Goal: Task Accomplishment & Management: Complete application form

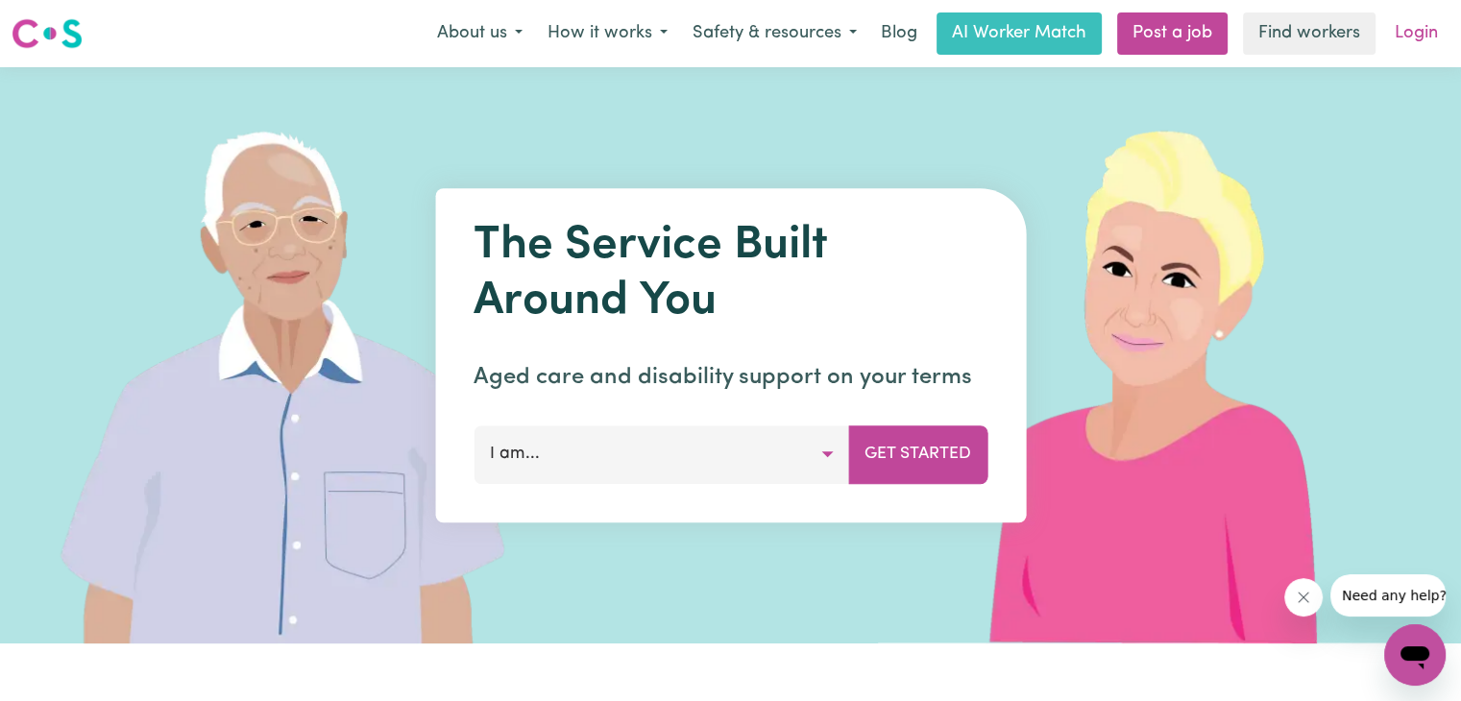
click at [1412, 36] on link "Login" at bounding box center [1416, 33] width 66 height 42
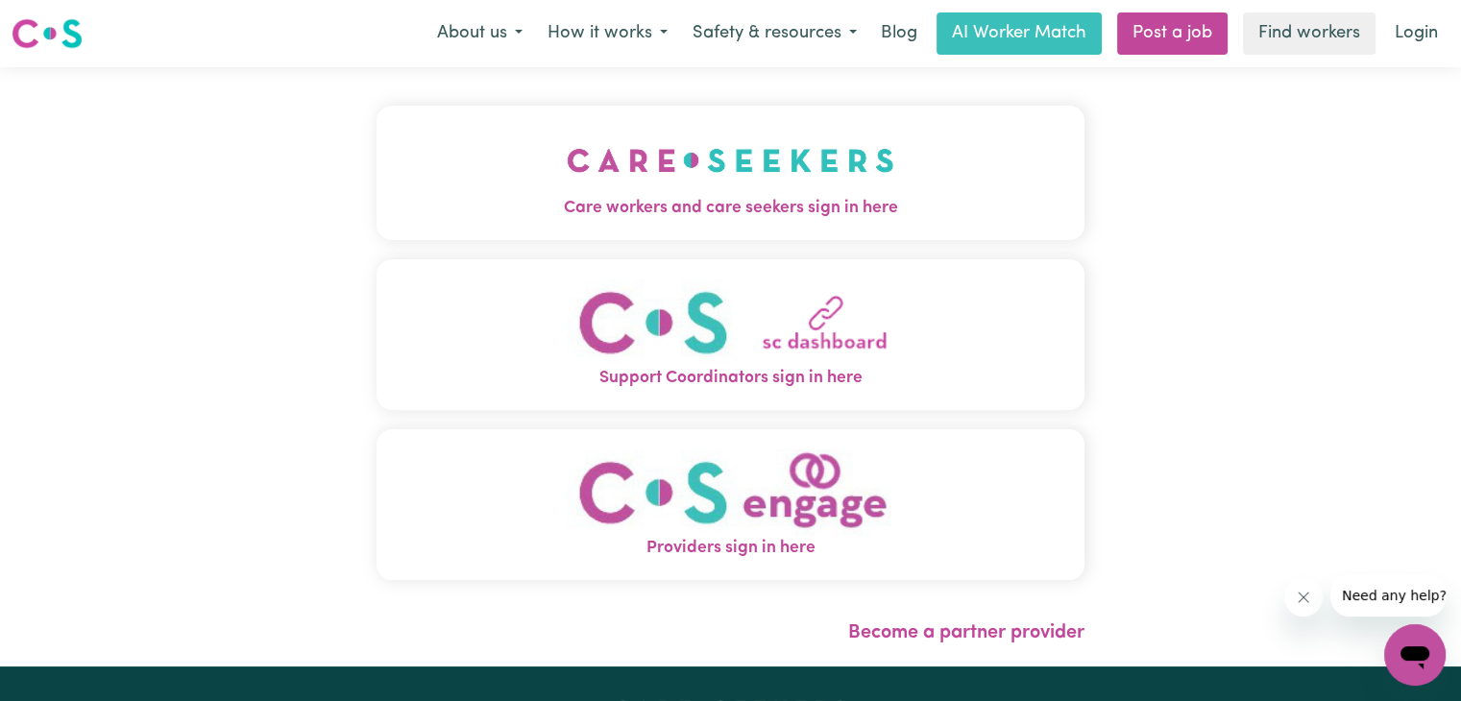
click at [739, 158] on img "Care workers and care seekers sign in here" at bounding box center [731, 160] width 328 height 71
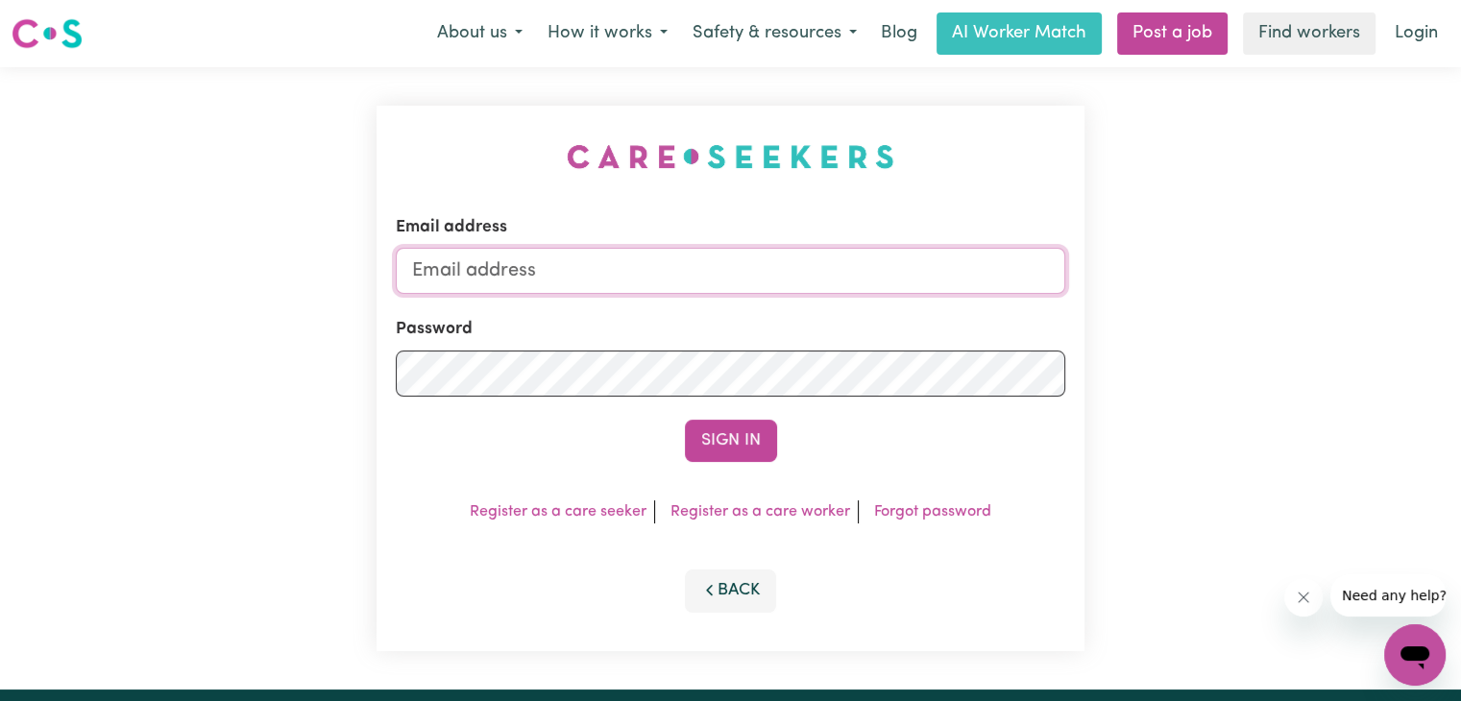
click at [746, 270] on input "Email address" at bounding box center [730, 271] width 669 height 46
type input "[EMAIL_ADDRESS][DOMAIN_NAME]"
click at [703, 589] on icon "button" at bounding box center [709, 590] width 17 height 17
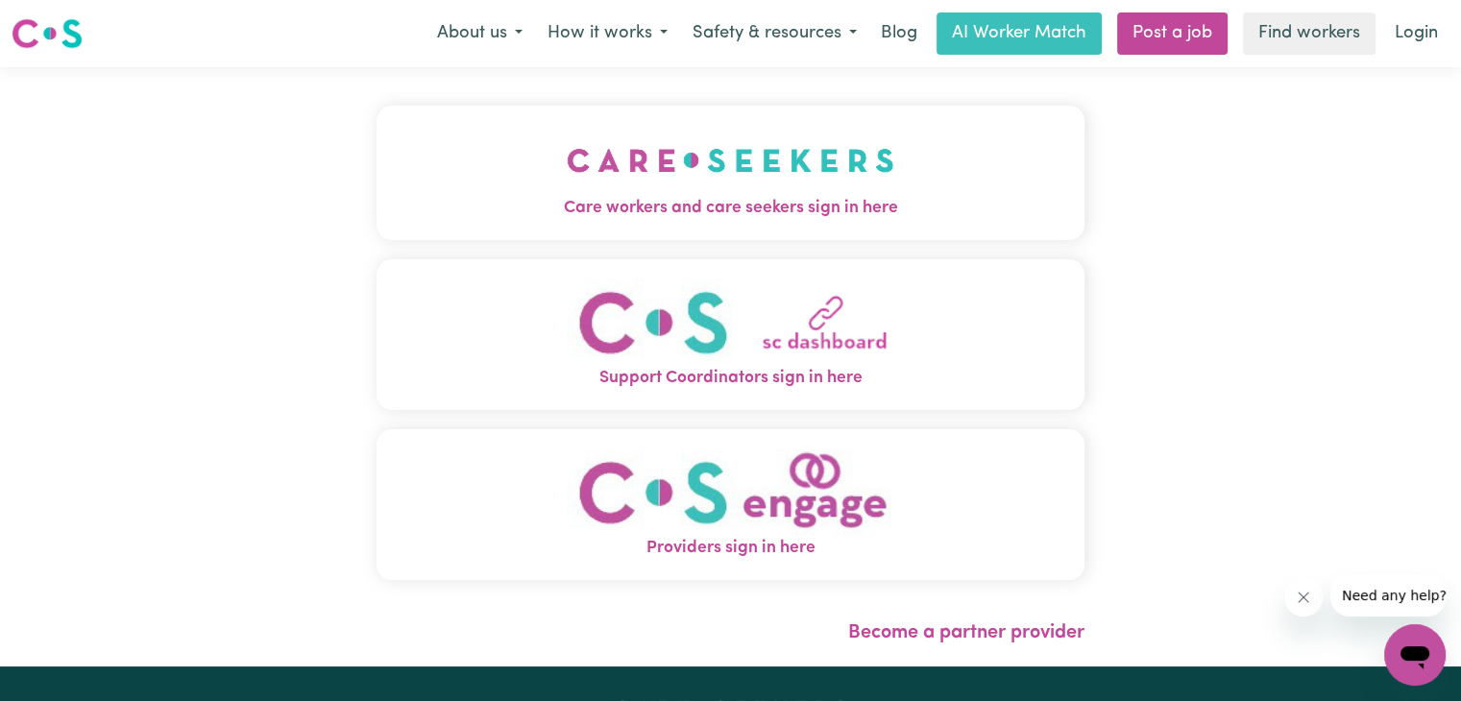
click at [836, 193] on img "Care workers and care seekers sign in here" at bounding box center [731, 160] width 328 height 71
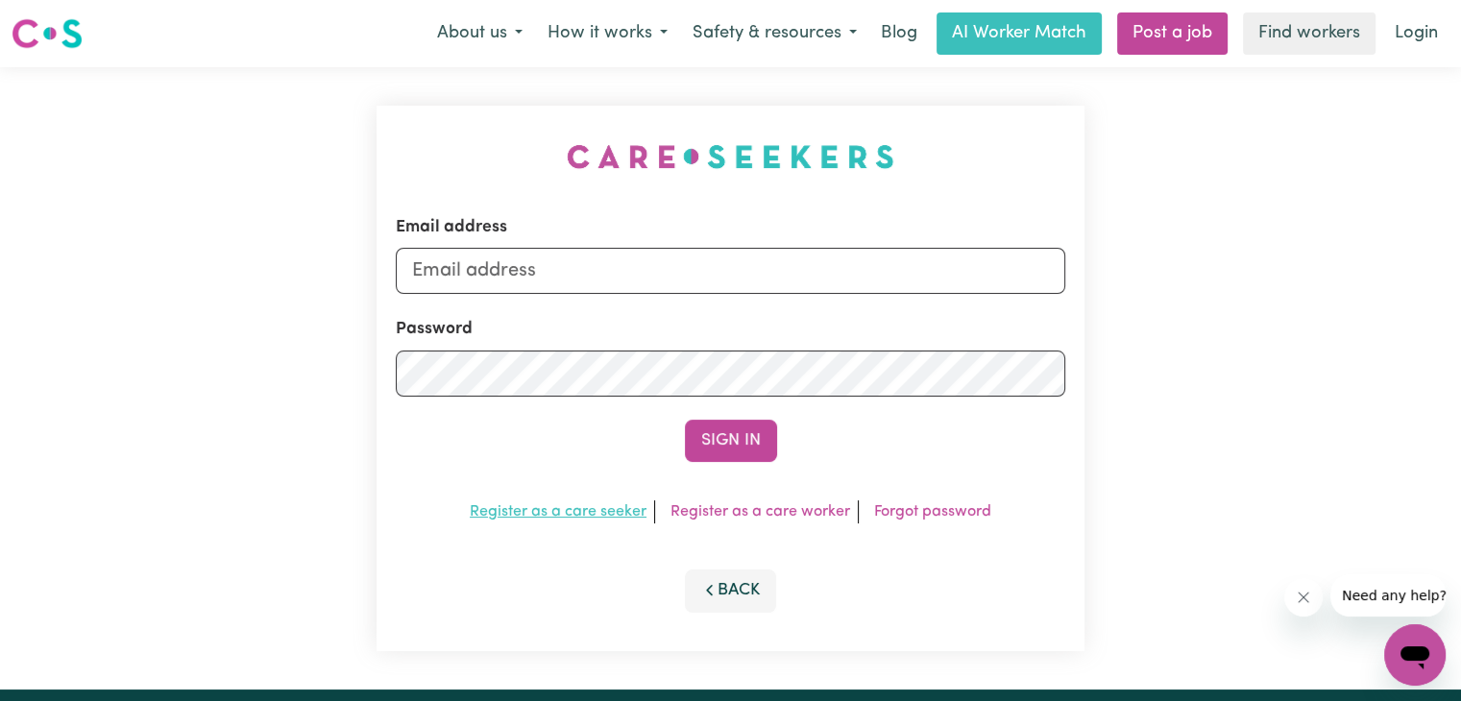
click at [602, 507] on link "Register as a care seeker" at bounding box center [558, 511] width 177 height 15
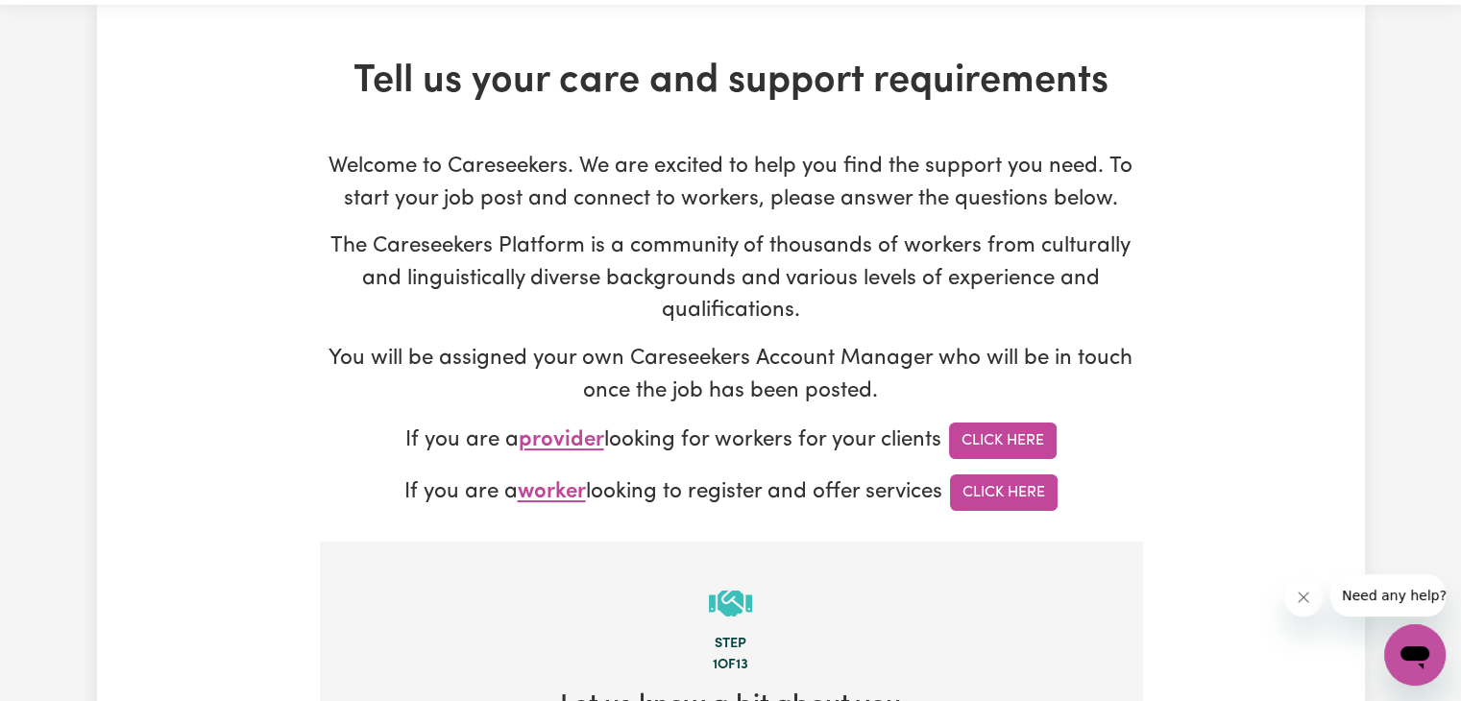
scroll to position [96, 0]
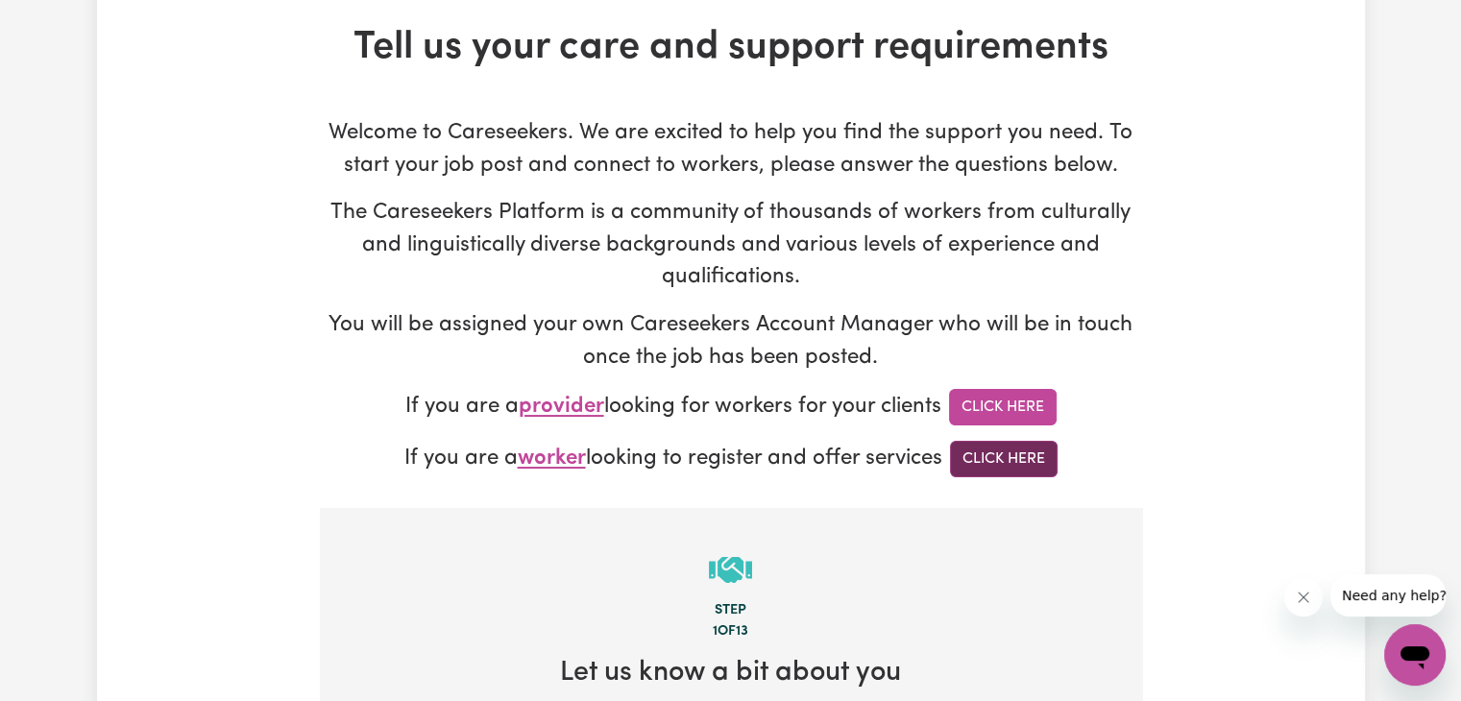
click at [1009, 450] on link "Click Here" at bounding box center [1004, 459] width 108 height 36
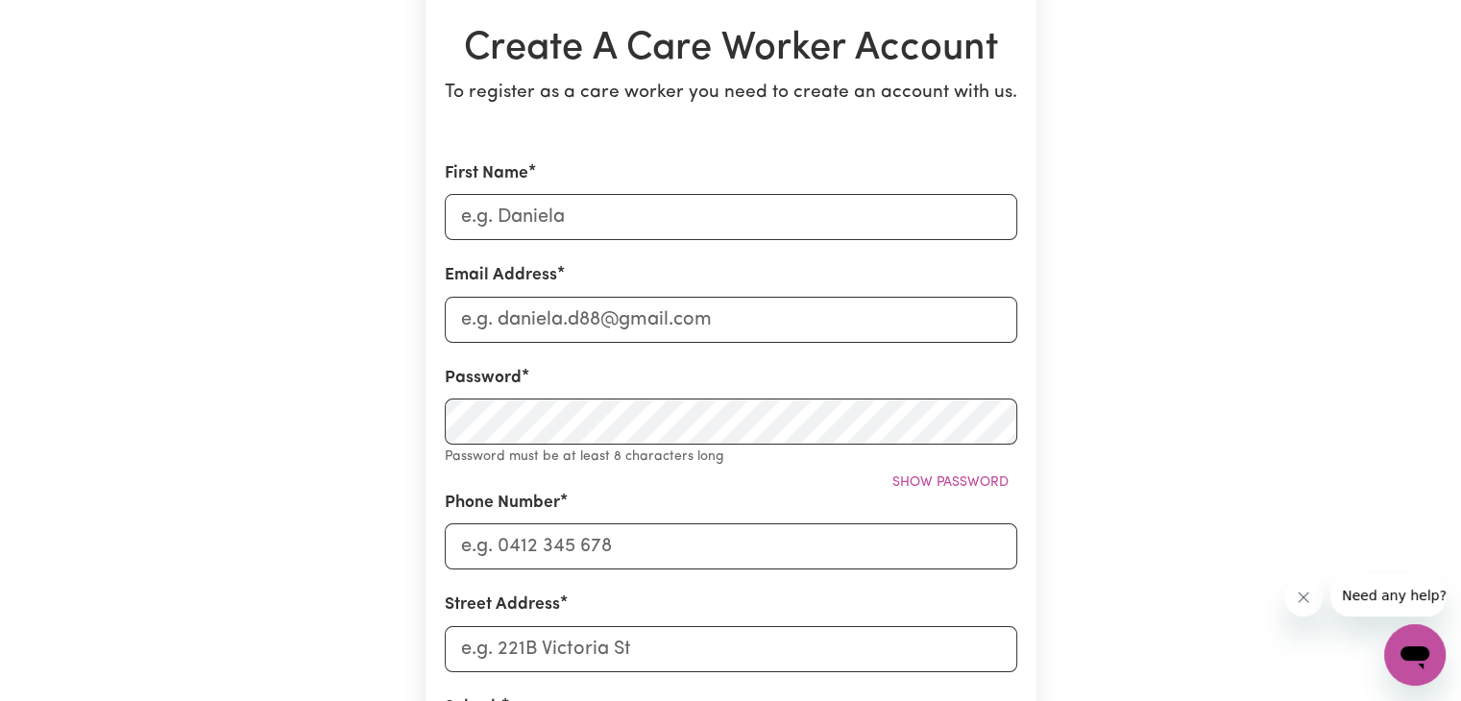
scroll to position [192, 0]
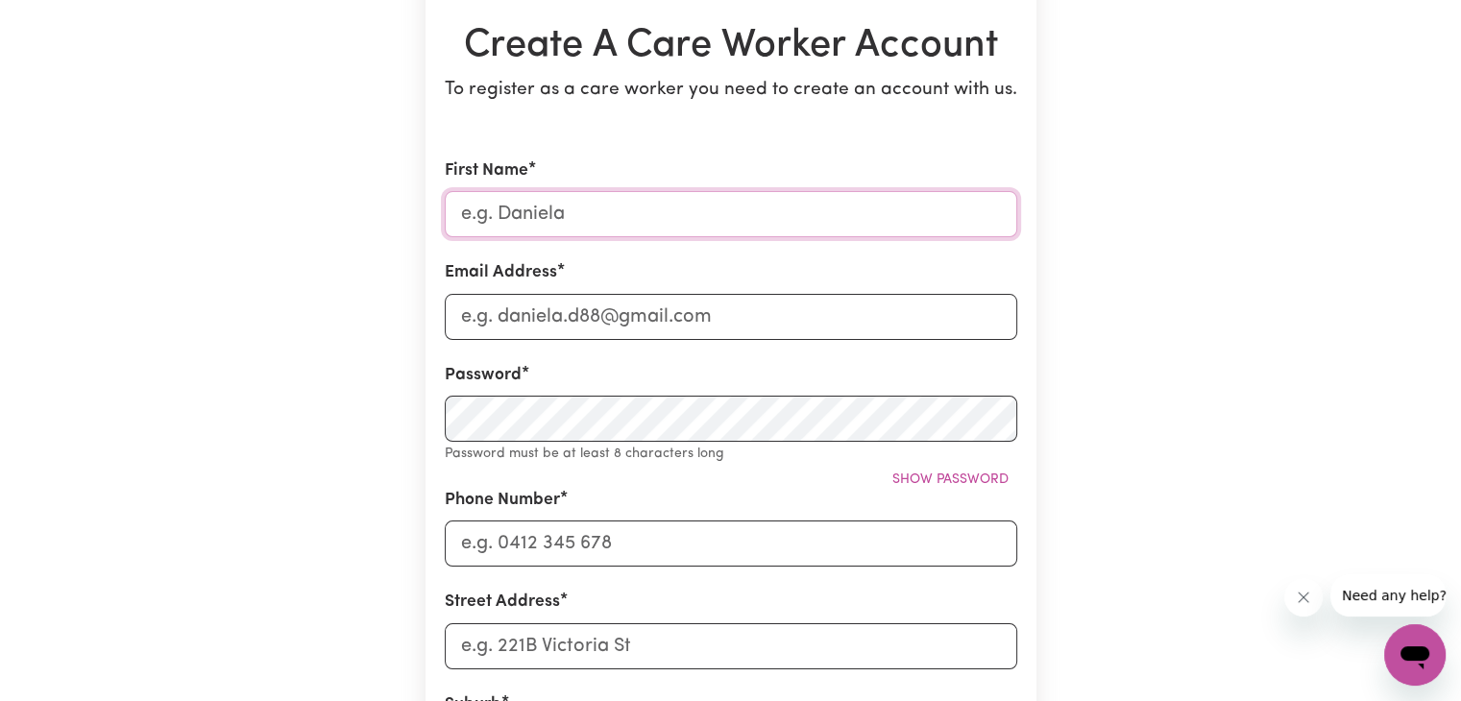
click at [613, 193] on input "First Name" at bounding box center [731, 214] width 572 height 46
type input "[PERSON_NAME]"
click at [569, 309] on input "Email Address" at bounding box center [731, 317] width 572 height 46
type input "[EMAIL_ADDRESS][DOMAIN_NAME]"
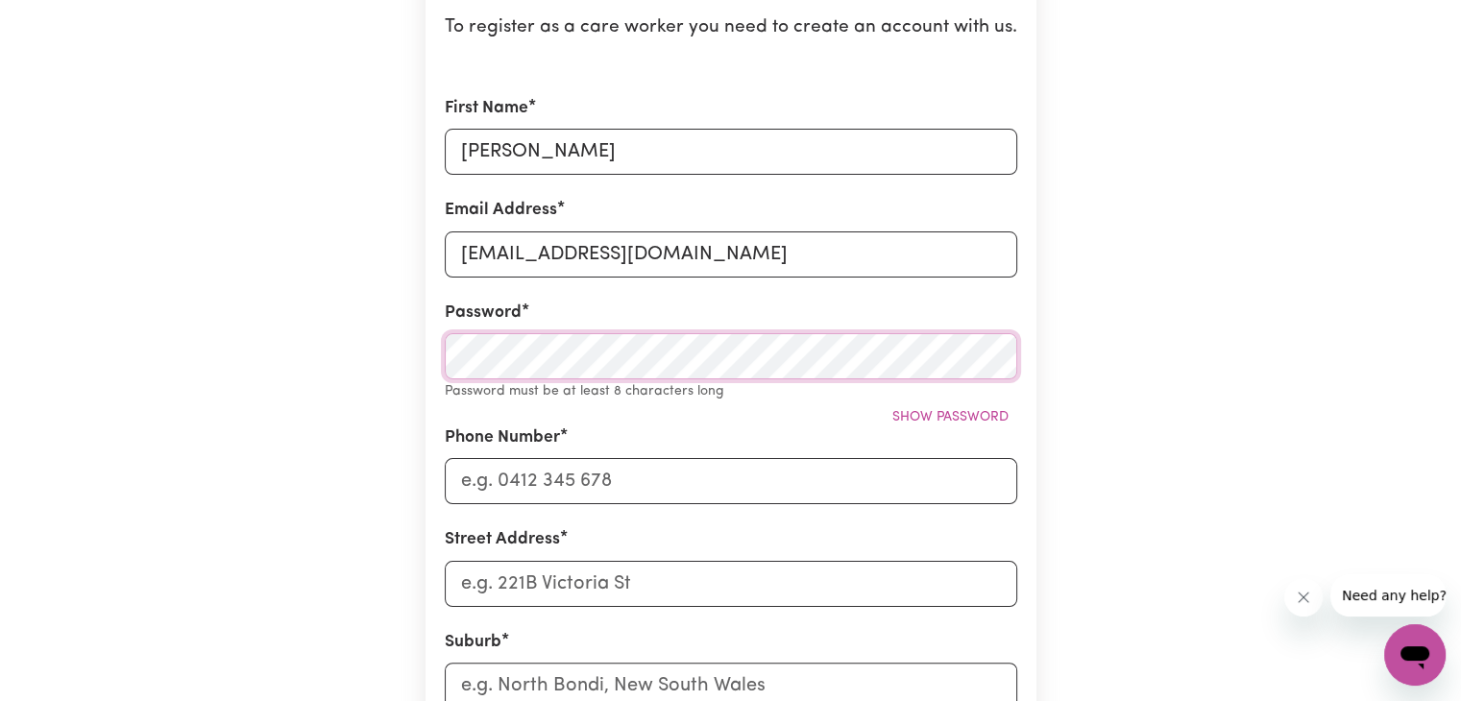
scroll to position [288, 0]
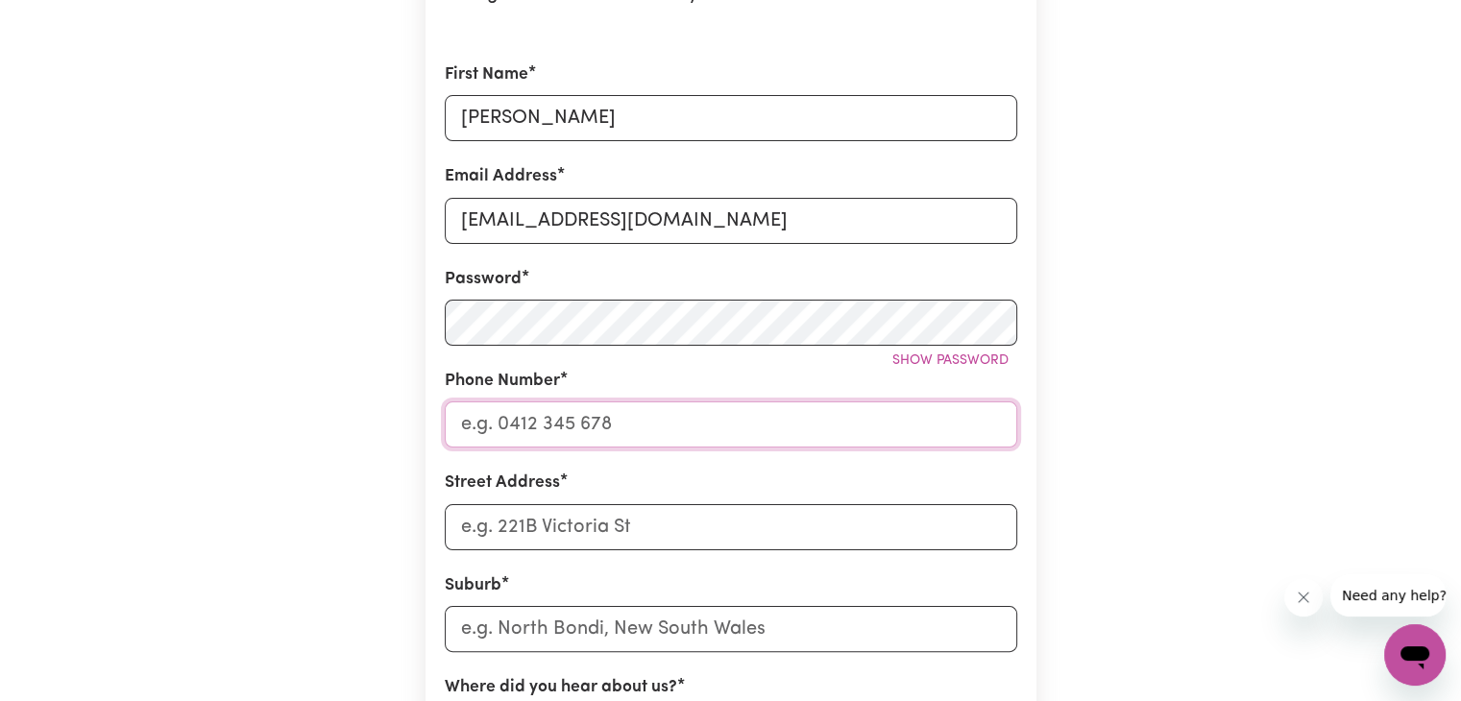
click at [615, 437] on input "Phone Number" at bounding box center [731, 424] width 572 height 46
type input "0475 828 784"
click at [571, 533] on input "Street Address" at bounding box center [731, 527] width 572 height 46
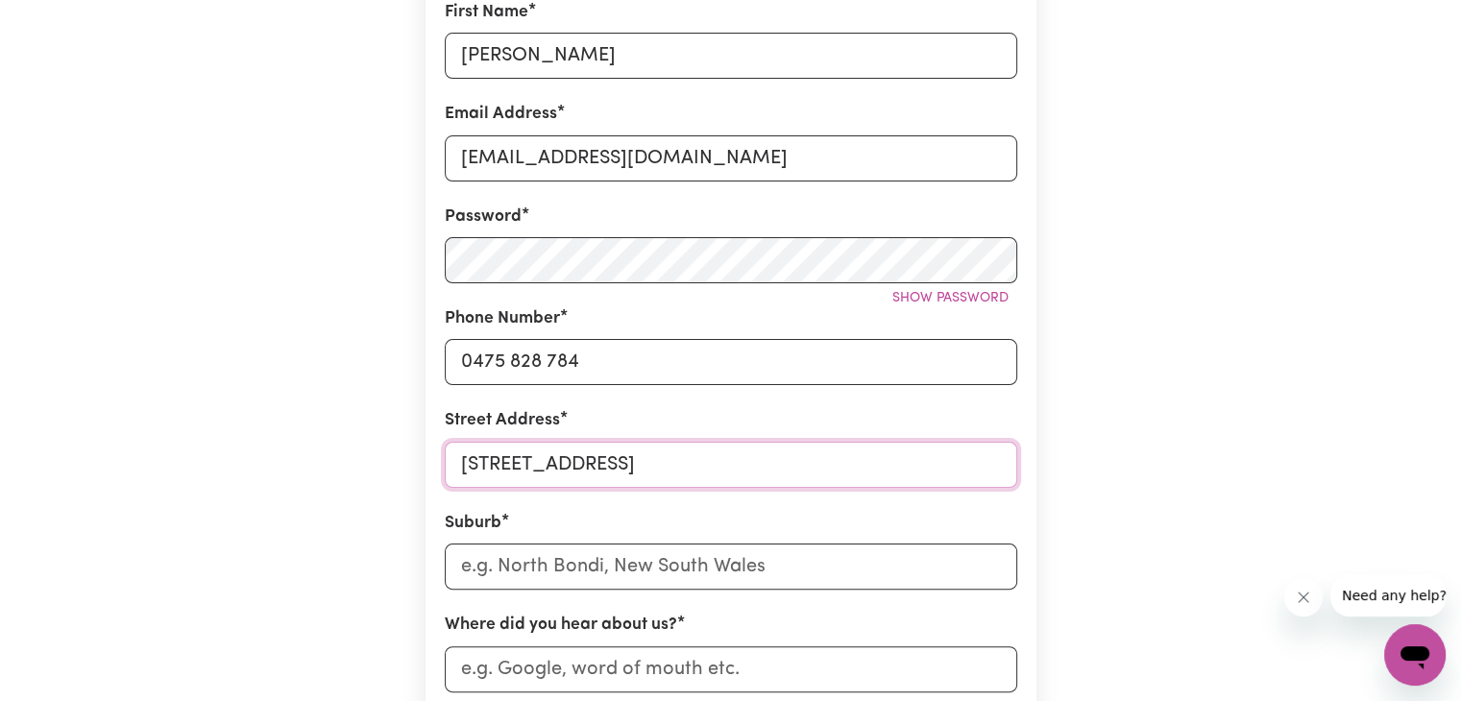
scroll to position [384, 0]
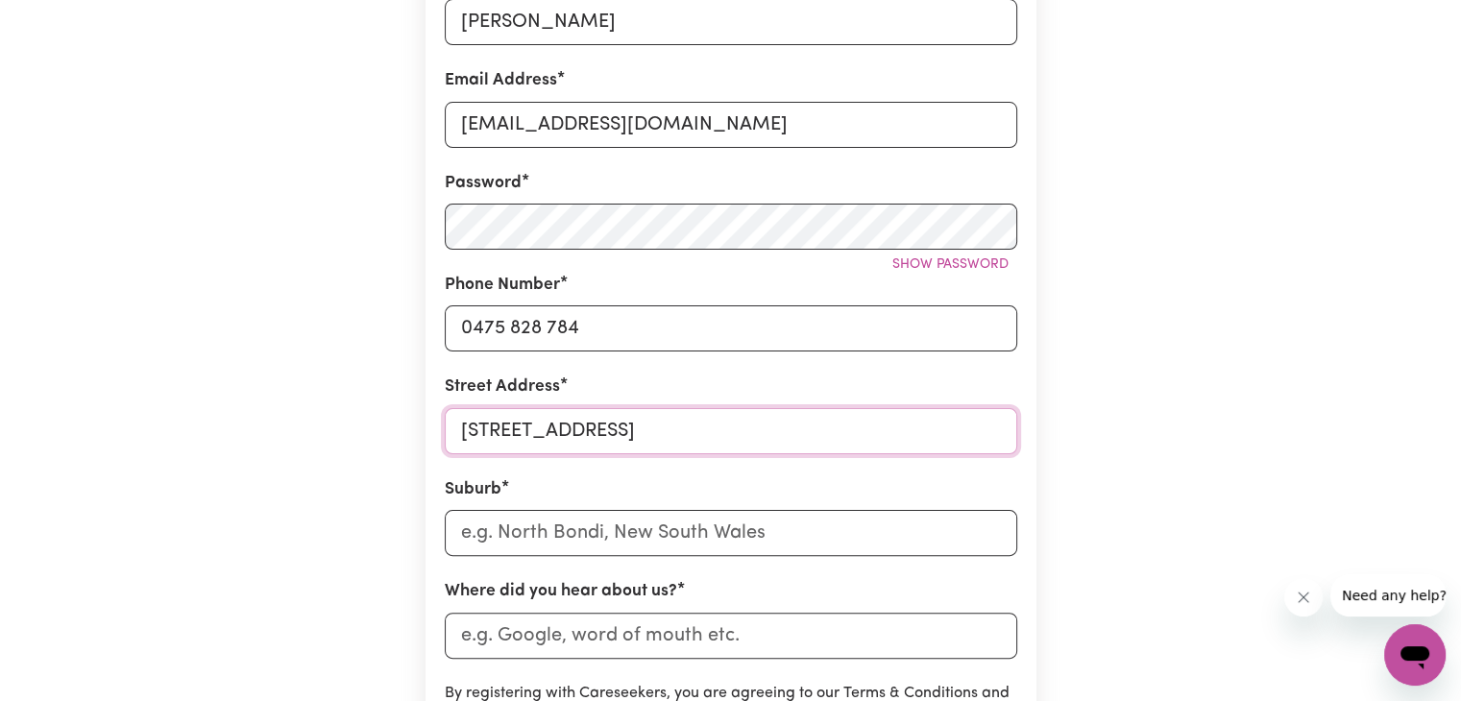
type input "[STREET_ADDRESS]"
click at [624, 536] on input "text" at bounding box center [731, 533] width 572 height 46
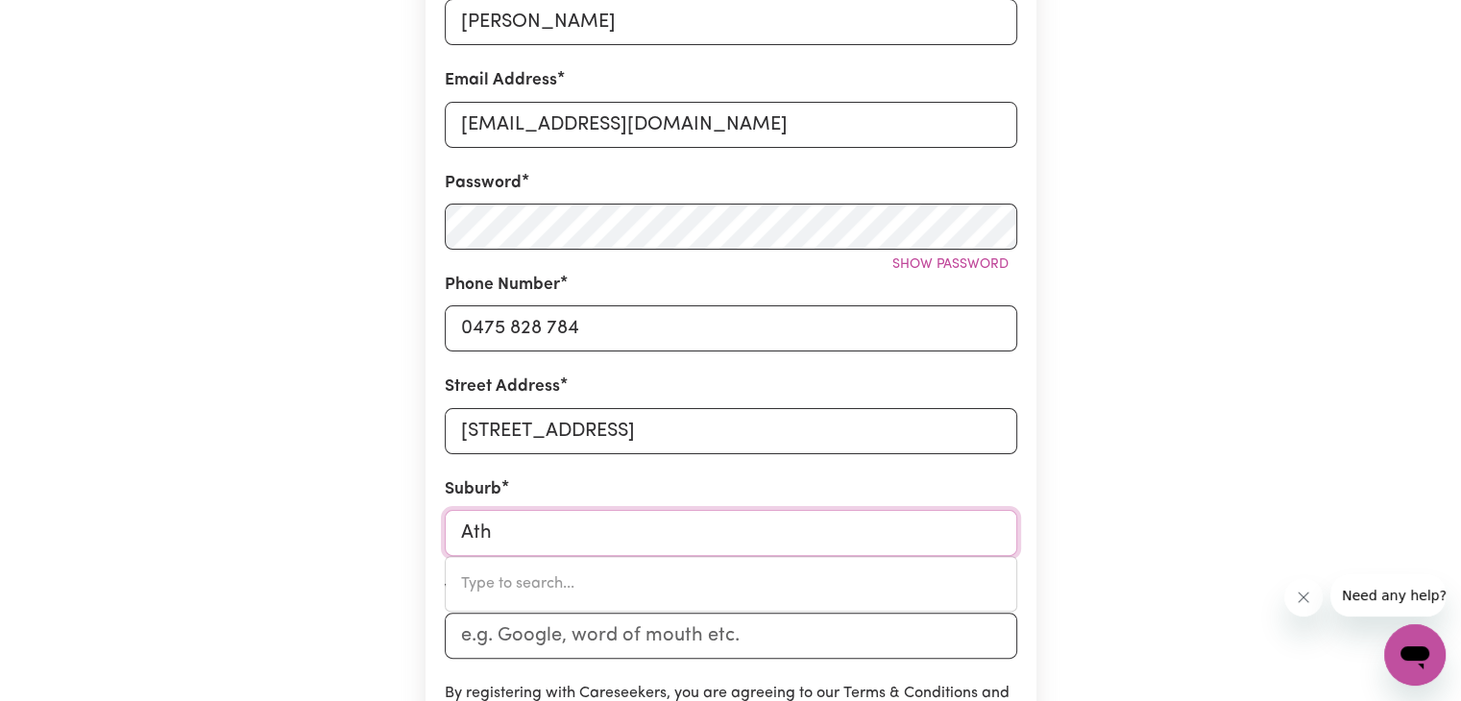
type input "Athe"
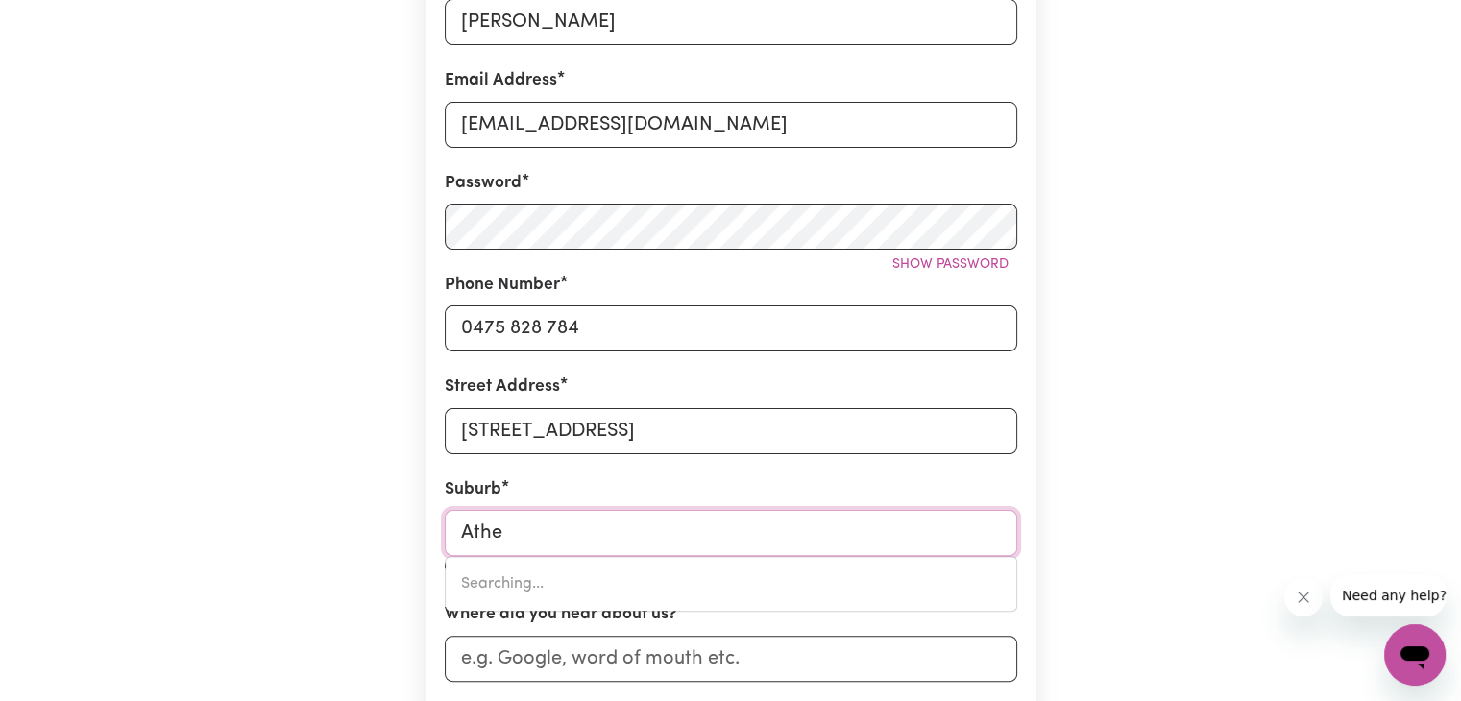
type input "AtheLSTONE, [GEOGRAPHIC_DATA], 5076"
type input "Ather"
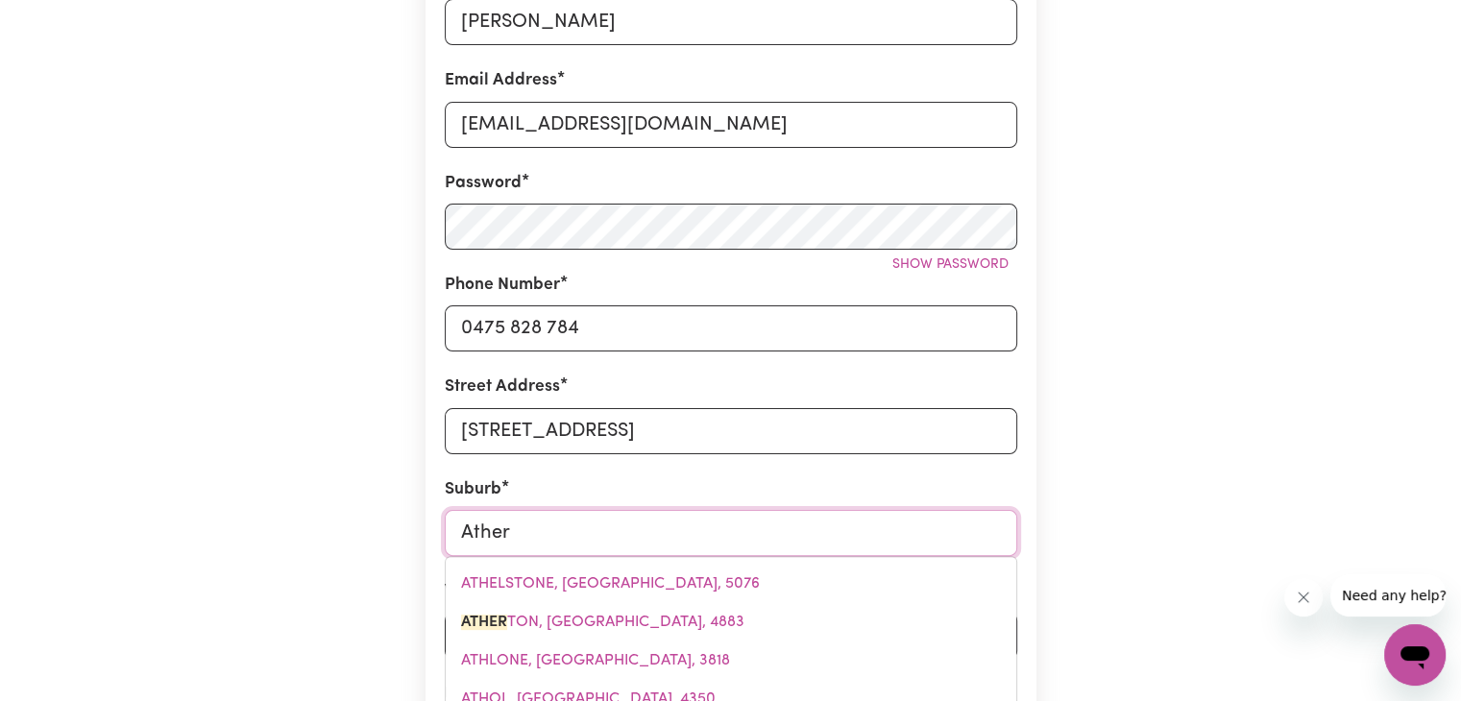
type input "[PERSON_NAME], [GEOGRAPHIC_DATA]"
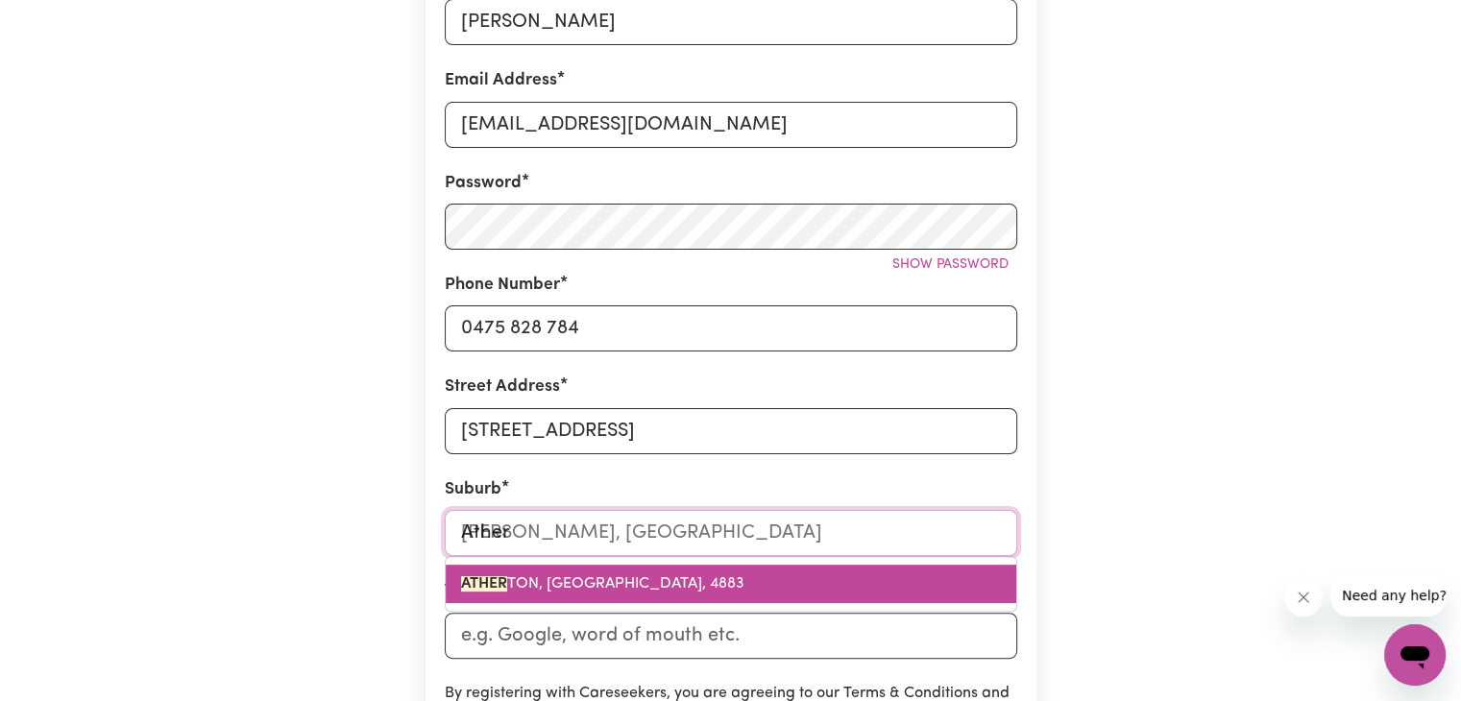
click at [602, 589] on span "ATHER TON, [GEOGRAPHIC_DATA], 4883" at bounding box center [602, 583] width 283 height 15
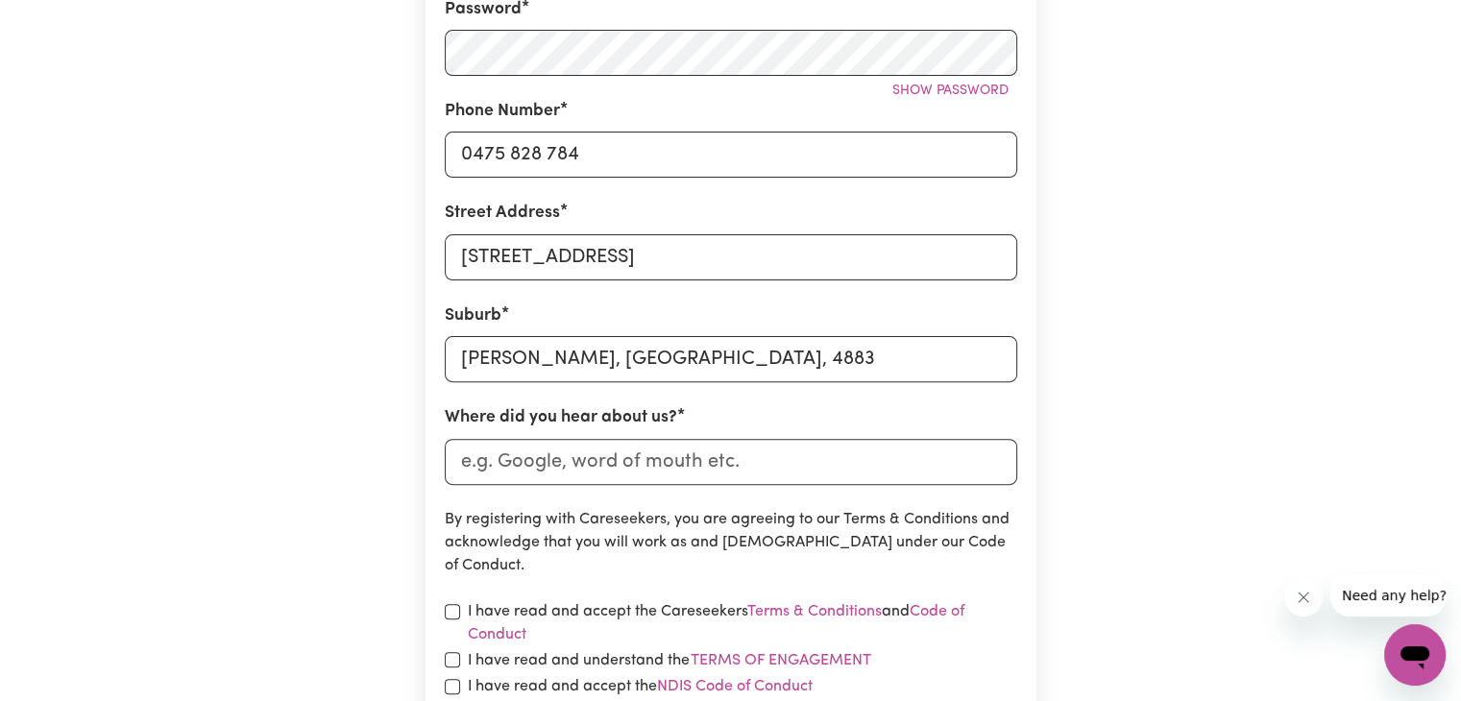
scroll to position [576, 0]
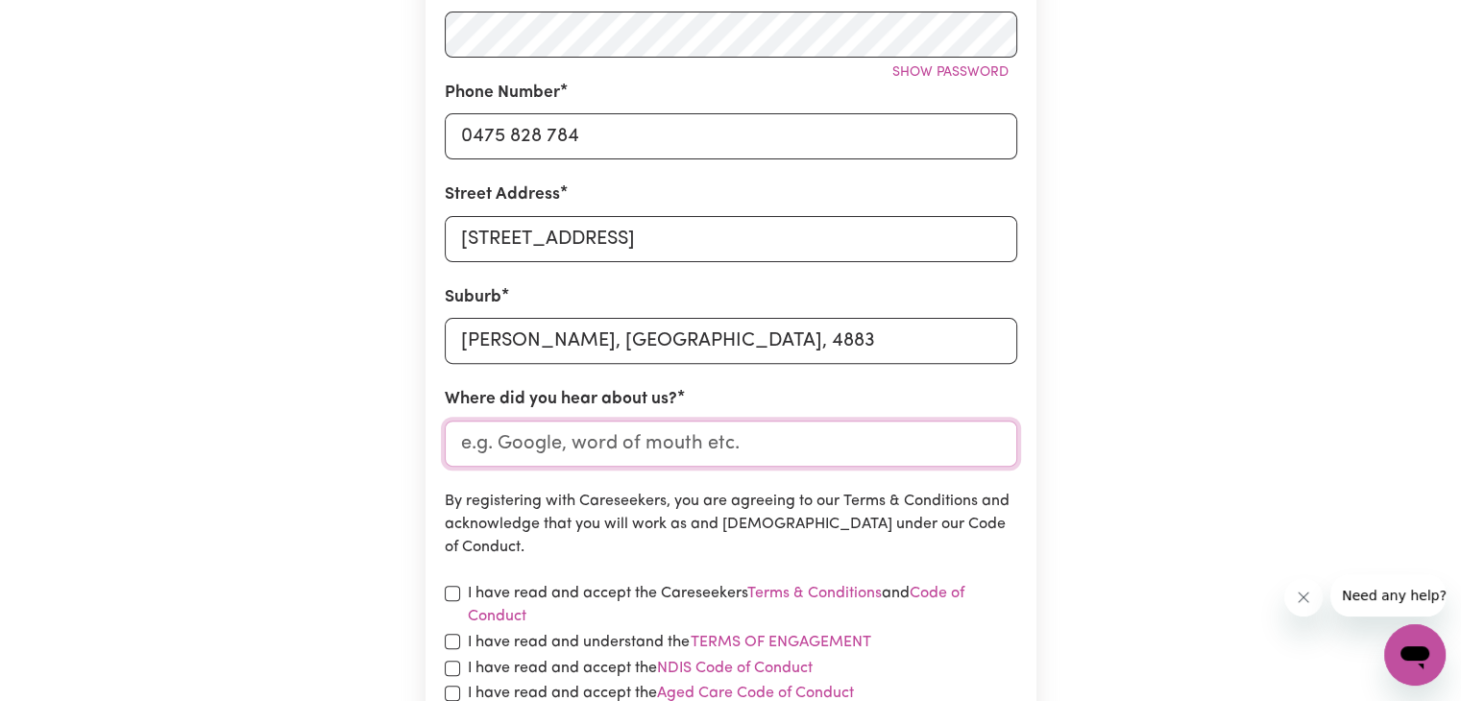
click at [643, 454] on input "Where did you hear about us?" at bounding box center [731, 444] width 572 height 46
type input "h"
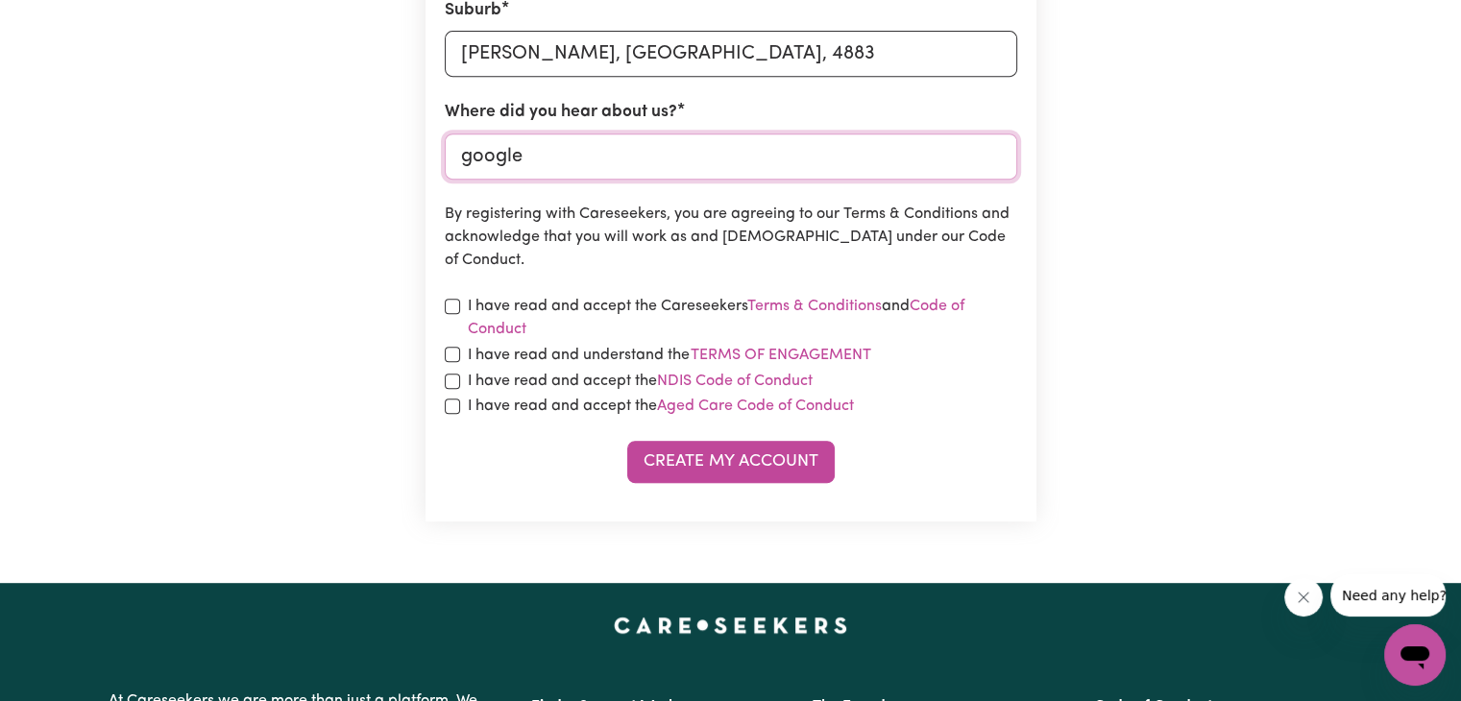
scroll to position [864, 0]
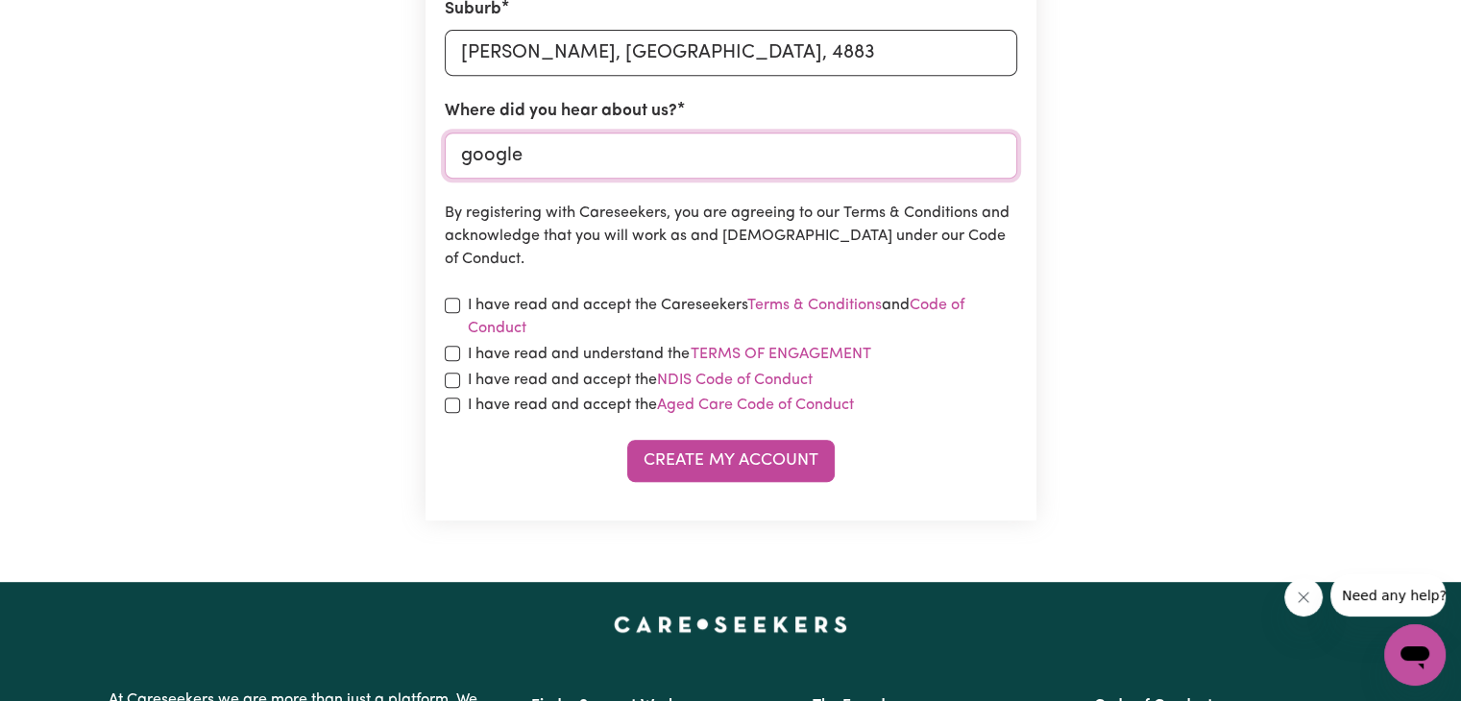
type input "google"
click at [450, 304] on input "checkbox" at bounding box center [452, 305] width 15 height 15
checkbox input "true"
click at [446, 358] on input "checkbox" at bounding box center [452, 353] width 15 height 15
checkbox input "true"
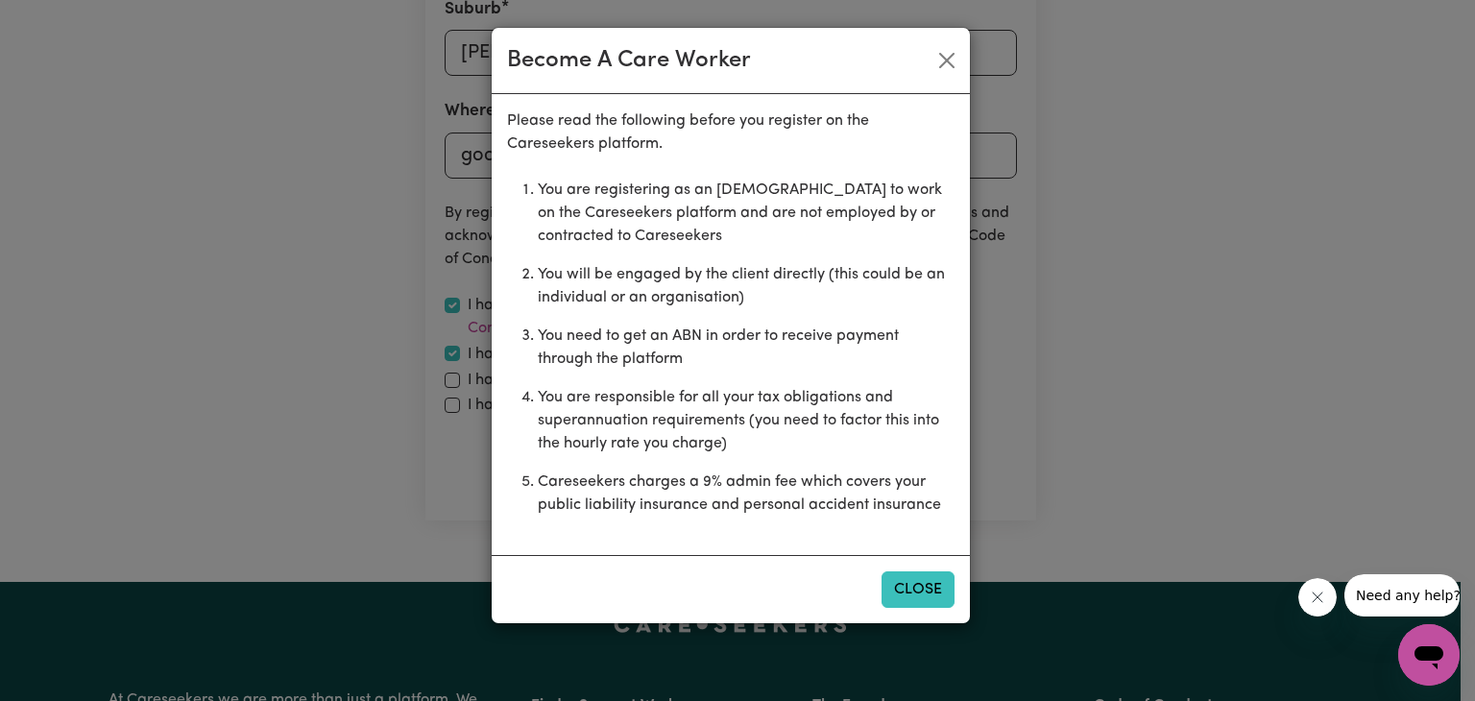
click at [914, 584] on button "Close" at bounding box center [918, 589] width 73 height 36
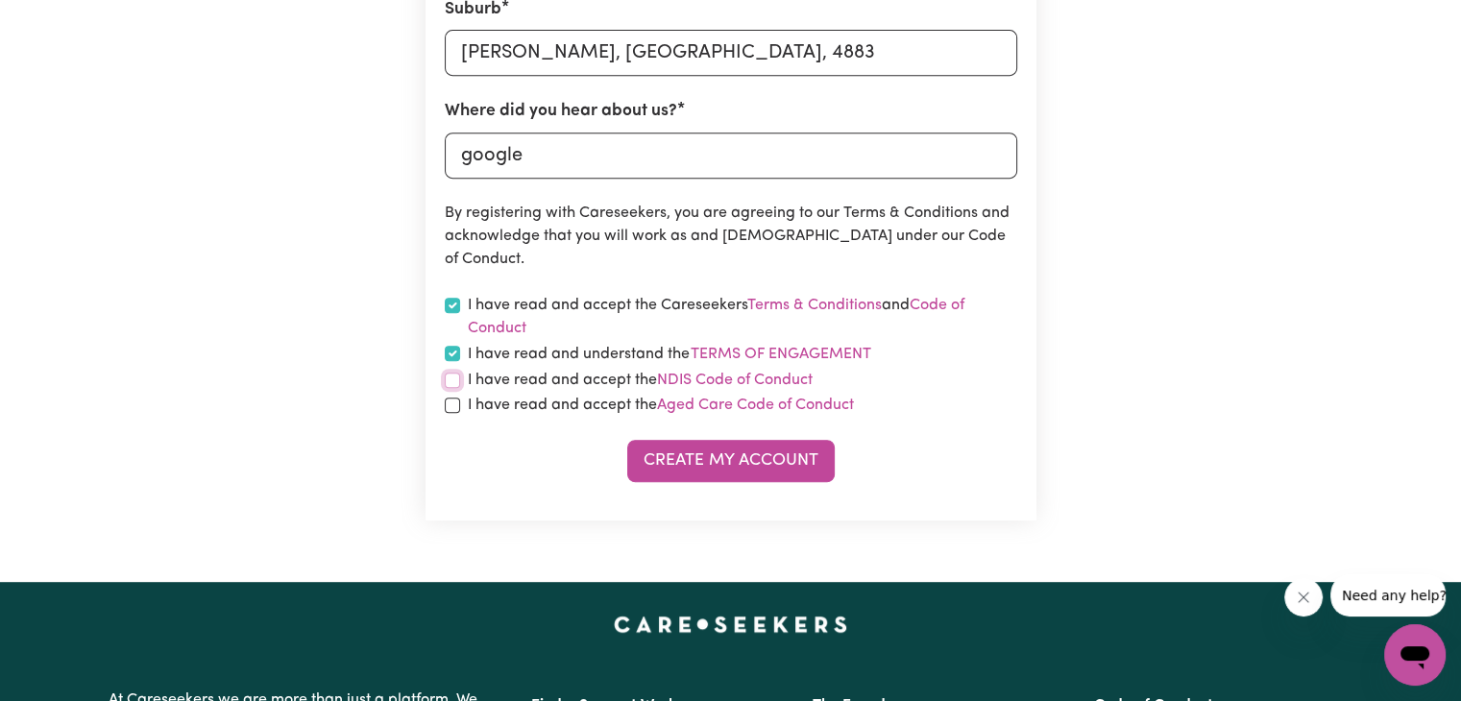
click at [450, 383] on input "checkbox" at bounding box center [452, 380] width 15 height 15
checkbox input "true"
click at [447, 405] on input "checkbox" at bounding box center [452, 405] width 15 height 15
checkbox input "true"
click at [787, 460] on button "Create My Account" at bounding box center [730, 461] width 207 height 42
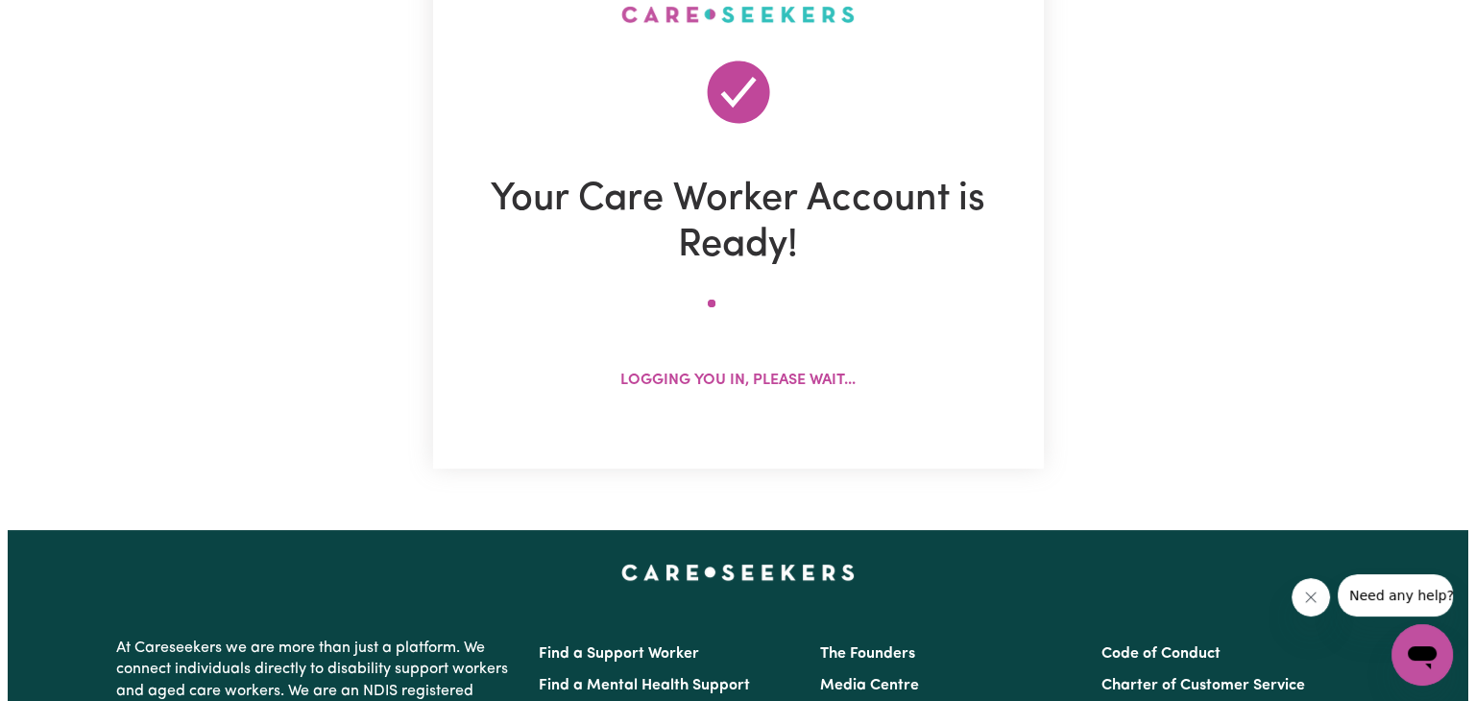
scroll to position [0, 0]
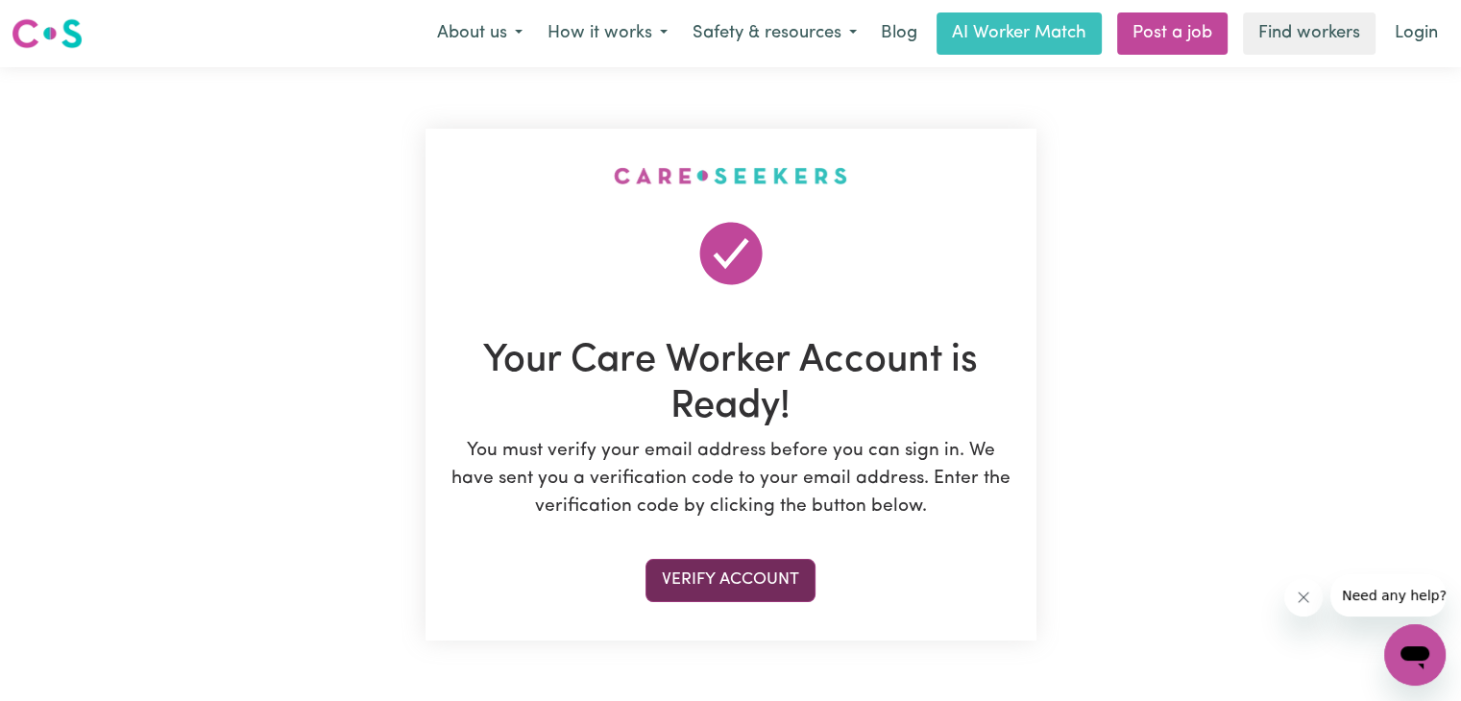
click at [765, 569] on button "Verify Account" at bounding box center [730, 580] width 170 height 42
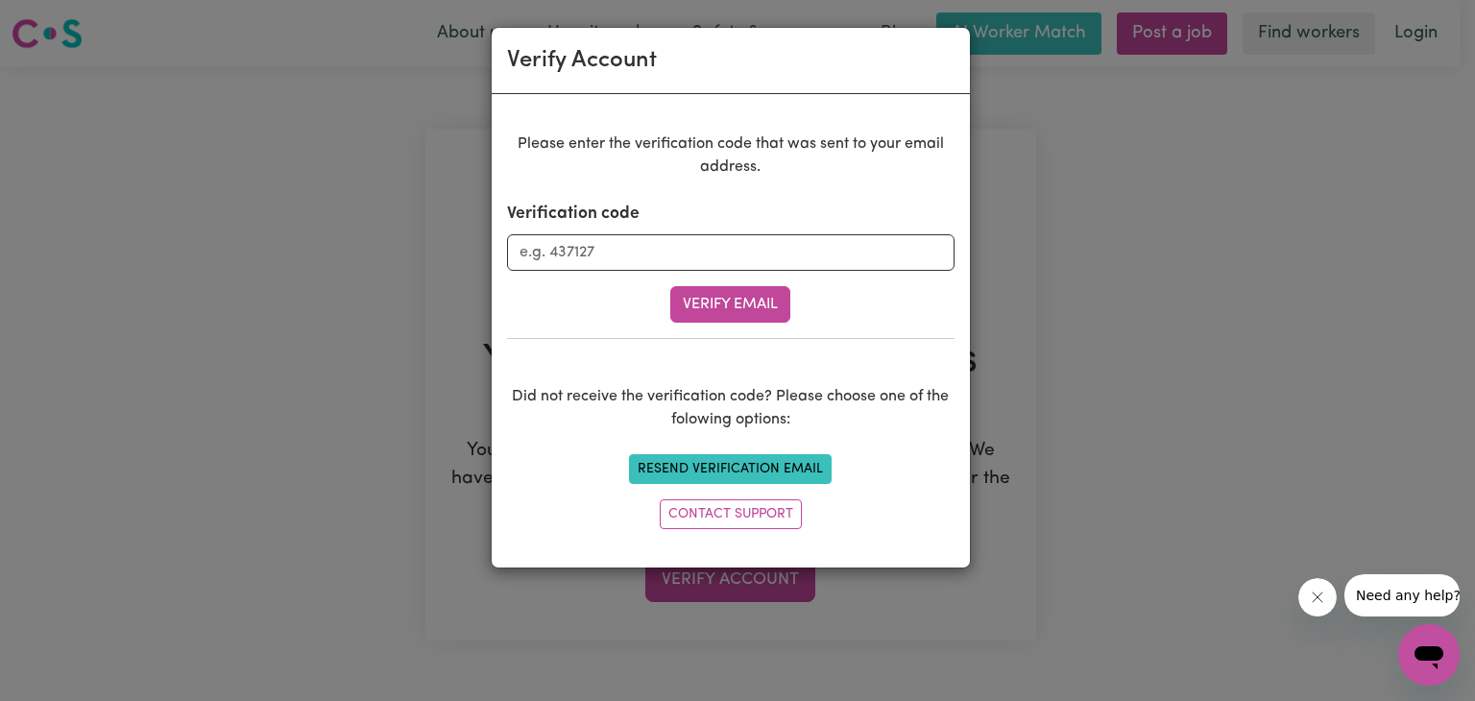
click at [807, 467] on button "Resend Verification Email" at bounding box center [730, 469] width 203 height 30
click at [685, 268] on input "Verification code" at bounding box center [731, 252] width 448 height 36
paste input "017603"
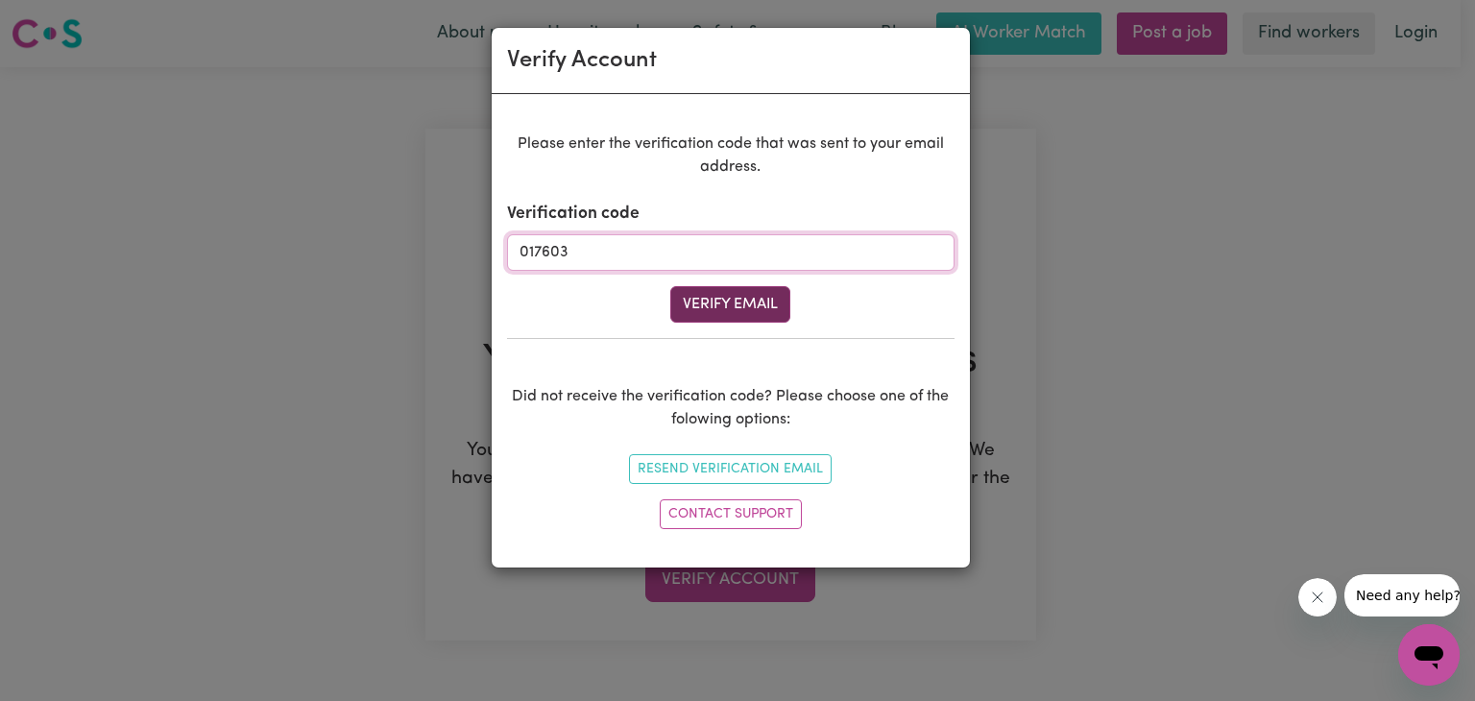
type input "017603"
click at [714, 308] on button "Verify Email" at bounding box center [730, 304] width 120 height 36
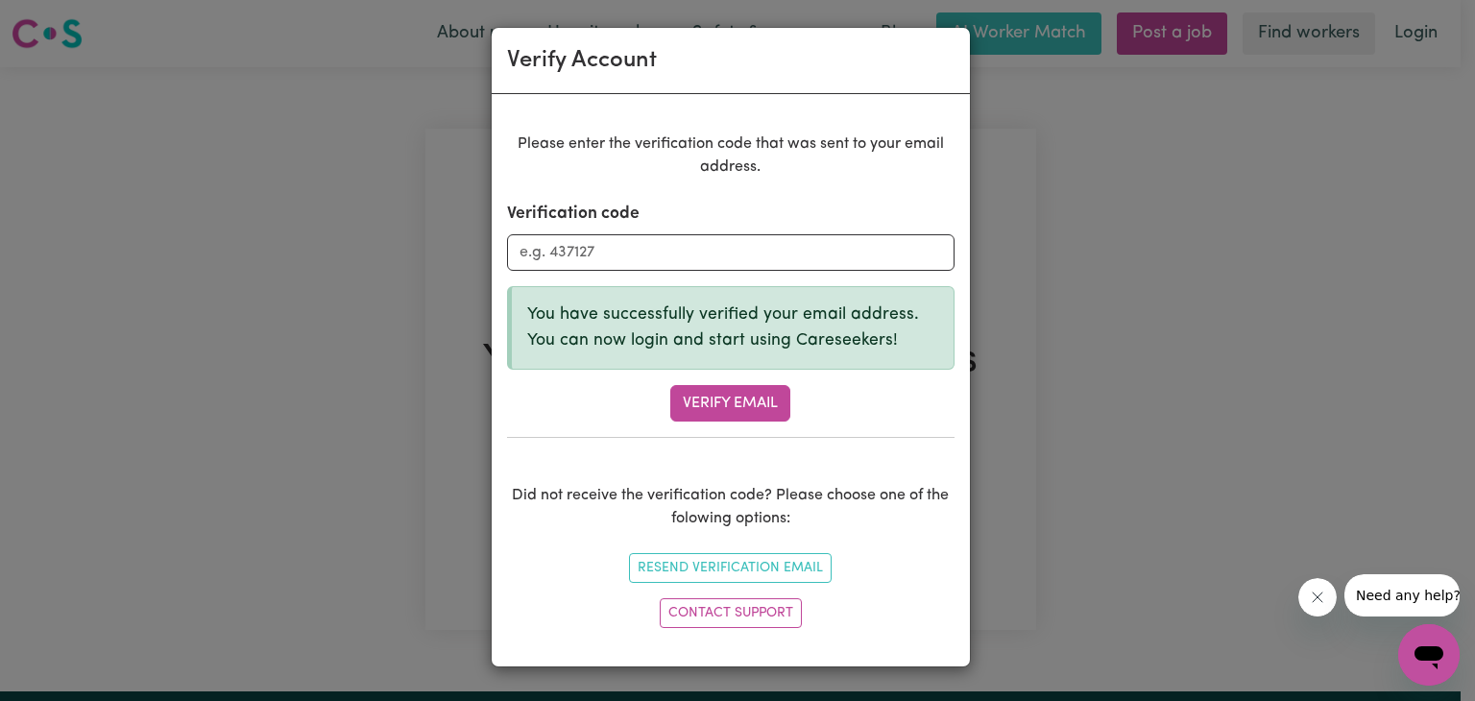
click at [1459, 236] on div "Verify Account Please enter the verification code that was sent to your email a…" at bounding box center [737, 350] width 1475 height 701
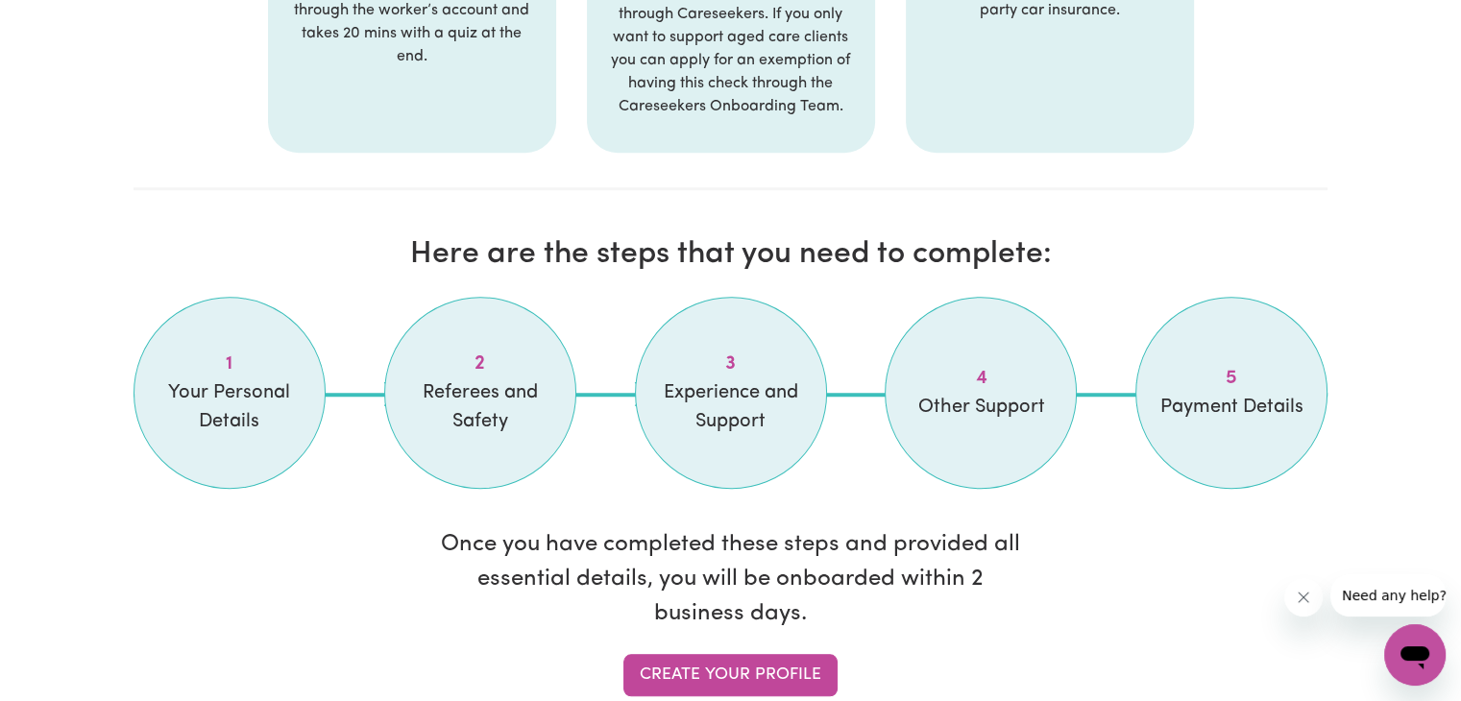
scroll to position [1537, 0]
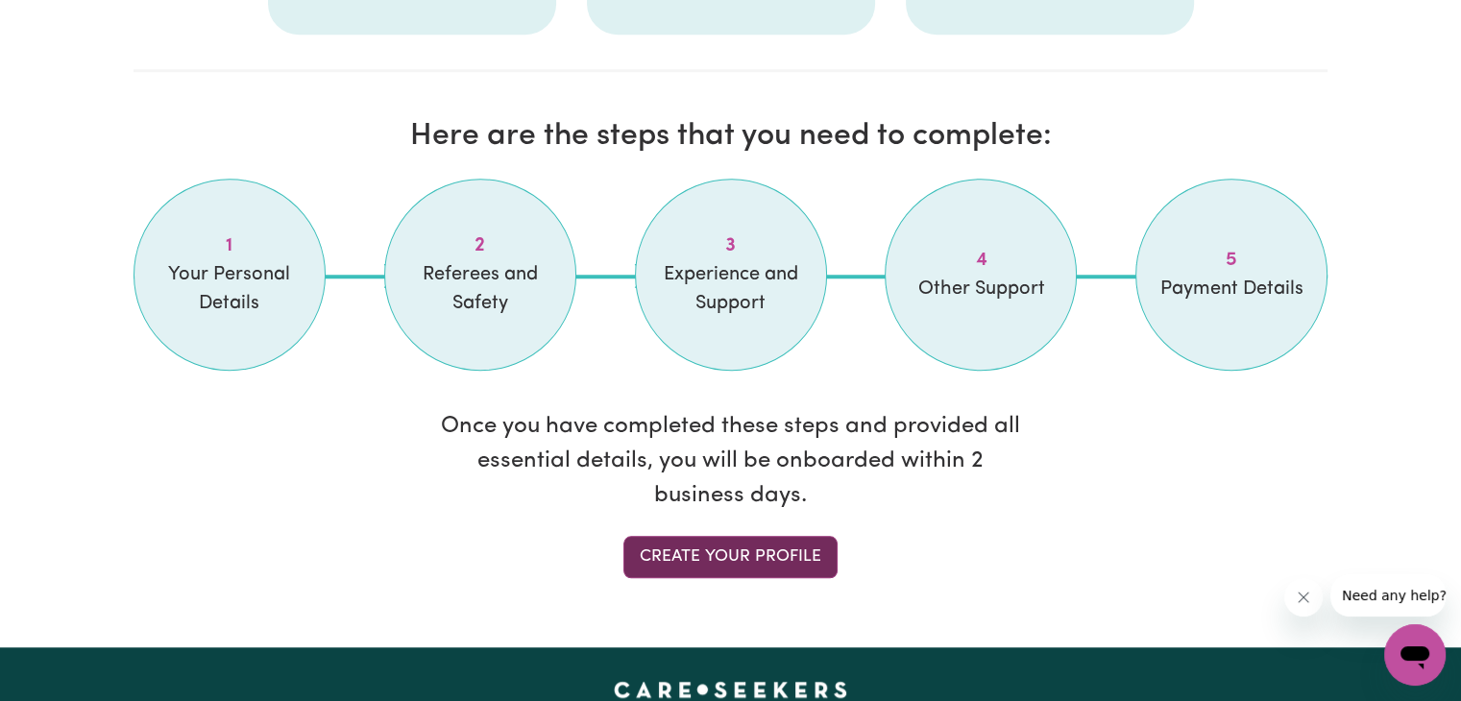
click at [807, 536] on link "Create your profile" at bounding box center [730, 557] width 214 height 42
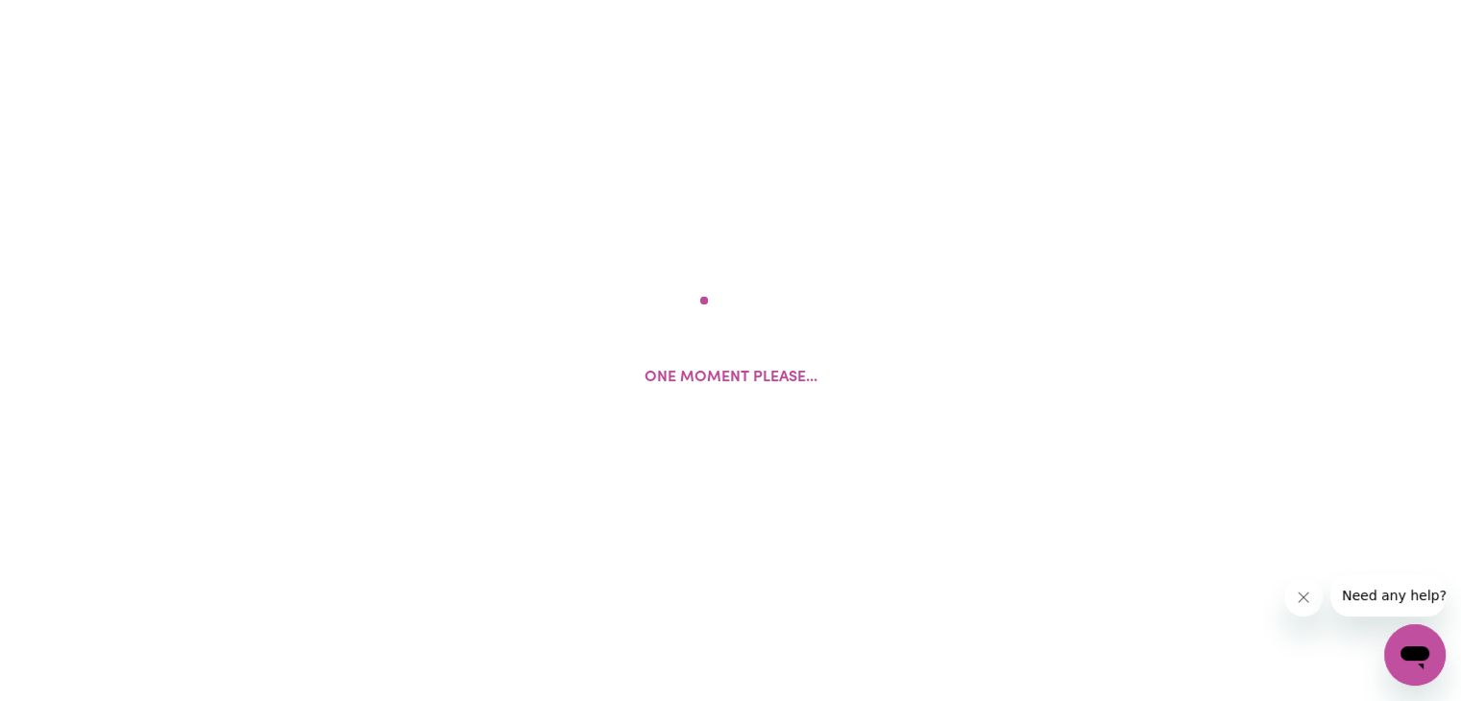
select select "Studying a healthcare related degree or qualification"
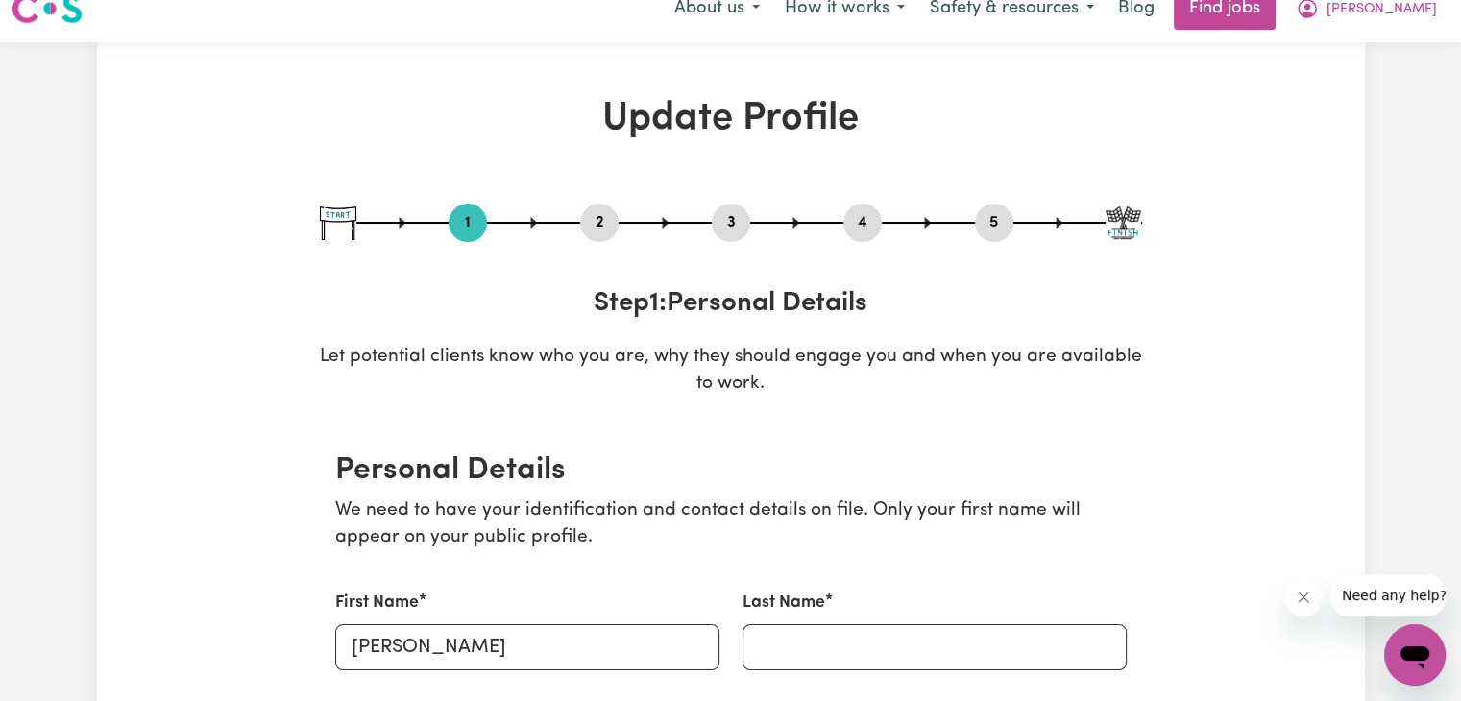
scroll to position [384, 0]
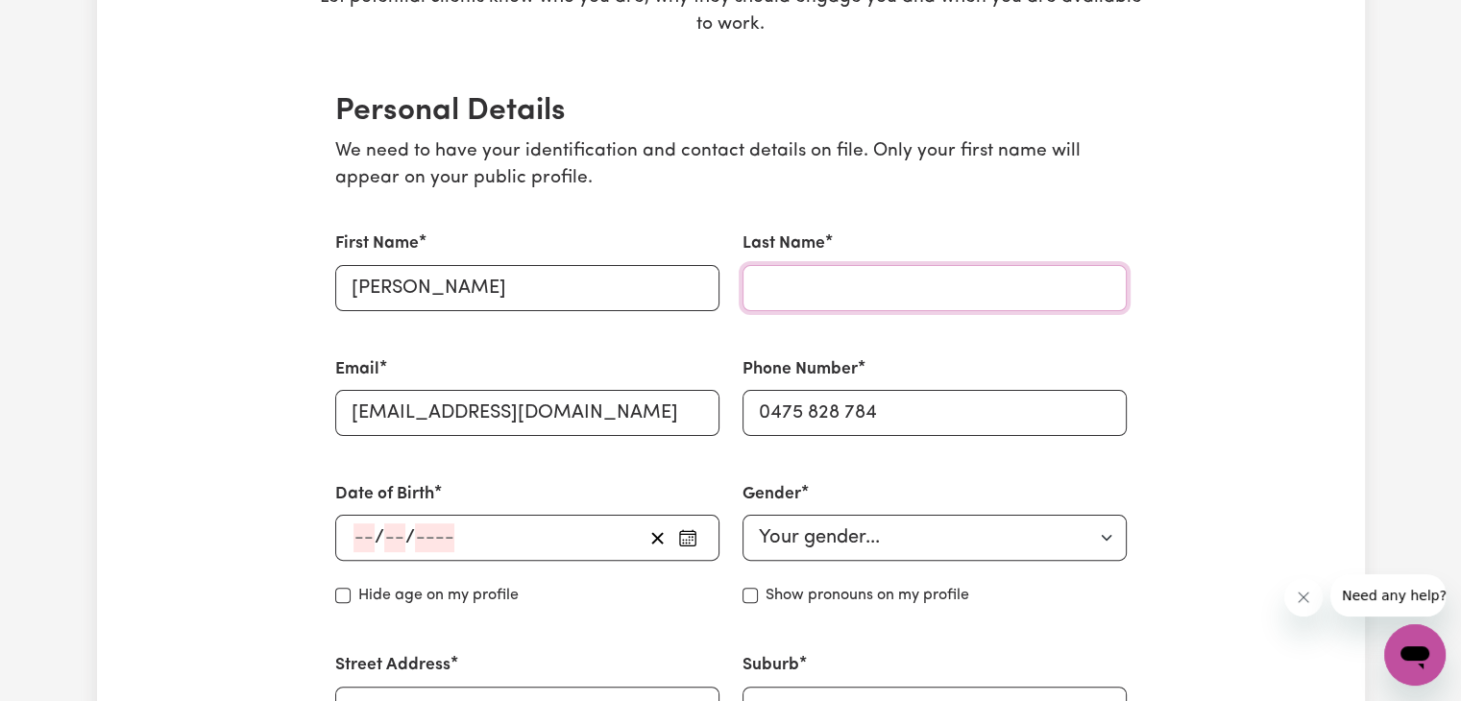
click at [905, 279] on input "Last Name" at bounding box center [934, 288] width 384 height 46
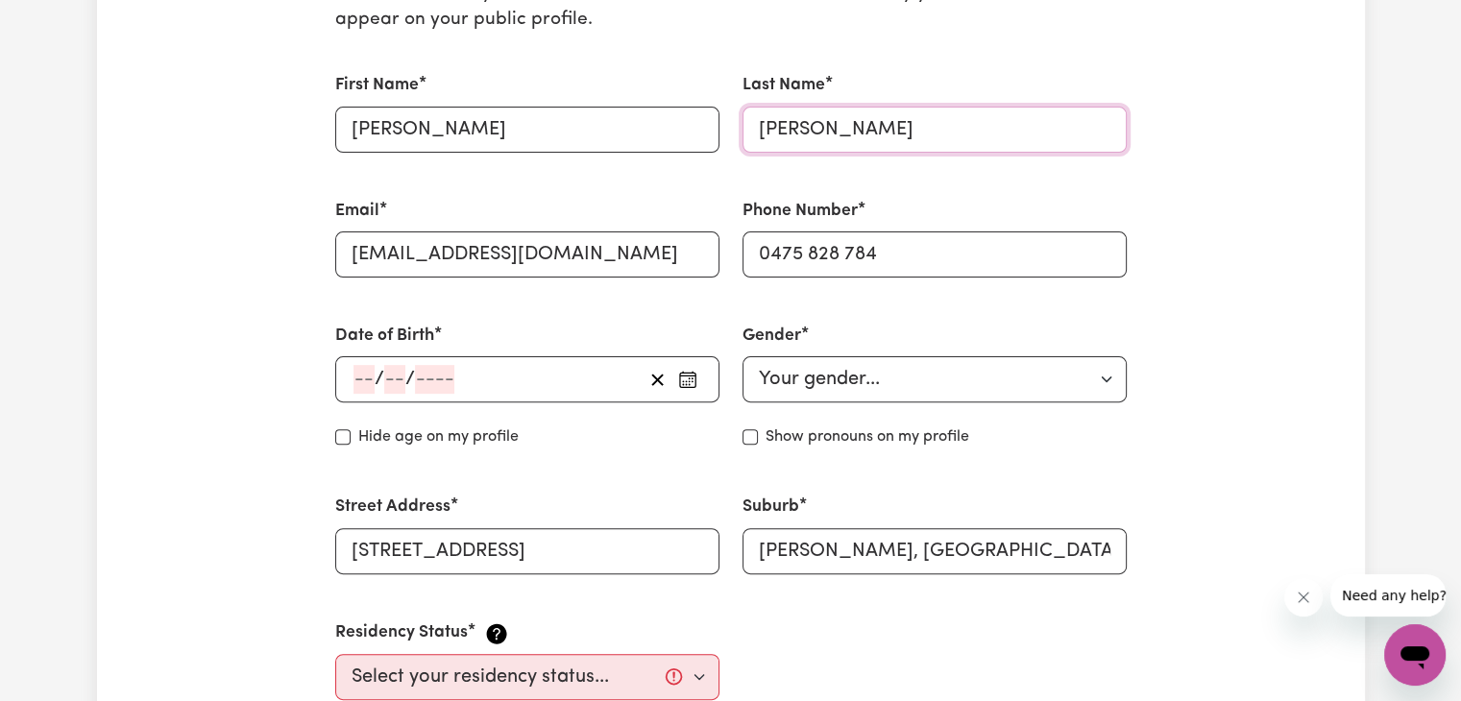
scroll to position [576, 0]
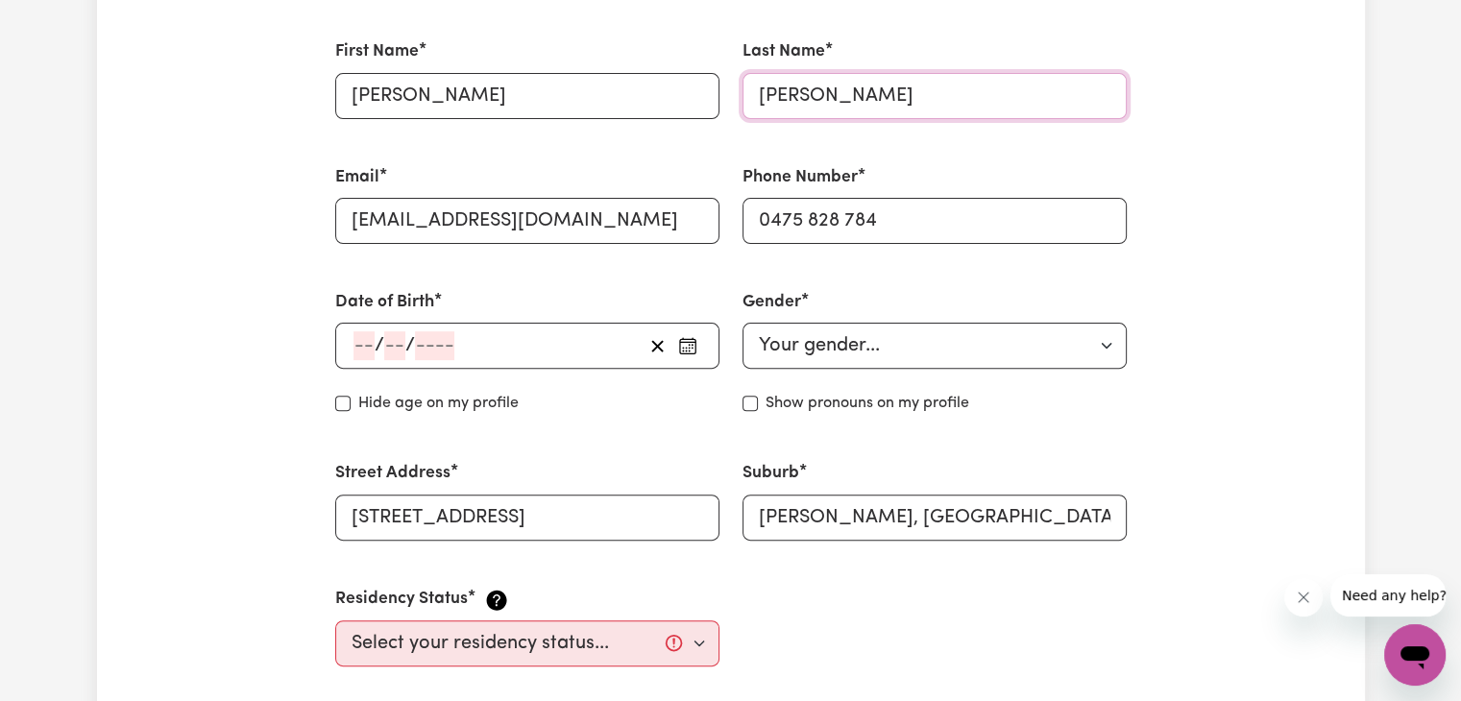
type input "[PERSON_NAME]"
click at [353, 339] on input "number" at bounding box center [363, 345] width 21 height 29
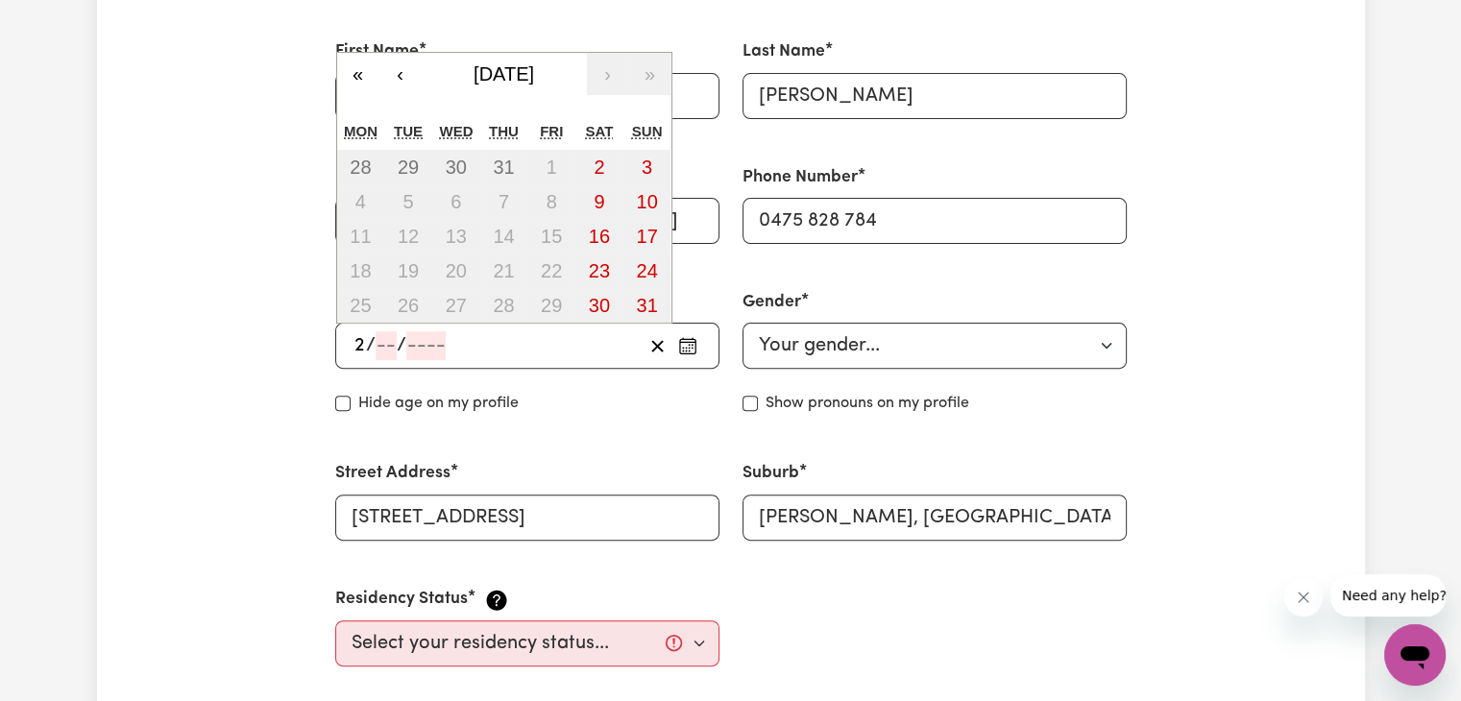
type input "21"
type input "06"
type input "195"
type input "[DATE]"
type input "6"
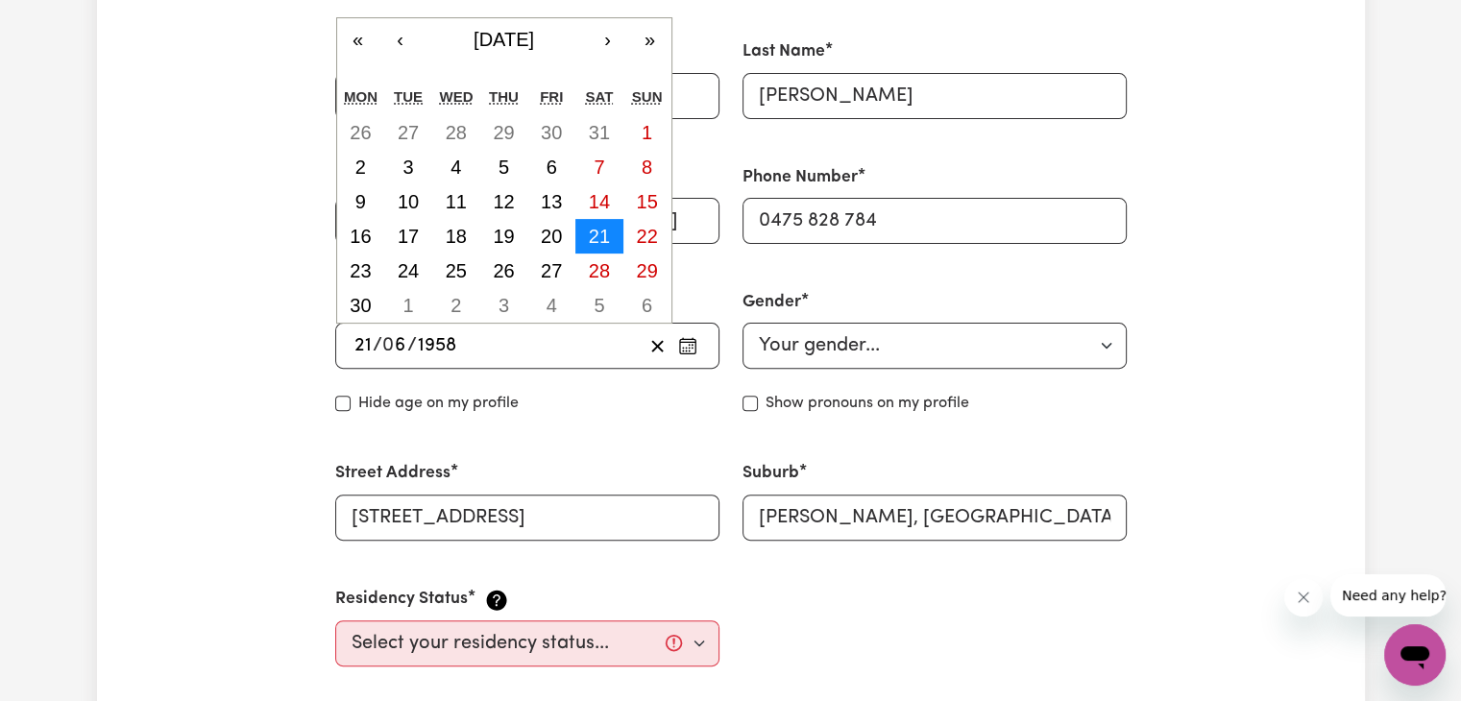
type input "1958"
click at [597, 231] on abbr "21" at bounding box center [599, 236] width 21 height 21
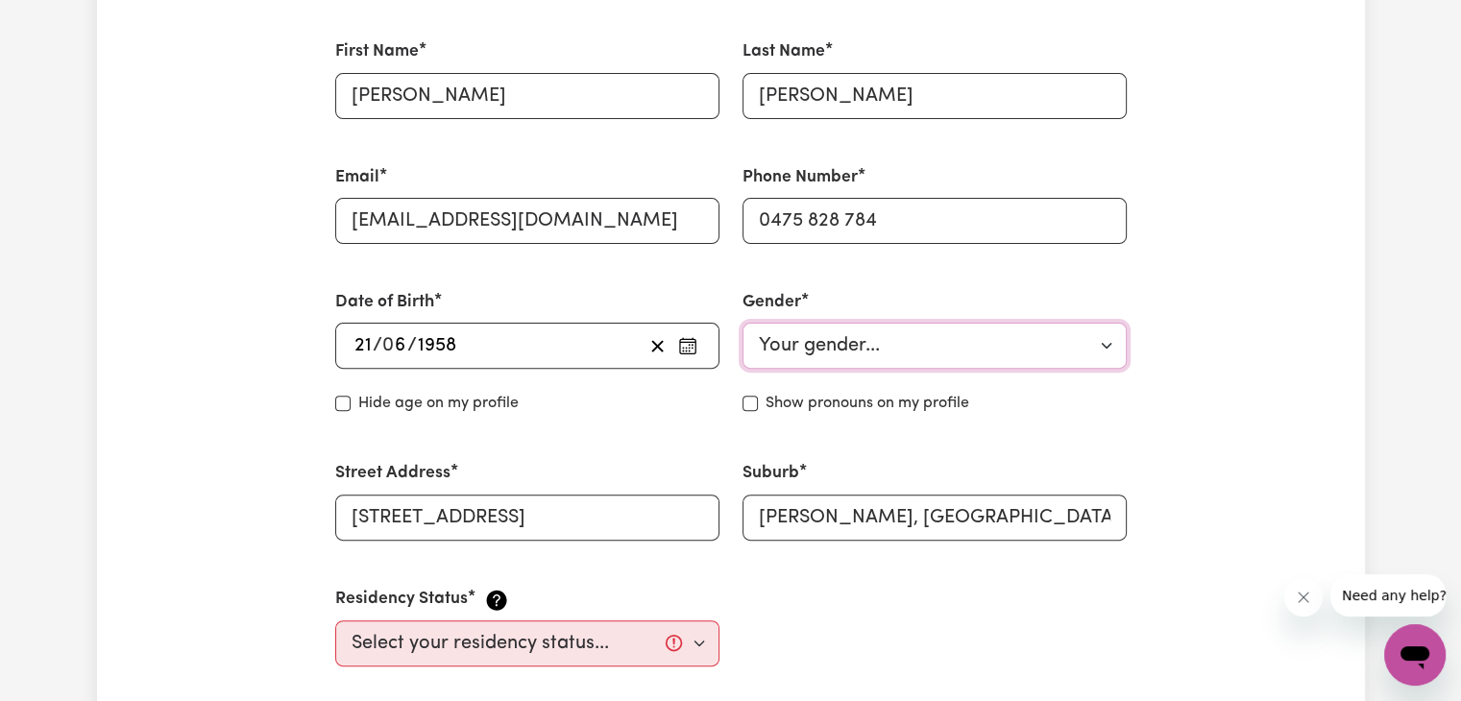
click at [833, 351] on select "Your gender... [DEMOGRAPHIC_DATA] [DEMOGRAPHIC_DATA] [DEMOGRAPHIC_DATA] Other P…" at bounding box center [934, 346] width 384 height 46
select select "[DEMOGRAPHIC_DATA]"
click at [742, 323] on select "Your gender... [DEMOGRAPHIC_DATA] [DEMOGRAPHIC_DATA] [DEMOGRAPHIC_DATA] Other P…" at bounding box center [934, 346] width 384 height 46
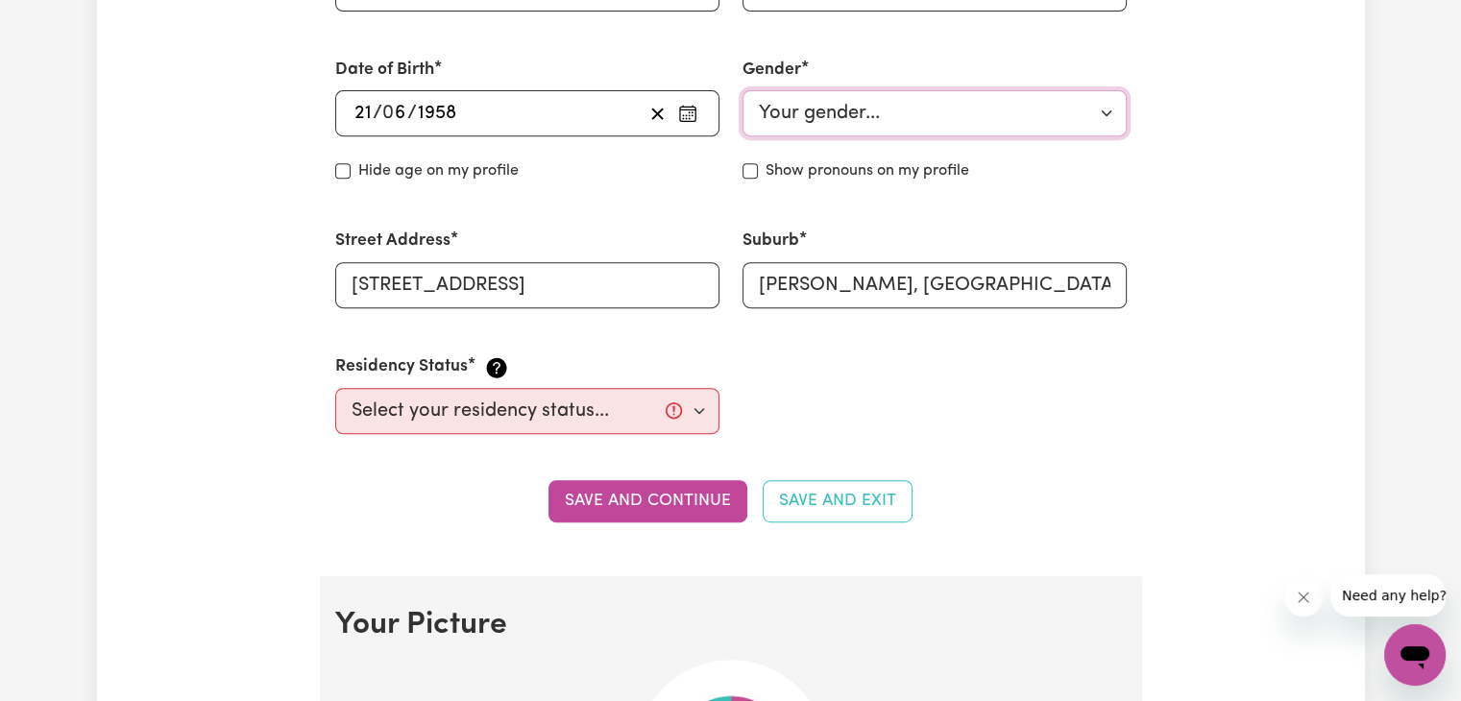
scroll to position [864, 0]
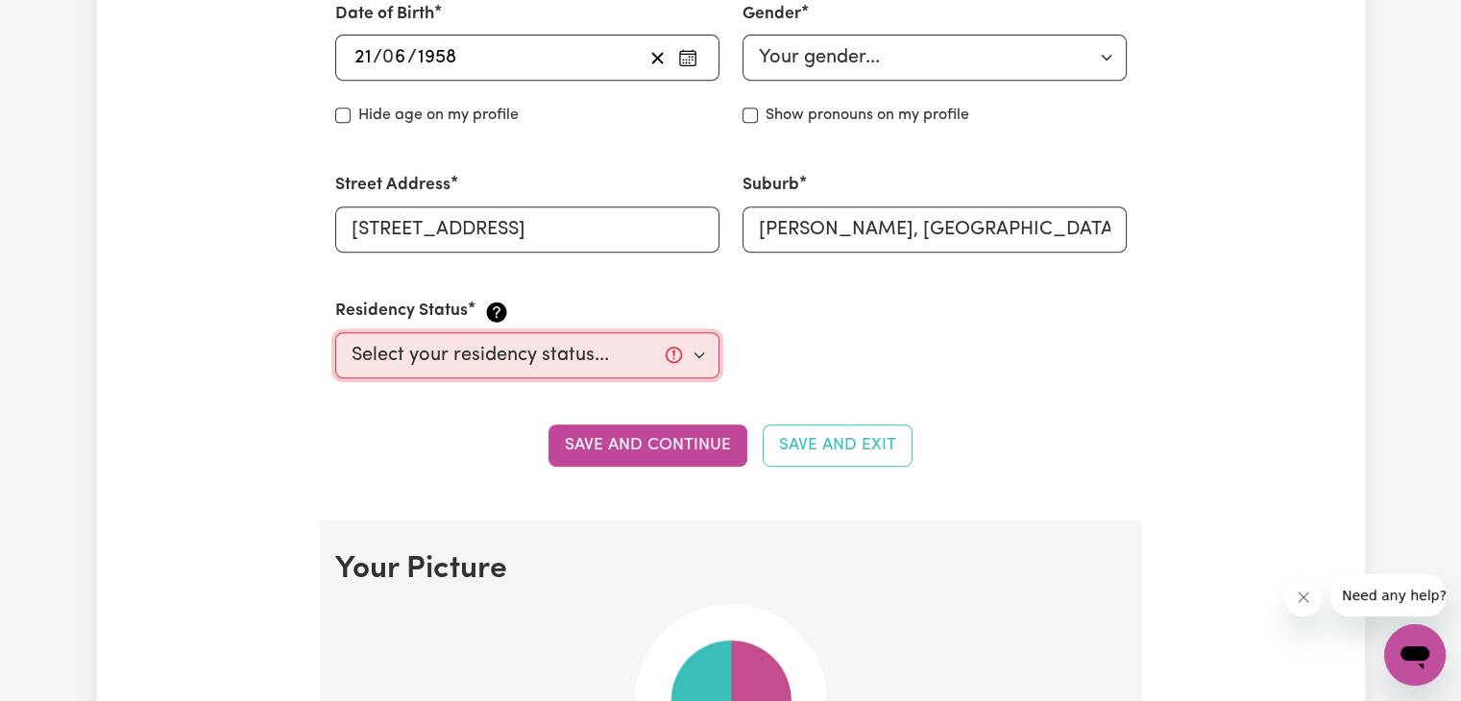
click at [616, 344] on select "Select your residency status... [DEMOGRAPHIC_DATA] citizen Australian PR [DEMOG…" at bounding box center [527, 355] width 384 height 46
select select "[DEMOGRAPHIC_DATA] Citizen"
click at [335, 332] on select "Select your residency status... [DEMOGRAPHIC_DATA] citizen Australian PR [DEMOG…" at bounding box center [527, 355] width 384 height 46
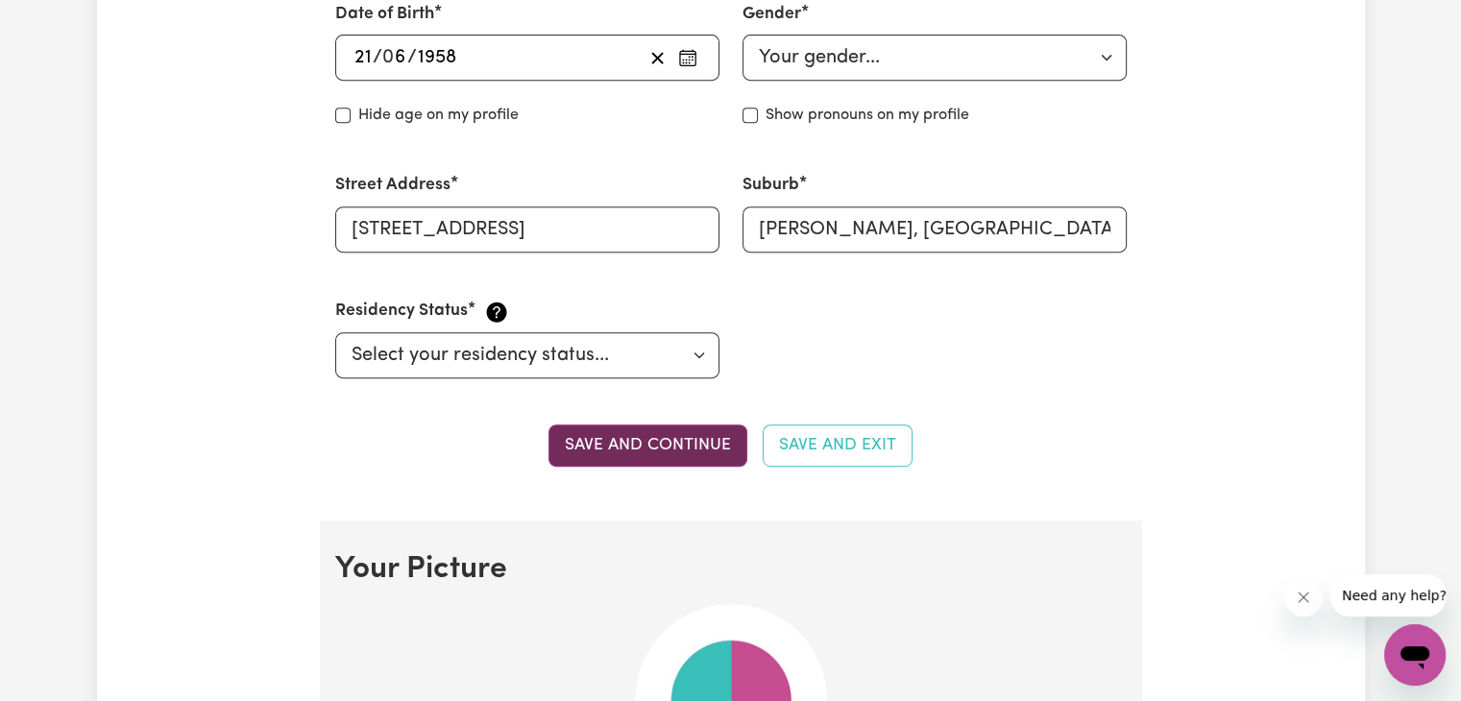
click at [650, 442] on button "Save and continue" at bounding box center [647, 446] width 199 height 42
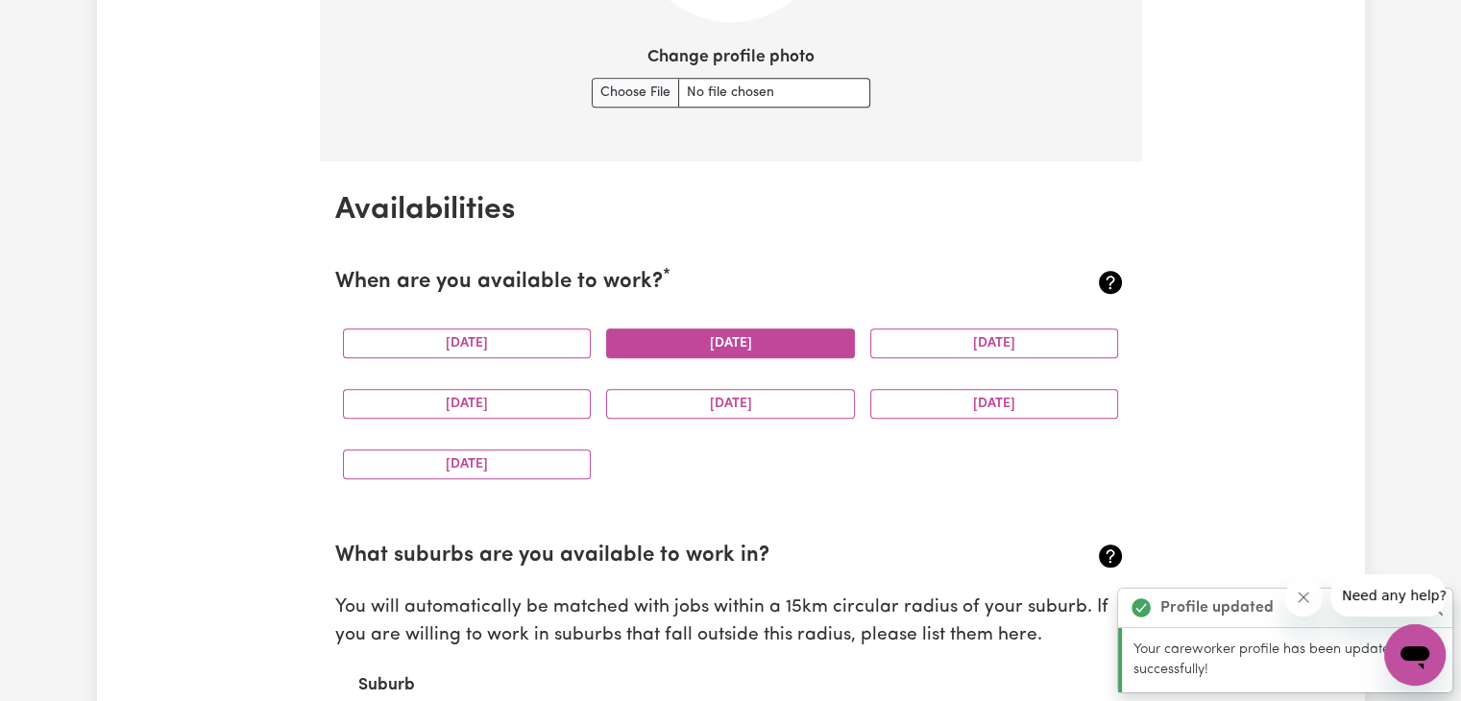
scroll to position [1671, 0]
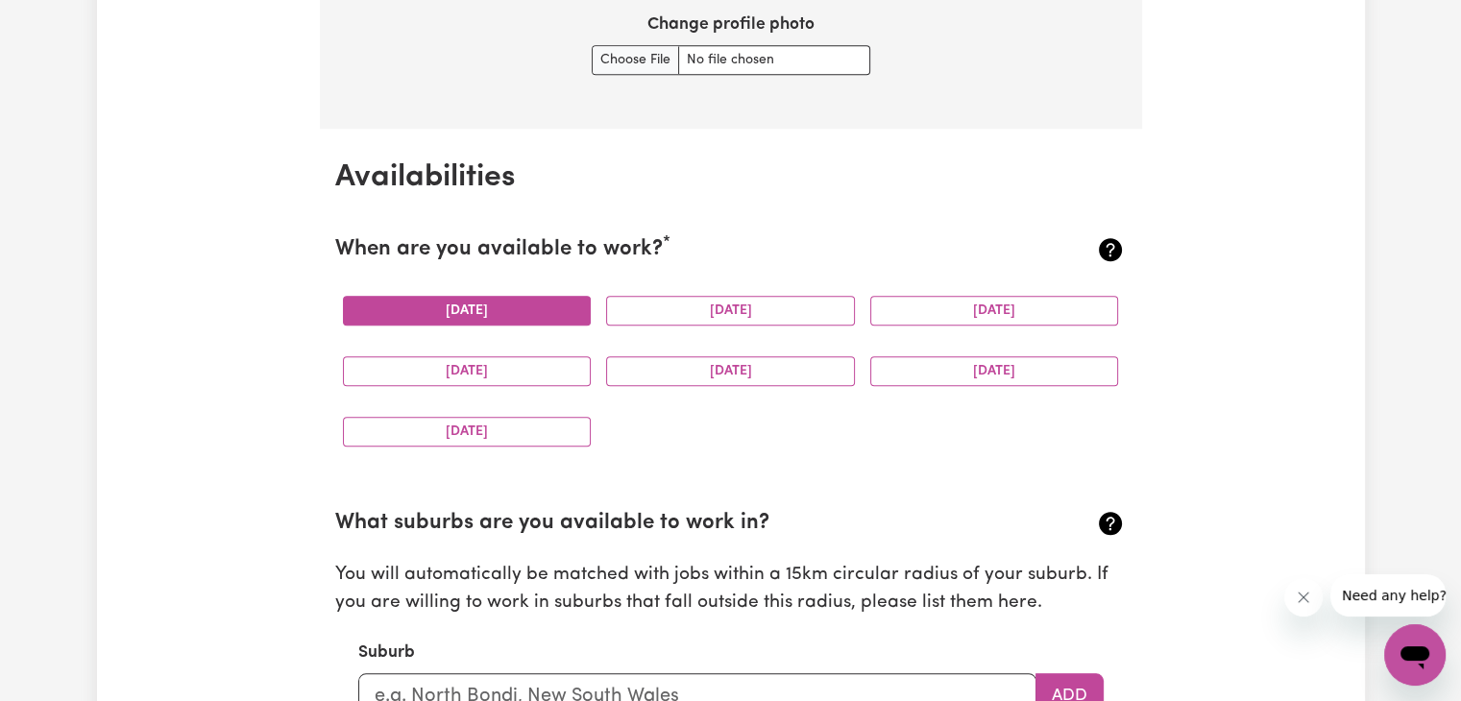
click at [469, 304] on button "[DATE]" at bounding box center [467, 311] width 249 height 30
click at [649, 297] on button "[DATE]" at bounding box center [730, 311] width 249 height 30
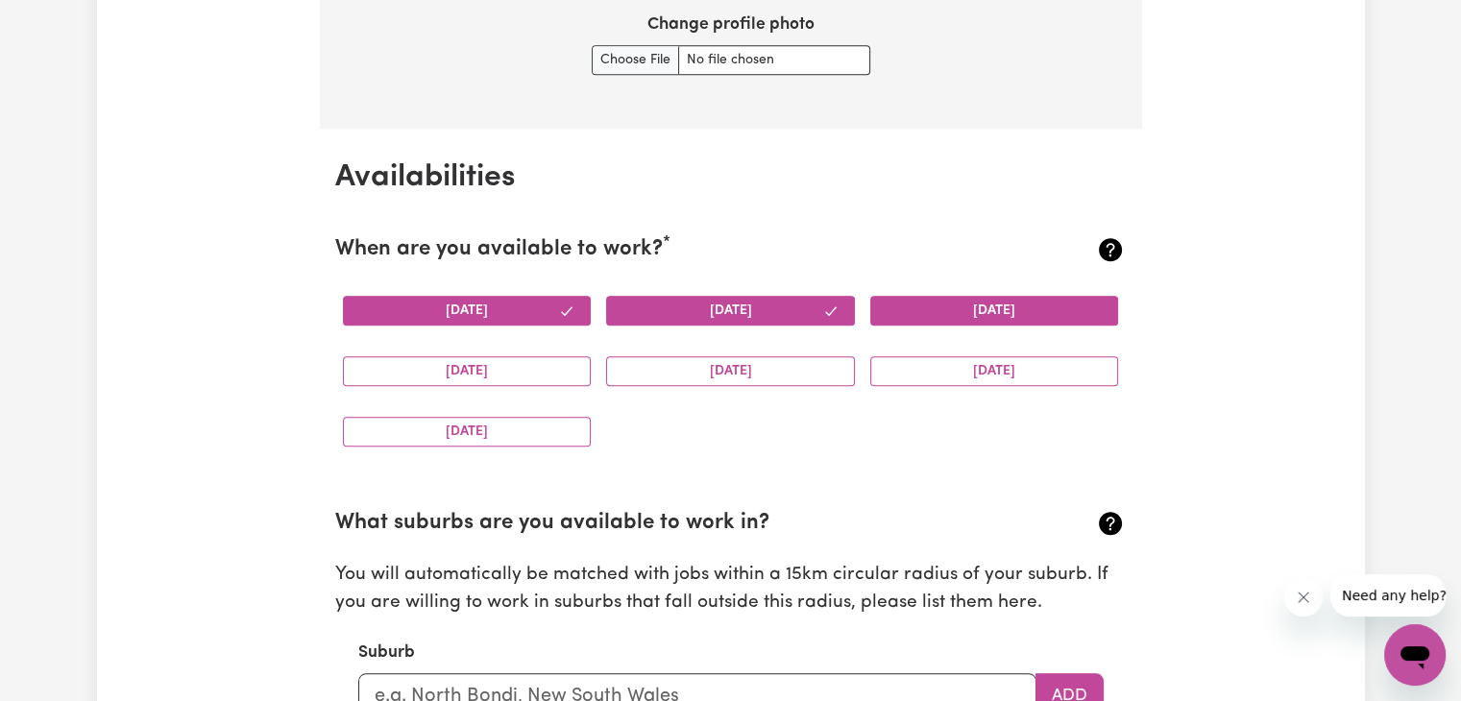
click at [1006, 304] on button "[DATE]" at bounding box center [994, 311] width 249 height 30
click at [573, 367] on button "[DATE]" at bounding box center [467, 371] width 249 height 30
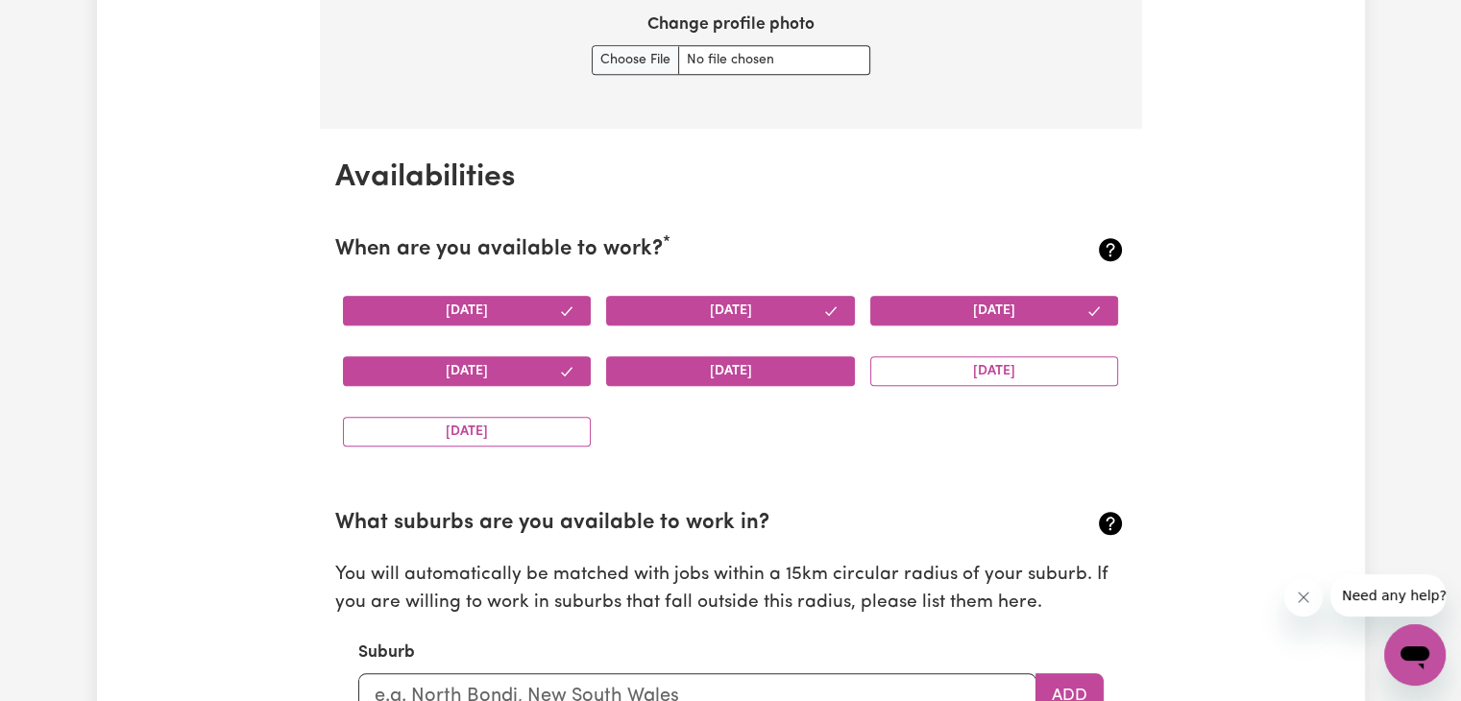
click at [696, 375] on button "[DATE]" at bounding box center [730, 371] width 249 height 30
click at [935, 352] on div "[DATE]" at bounding box center [995, 371] width 264 height 61
click at [935, 371] on button "[DATE]" at bounding box center [994, 371] width 249 height 30
click at [765, 377] on button "[DATE]" at bounding box center [730, 371] width 249 height 30
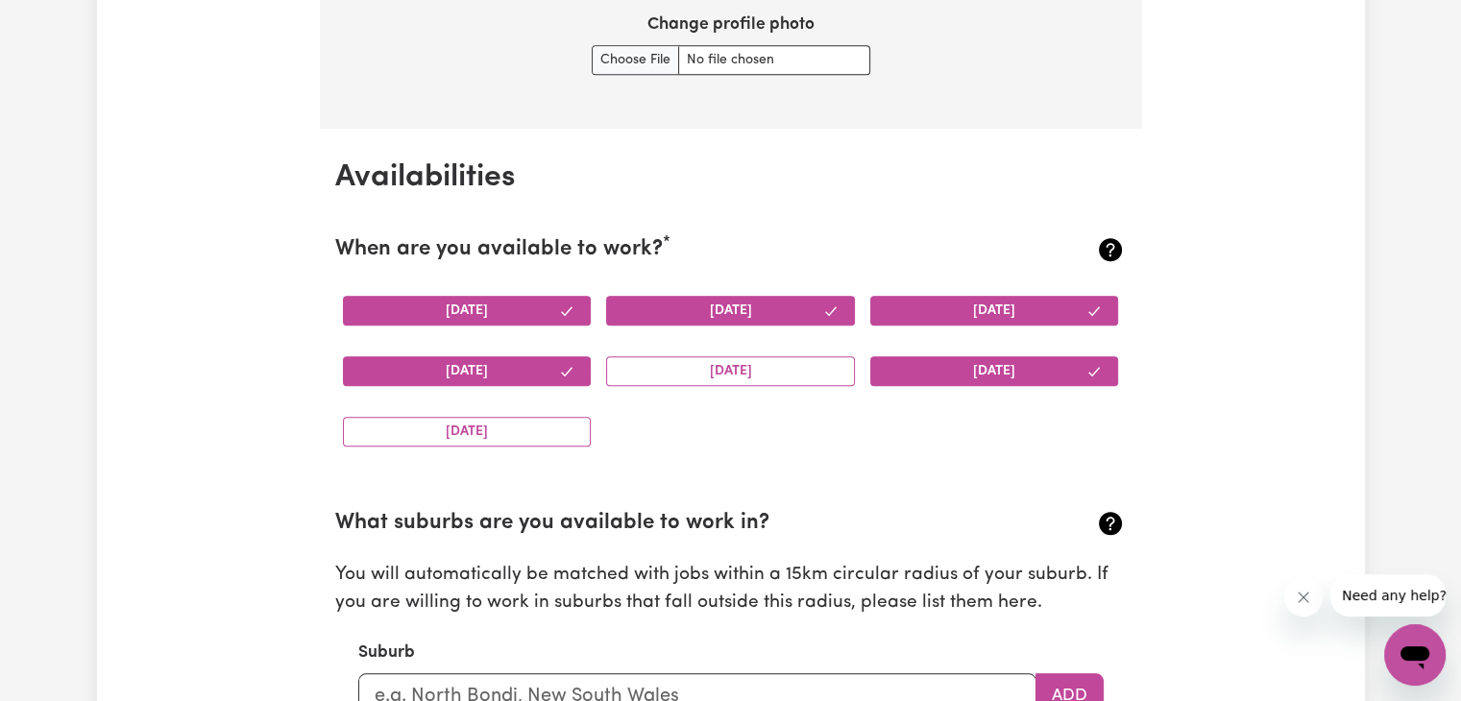
click at [751, 302] on button "[DATE]" at bounding box center [730, 311] width 249 height 30
click at [964, 298] on button "[DATE]" at bounding box center [994, 311] width 249 height 30
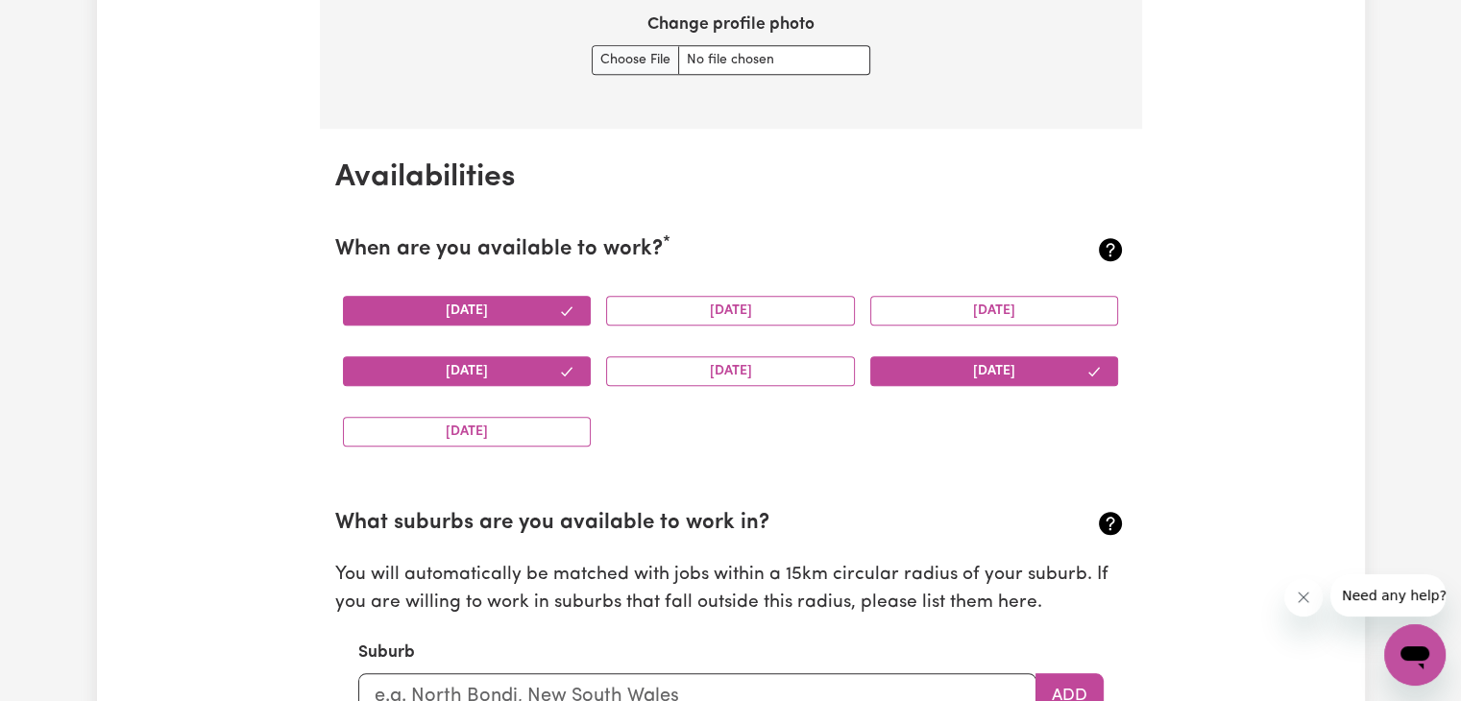
click at [491, 312] on button "[DATE]" at bounding box center [467, 311] width 249 height 30
click at [487, 347] on div "[DATE]" at bounding box center [467, 371] width 264 height 61
click at [485, 367] on button "[DATE]" at bounding box center [467, 371] width 249 height 30
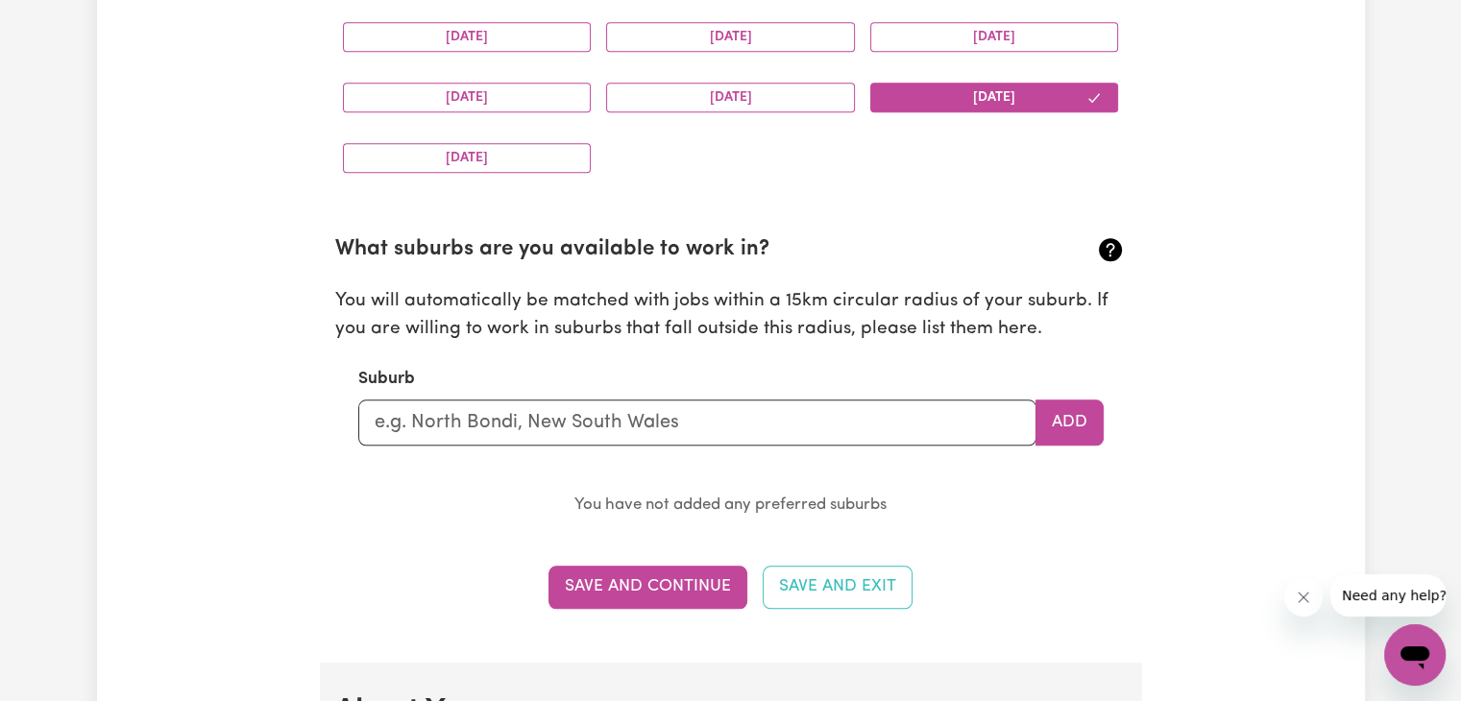
scroll to position [1959, 0]
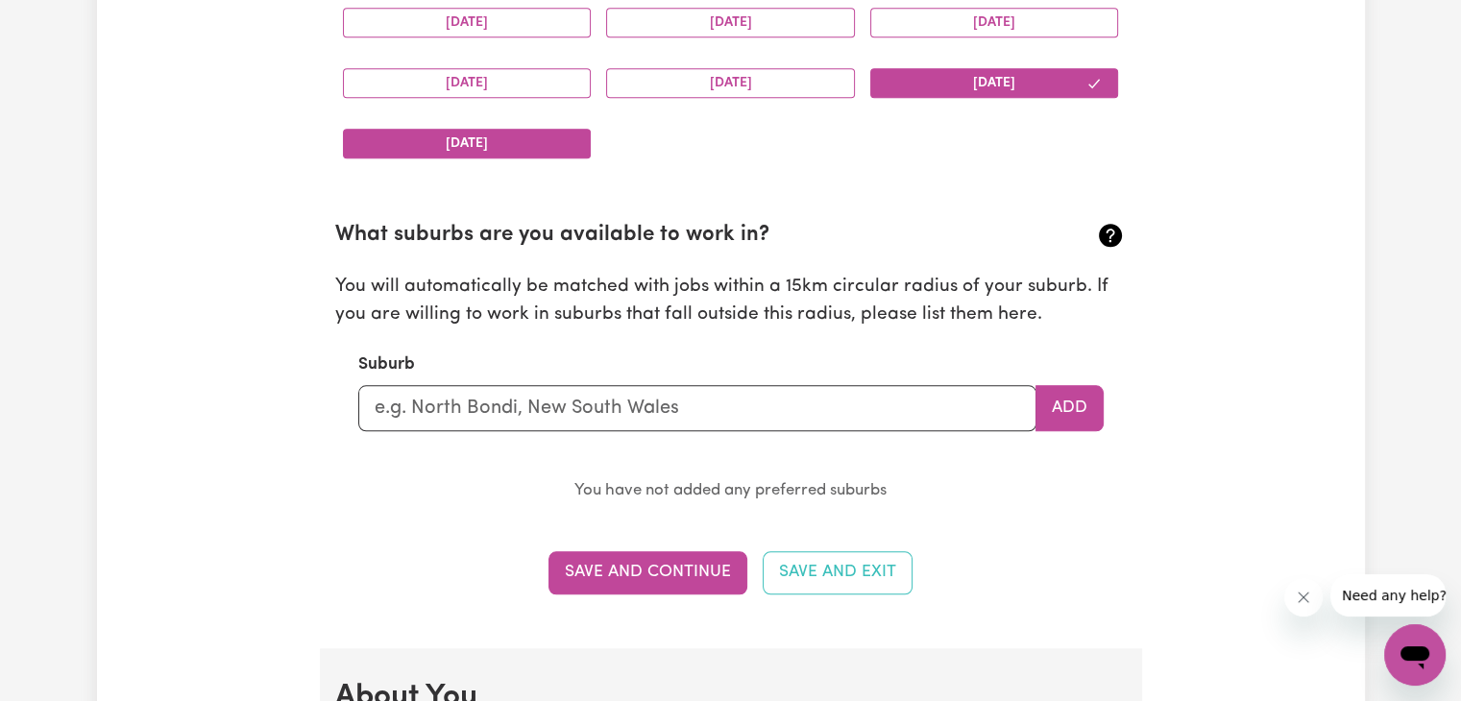
click at [531, 132] on button "[DATE]" at bounding box center [467, 144] width 249 height 30
click at [803, 418] on input "text" at bounding box center [697, 408] width 678 height 46
type input "athert"
type input "[PERSON_NAME], [GEOGRAPHIC_DATA], 4883"
type input "atherto"
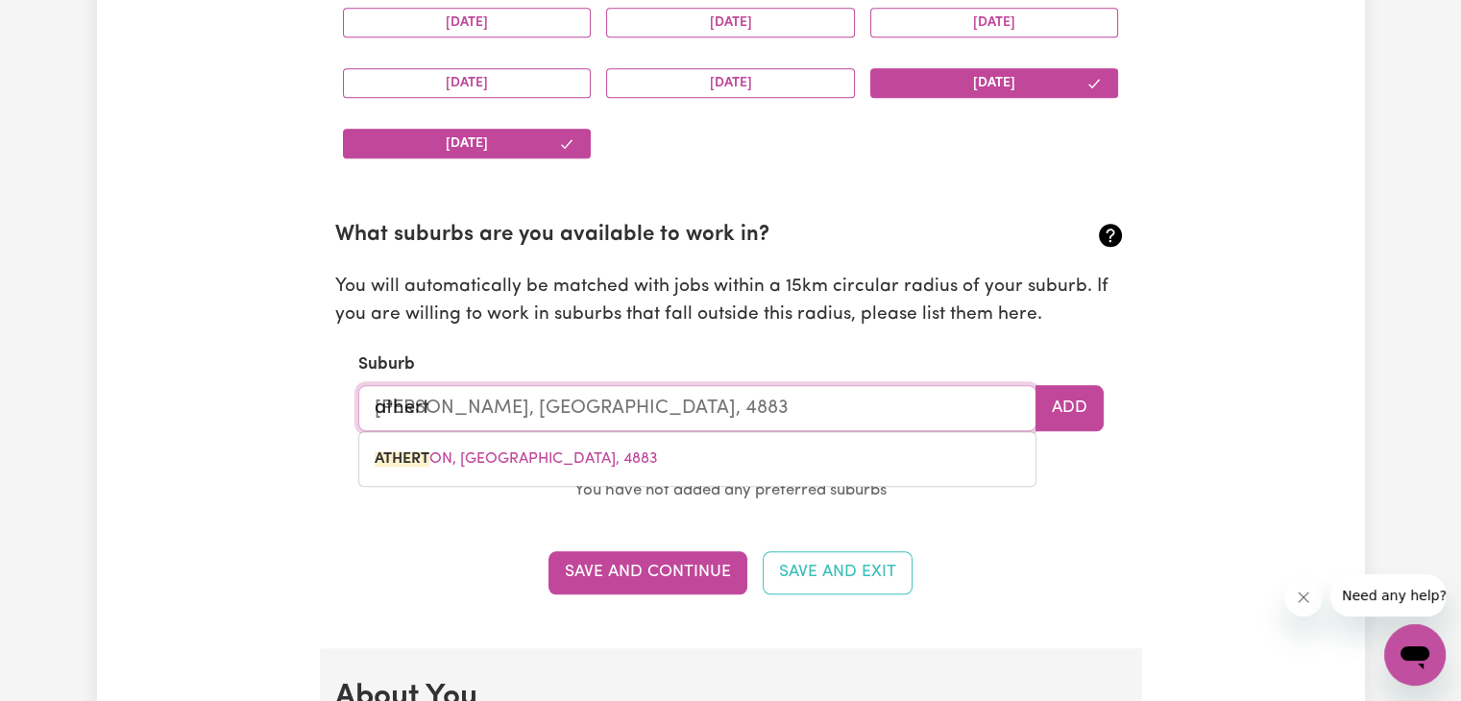
type input "[PERSON_NAME], [GEOGRAPHIC_DATA], 4883"
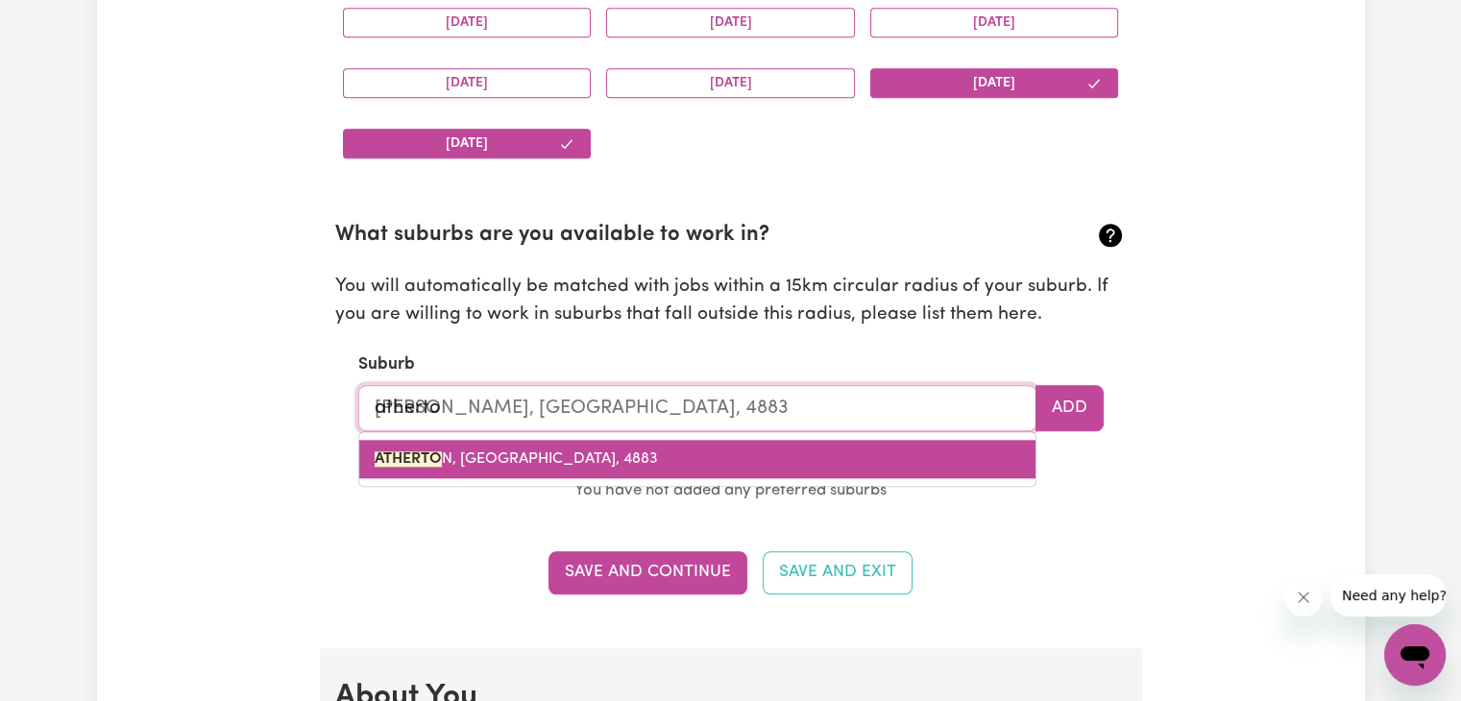
click at [795, 449] on link "[GEOGRAPHIC_DATA]" at bounding box center [697, 459] width 676 height 38
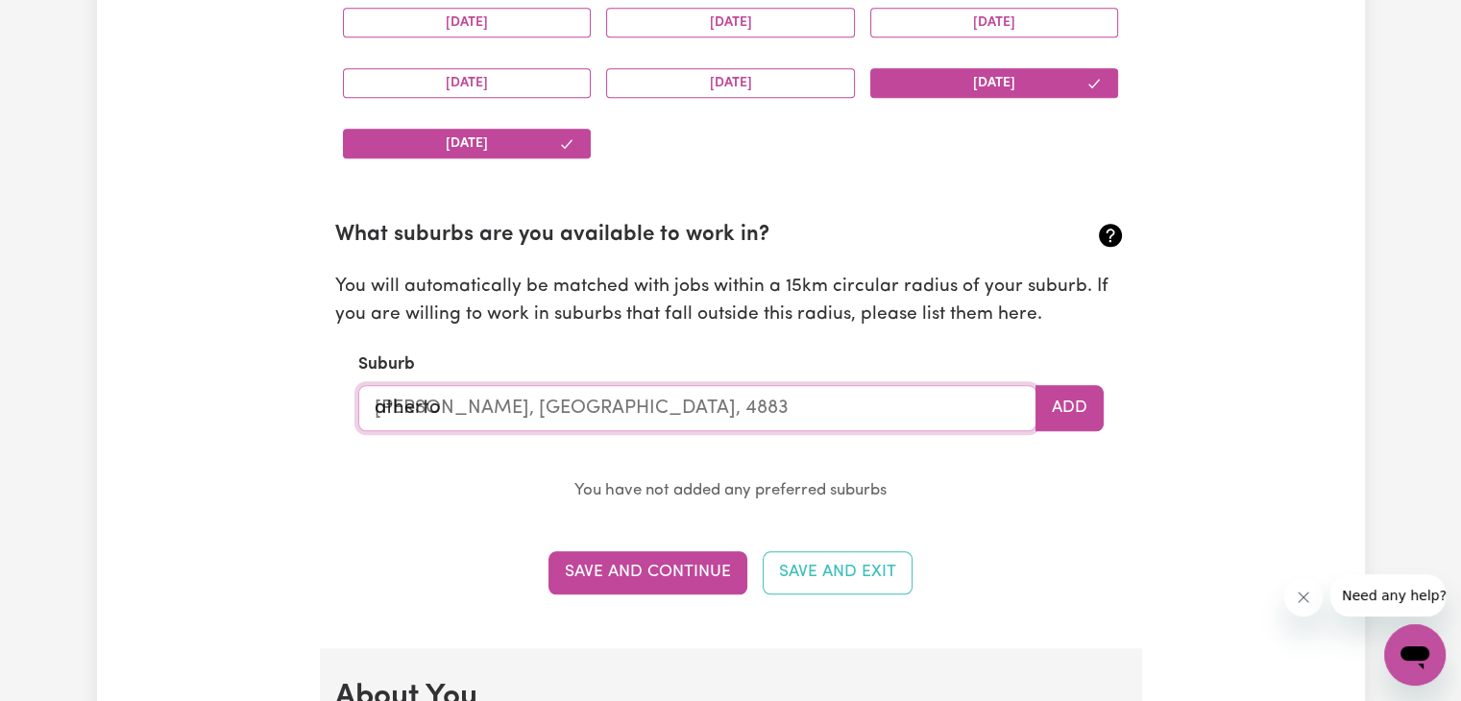
type input "[PERSON_NAME], [GEOGRAPHIC_DATA], 4883"
click at [1082, 397] on button "Add" at bounding box center [1069, 408] width 68 height 46
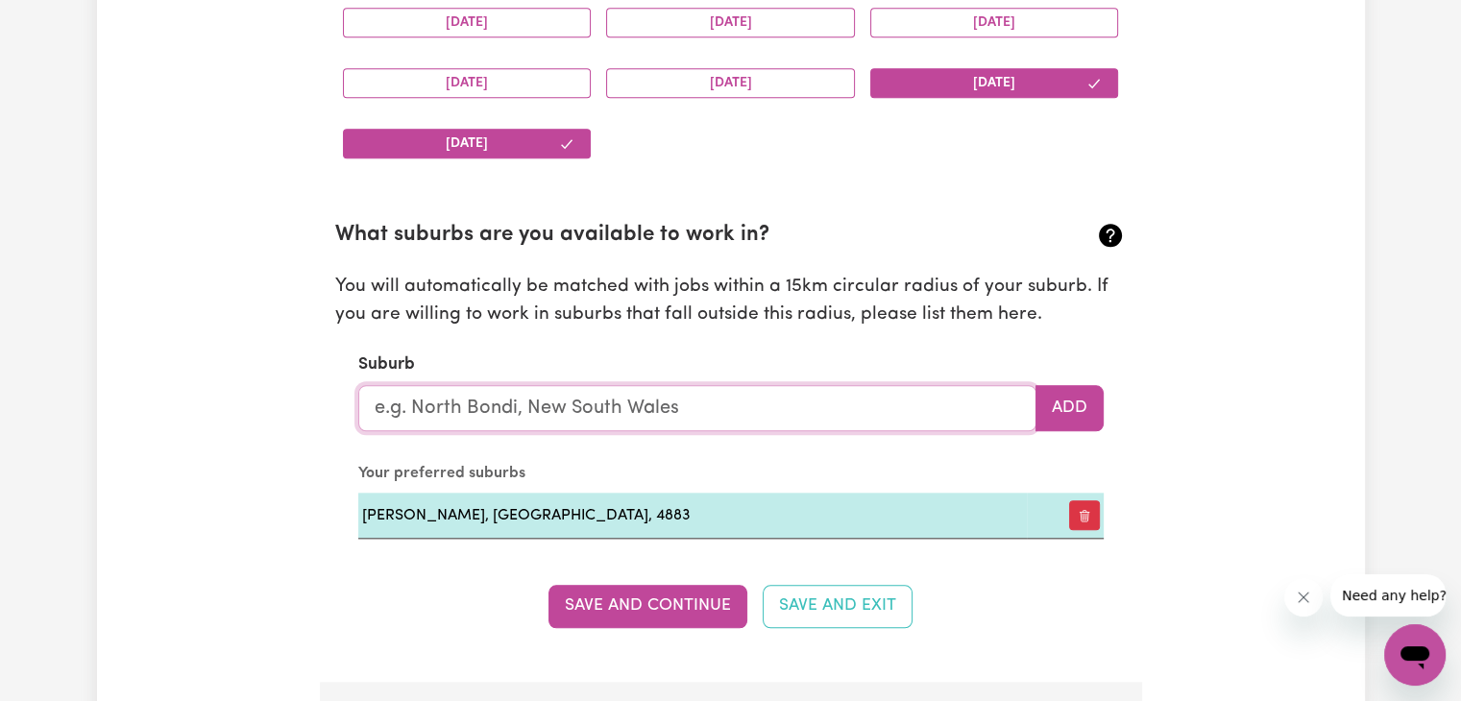
click at [761, 389] on input "text" at bounding box center [697, 408] width 678 height 46
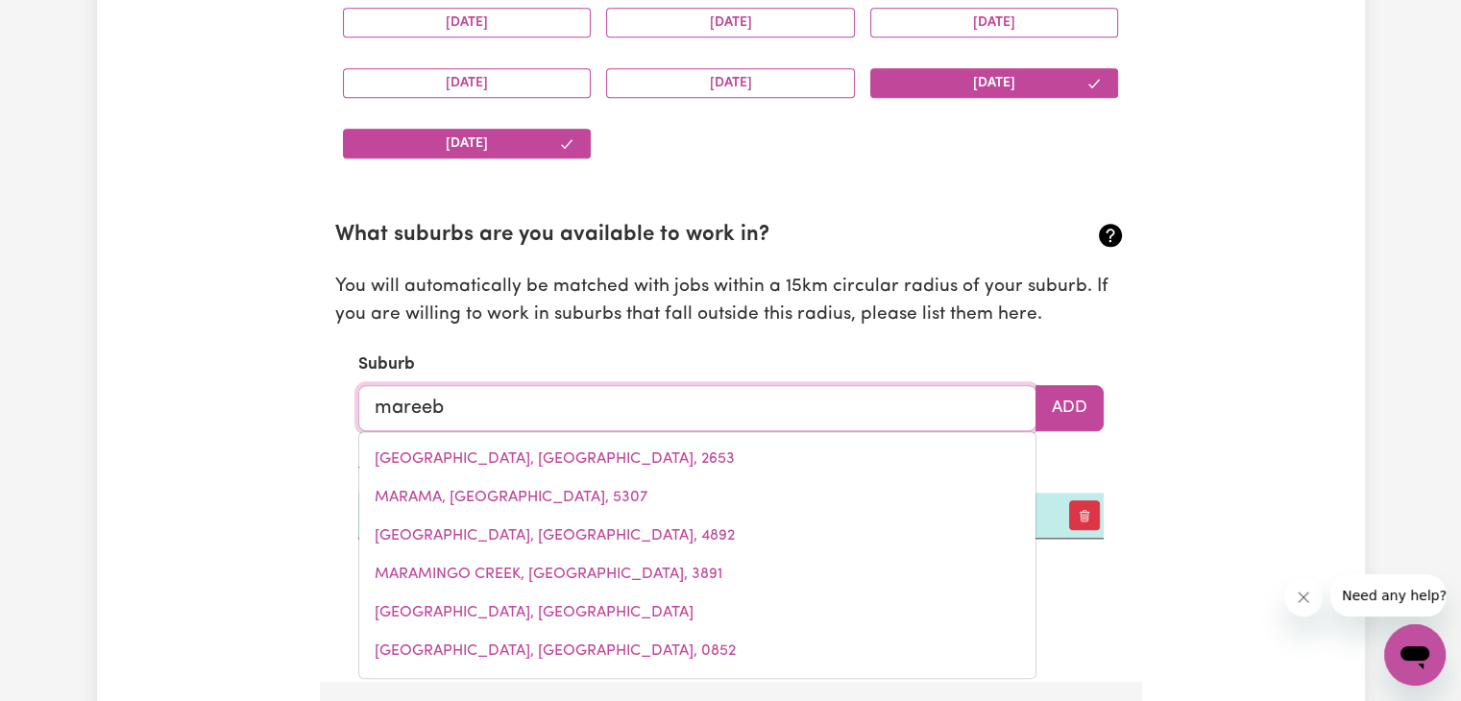
type input "mareeba"
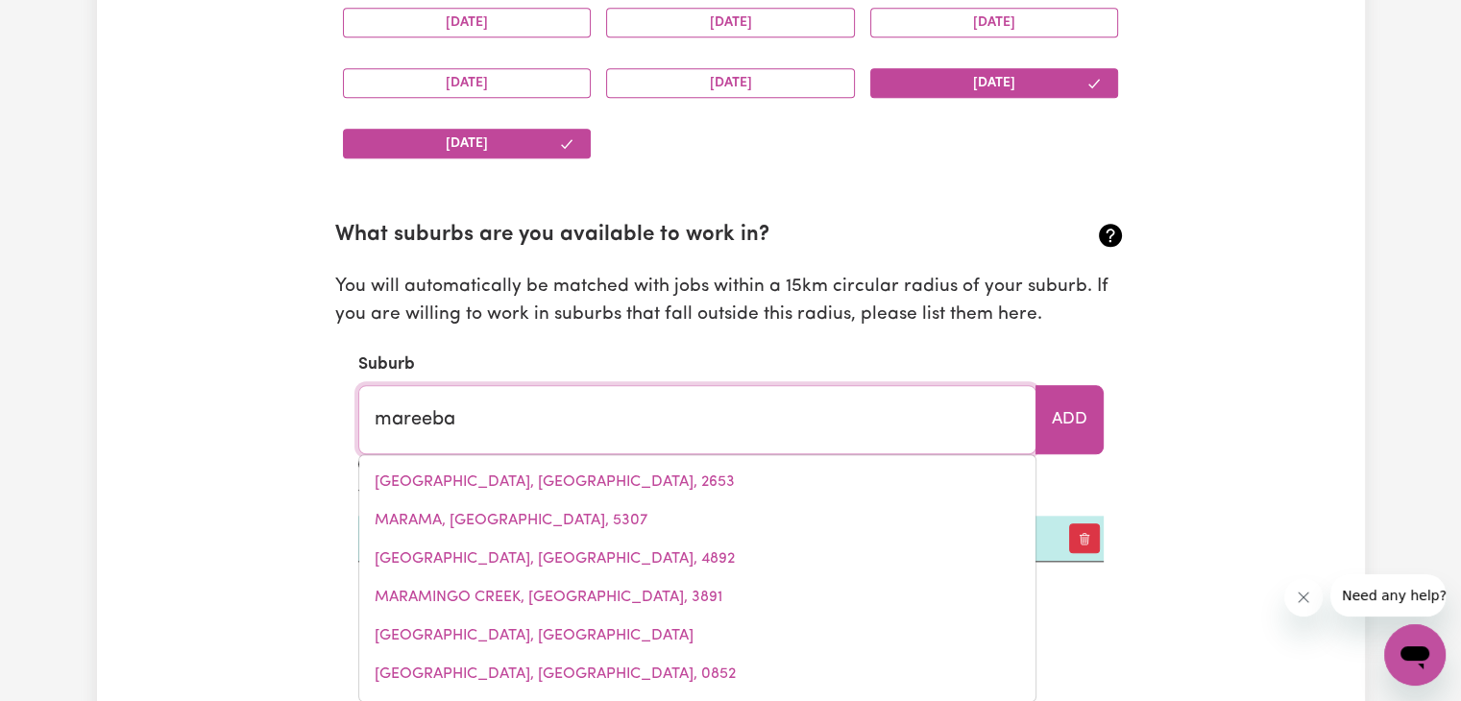
type input "mareeba, [GEOGRAPHIC_DATA], 4880"
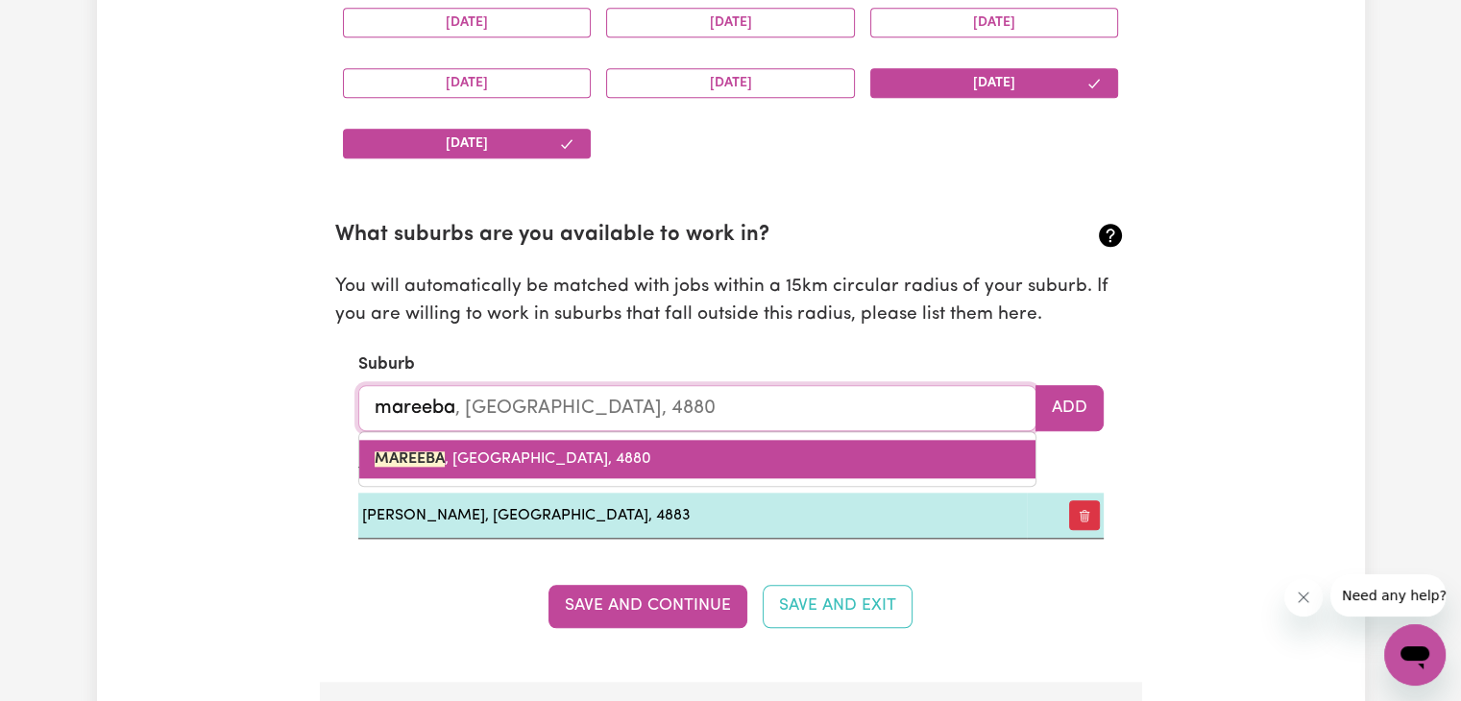
click at [731, 454] on link "MAREEBA , [GEOGRAPHIC_DATA], 4880" at bounding box center [697, 459] width 676 height 38
type input "MAREEBA, [GEOGRAPHIC_DATA], 4880"
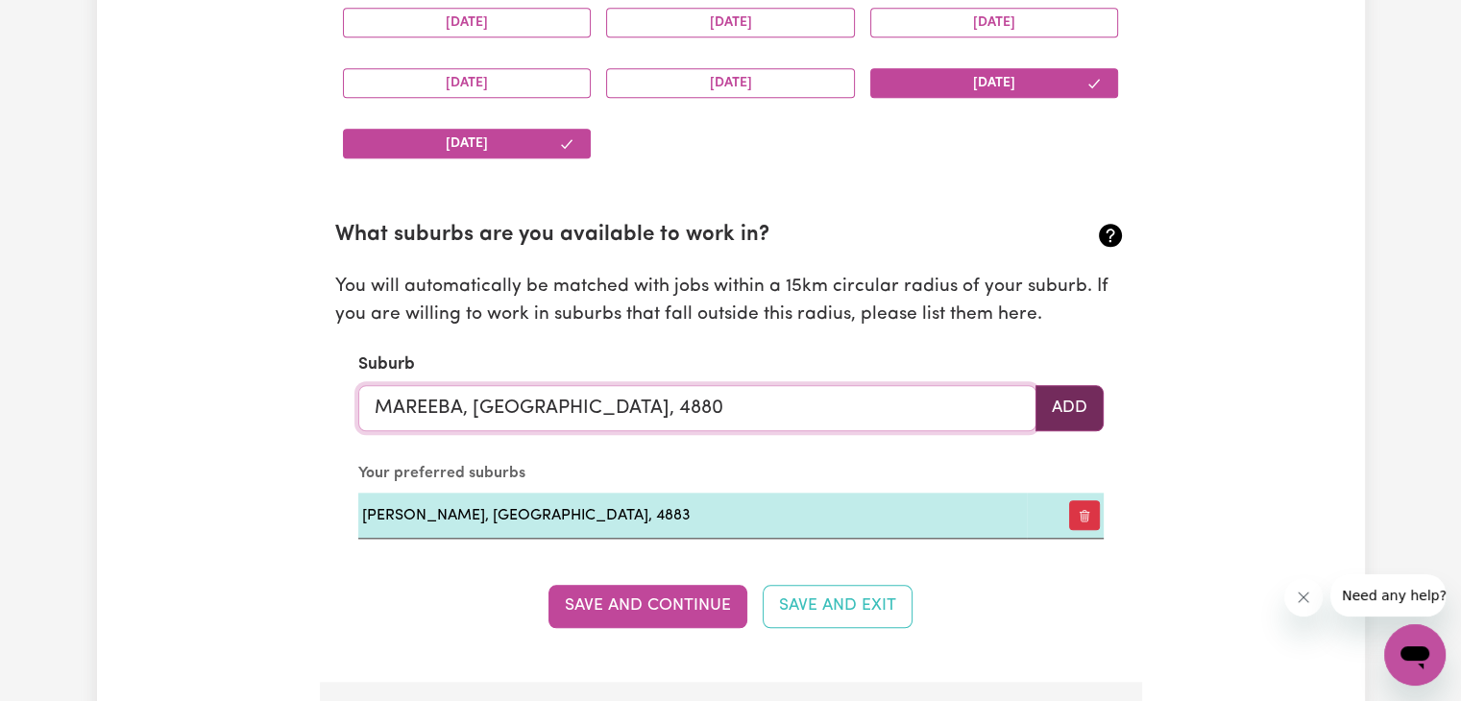
type input "MAREEBA, [GEOGRAPHIC_DATA], 4880"
click at [1051, 402] on button "Add" at bounding box center [1069, 408] width 68 height 46
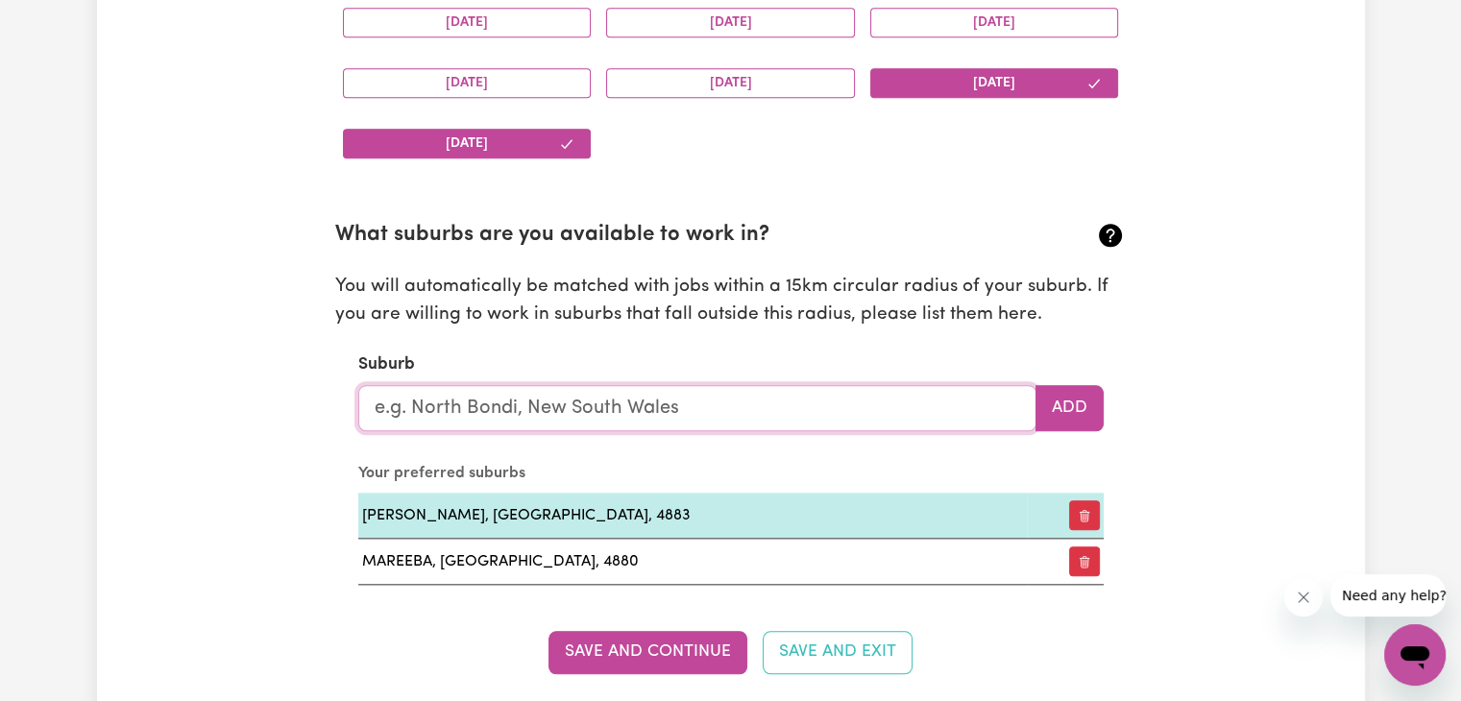
click at [868, 389] on input "text" at bounding box center [697, 408] width 678 height 46
type input "mal"
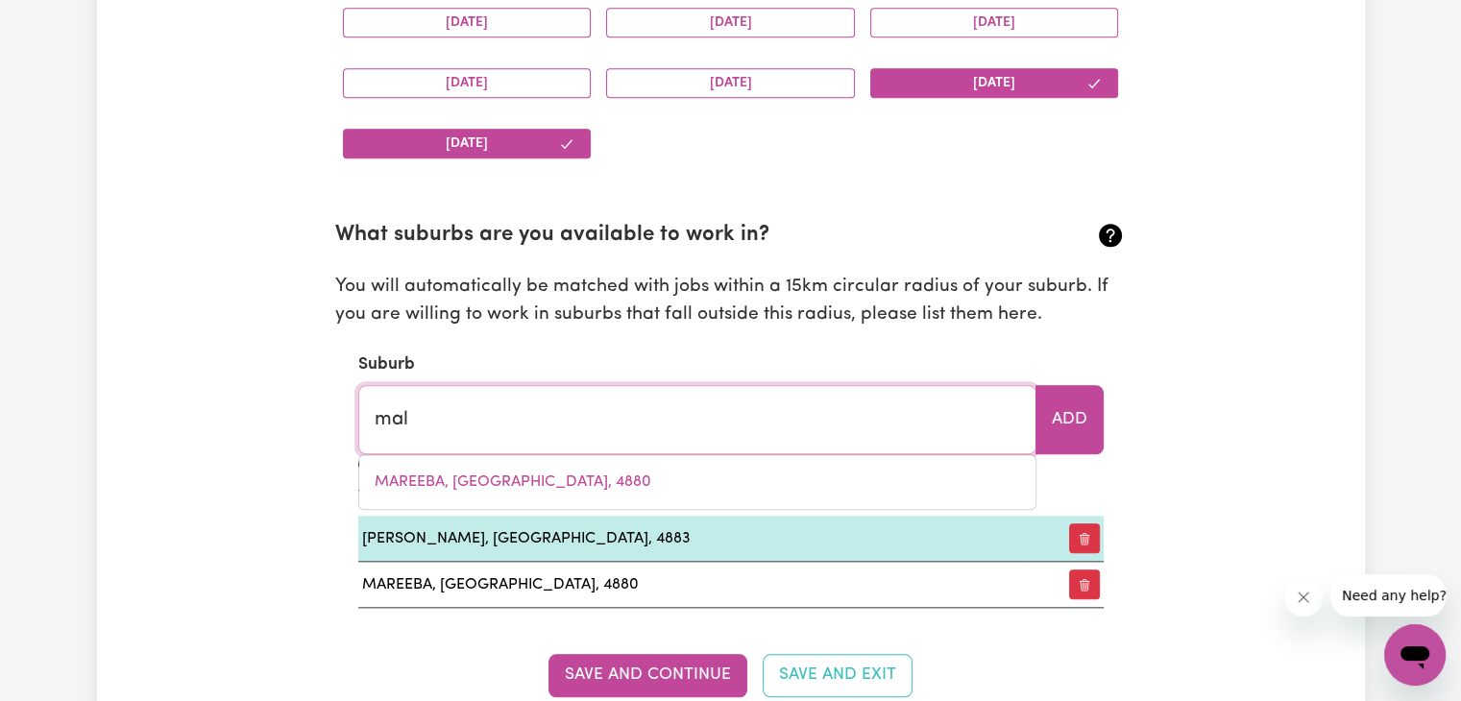
type input "malABAINE, [GEOGRAPHIC_DATA], 6401"
type input "mala"
type input "malaBAINE, [GEOGRAPHIC_DATA], 6401"
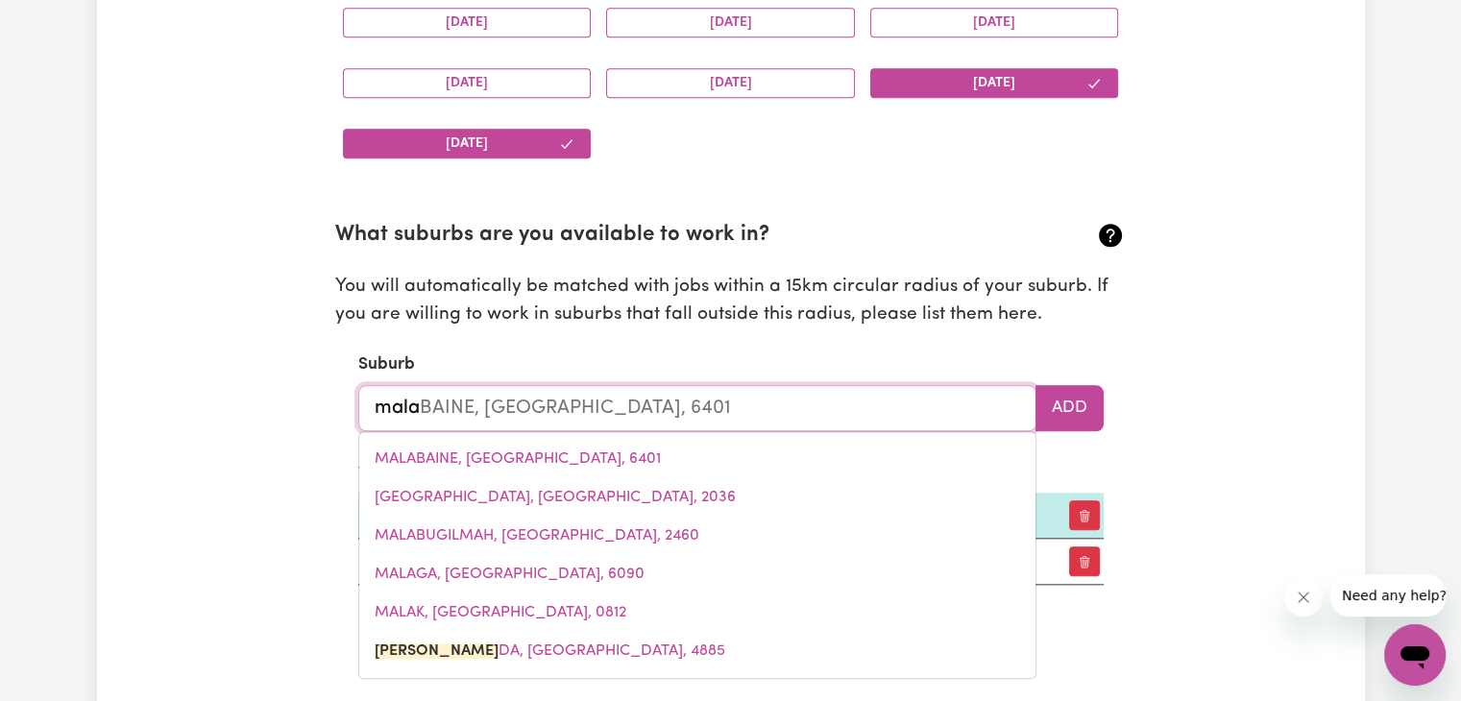
type input "[PERSON_NAME]"
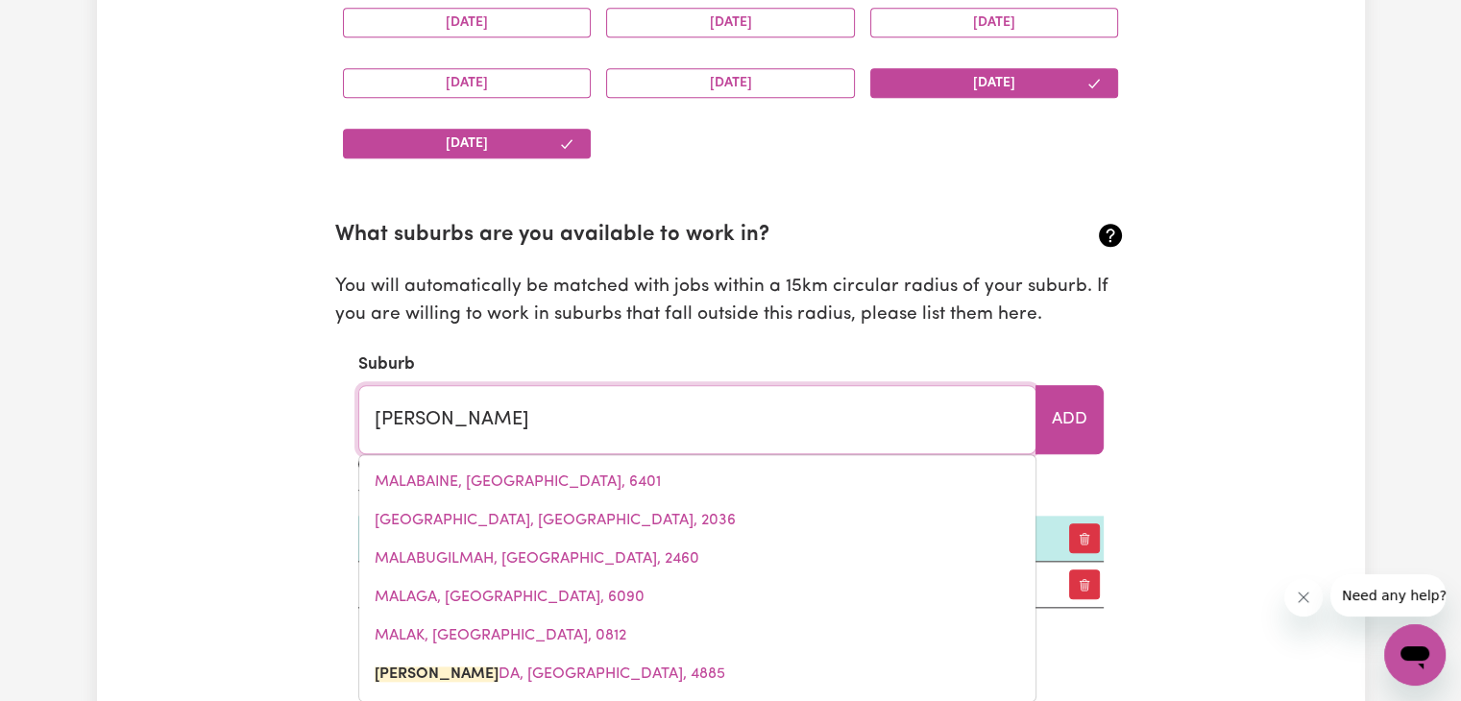
type input "malanDA, [GEOGRAPHIC_DATA], 4885"
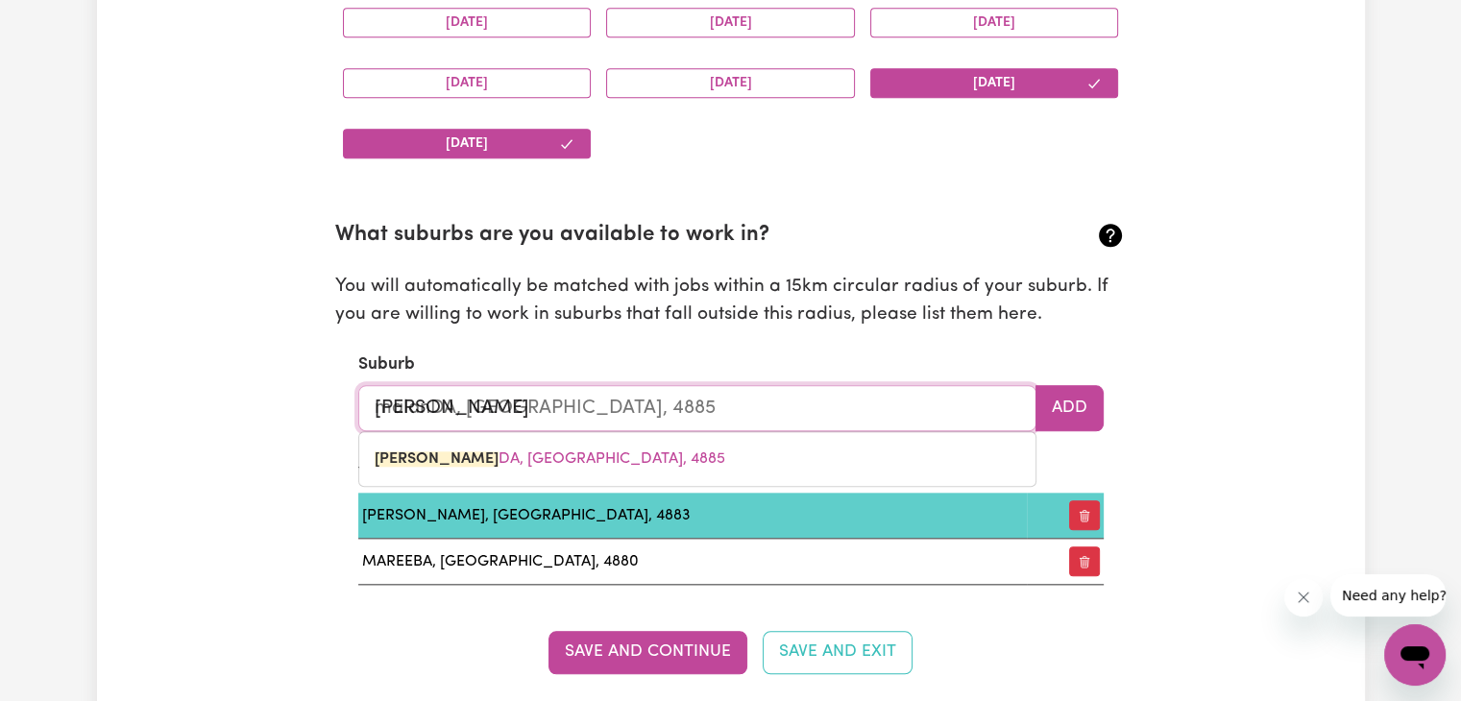
type input "[PERSON_NAME]"
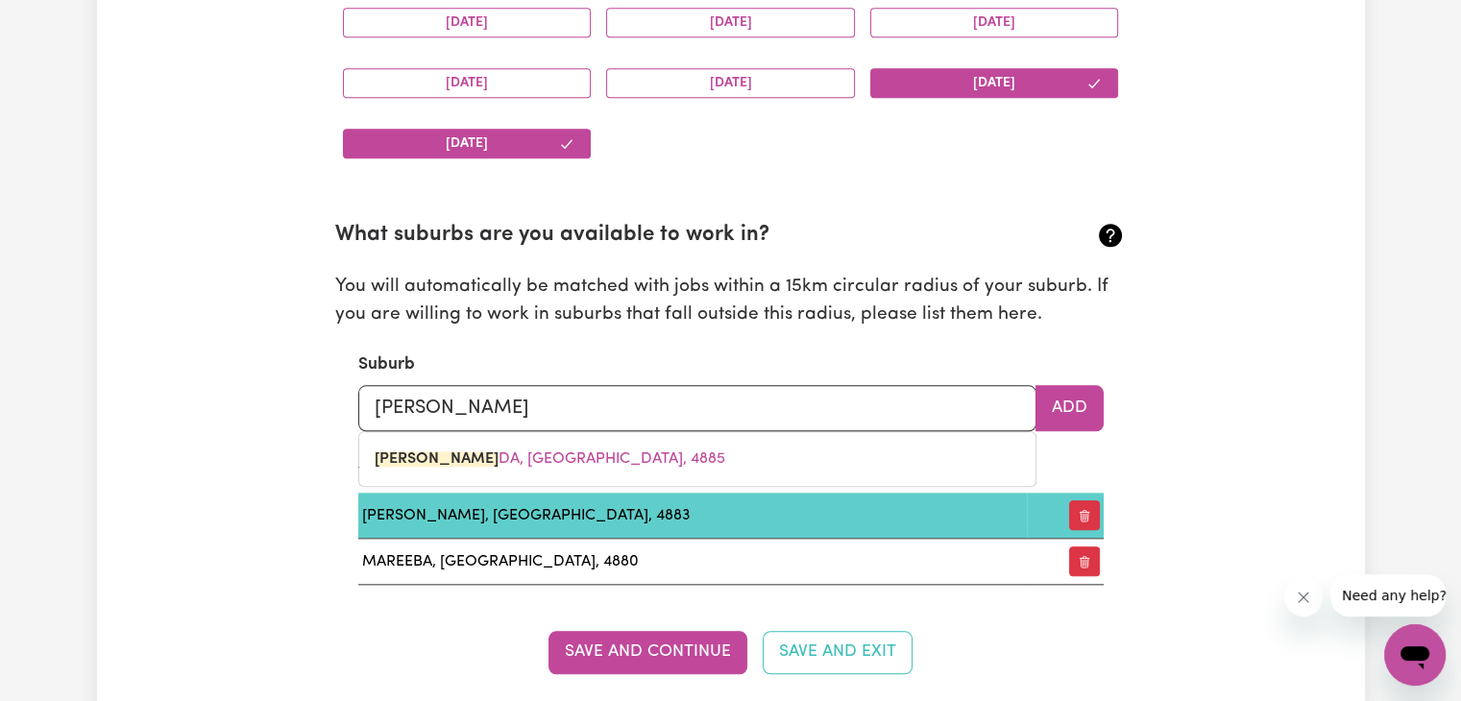
click at [695, 505] on td "[PERSON_NAME], [GEOGRAPHIC_DATA], 4883" at bounding box center [692, 516] width 668 height 46
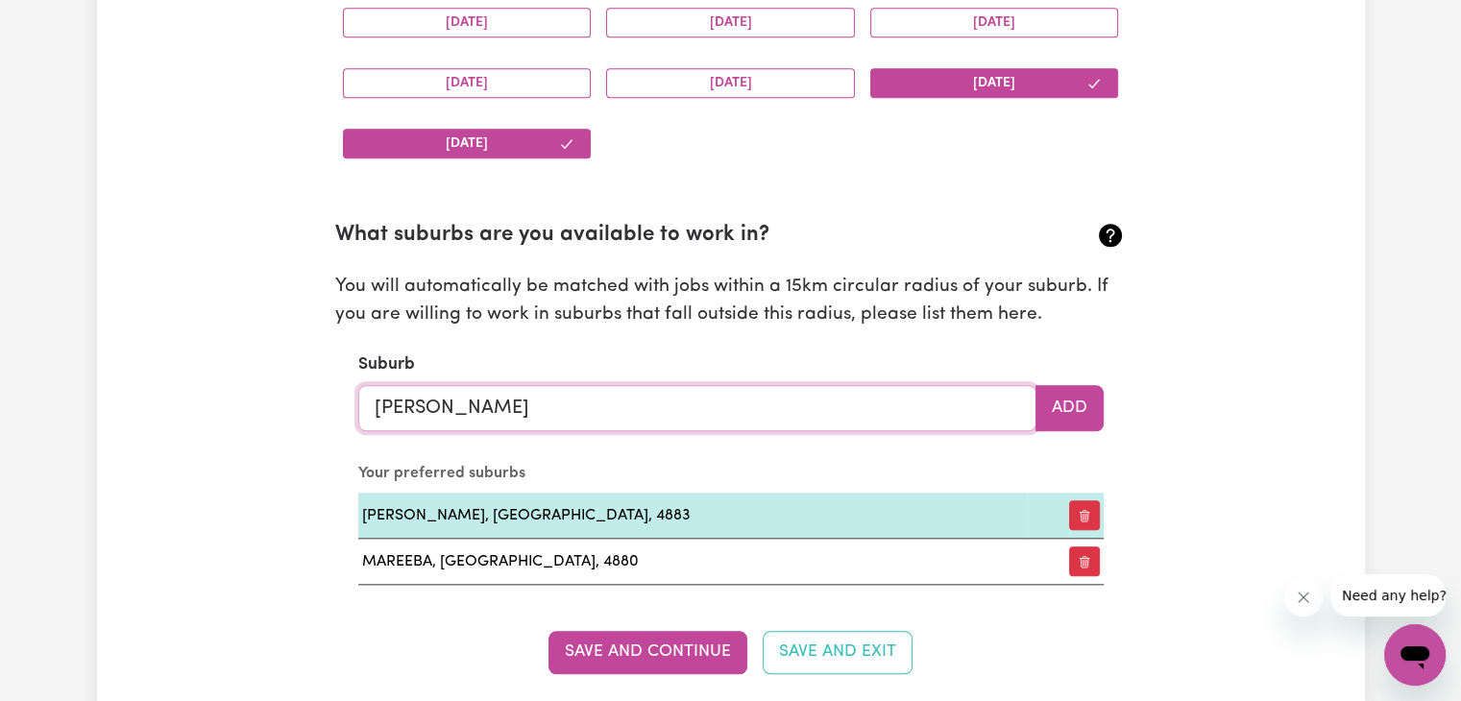
type input "malanDA, [GEOGRAPHIC_DATA], 4885"
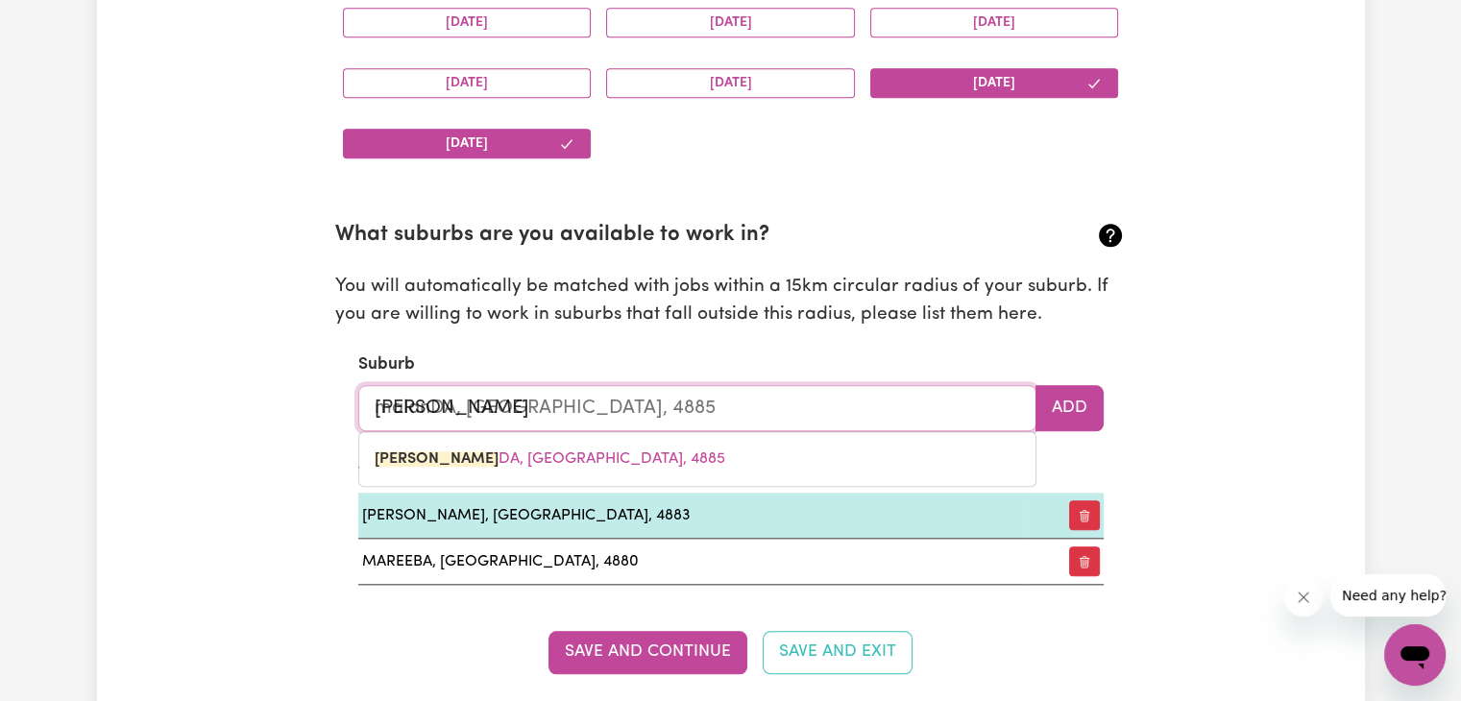
click at [605, 397] on input "[PERSON_NAME]" at bounding box center [697, 408] width 678 height 46
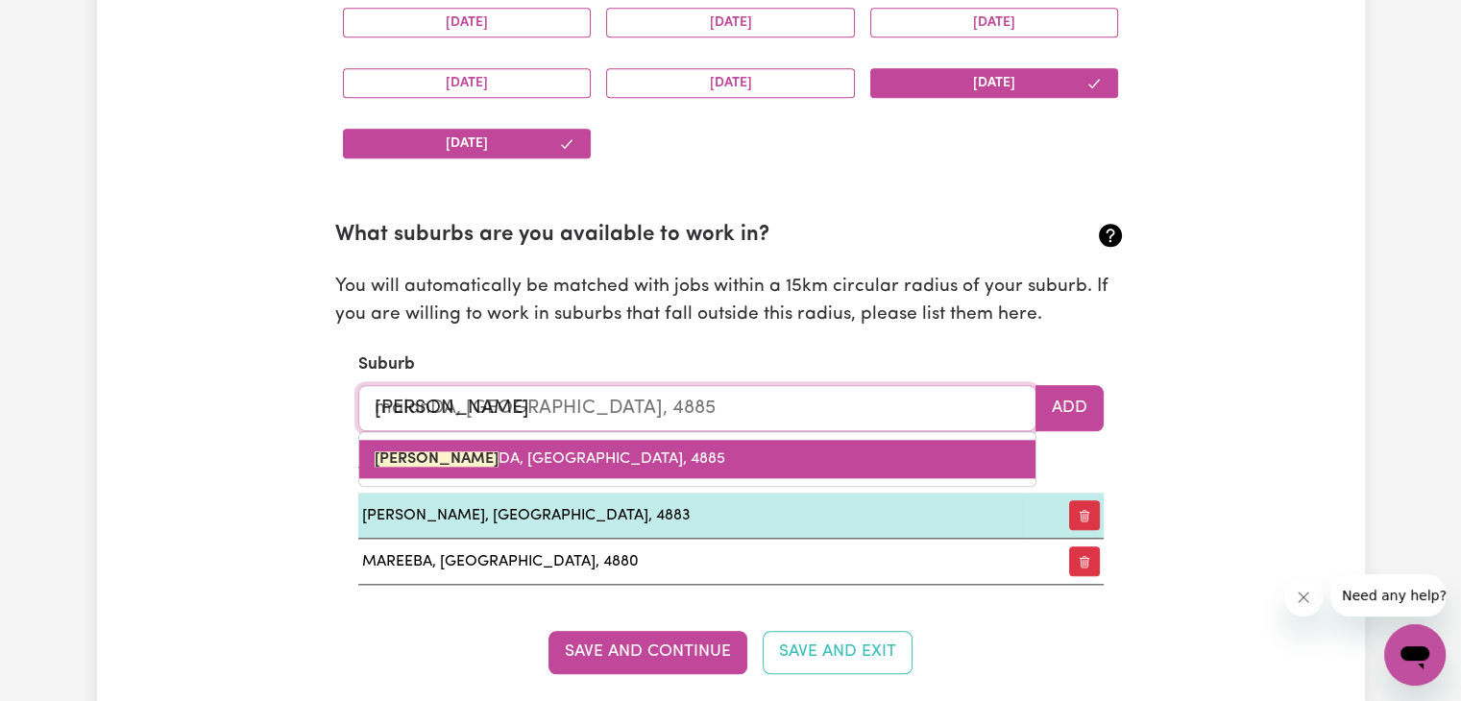
click at [551, 451] on span "[PERSON_NAME][GEOGRAPHIC_DATA]" at bounding box center [550, 458] width 351 height 15
type input "[GEOGRAPHIC_DATA], [GEOGRAPHIC_DATA], 4885"
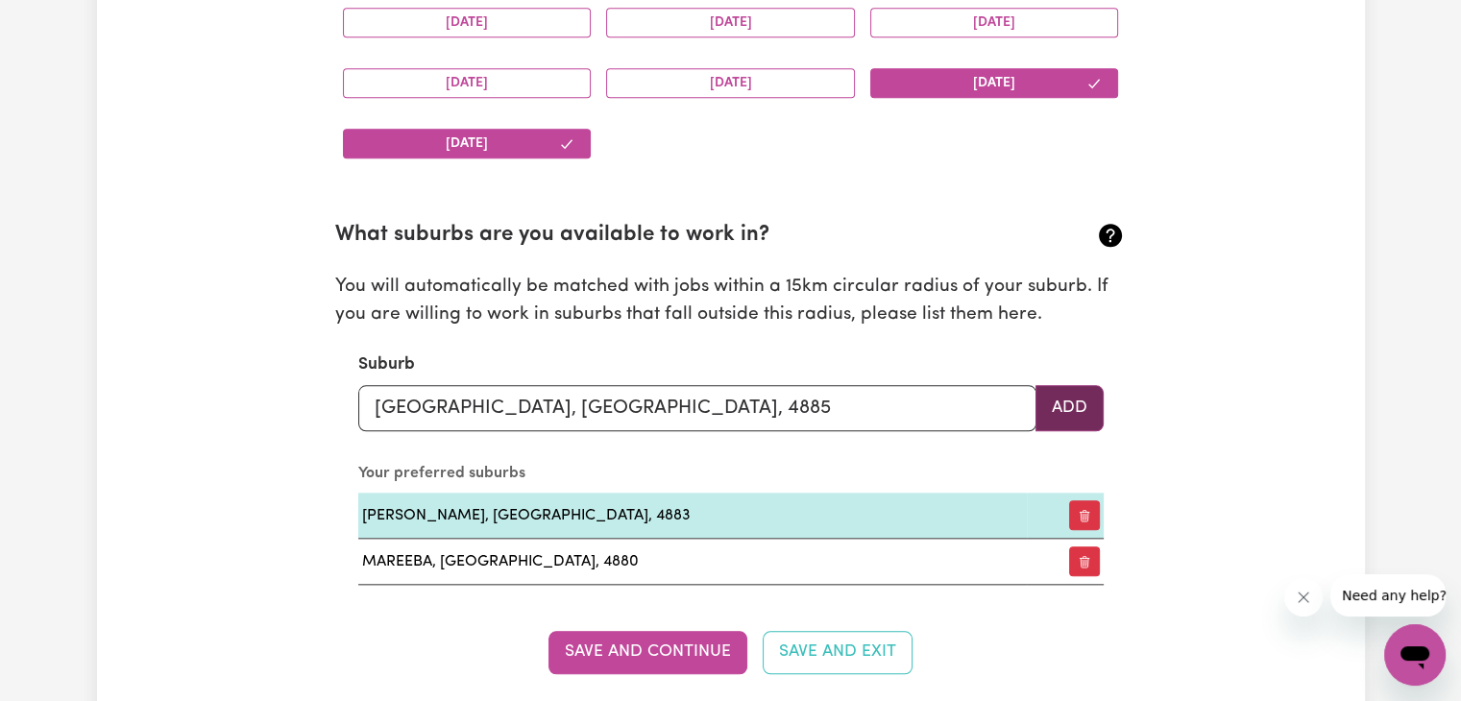
click at [1068, 415] on button "Add" at bounding box center [1069, 408] width 68 height 46
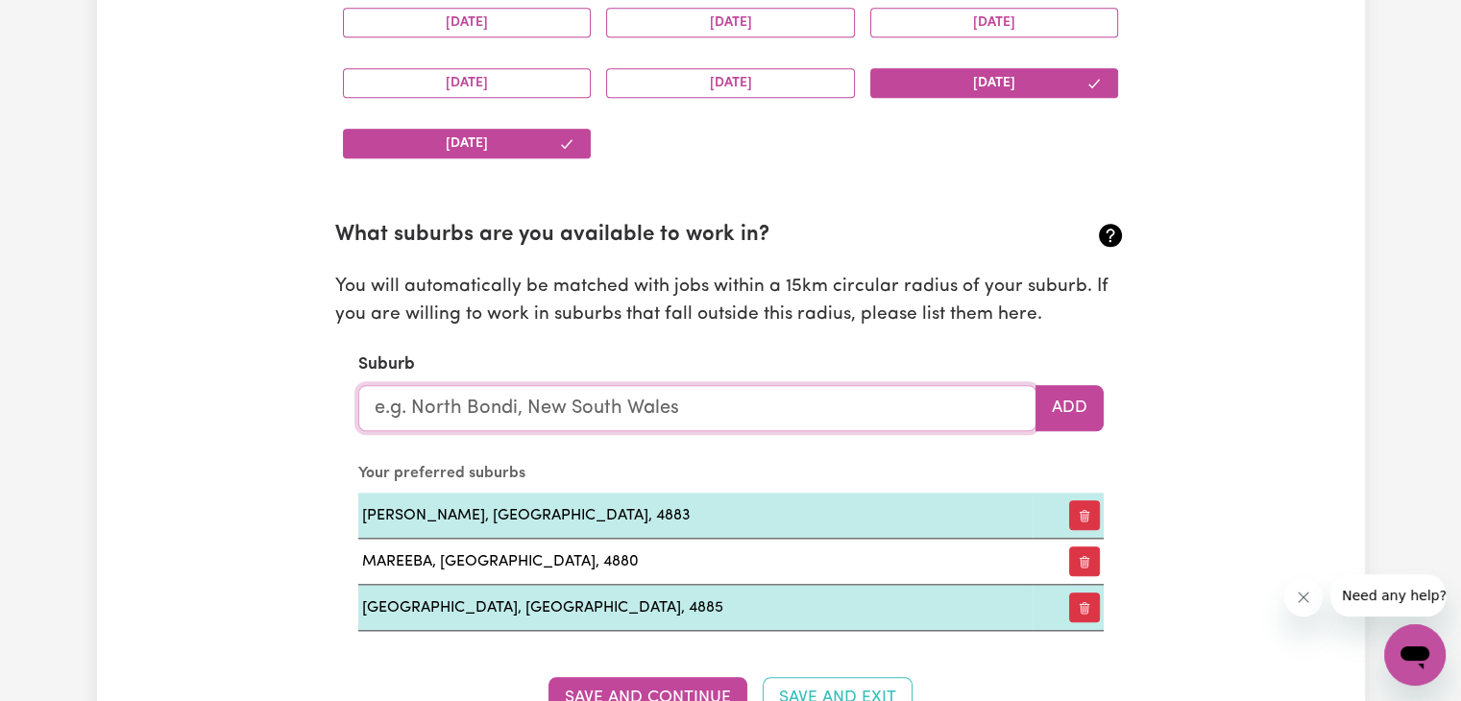
click at [526, 397] on input "text" at bounding box center [697, 408] width 678 height 46
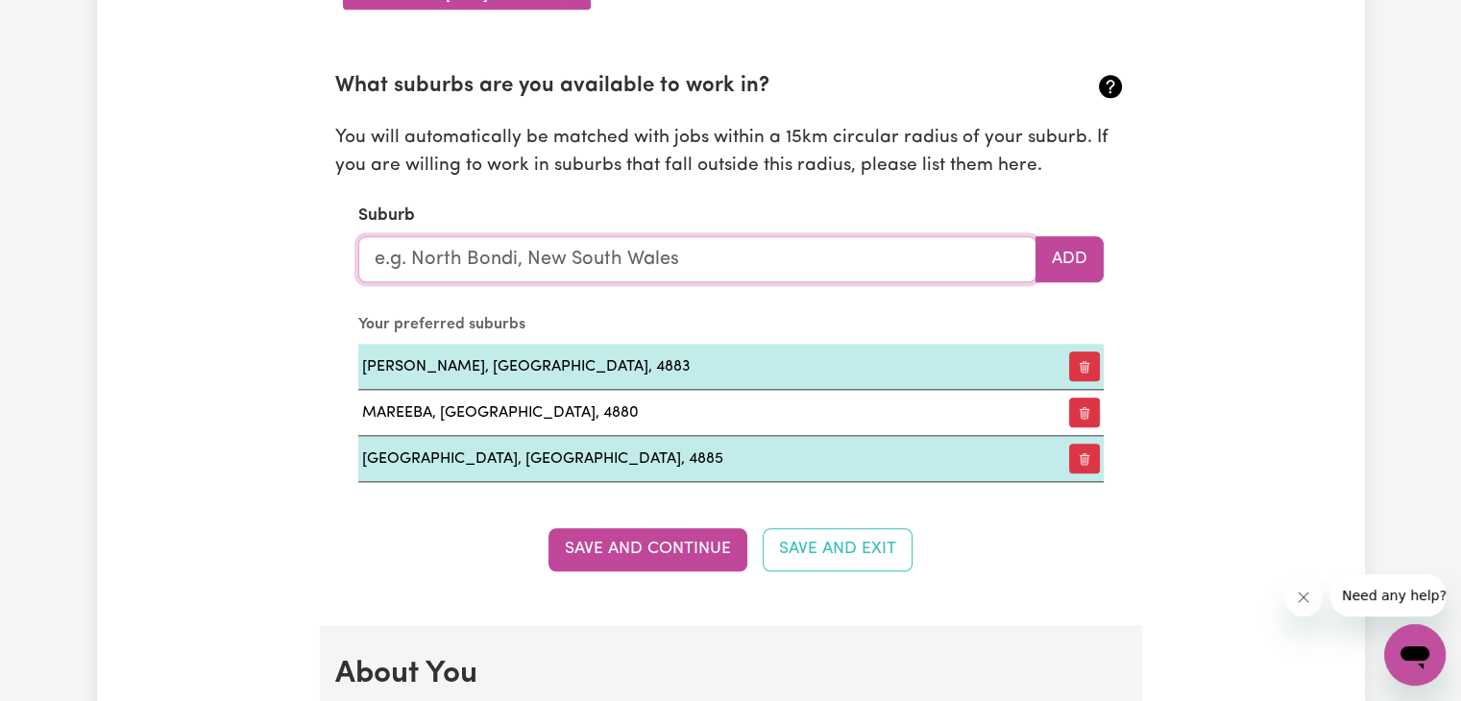
scroll to position [2151, 0]
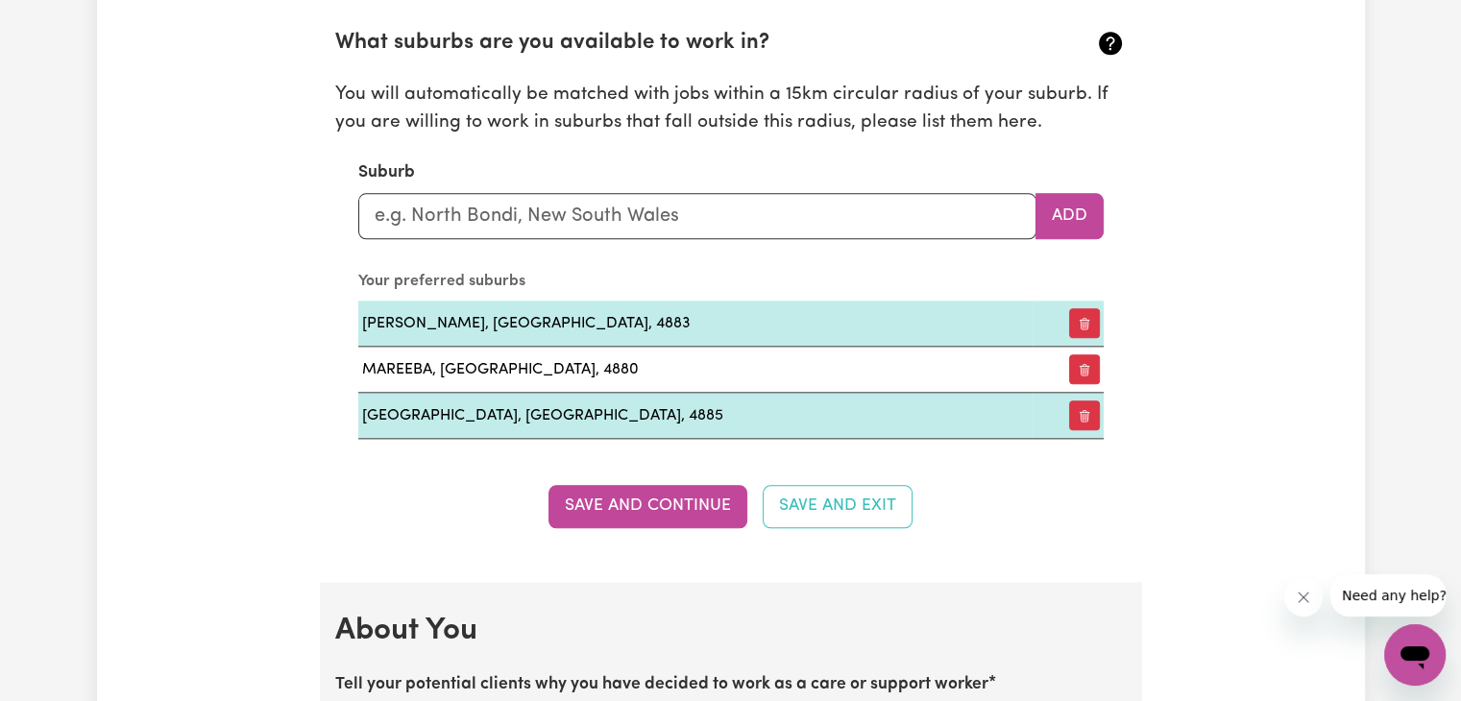
click at [591, 485] on button "Save and Continue" at bounding box center [647, 506] width 199 height 42
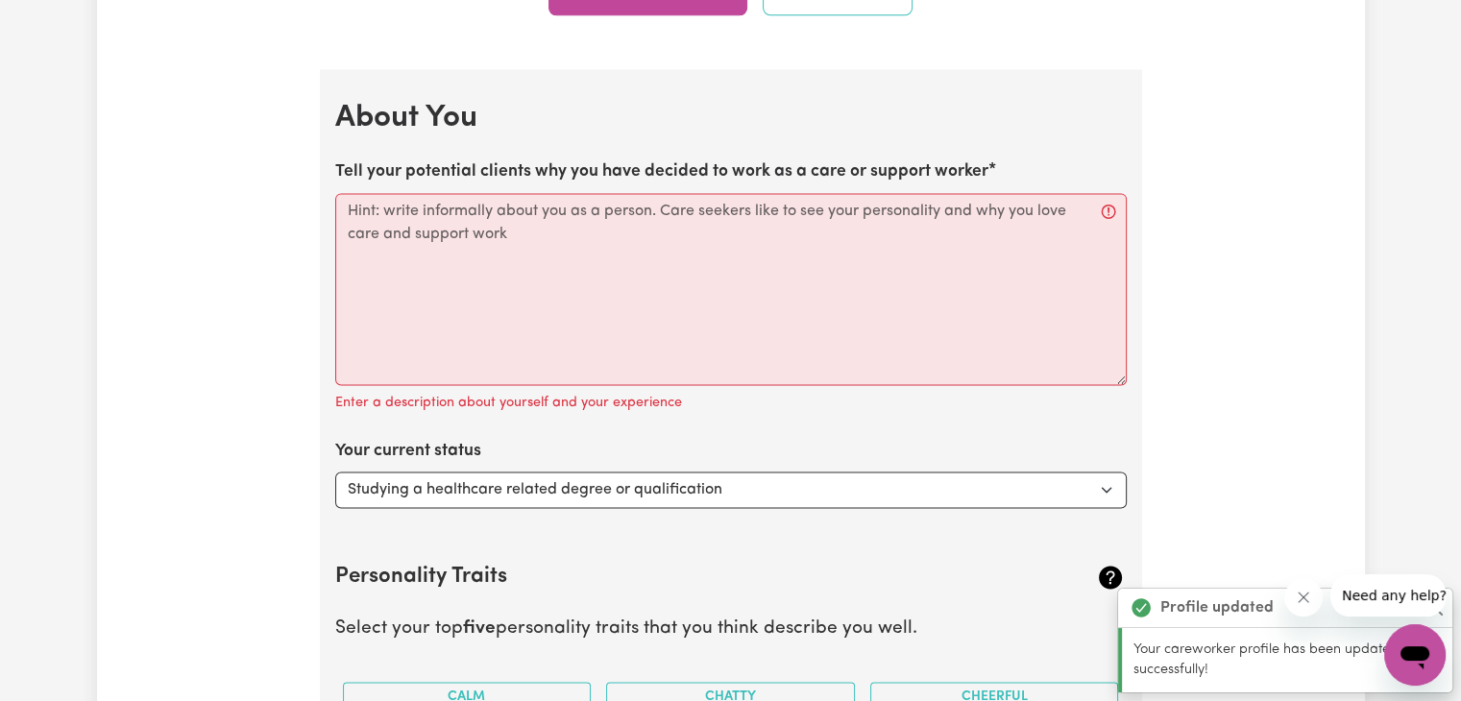
scroll to position [2728, 0]
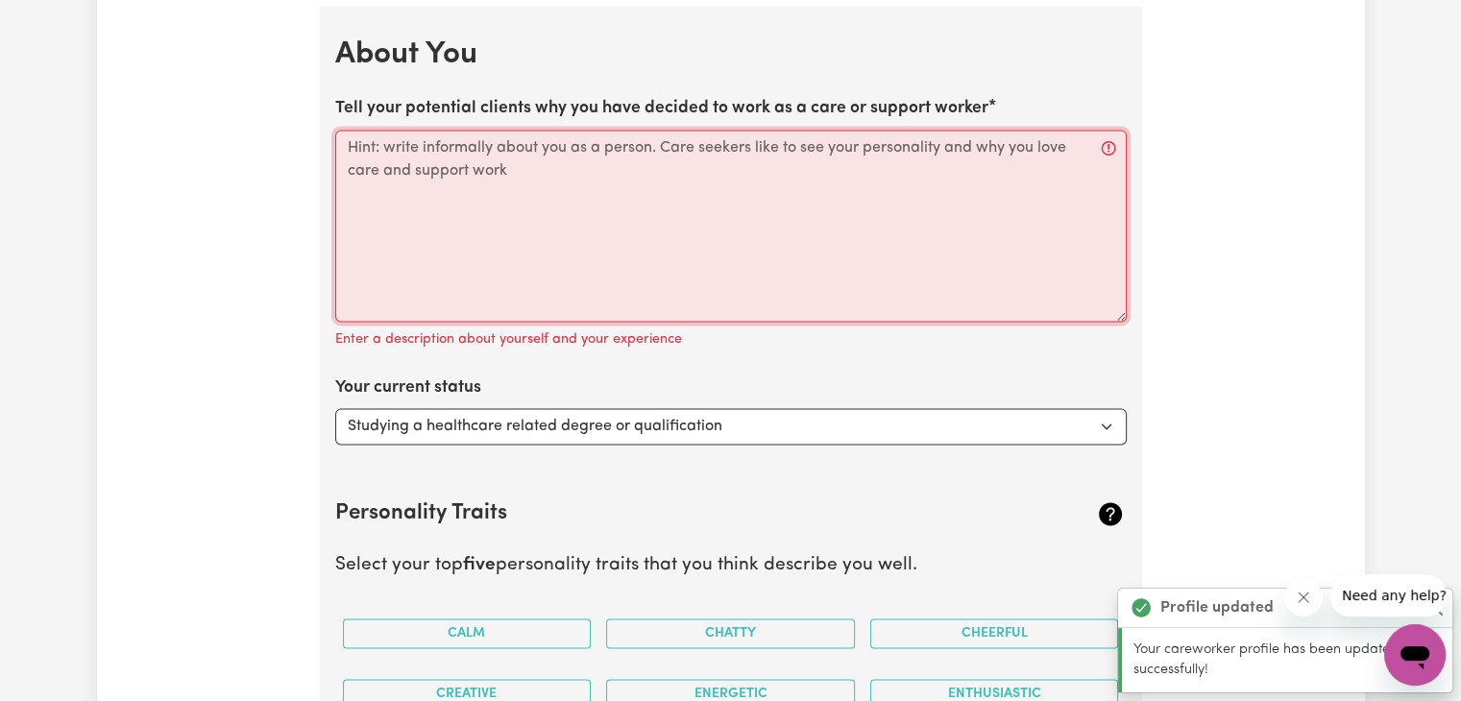
click at [514, 166] on textarea "Tell your potential clients why you have decided to work as a care or support w…" at bounding box center [730, 226] width 791 height 192
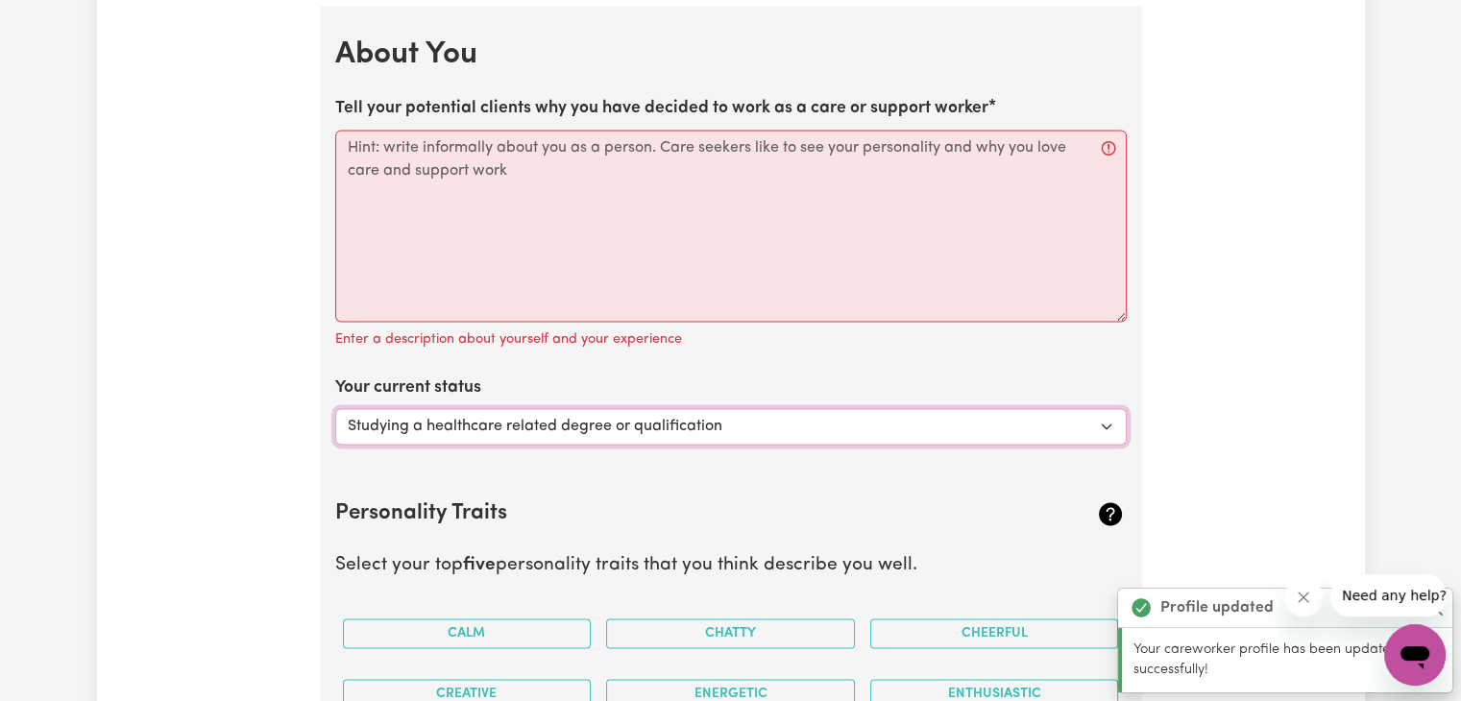
click at [510, 423] on select "Select... Studying a healthcare related degree or qualification Studying a non-…" at bounding box center [730, 426] width 791 height 36
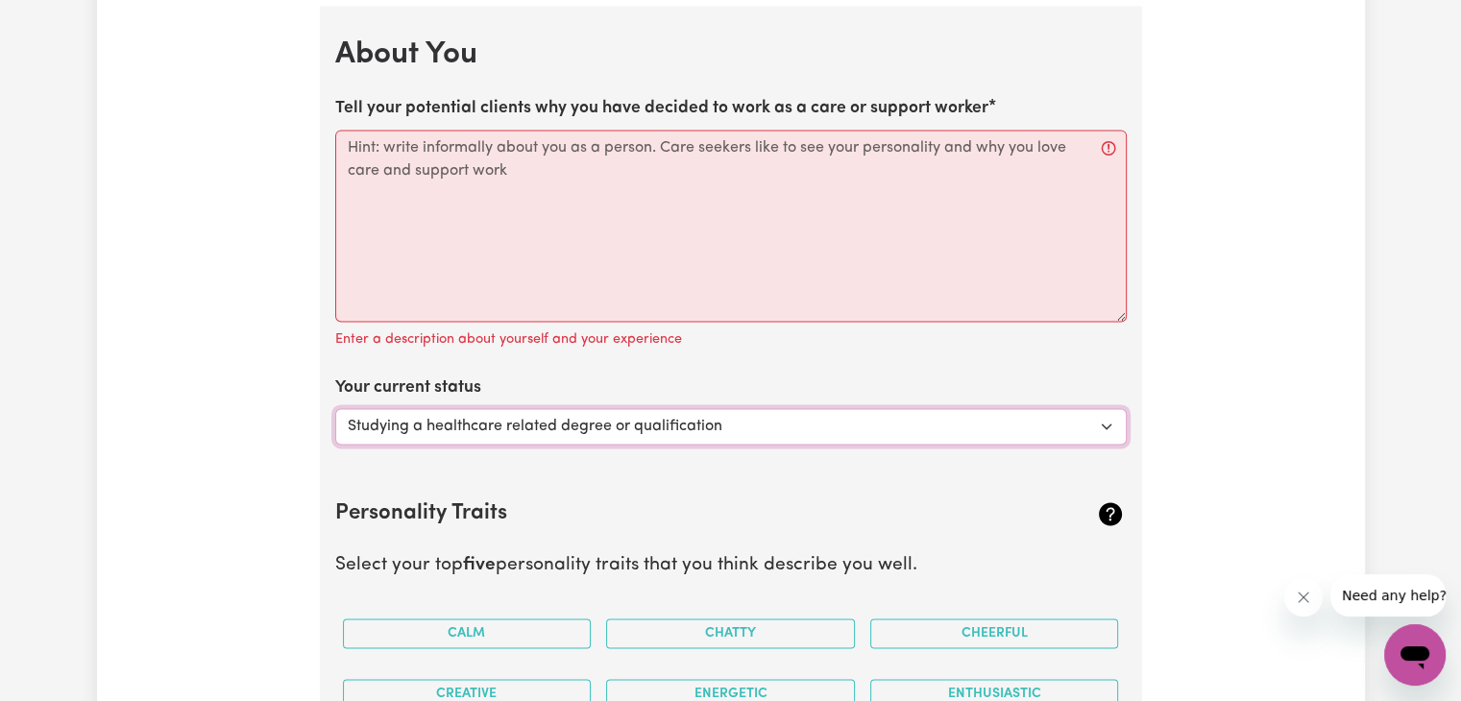
select select "Looking for extra work to fill my week and/or weekends"
click at [335, 408] on select "Select... Studying a healthcare related degree or qualification Studying a non-…" at bounding box center [730, 426] width 791 height 36
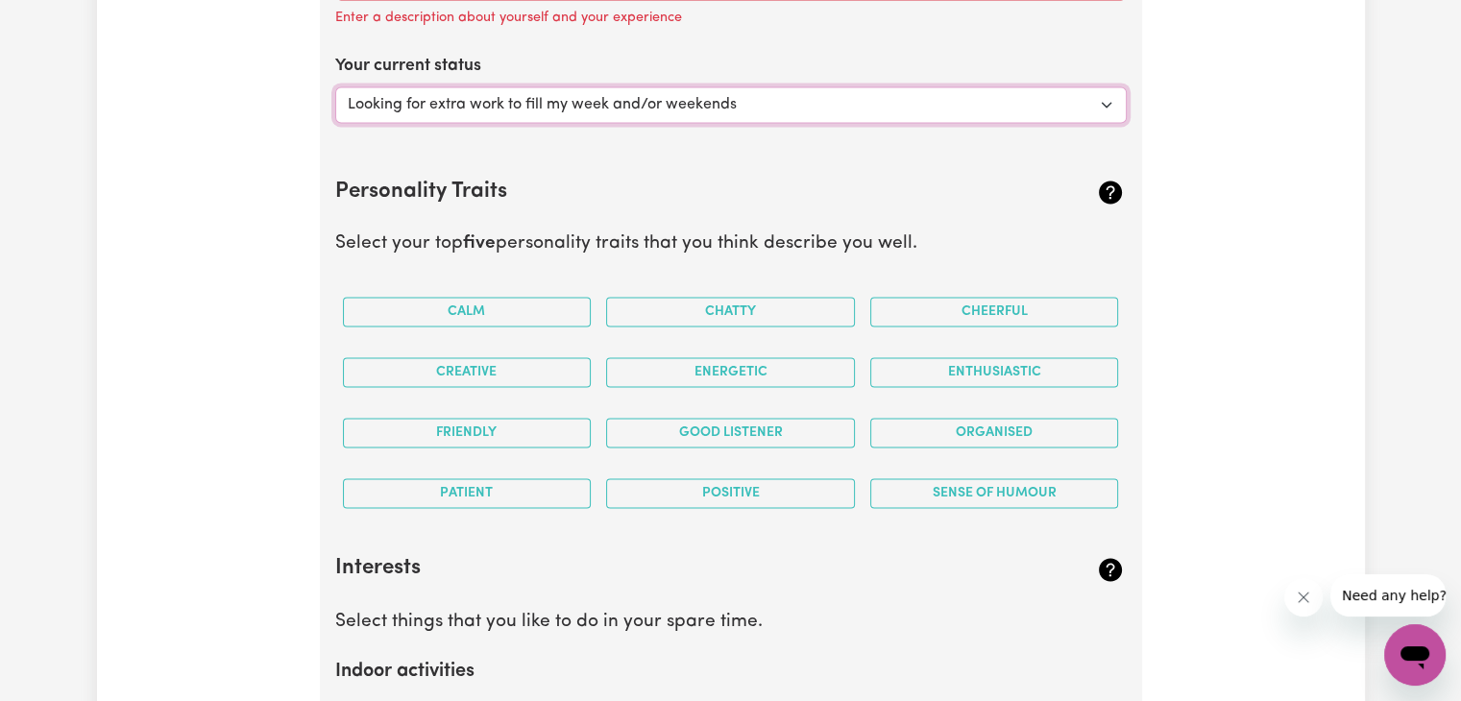
scroll to position [3016, 0]
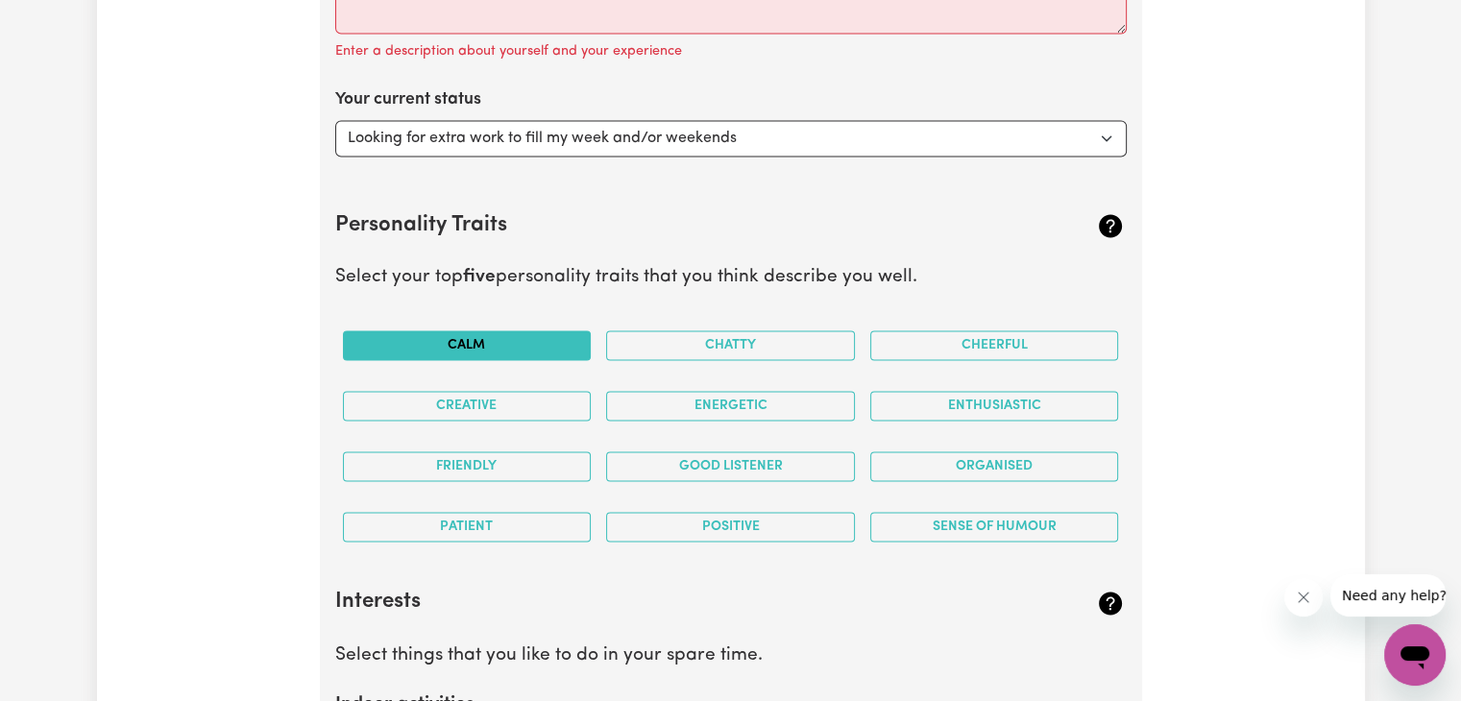
click at [530, 340] on button "Calm" at bounding box center [467, 345] width 249 height 30
click at [979, 330] on button "Cheerful" at bounding box center [994, 345] width 249 height 30
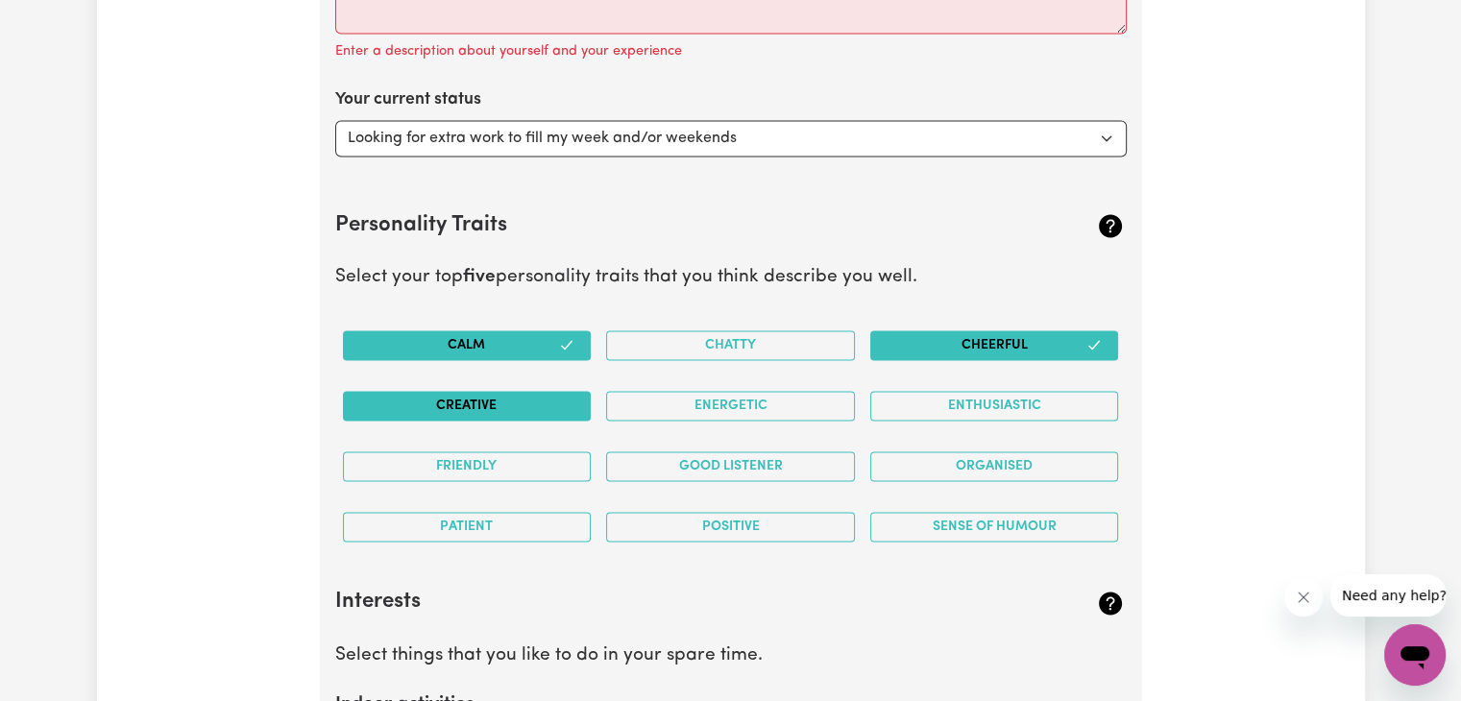
click at [578, 404] on button "Creative" at bounding box center [467, 406] width 249 height 30
click at [560, 465] on button "Friendly" at bounding box center [467, 466] width 249 height 30
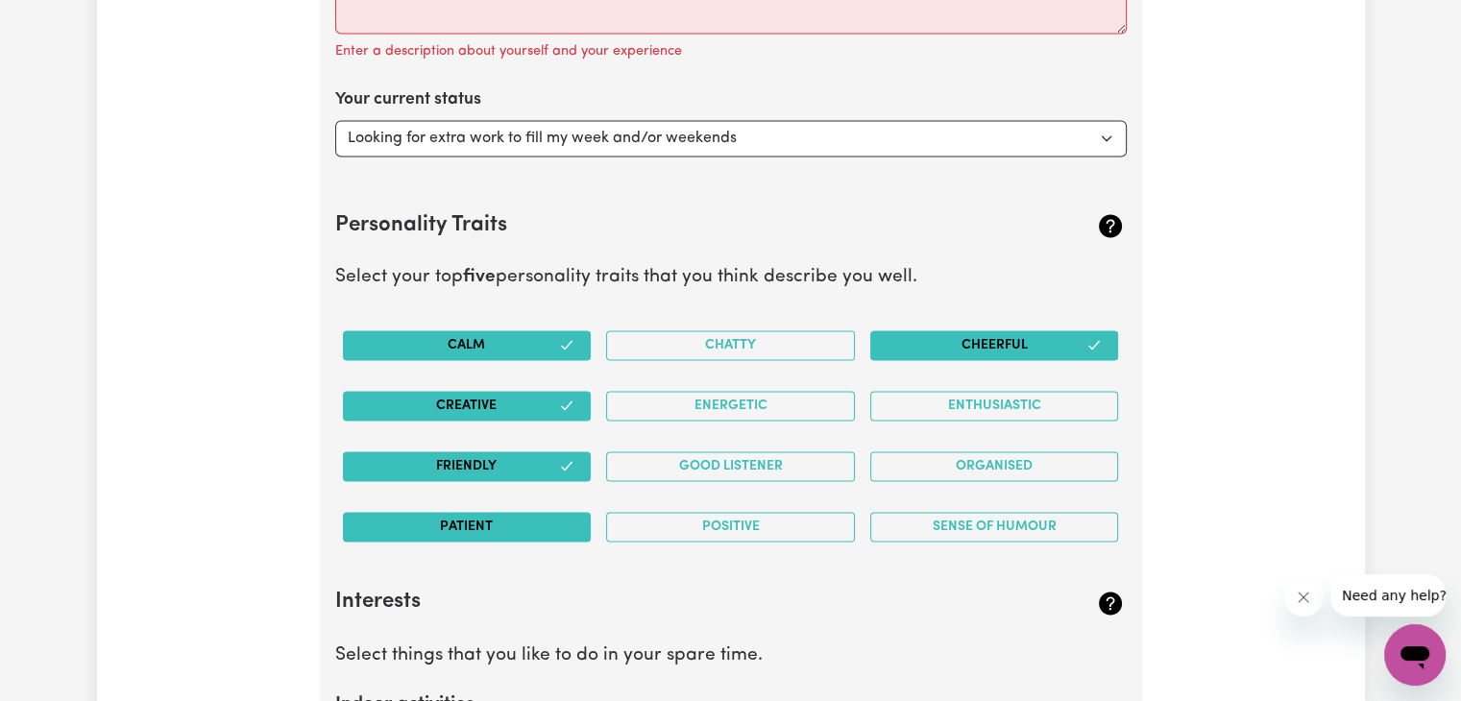
click at [540, 524] on button "Patient" at bounding box center [467, 527] width 249 height 30
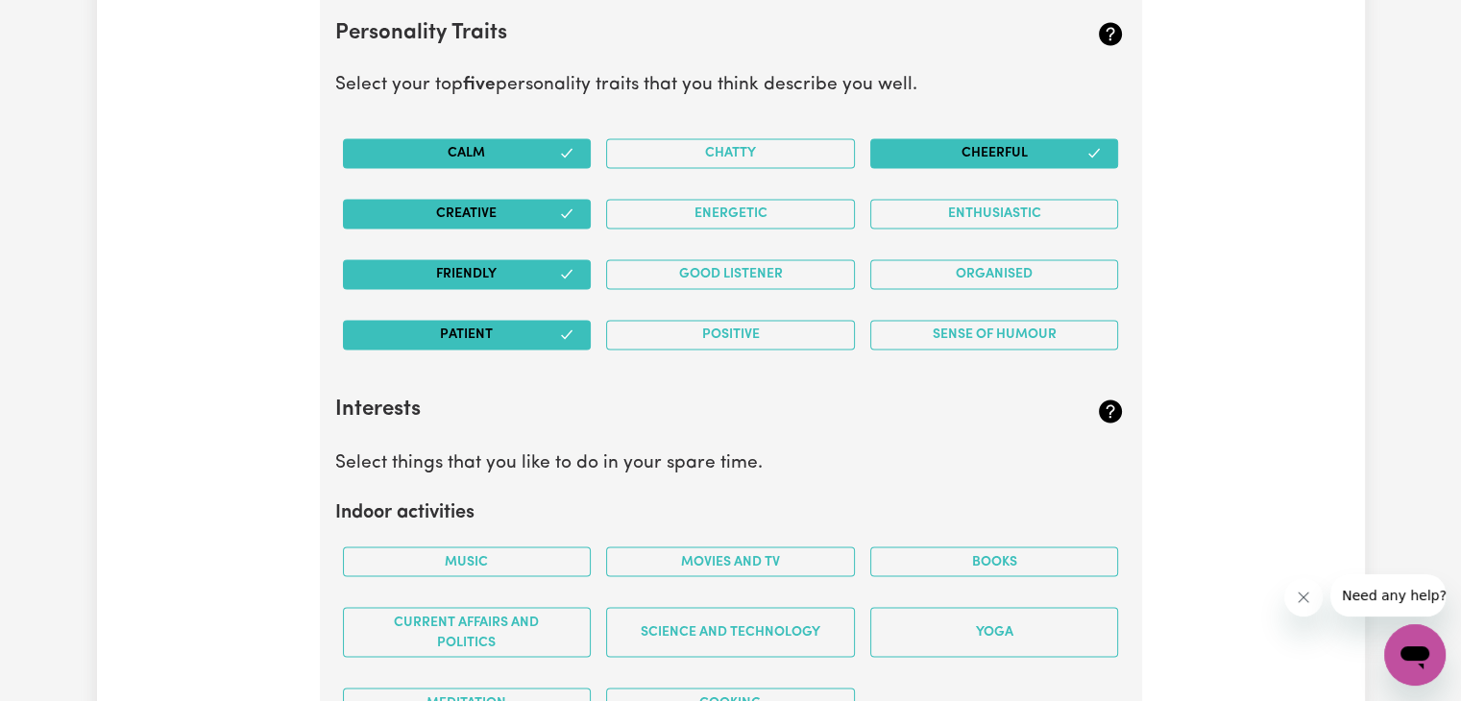
scroll to position [3400, 0]
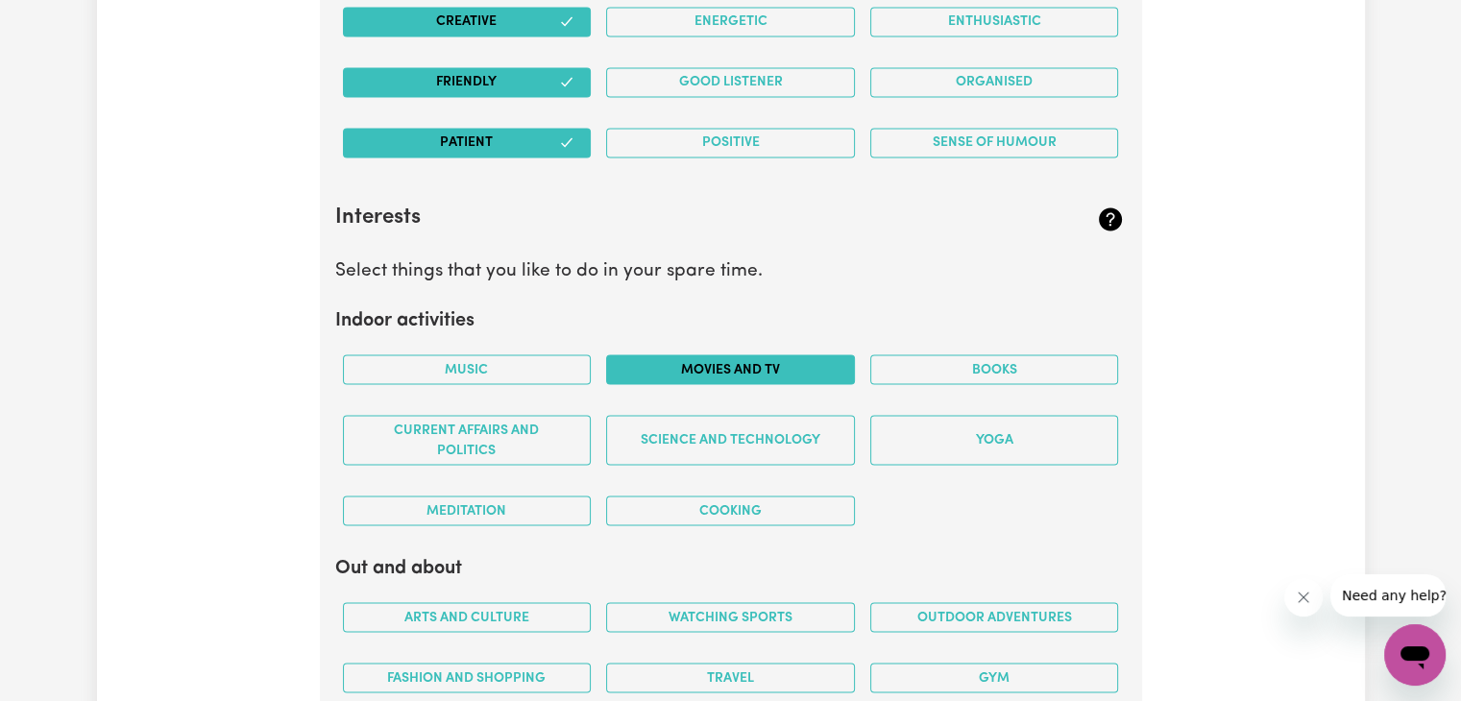
click at [827, 359] on button "Movies and TV" at bounding box center [730, 369] width 249 height 30
click at [704, 510] on button "Cooking" at bounding box center [730, 511] width 249 height 30
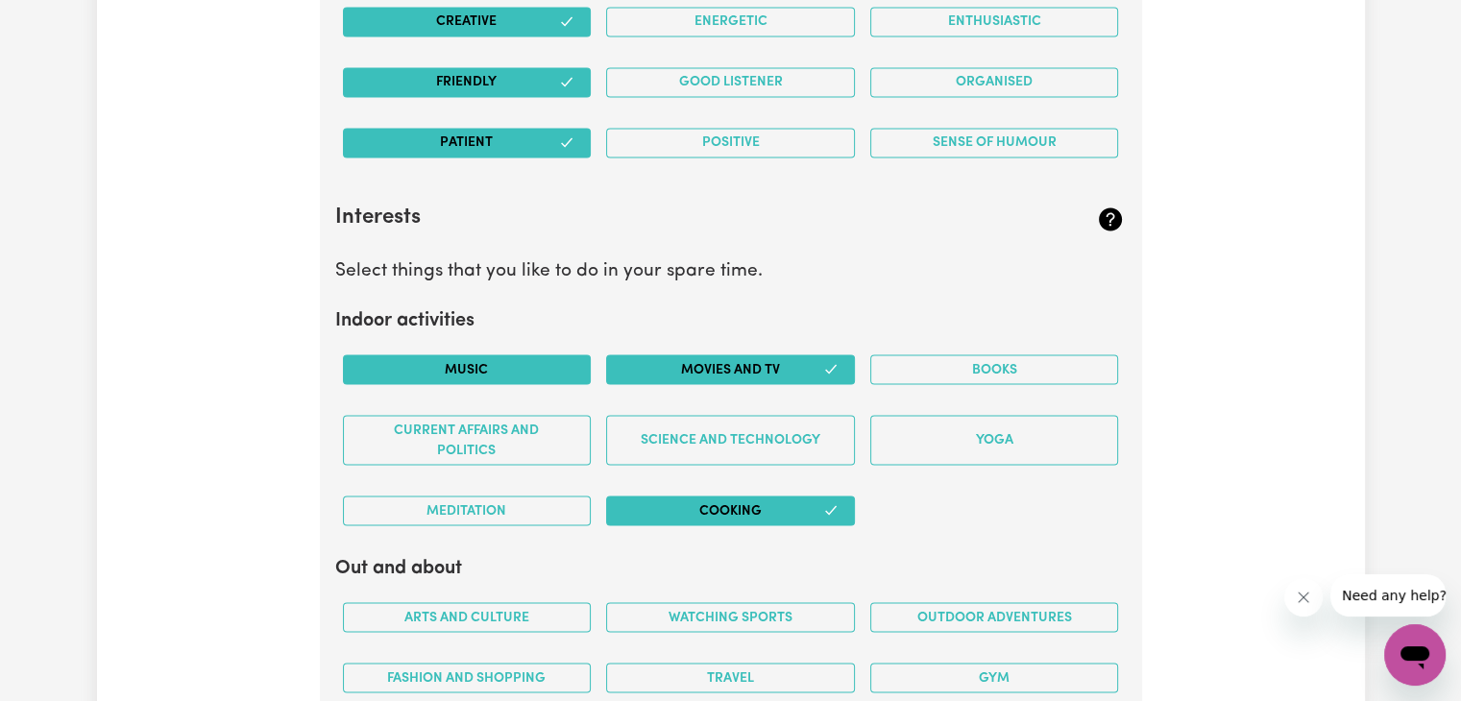
click at [475, 361] on button "Music" at bounding box center [467, 369] width 249 height 30
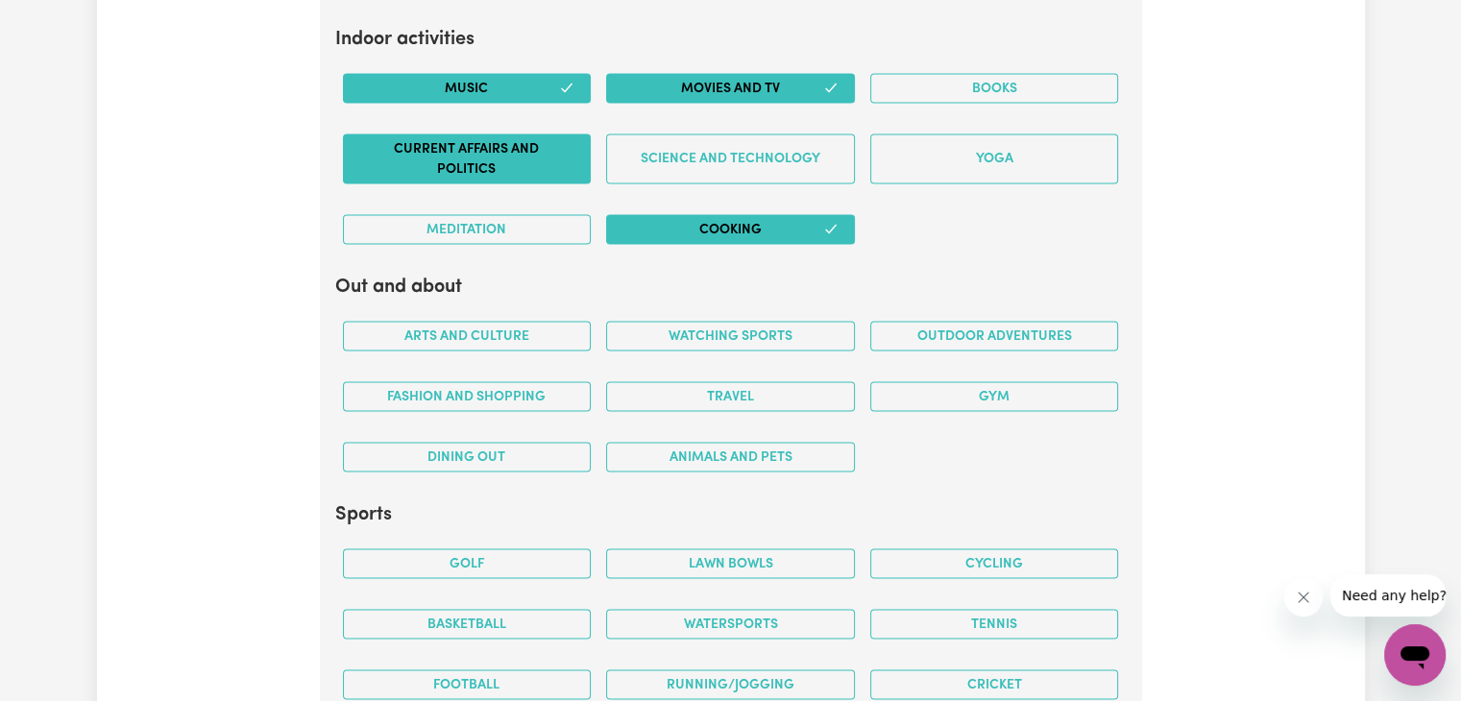
scroll to position [3688, 0]
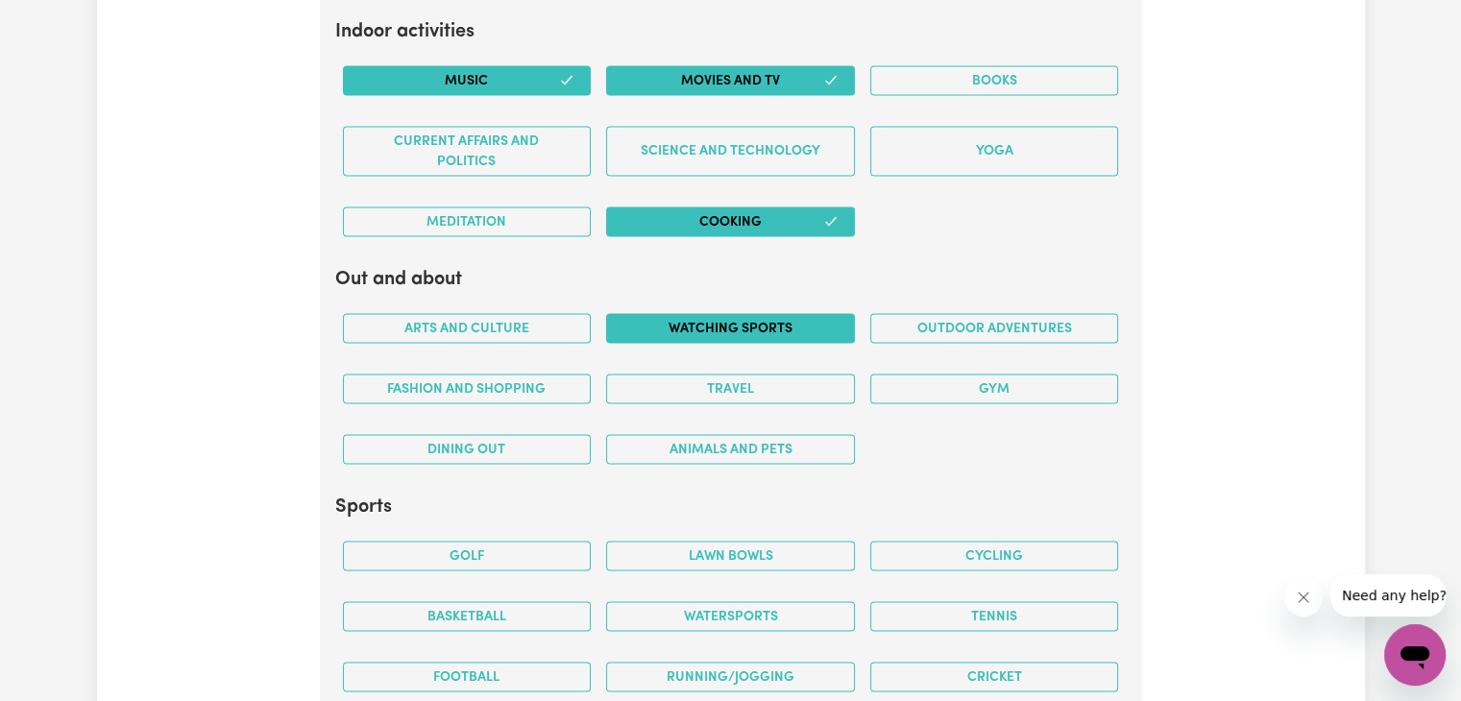
click at [713, 327] on button "Watching sports" at bounding box center [730, 329] width 249 height 30
click at [930, 320] on button "Outdoor adventures" at bounding box center [994, 329] width 249 height 30
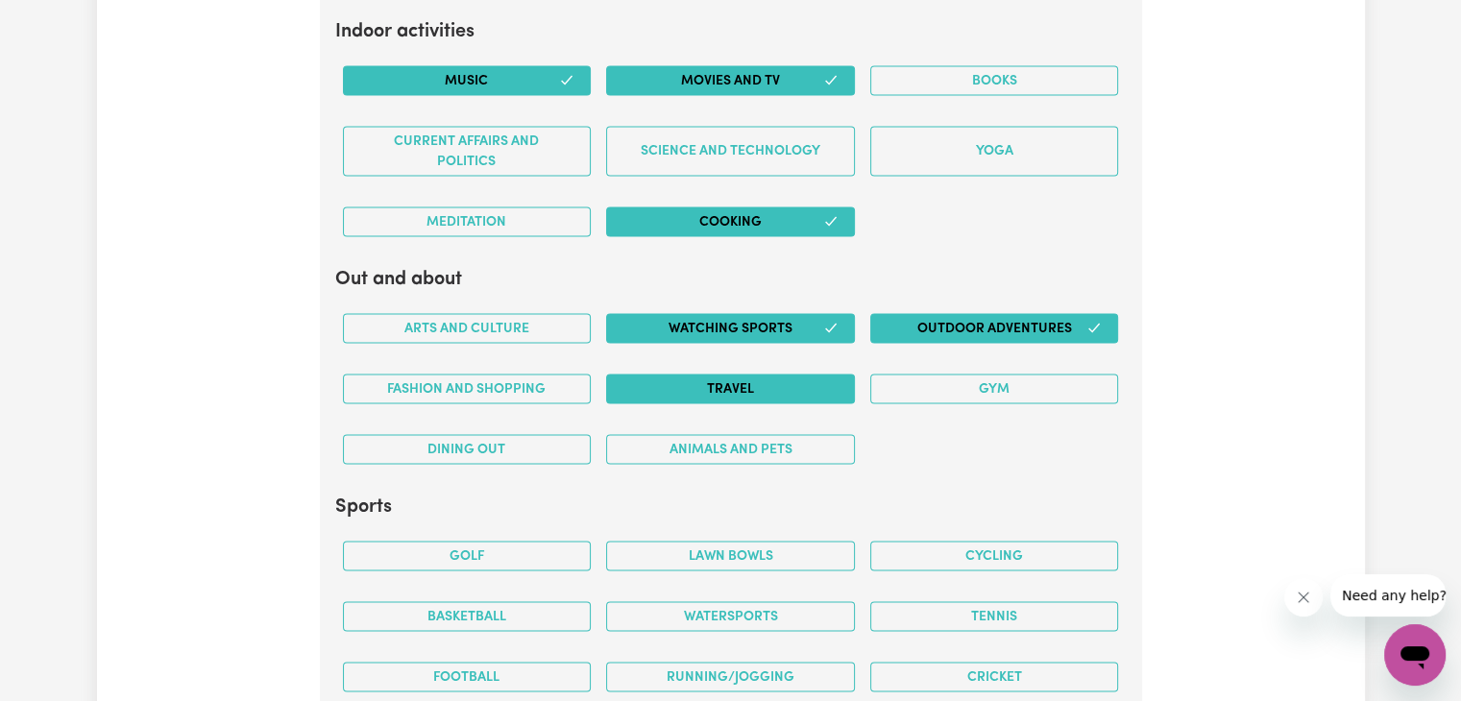
click at [687, 393] on button "Travel" at bounding box center [730, 390] width 249 height 30
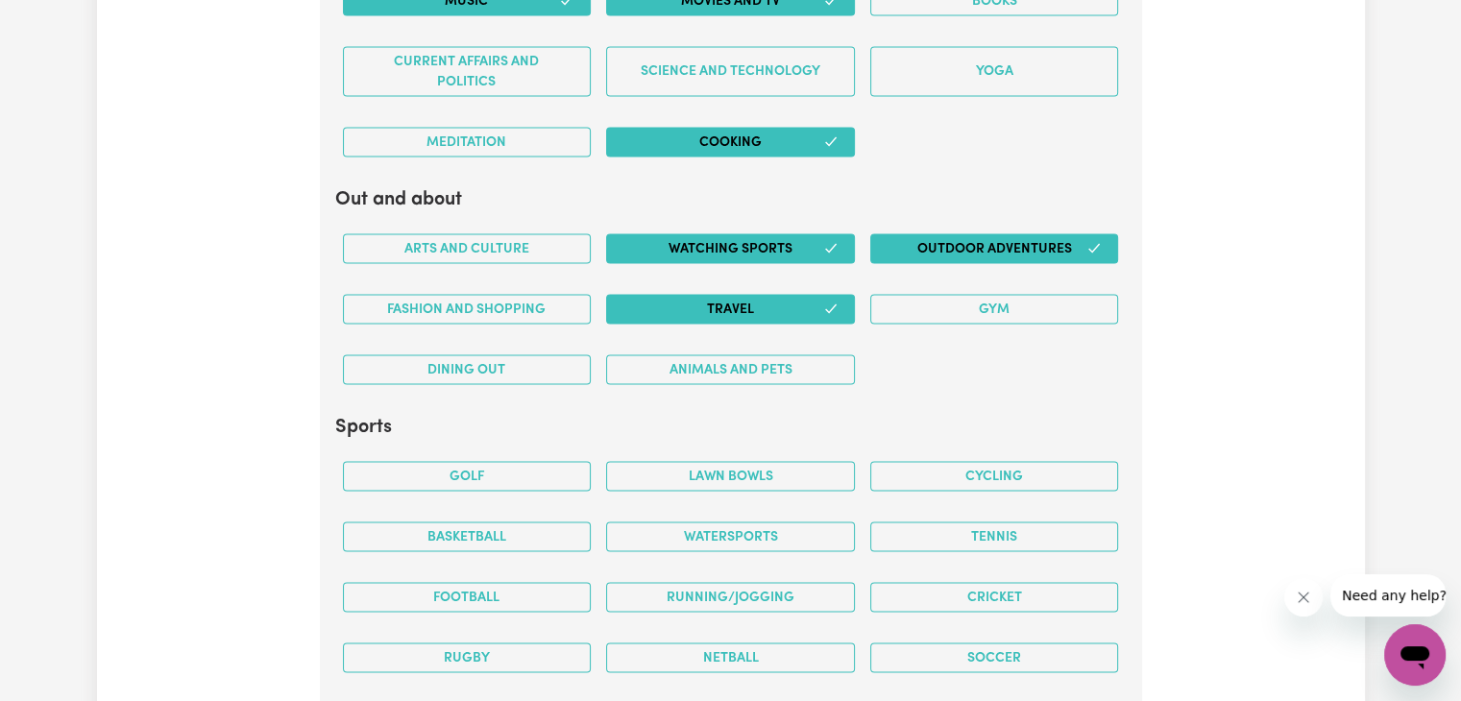
scroll to position [3880, 0]
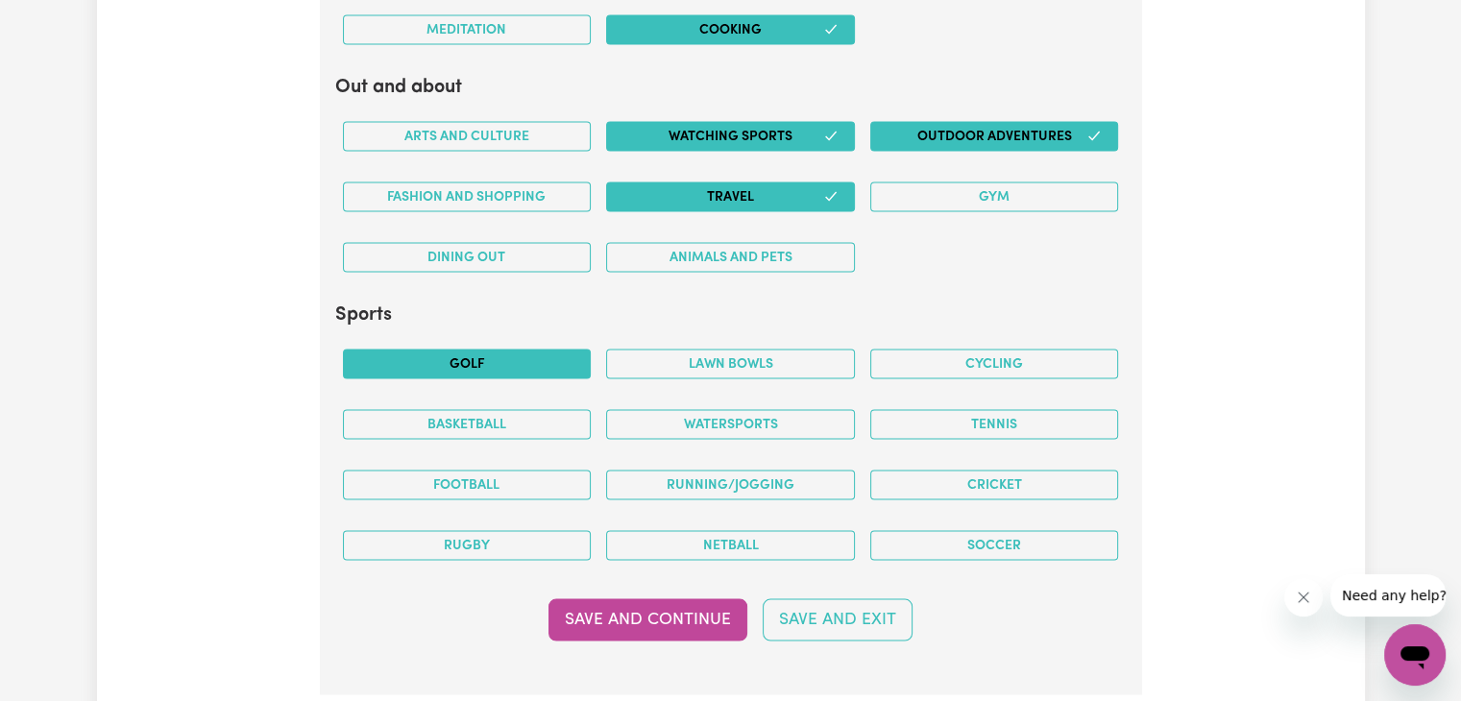
click at [547, 362] on button "Golf" at bounding box center [467, 365] width 249 height 30
click at [549, 481] on button "Football" at bounding box center [467, 486] width 249 height 30
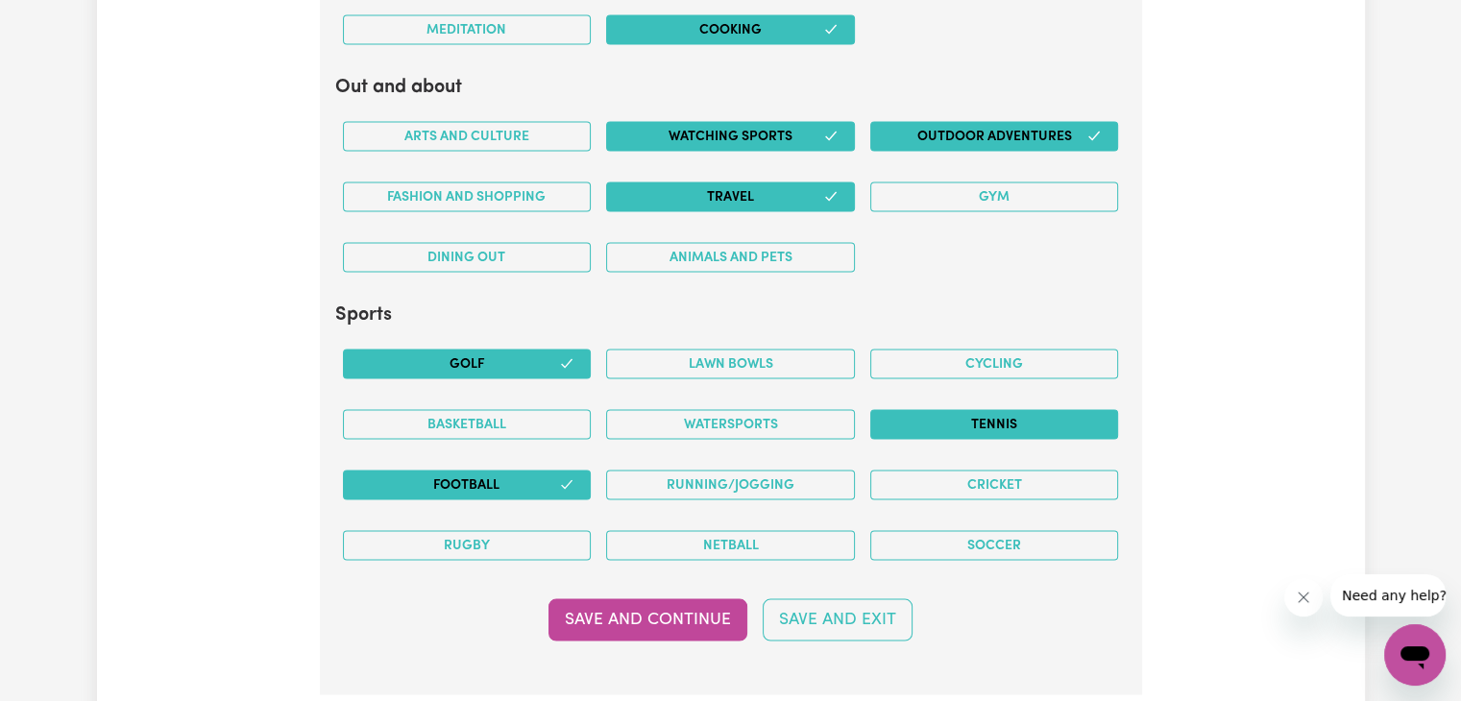
click at [1008, 424] on button "Tennis" at bounding box center [994, 425] width 249 height 30
click at [1002, 479] on button "Cricket" at bounding box center [994, 486] width 249 height 30
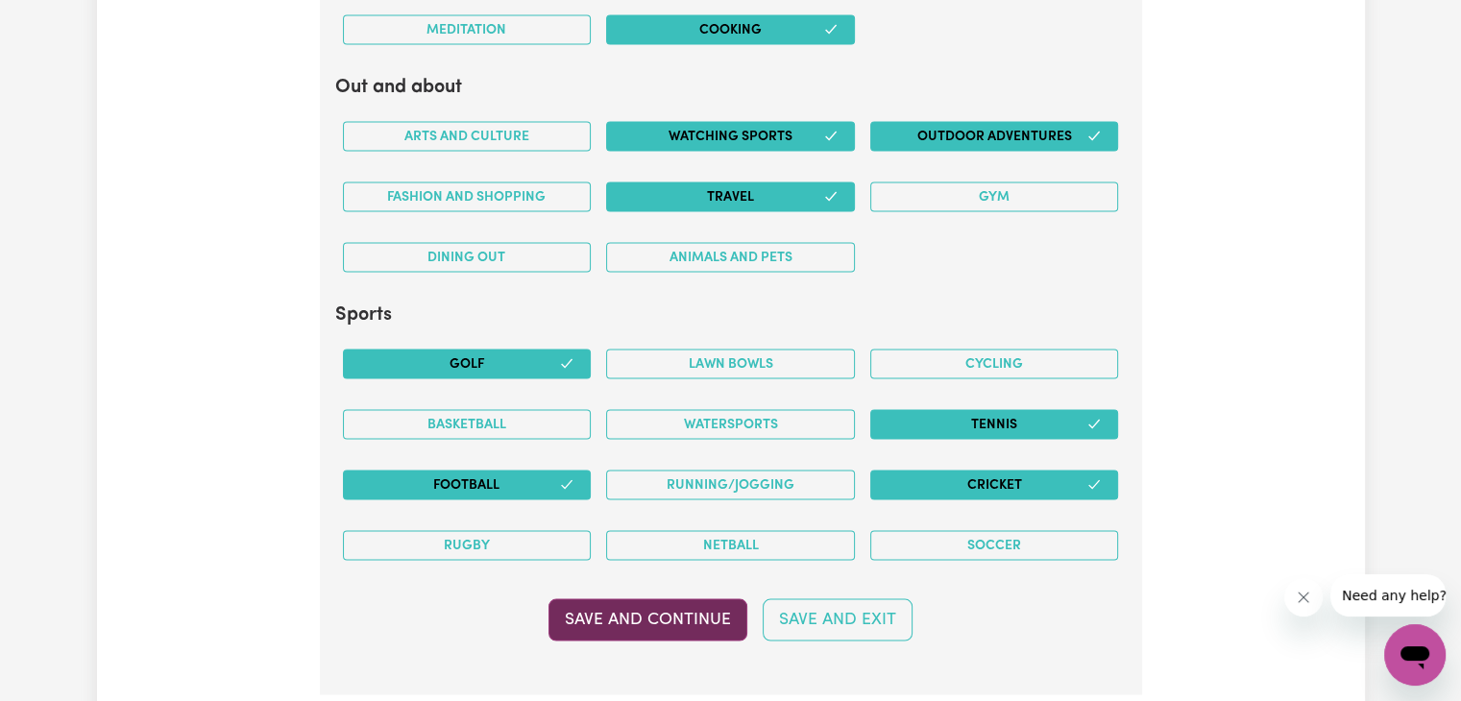
click at [710, 616] on button "Save and Continue" at bounding box center [647, 620] width 199 height 42
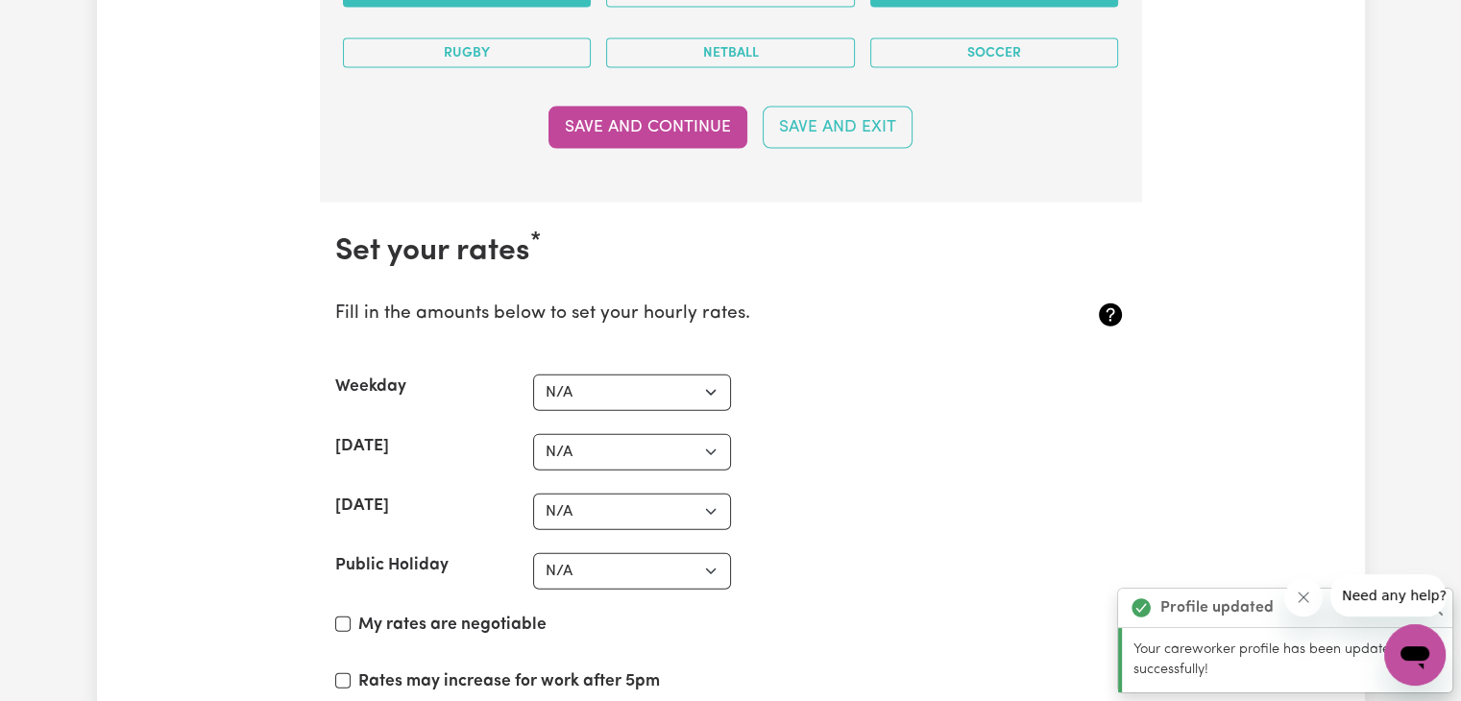
scroll to position [4469, 0]
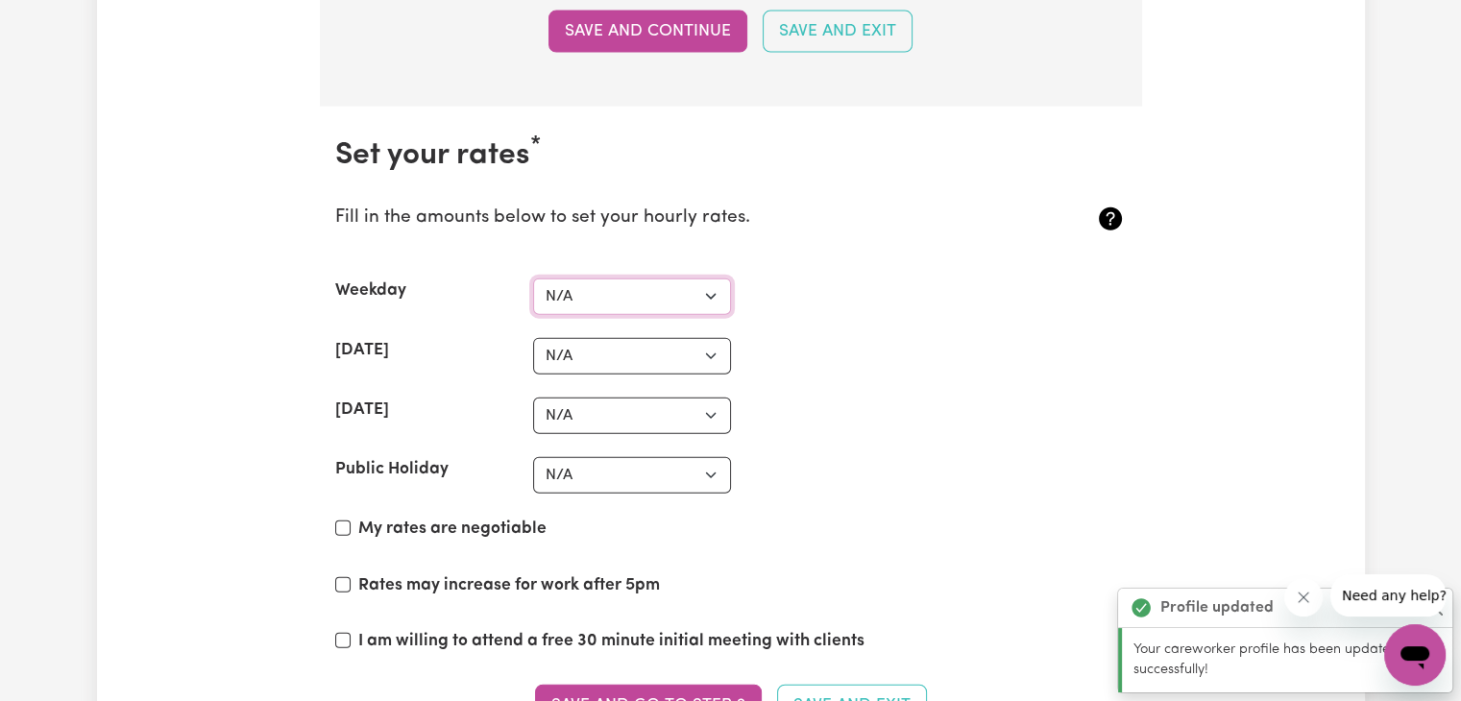
click at [637, 279] on select "N/A $37 $38 $39 $40 $41 $42 $43 $44 $45 $46 $47 $48 $49 $50 $51 $52 $53 $54 $55…" at bounding box center [632, 297] width 198 height 36
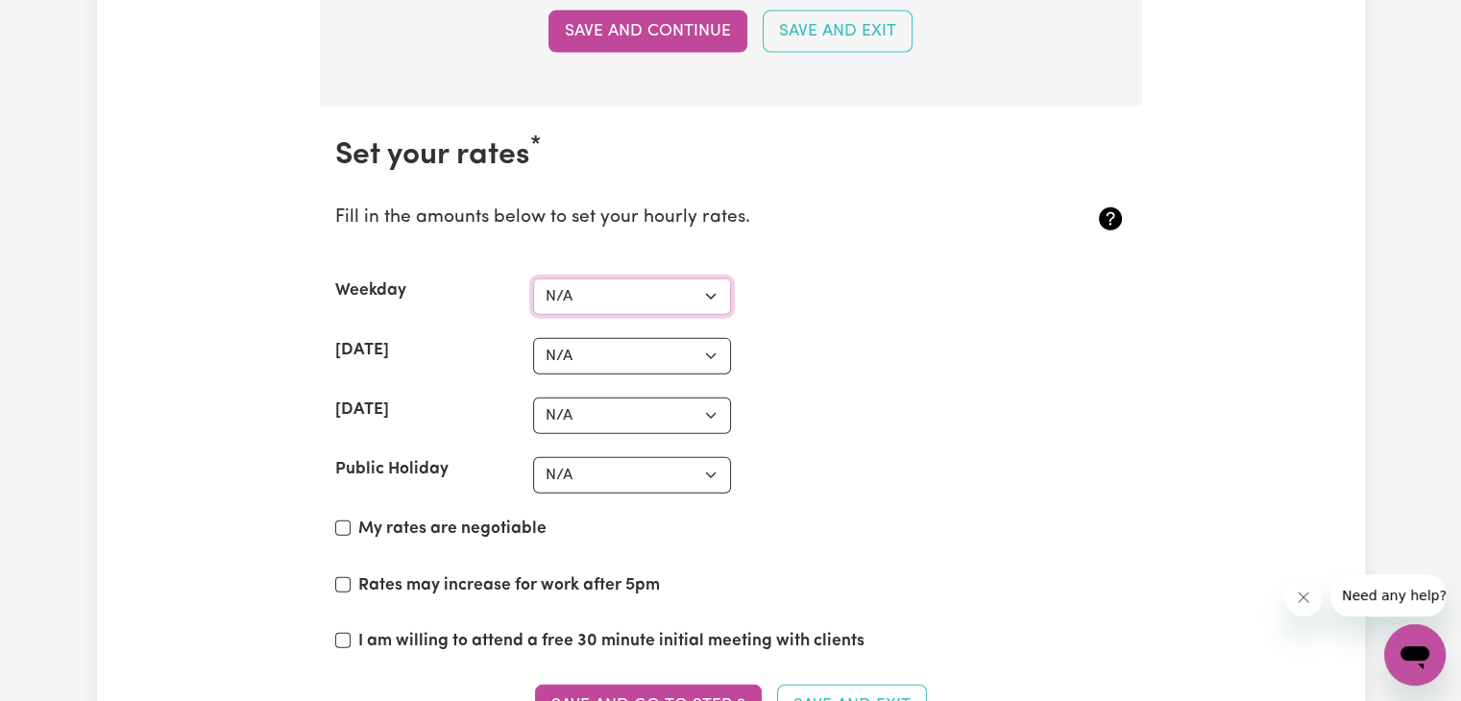
click at [637, 279] on select "N/A $37 $38 $39 $40 $41 $42 $43 $44 $45 $46 $47 $48 $49 $50 $51 $52 $53 $54 $55…" at bounding box center [632, 297] width 198 height 36
click at [1307, 596] on icon "Close message from company" at bounding box center [1303, 597] width 15 height 15
click at [342, 521] on input "My rates are negotiable" at bounding box center [342, 528] width 15 height 15
checkbox input "true"
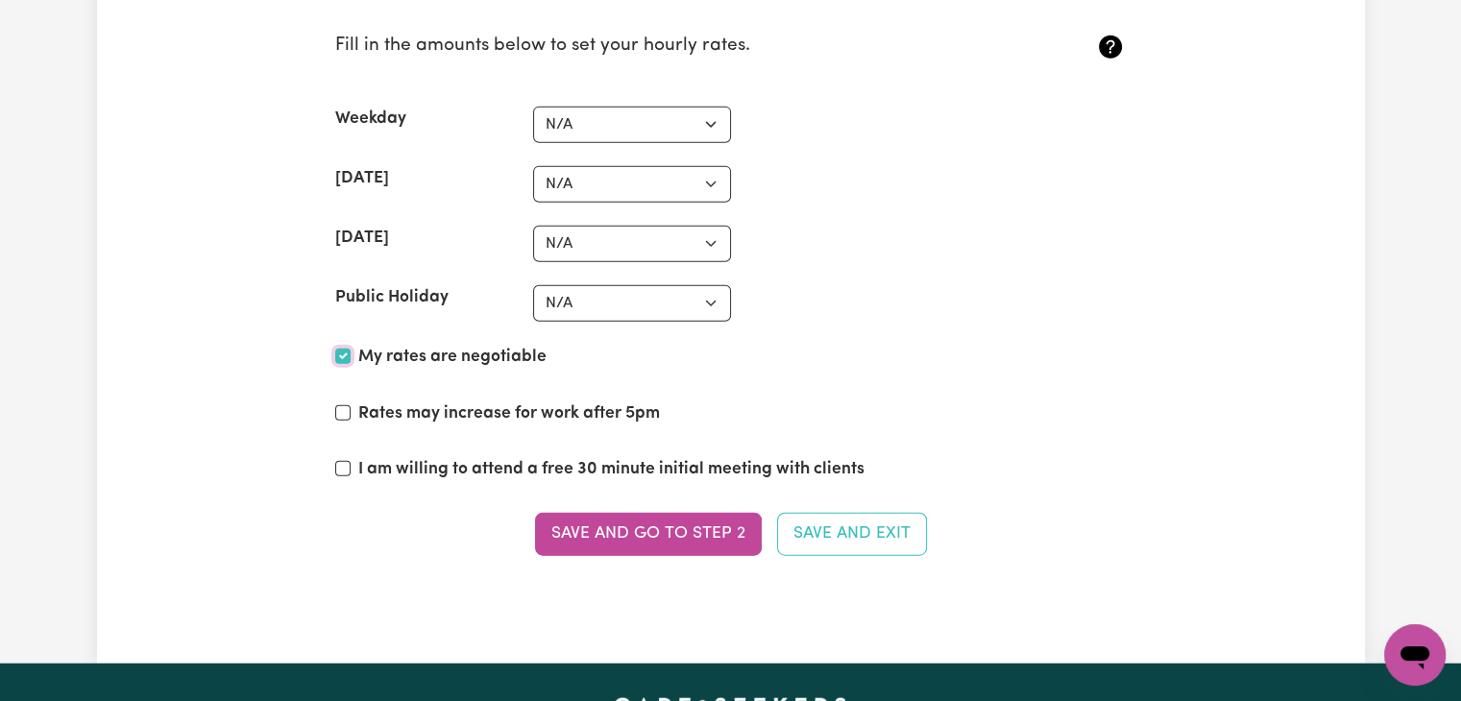
scroll to position [4661, 0]
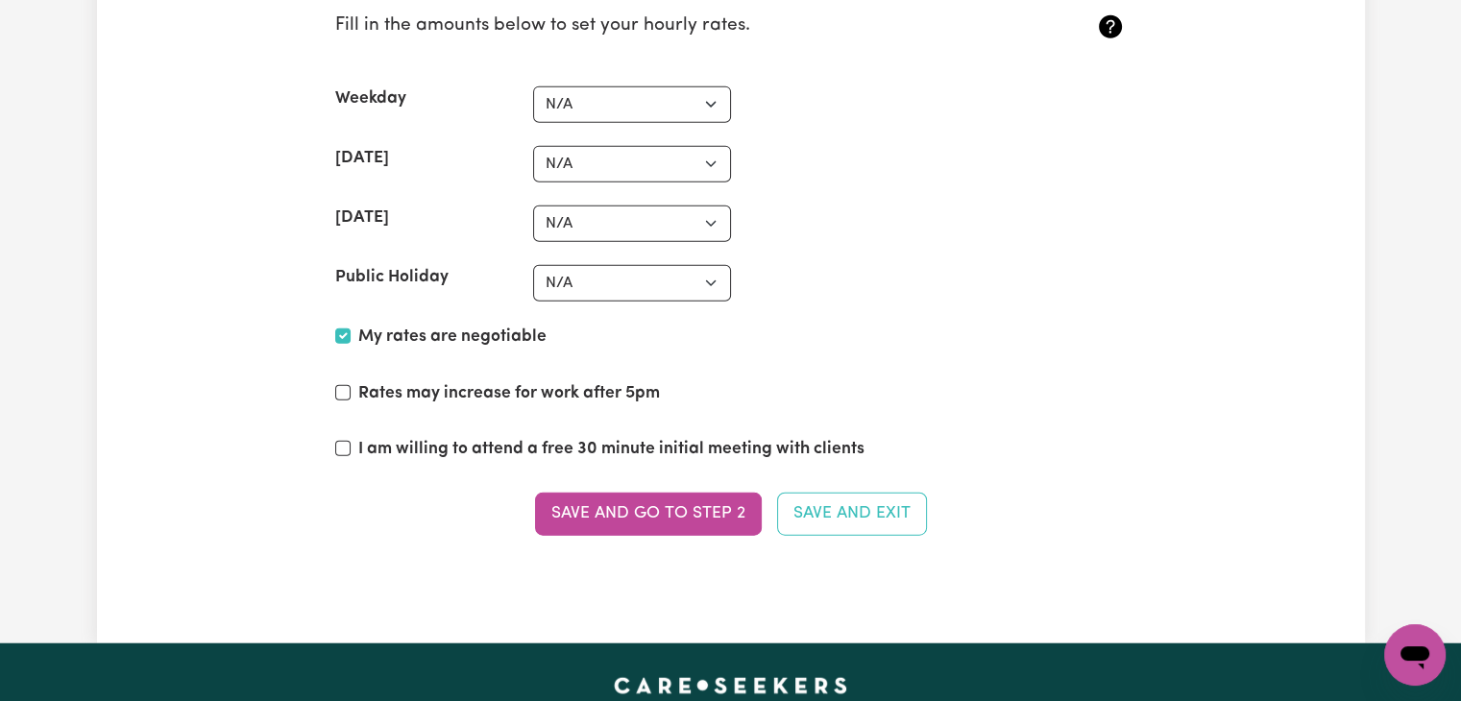
click at [350, 437] on div "I am willing to attend a free 30 minute initial meeting with clients" at bounding box center [730, 453] width 791 height 33
click at [331, 433] on section "Set your rates * Fill in the amounts below to set your hourly rates. Weekday N/…" at bounding box center [731, 252] width 822 height 675
click at [344, 441] on input "I am willing to attend a free 30 minute initial meeting with clients" at bounding box center [342, 448] width 15 height 15
checkbox input "true"
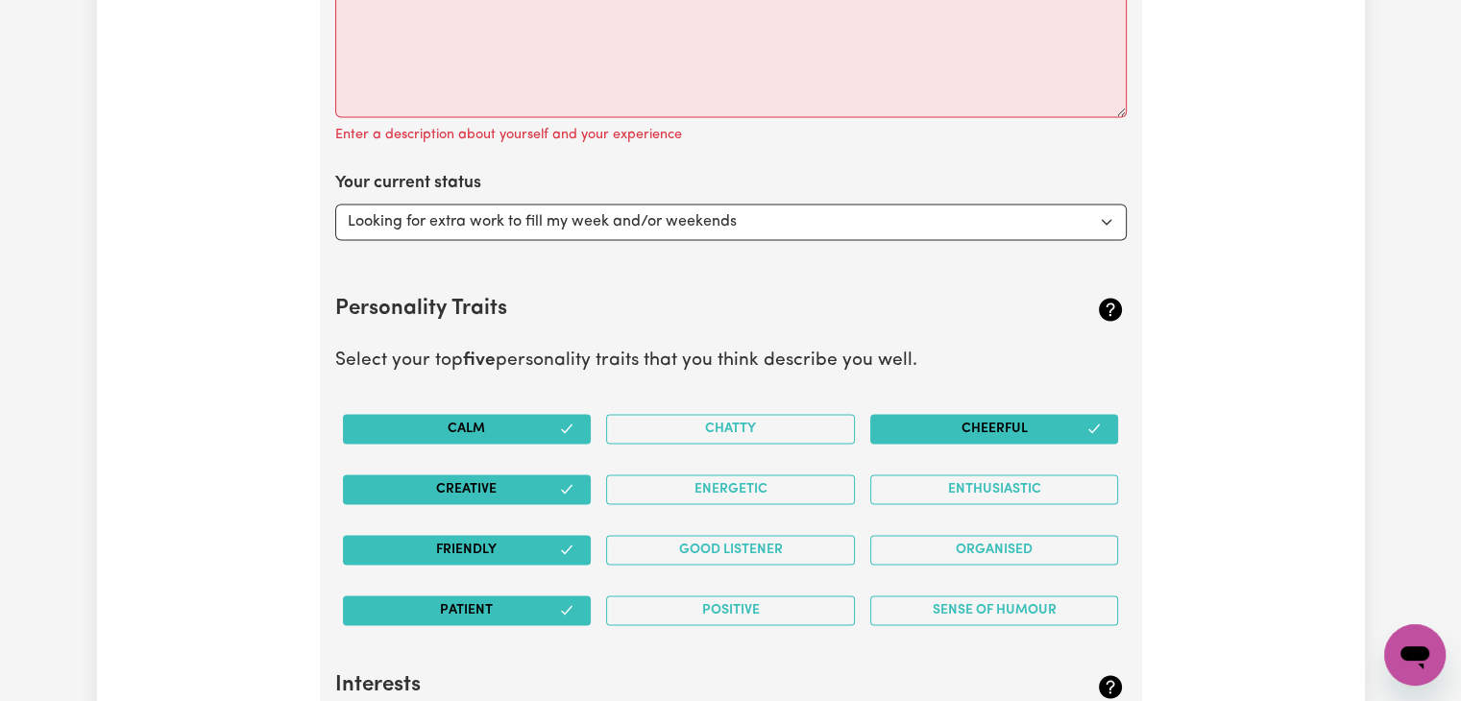
scroll to position [2452, 0]
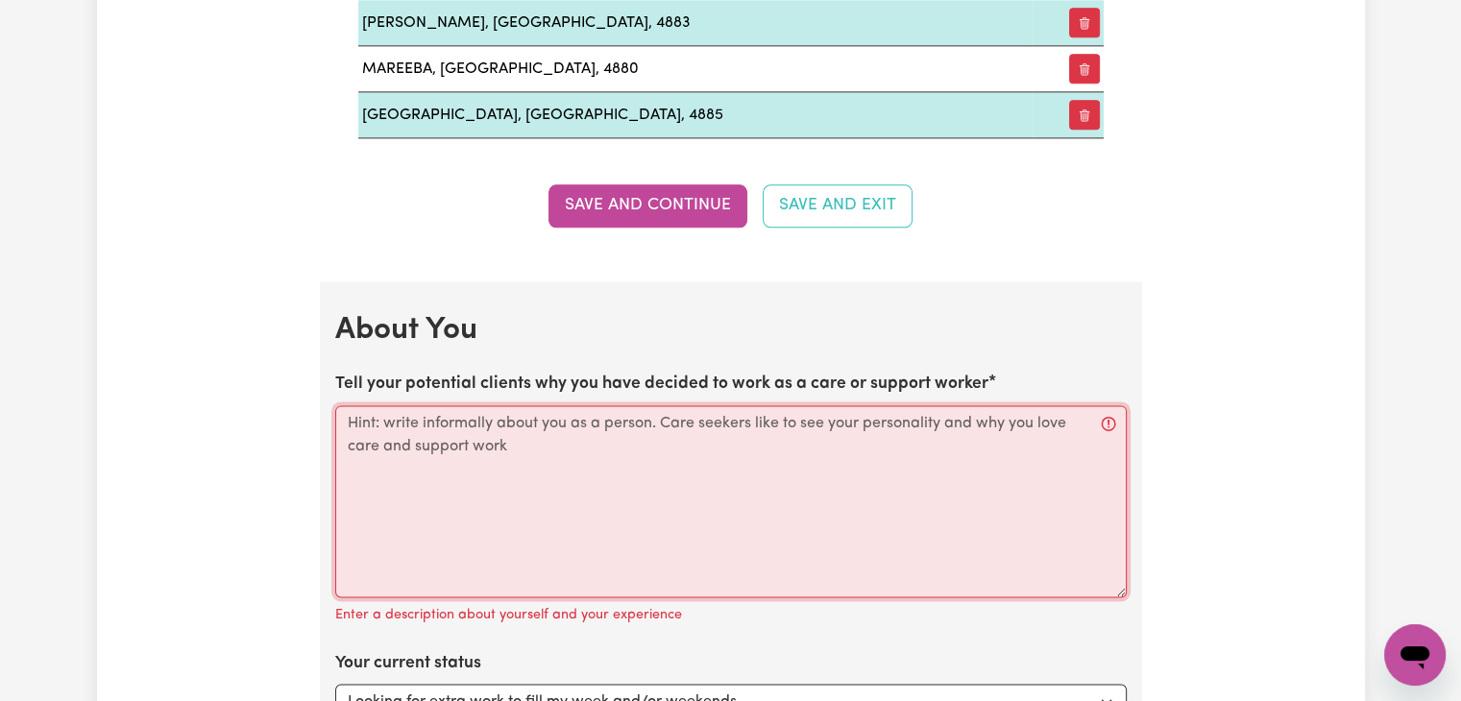
click at [622, 442] on textarea "Tell your potential clients why you have decided to work as a care or support w…" at bounding box center [730, 501] width 791 height 192
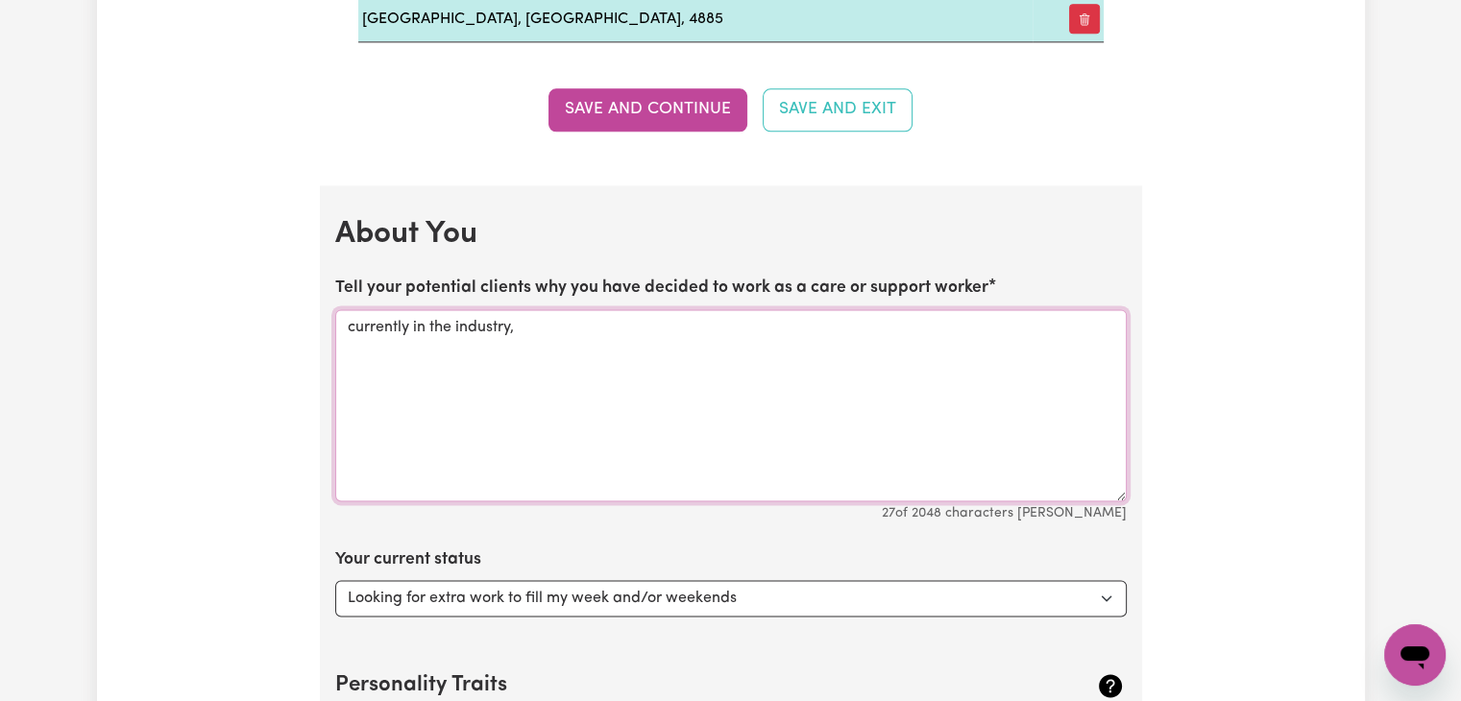
click at [360, 328] on textarea "currently in the industry," at bounding box center [730, 405] width 791 height 192
click at [542, 323] on textarea "Currently in the industry," at bounding box center [730, 405] width 791 height 192
click at [665, 328] on textarea "Currently in the industry. I have had more then two years experience, as well a…" at bounding box center [730, 405] width 791 height 192
click at [649, 345] on textarea "Currently in the industry. I have had more then two years experience, as well a…" at bounding box center [730, 405] width 791 height 192
click at [824, 320] on textarea "Currently in the industry. I have had more then two years experience, as well a…" at bounding box center [730, 405] width 791 height 192
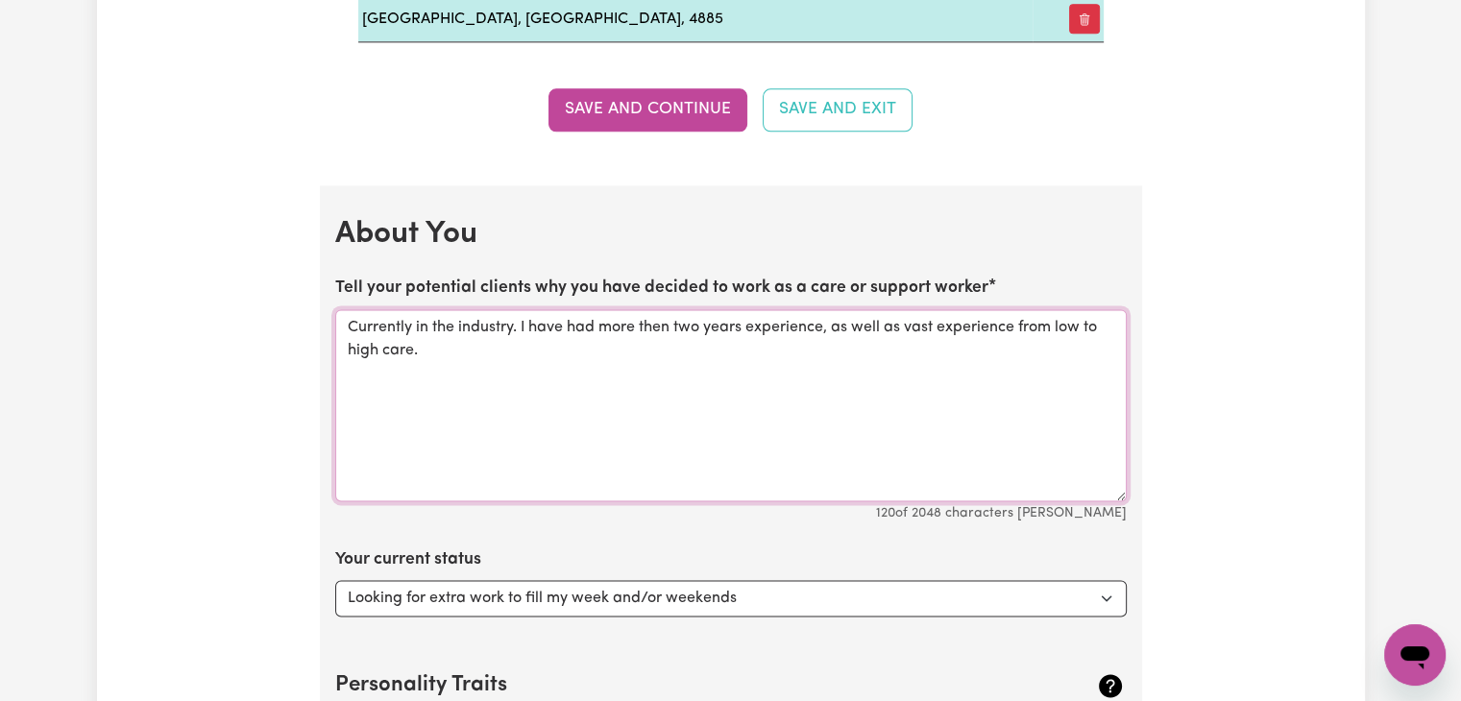
drag, startPoint x: 825, startPoint y: 319, endPoint x: 749, endPoint y: 317, distance: 75.9
click at [749, 317] on textarea "Currently in the industry. I have had more then two years experience, as well a…" at bounding box center [730, 405] width 791 height 192
drag, startPoint x: 513, startPoint y: 316, endPoint x: 415, endPoint y: 333, distance: 99.5
click at [415, 333] on textarea "Currently in the industry. I have had more then two years , as well as vast exp…" at bounding box center [730, 405] width 791 height 192
click at [526, 328] on textarea "Currently . I have had more then two years in the industry, as well as vast exp…" at bounding box center [730, 405] width 791 height 192
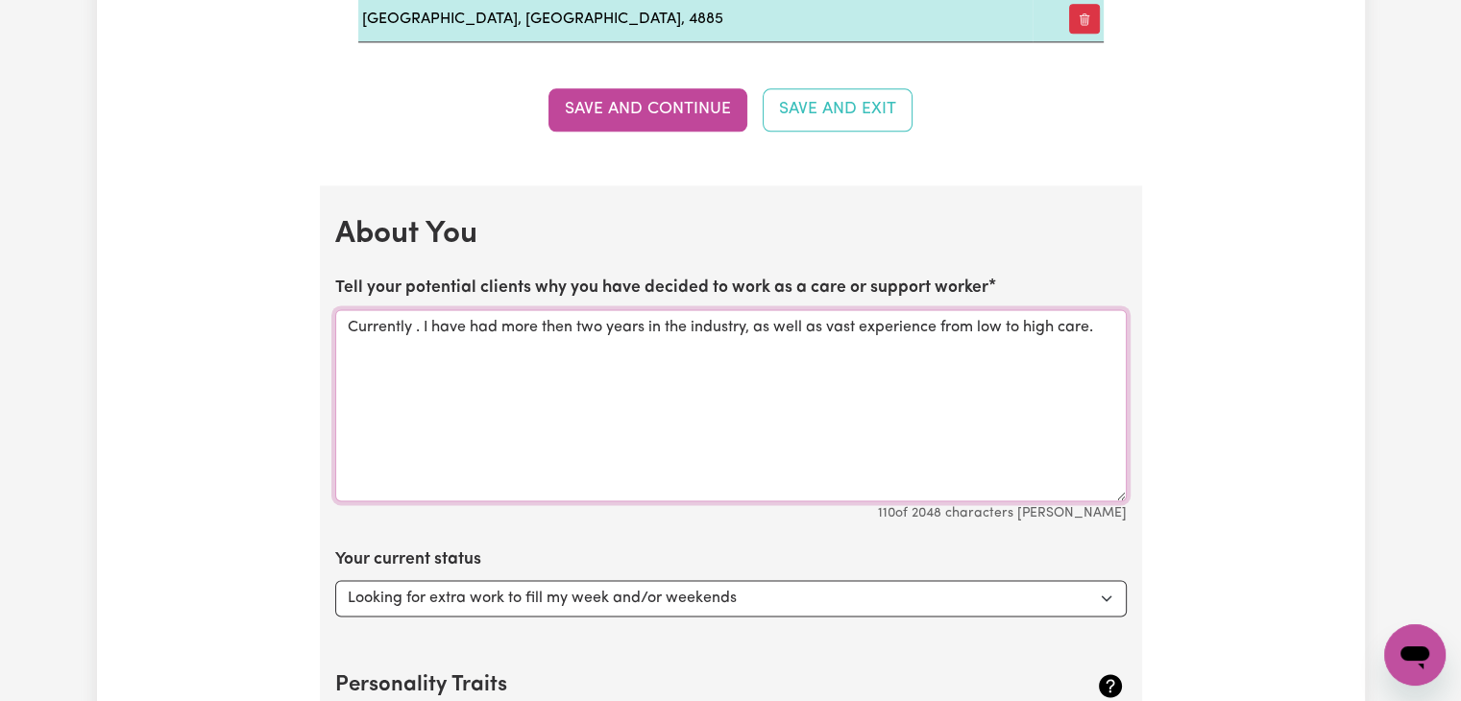
click at [488, 328] on textarea "Currently . I have had more then two years in the industry, as well as vast exp…" at bounding box center [730, 405] width 791 height 192
click at [519, 316] on textarea "Currently . I have had more then two years in the industry, as well as vast exp…" at bounding box center [730, 405] width 791 height 192
drag, startPoint x: 508, startPoint y: 324, endPoint x: 611, endPoint y: 335, distance: 103.4
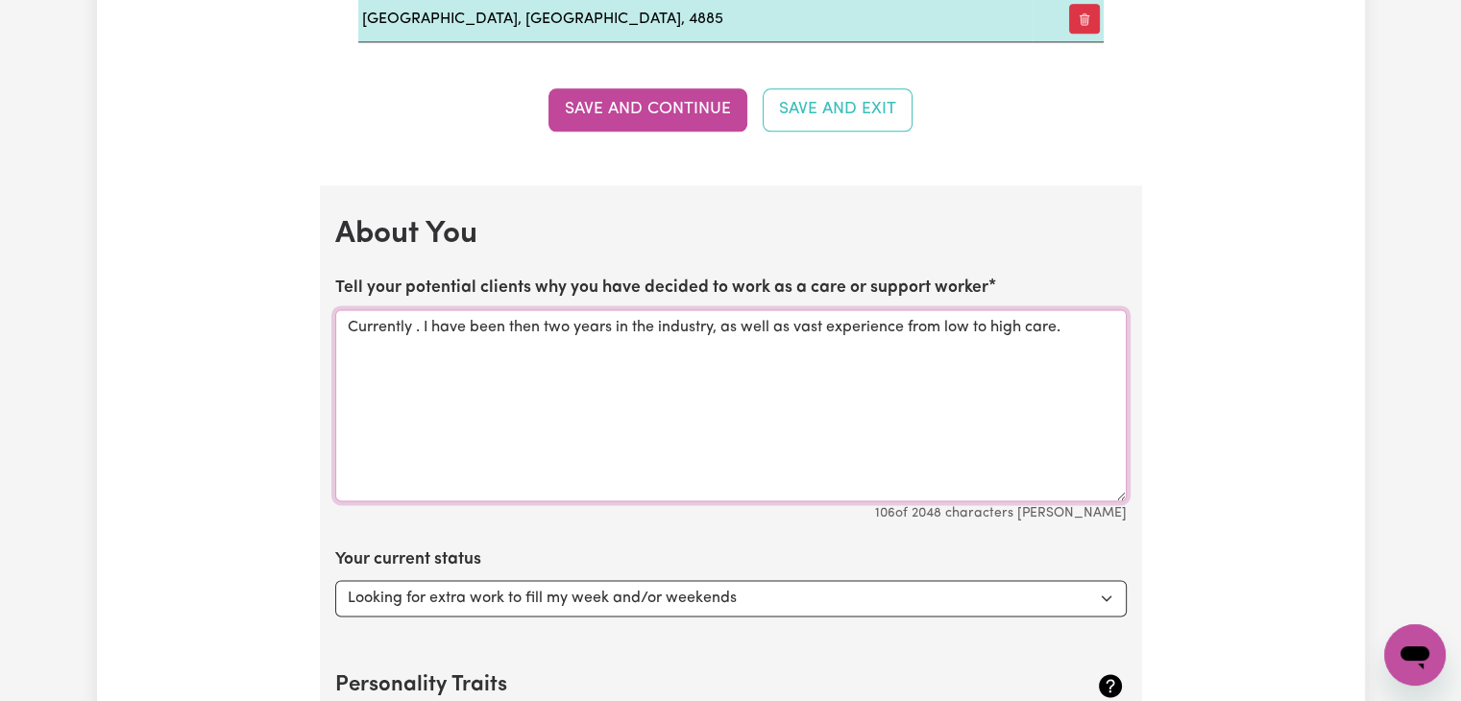
click at [611, 335] on textarea "Currently . I have been then two years in the industry, as well as vast experie…" at bounding box center [730, 405] width 791 height 192
click at [508, 325] on textarea "Currently . I have been in the industrythen two years, as well as vast experien…" at bounding box center [730, 405] width 791 height 192
click at [607, 324] on textarea "Currently . I have been in the industrythen two years, as well as vast experien…" at bounding box center [730, 405] width 791 height 192
click at [978, 324] on textarea "Currently . I have been in the industry more than then two years, as well as va…" at bounding box center [730, 405] width 791 height 192
click at [430, 321] on textarea "Currently . I have been in the industry more than then two years, as well as va…" at bounding box center [730, 405] width 791 height 192
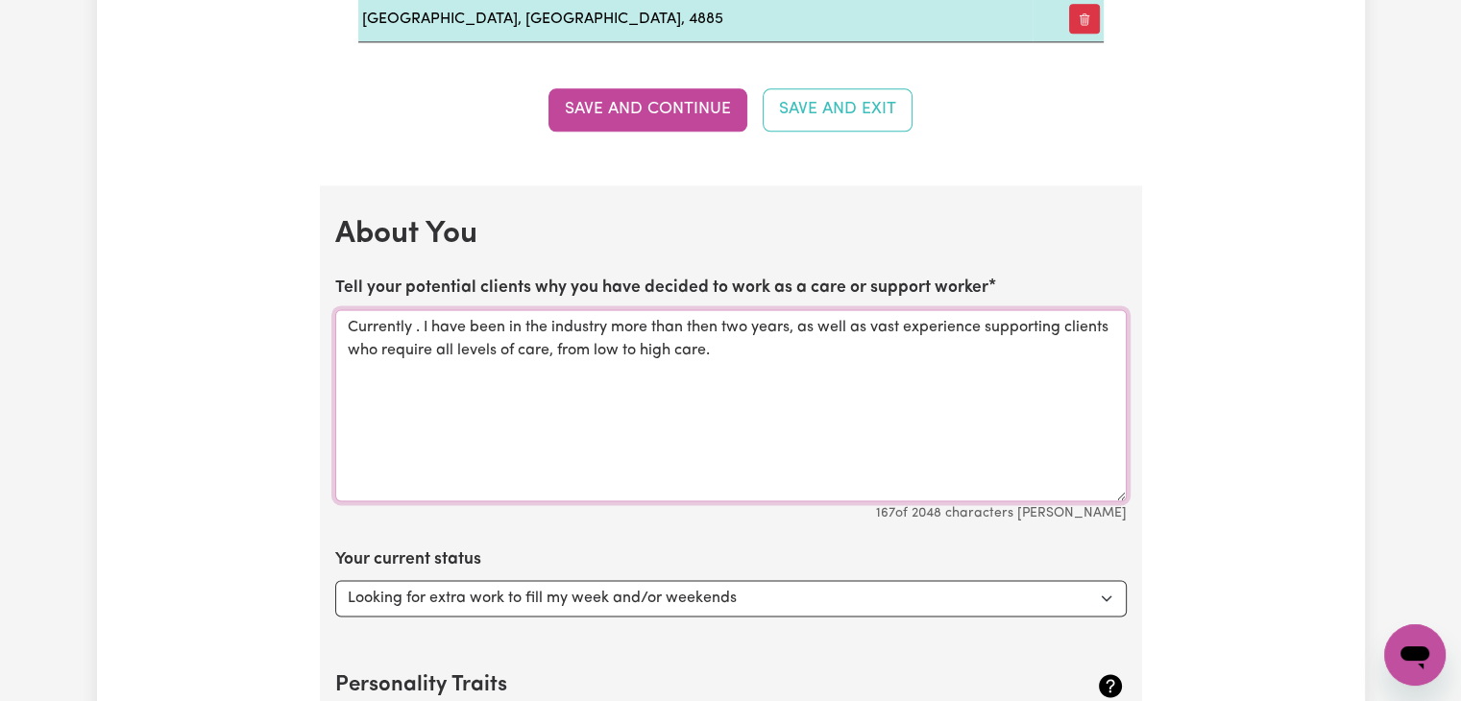
drag, startPoint x: 411, startPoint y: 322, endPoint x: 342, endPoint y: 328, distance: 69.5
click at [342, 328] on textarea "Currently . I have been in the industry more than then two years, as well as va…" at bounding box center [730, 405] width 791 height 192
click at [470, 322] on textarea ". I have Currentlybeen in the industry more than then two years, as well as vas…" at bounding box center [730, 405] width 791 height 192
click at [479, 328] on textarea ". I have Currentlybeen in the industry more than then two years, as well as vas…" at bounding box center [730, 405] width 791 height 192
click at [418, 328] on textarea ". I have Currently been in the industry more than then two years, as well as va…" at bounding box center [730, 405] width 791 height 192
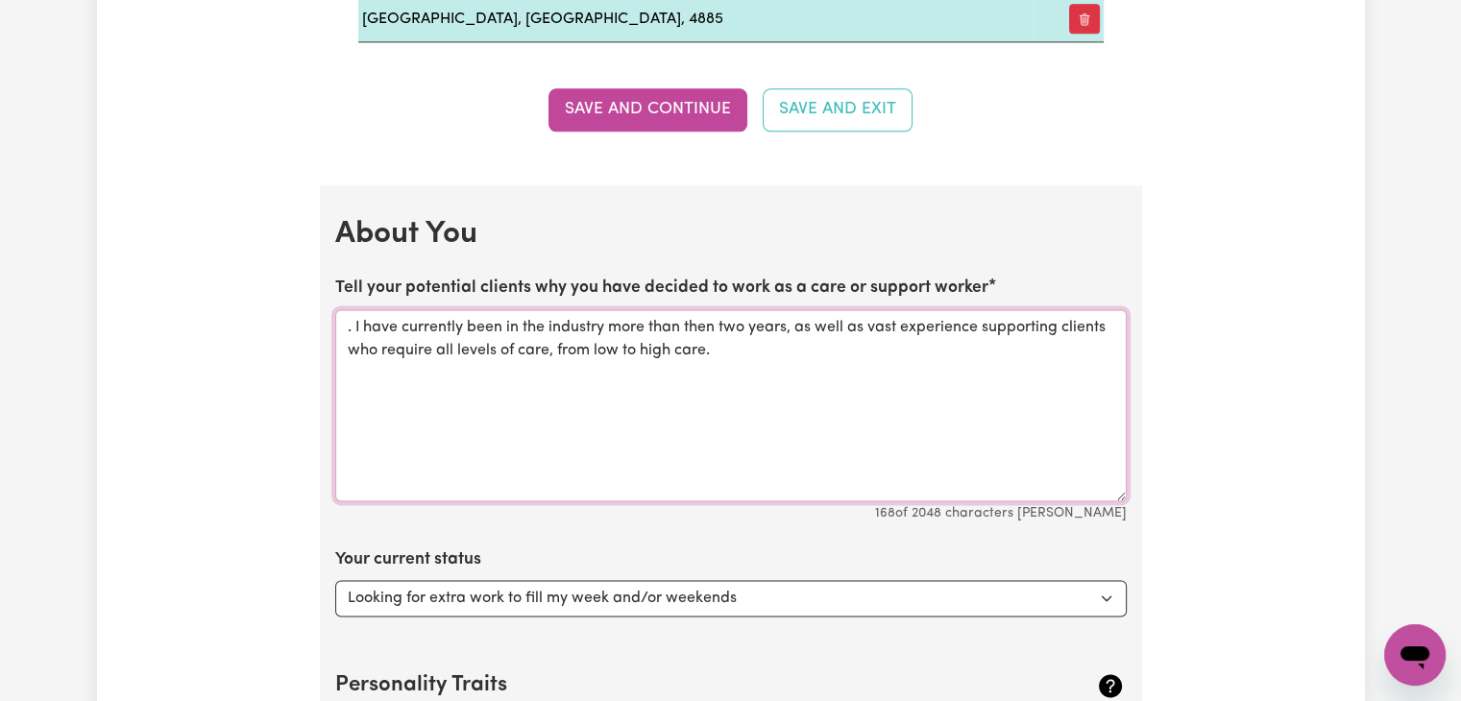
click at [357, 328] on textarea ". I have currently been in the industry more than then two years, as well as va…" at bounding box center [730, 405] width 791 height 192
click at [594, 330] on textarea "I have currently been in the industry more than then two years, as well as vast…" at bounding box center [730, 405] width 791 height 192
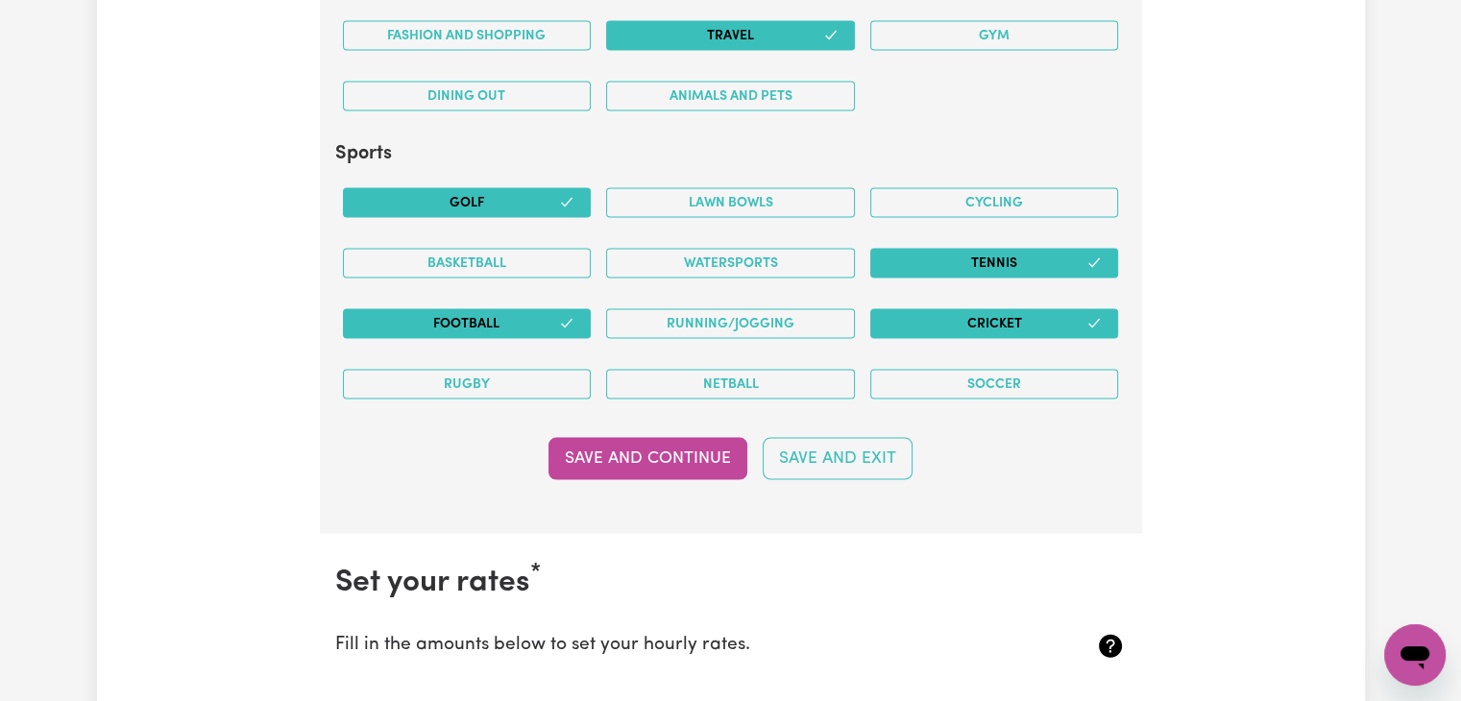
scroll to position [4277, 0]
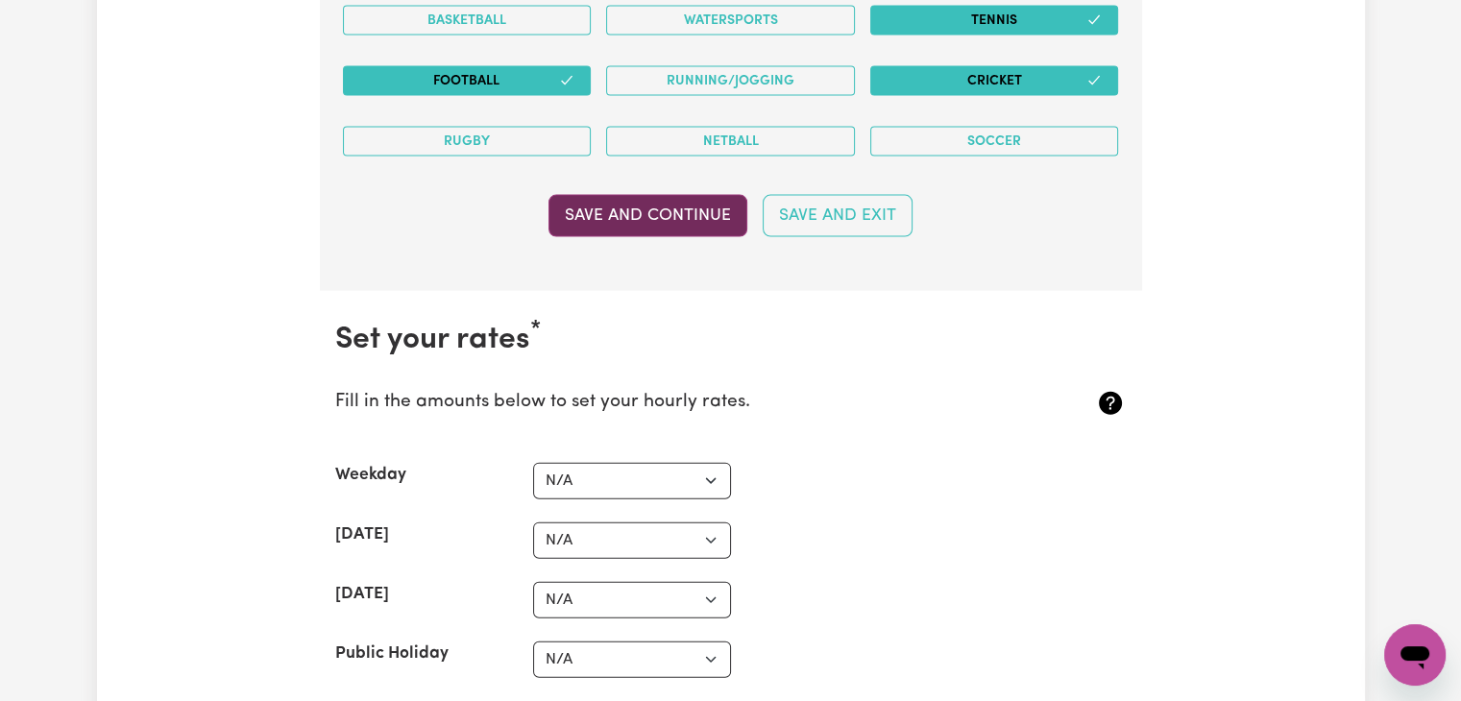
type textarea "I have currently been in the industry for more than then two years, as well as …"
click at [676, 212] on button "Save and Continue" at bounding box center [647, 216] width 199 height 42
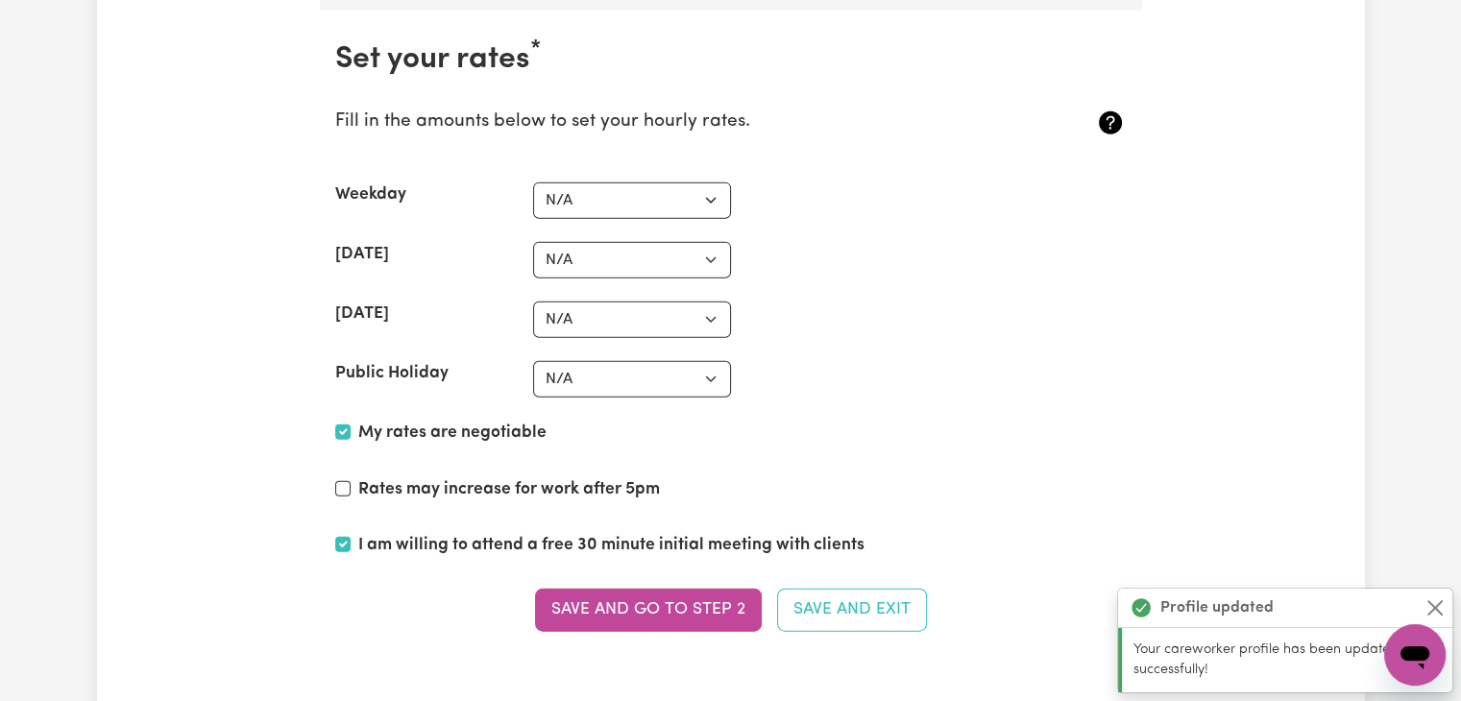
scroll to position [4846, 0]
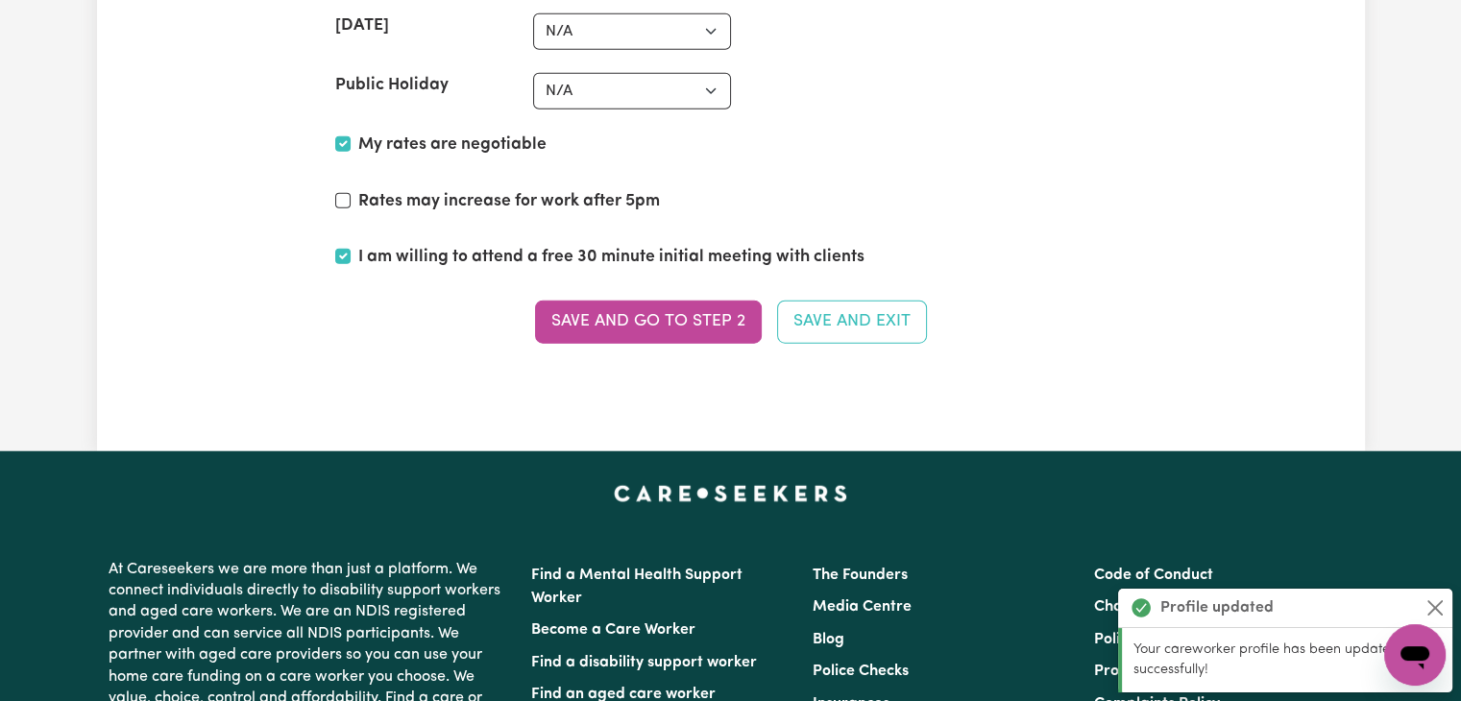
click at [708, 312] on button "Save and go to Step 2" at bounding box center [648, 322] width 227 height 42
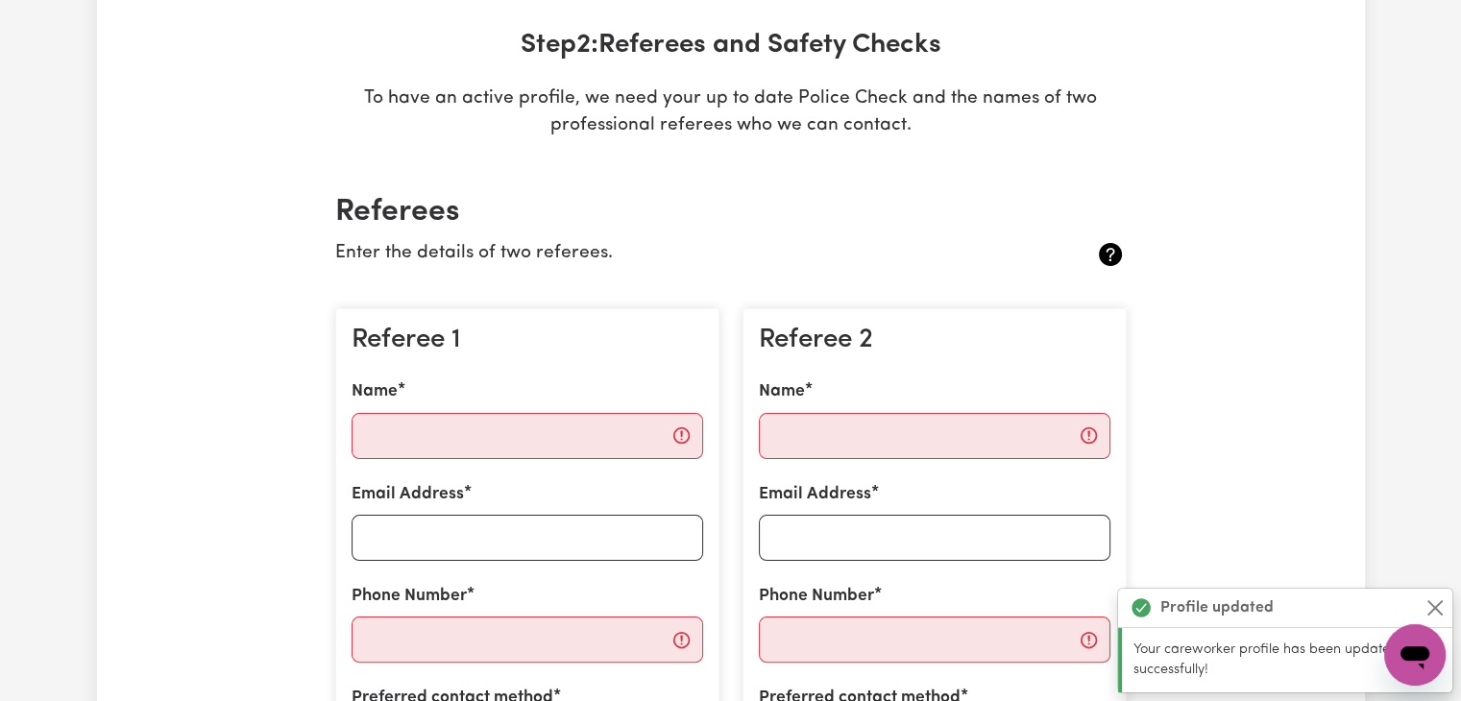
scroll to position [0, 0]
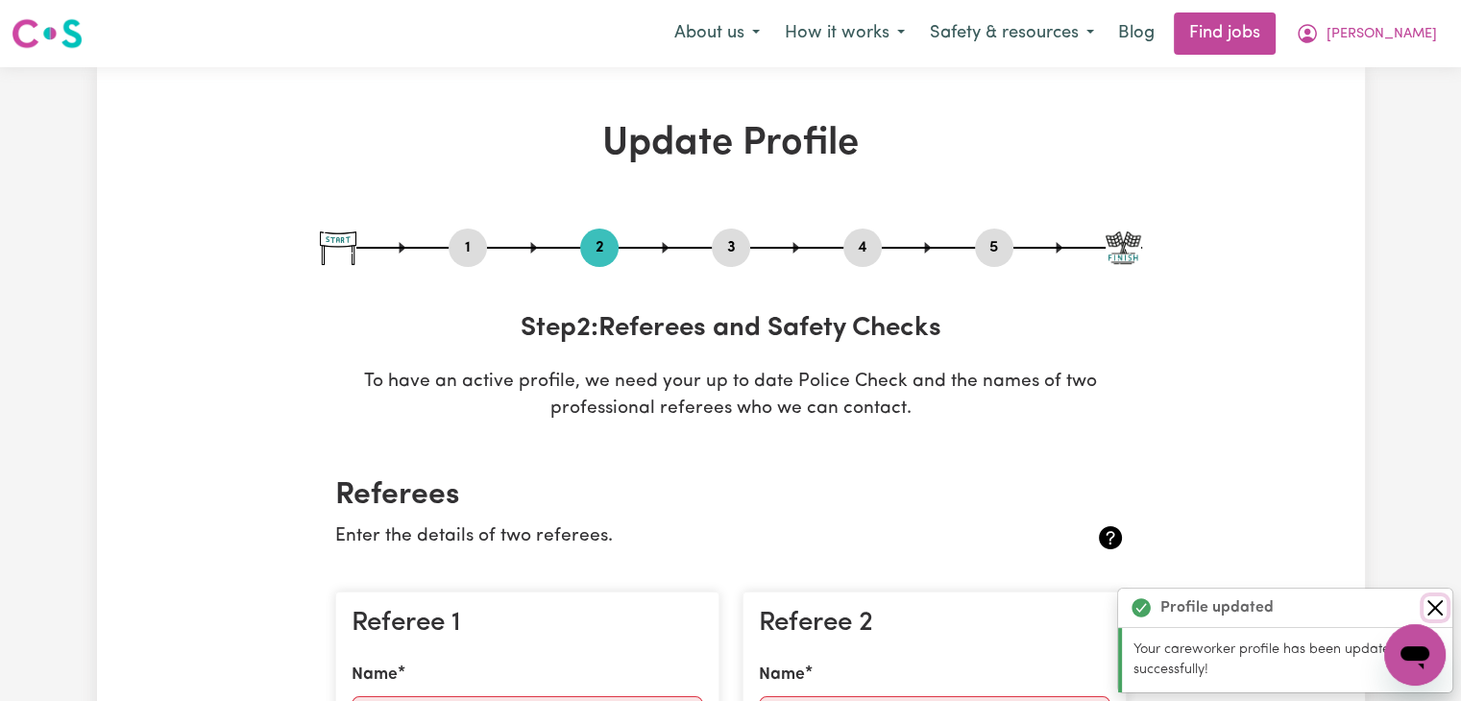
click at [1431, 613] on button "Close" at bounding box center [1434, 607] width 23 height 23
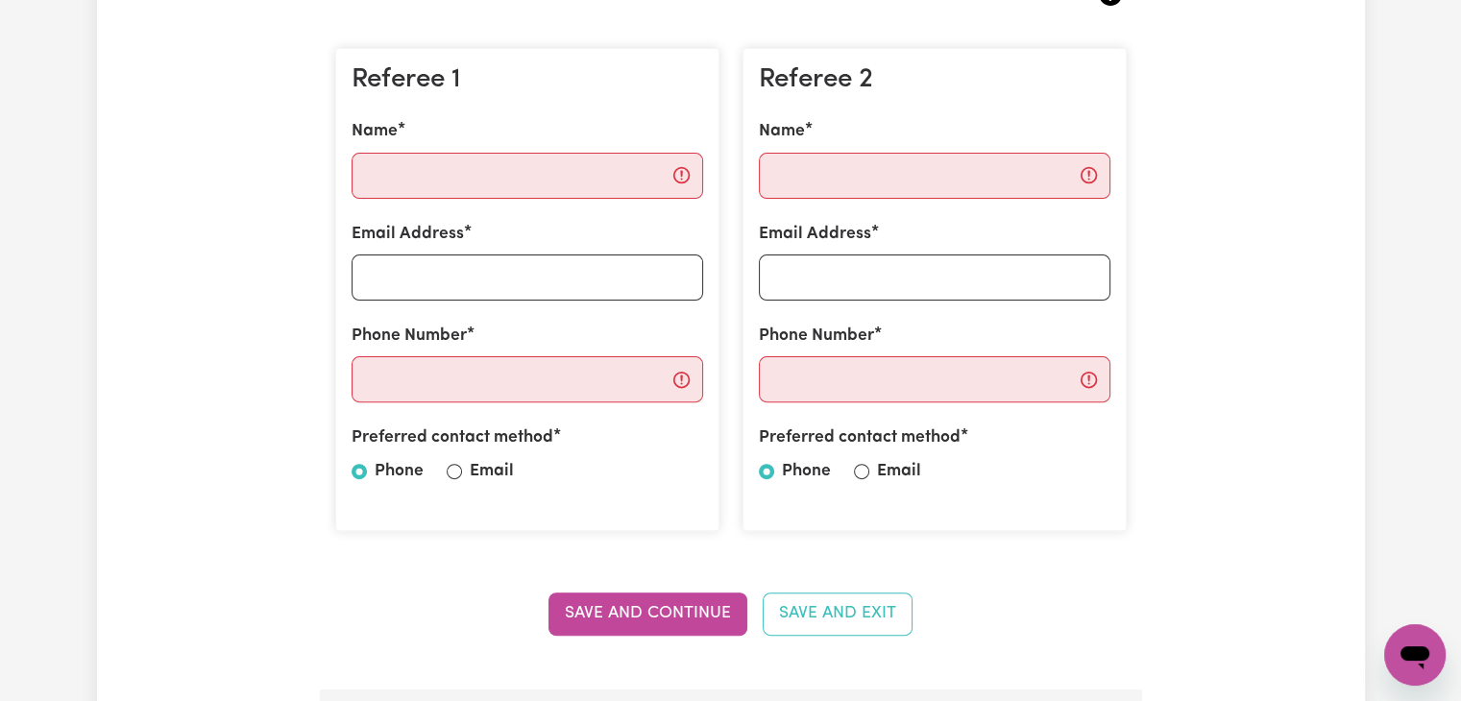
scroll to position [576, 0]
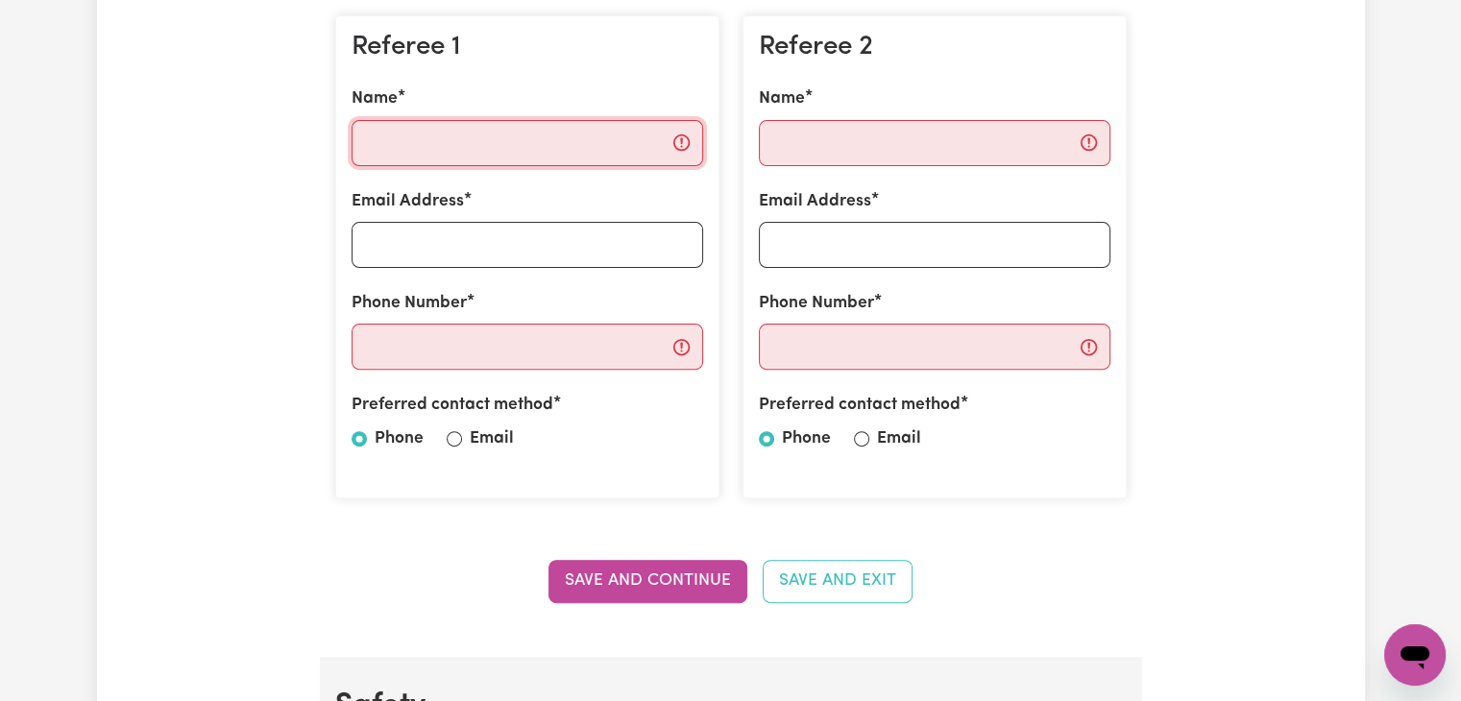
click at [584, 139] on input "Name" at bounding box center [528, 143] width 352 height 46
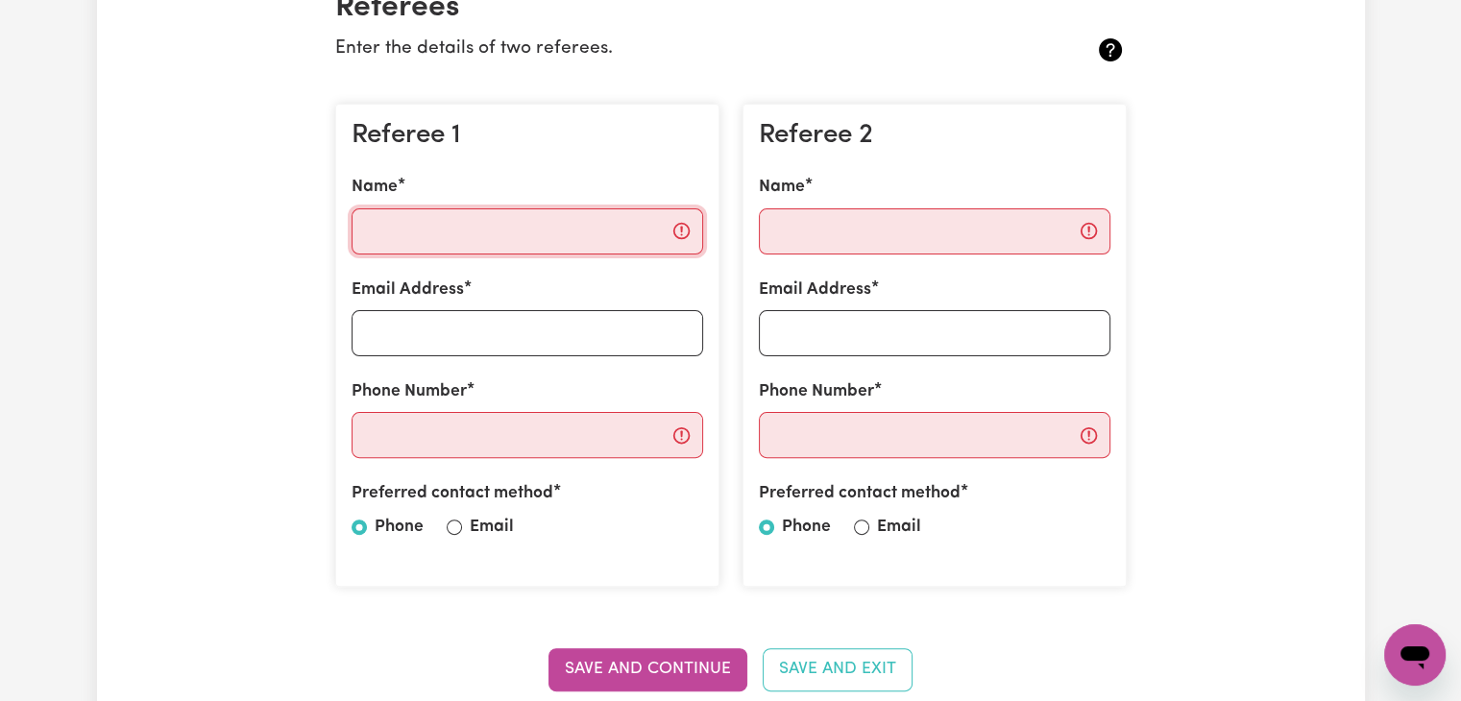
scroll to position [384, 0]
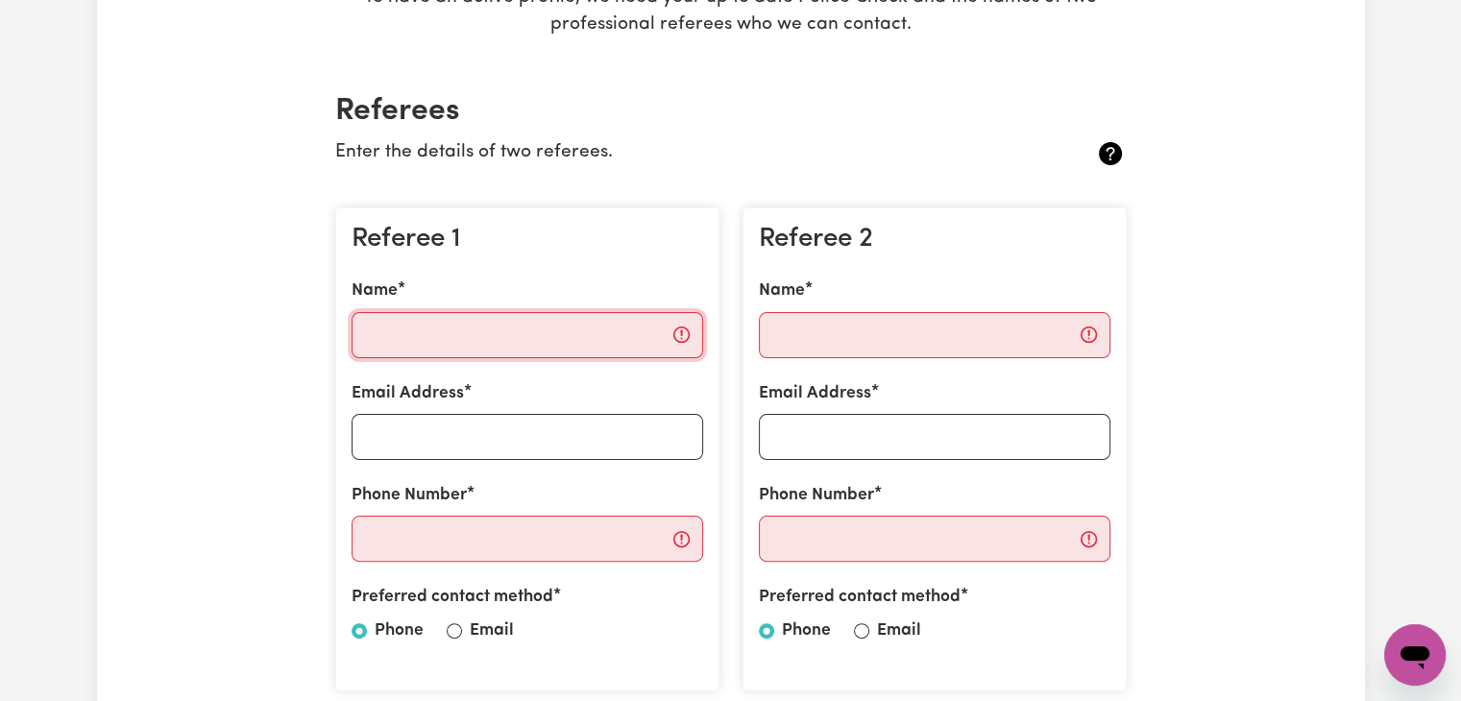
click at [547, 328] on input "Name" at bounding box center [528, 335] width 352 height 46
click at [611, 340] on input "Name" at bounding box center [528, 335] width 352 height 46
click at [611, 341] on input "Name" at bounding box center [528, 335] width 352 height 46
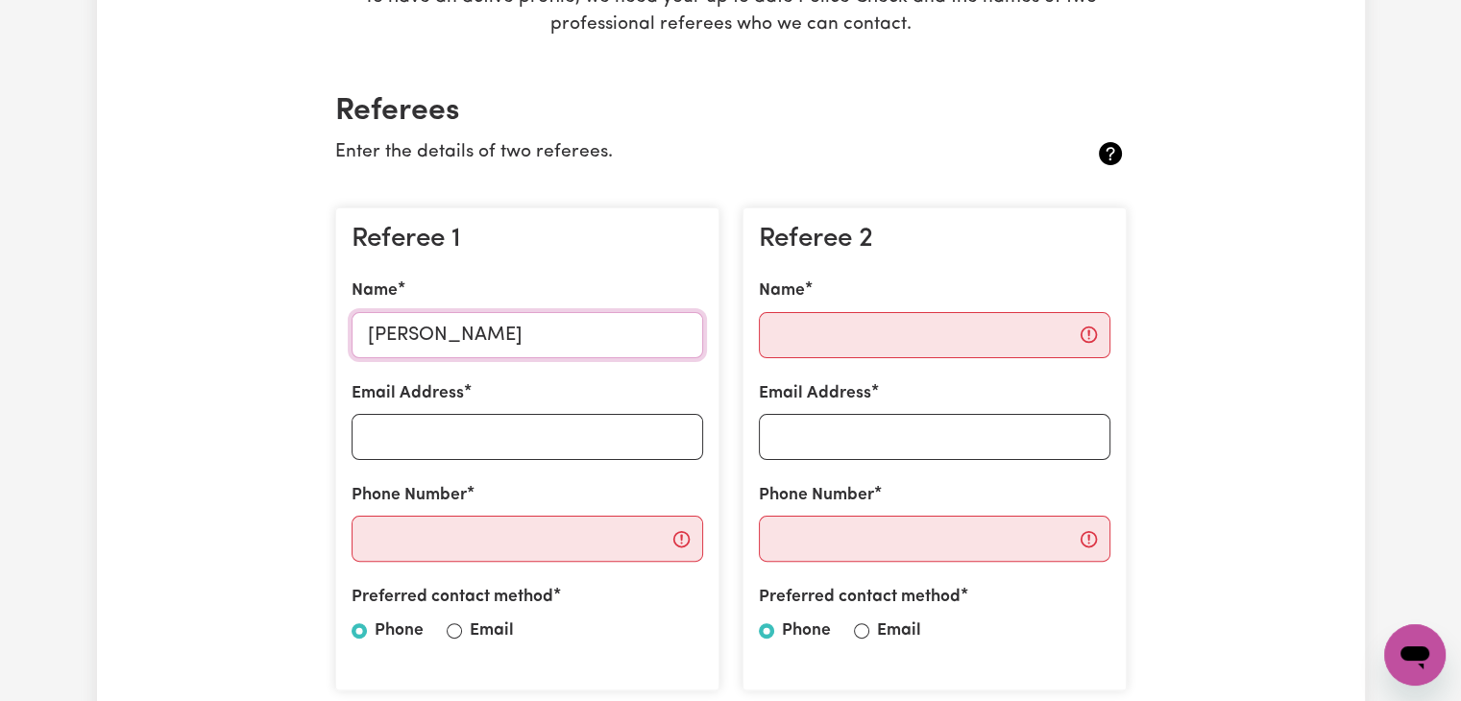
type input "[PERSON_NAME]"
click at [507, 535] on input "Phone Number" at bounding box center [528, 539] width 352 height 46
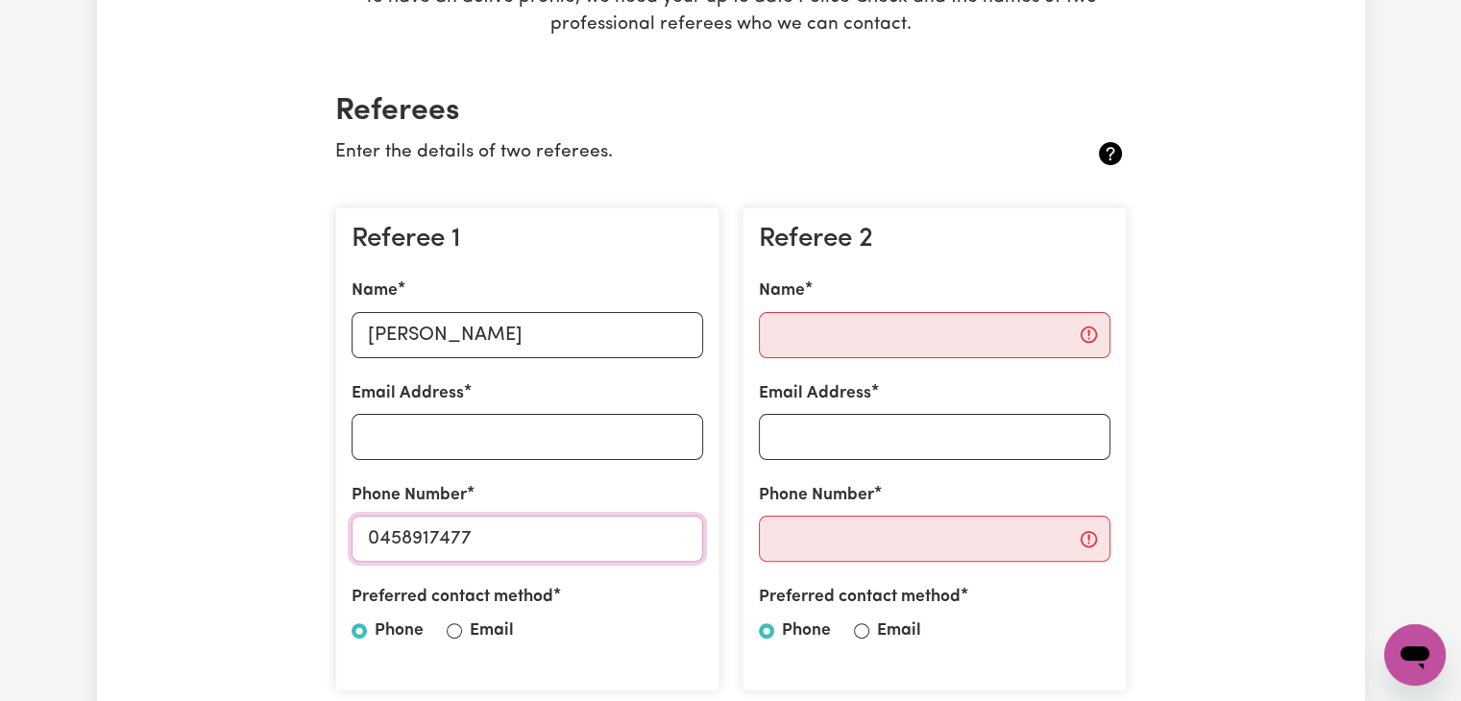
type input "0458917477"
click at [841, 314] on input "Name" at bounding box center [935, 335] width 352 height 46
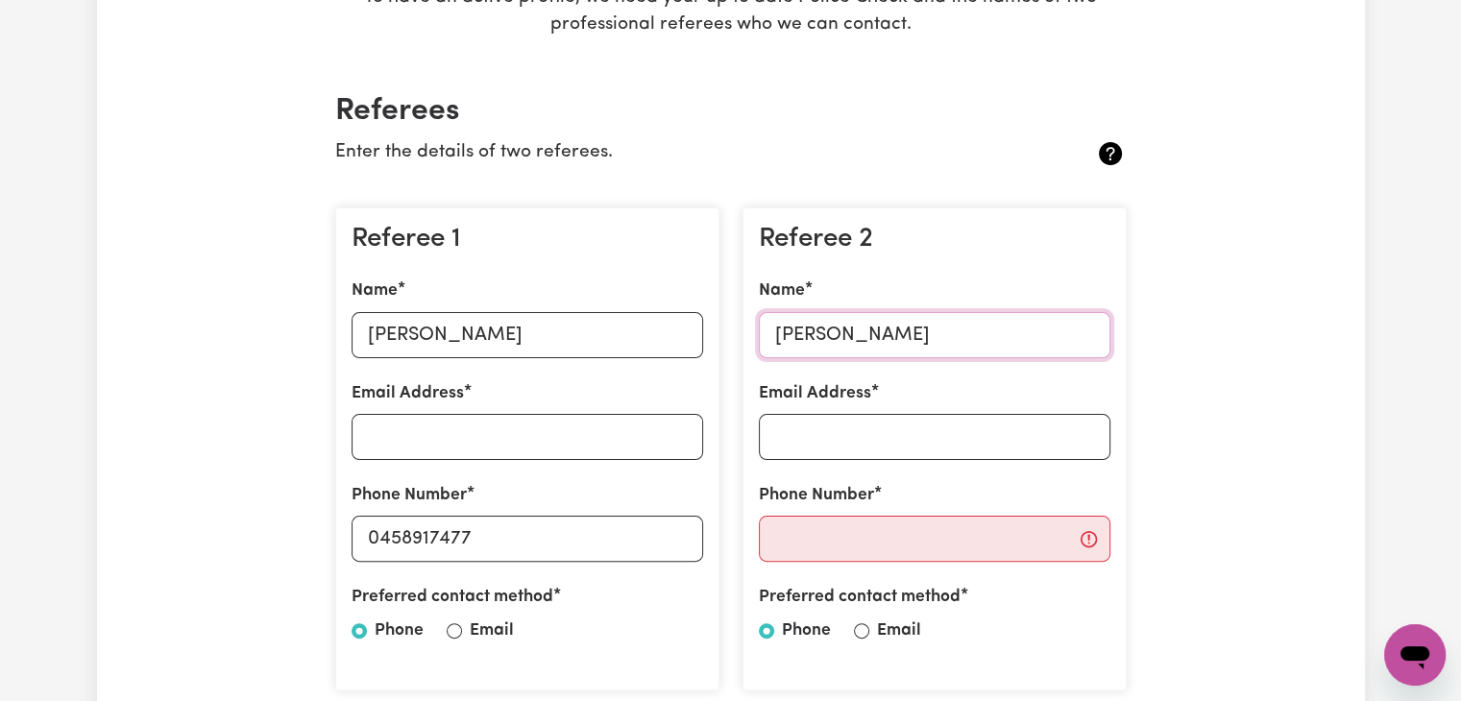
type input "[PERSON_NAME]"
click at [903, 537] on input "Phone Number" at bounding box center [935, 539] width 352 height 46
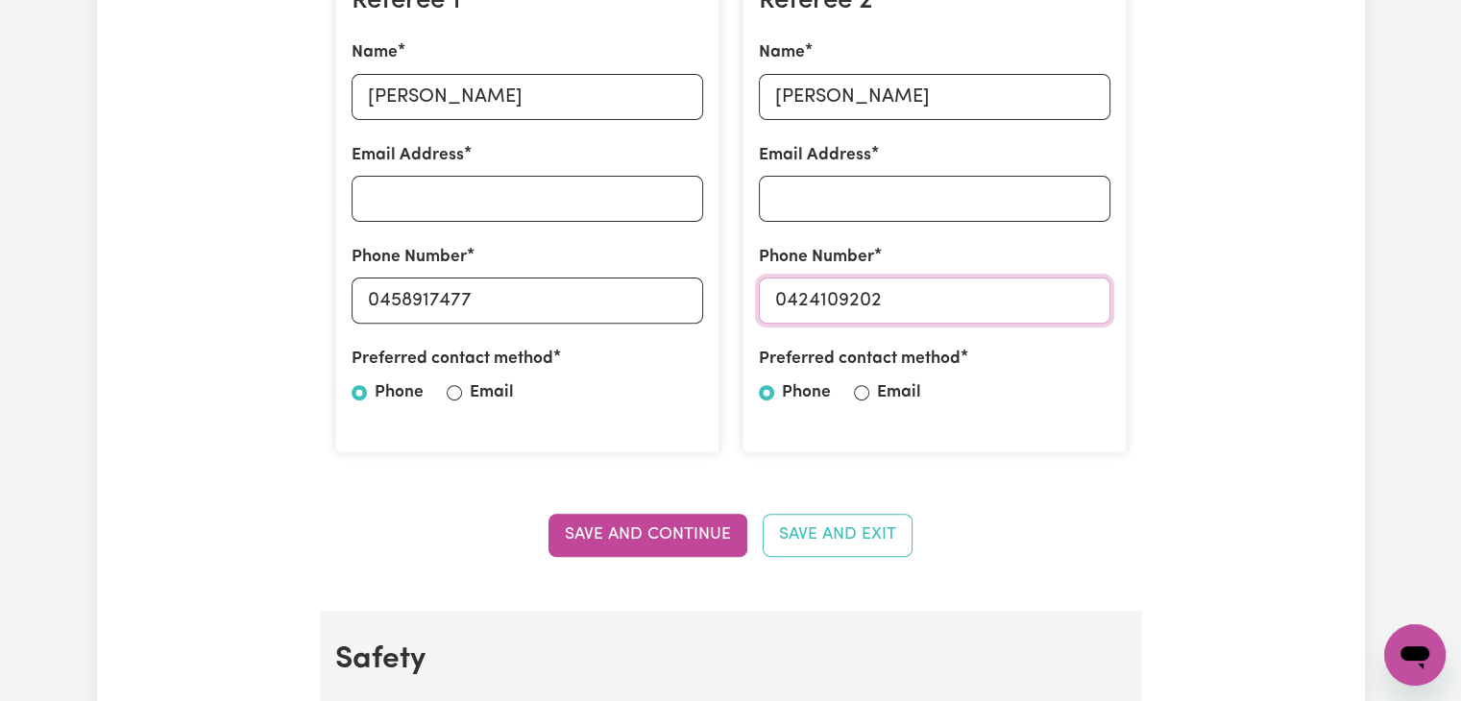
scroll to position [672, 0]
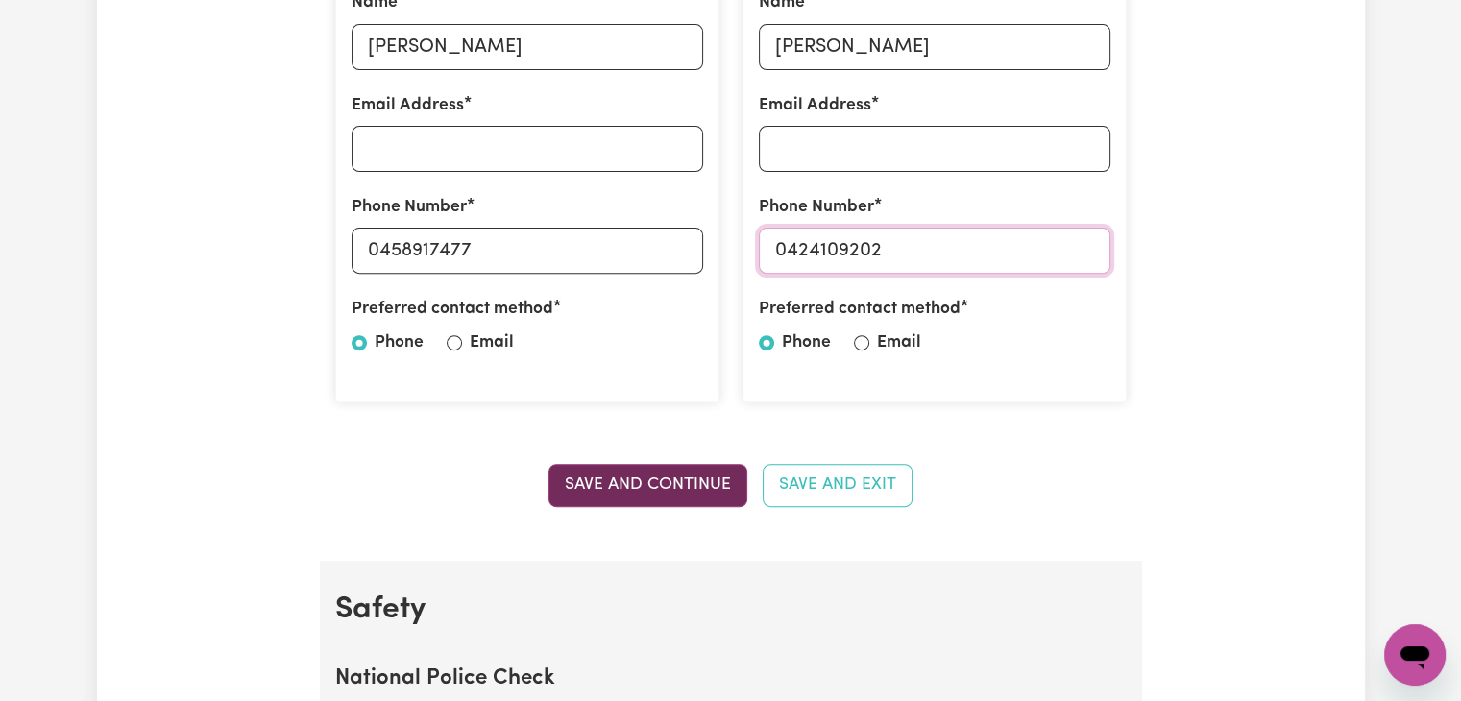
type input "0424109202"
click at [722, 482] on button "Save and Continue" at bounding box center [647, 485] width 199 height 42
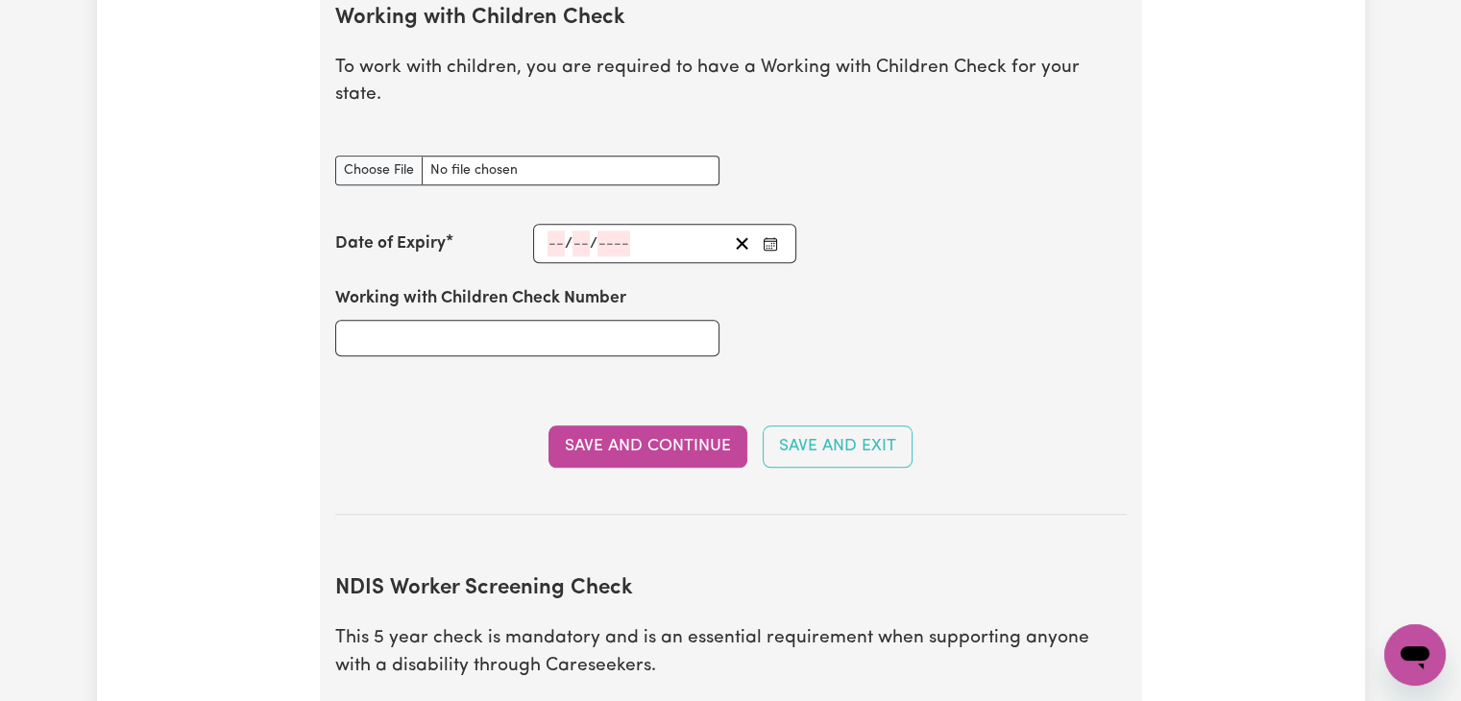
scroll to position [1755, 0]
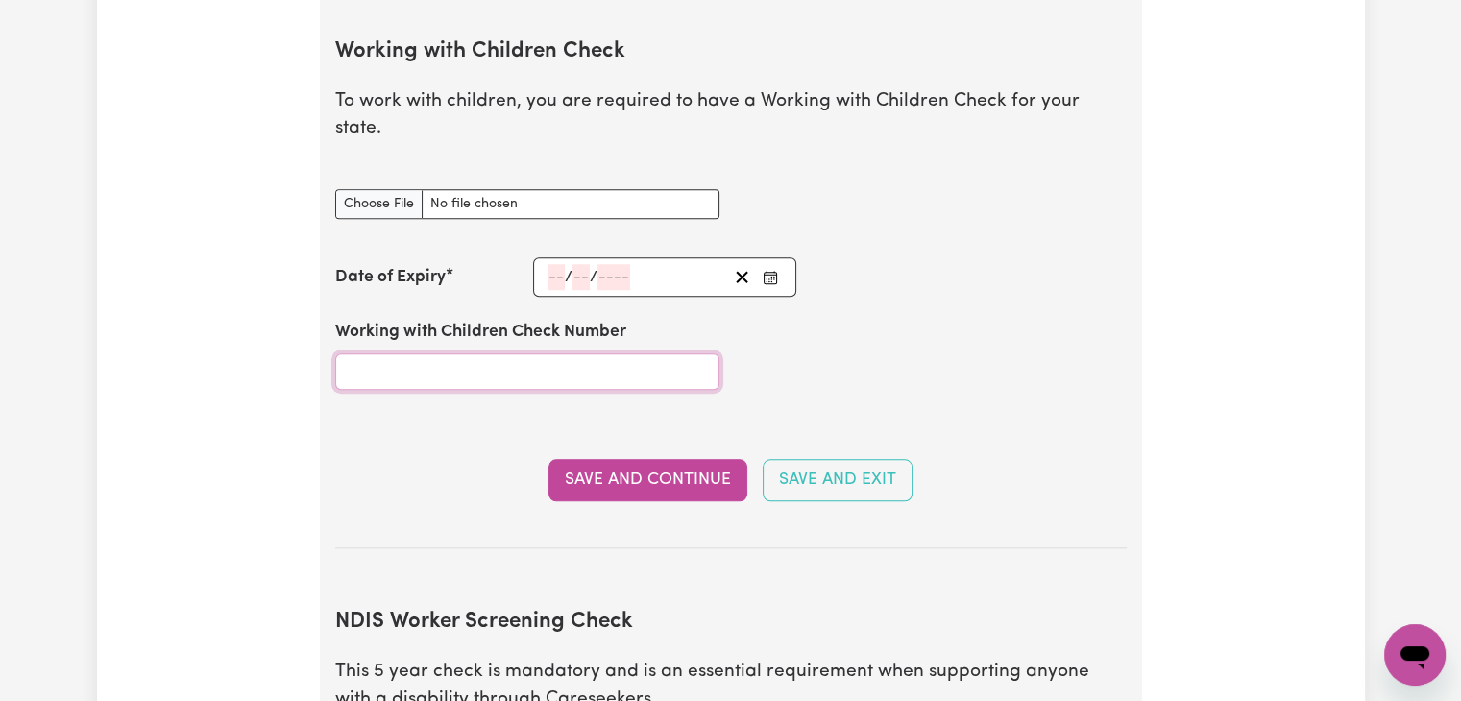
click at [548, 353] on input "Working with Children Check Number" at bounding box center [527, 371] width 384 height 36
type input "48782056"
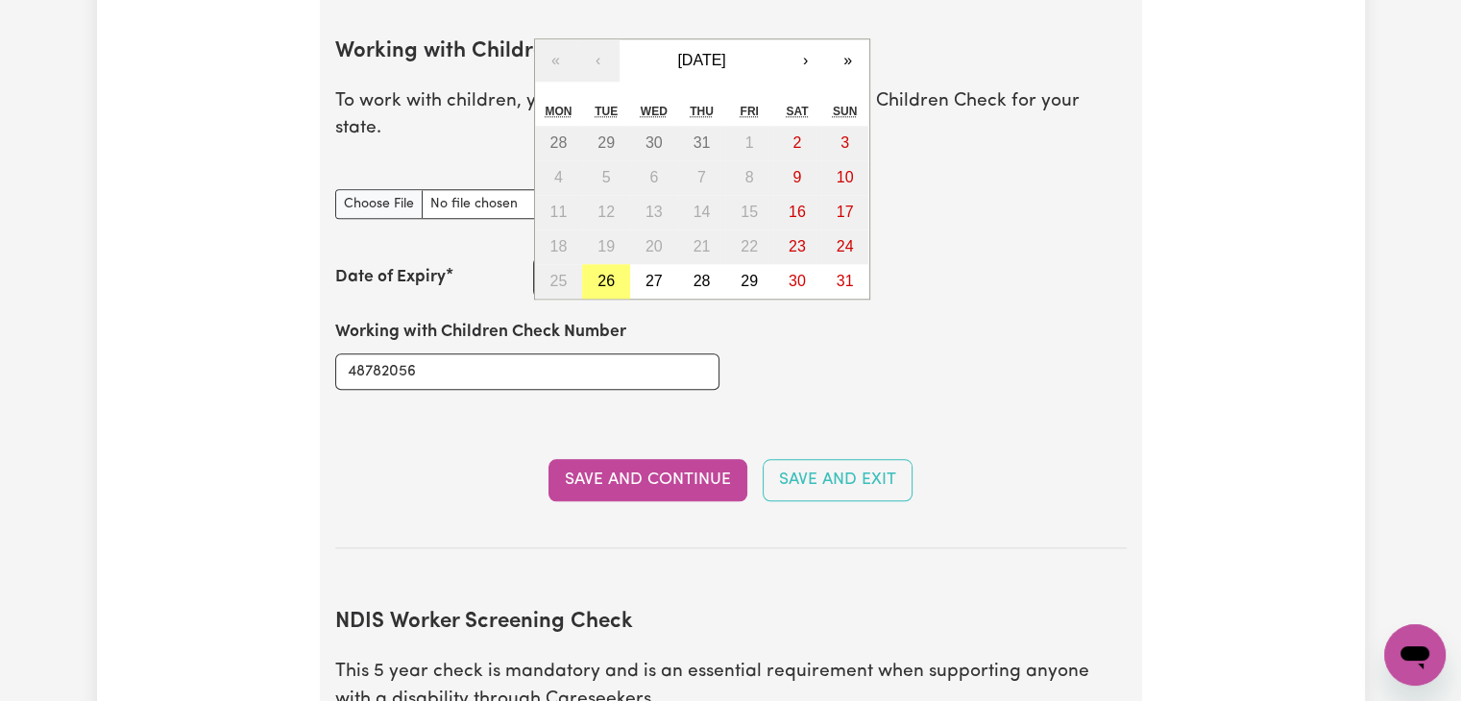
click at [551, 257] on div "/ / « ‹ [DATE] › » Mon Tue Wed Thu Fri Sat Sun 28 29 30 31 1 2 3 4 5 6 7 8 9 10…" at bounding box center [665, 276] width 264 height 39
click at [801, 39] on button "›" at bounding box center [806, 60] width 42 height 42
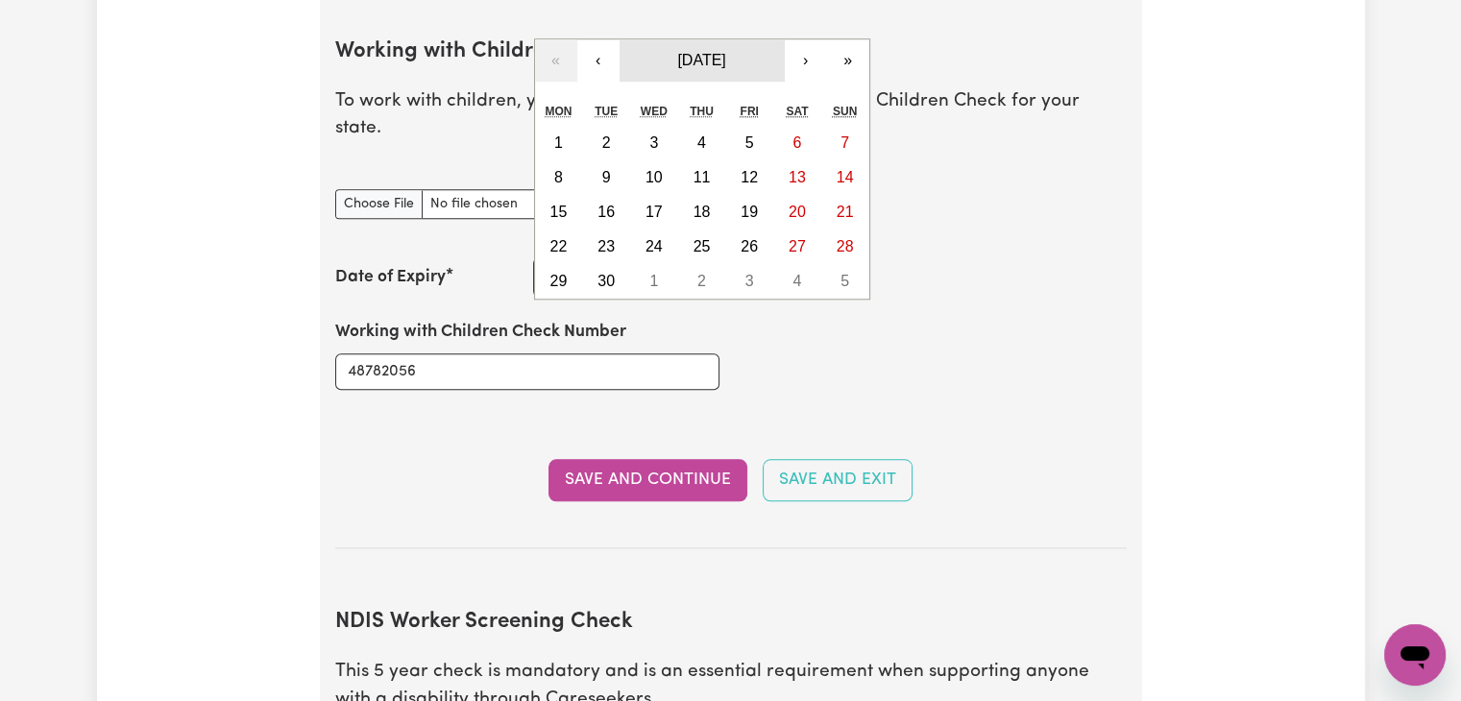
click at [725, 52] on span "[DATE]" at bounding box center [701, 60] width 48 height 16
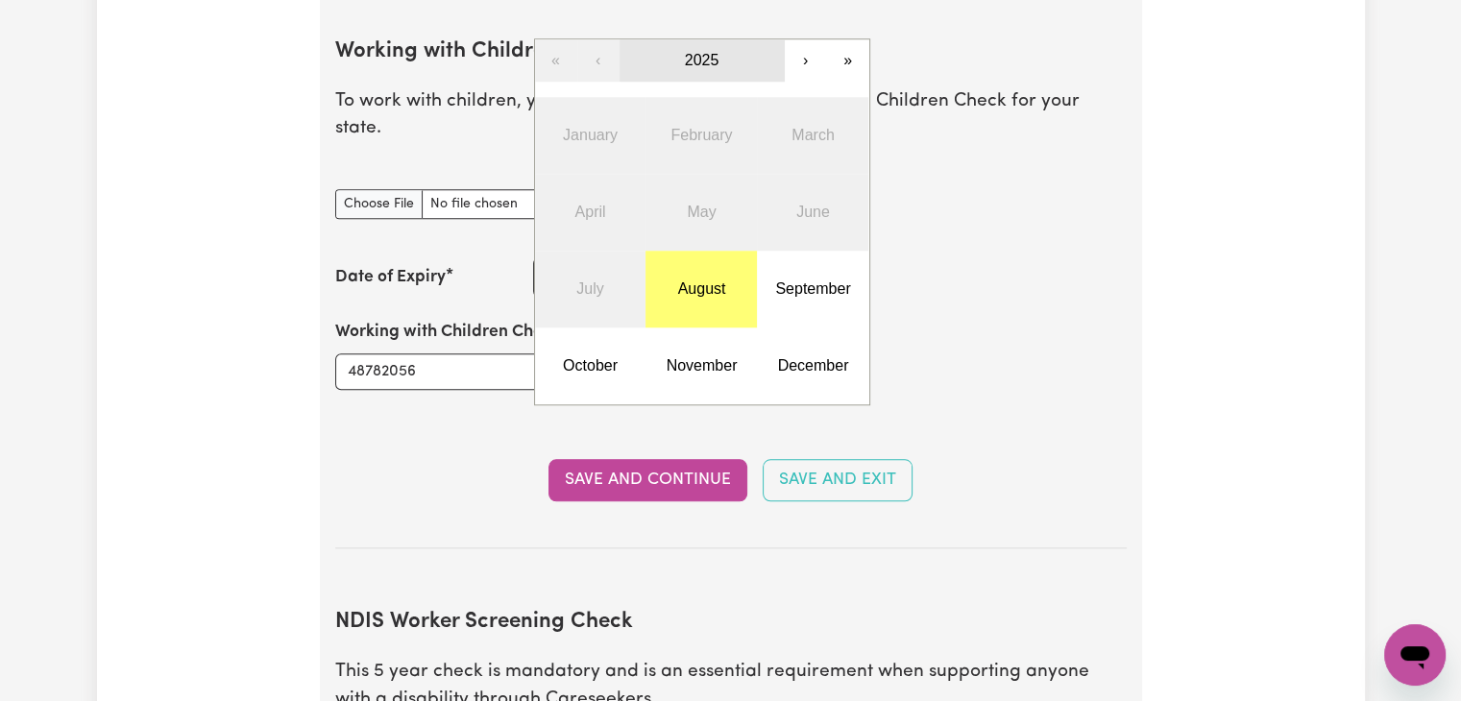
click at [676, 39] on button "2025" at bounding box center [702, 60] width 165 height 42
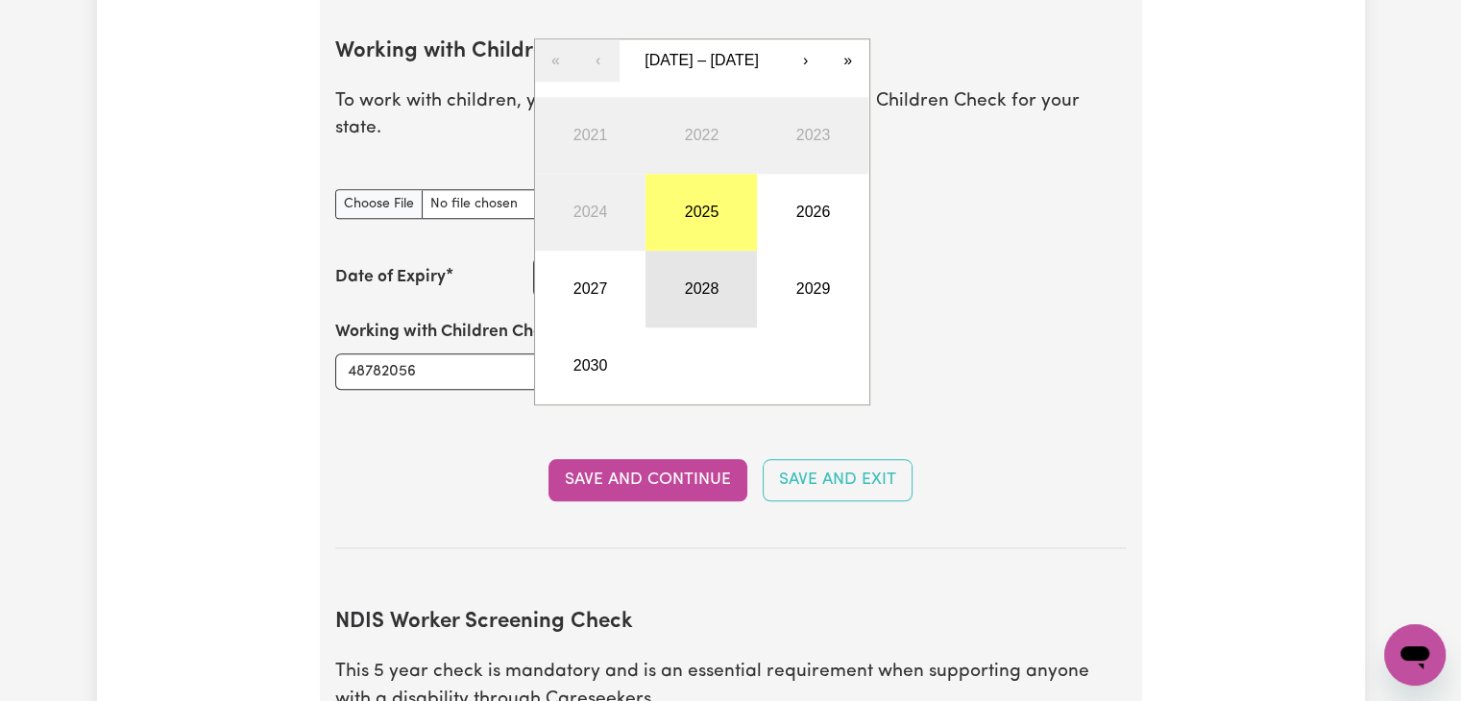
click at [745, 264] on button "2028" at bounding box center [700, 289] width 111 height 77
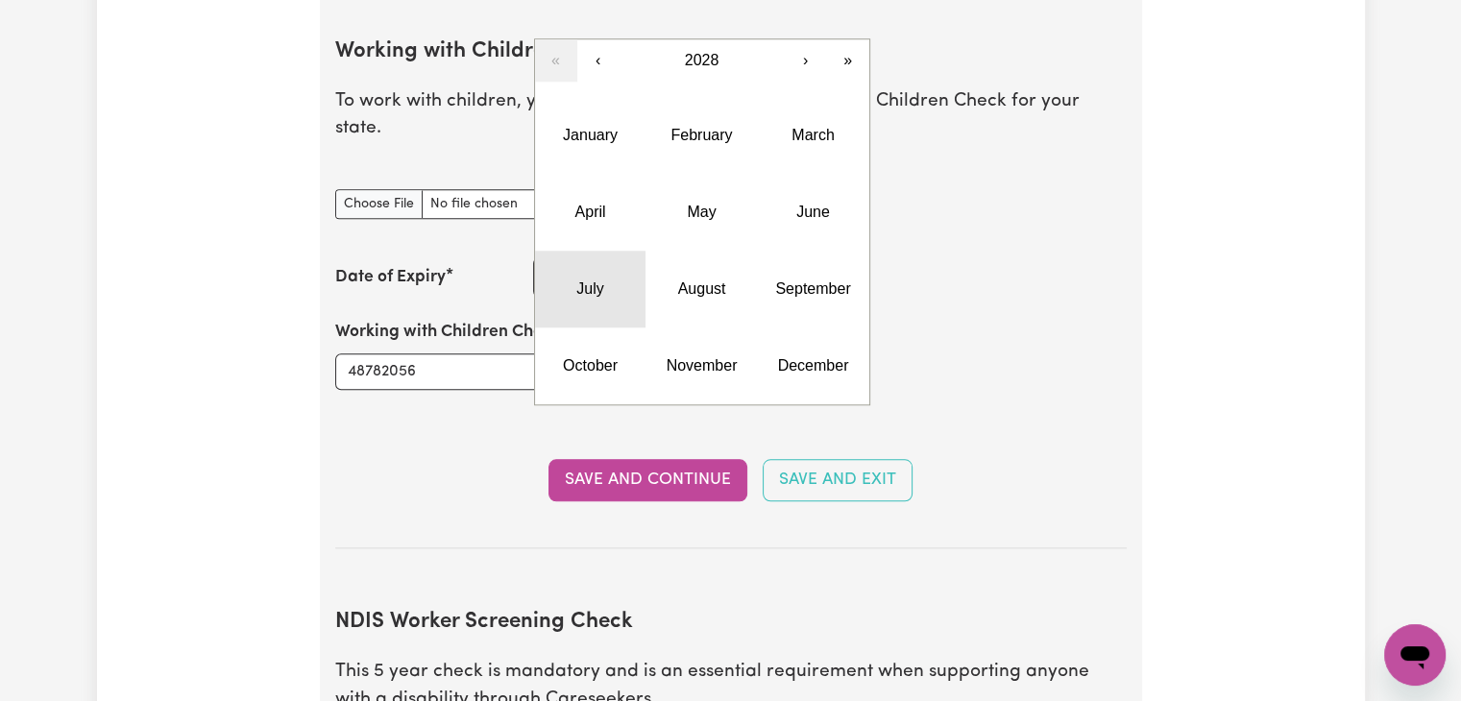
click at [620, 255] on button "July" at bounding box center [590, 289] width 111 height 77
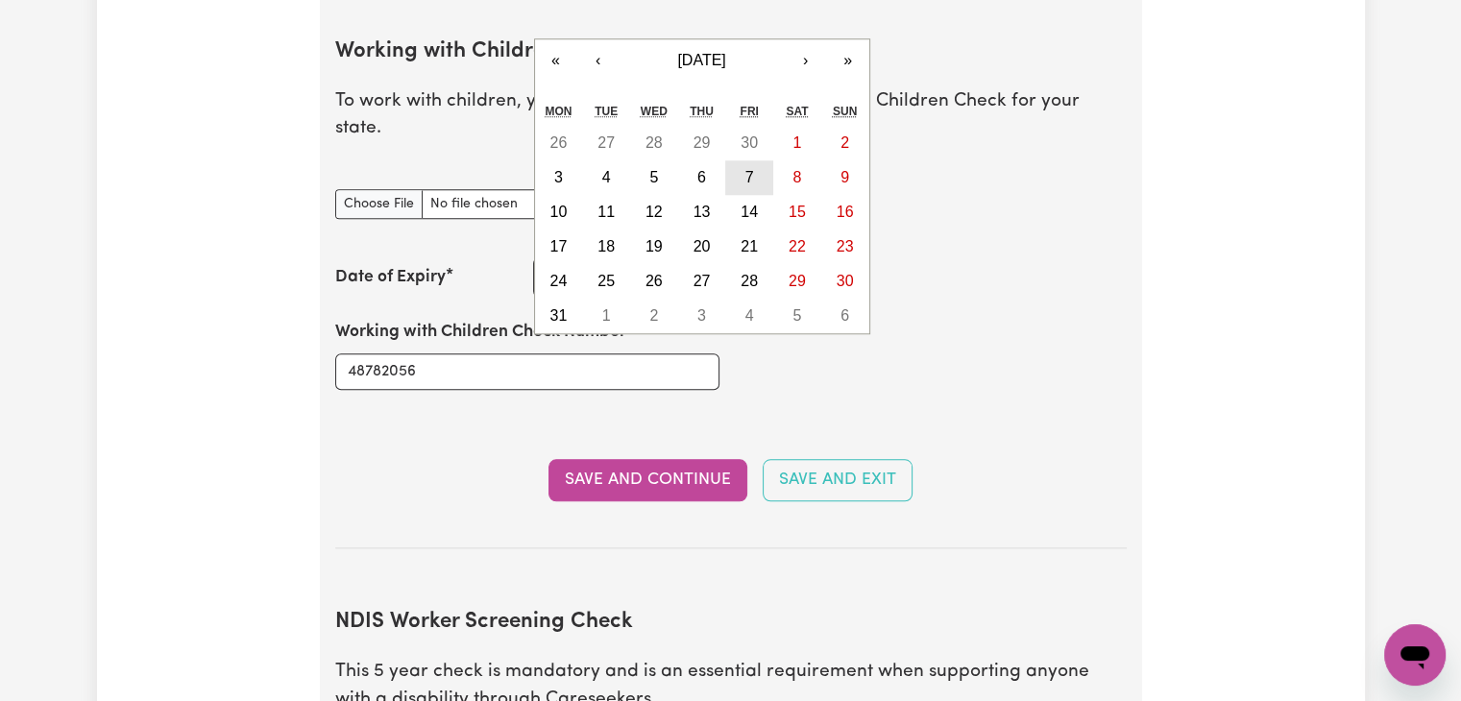
click at [746, 169] on abbr "7" at bounding box center [749, 177] width 9 height 16
type input "[DATE]"
type input "7"
type input "2028"
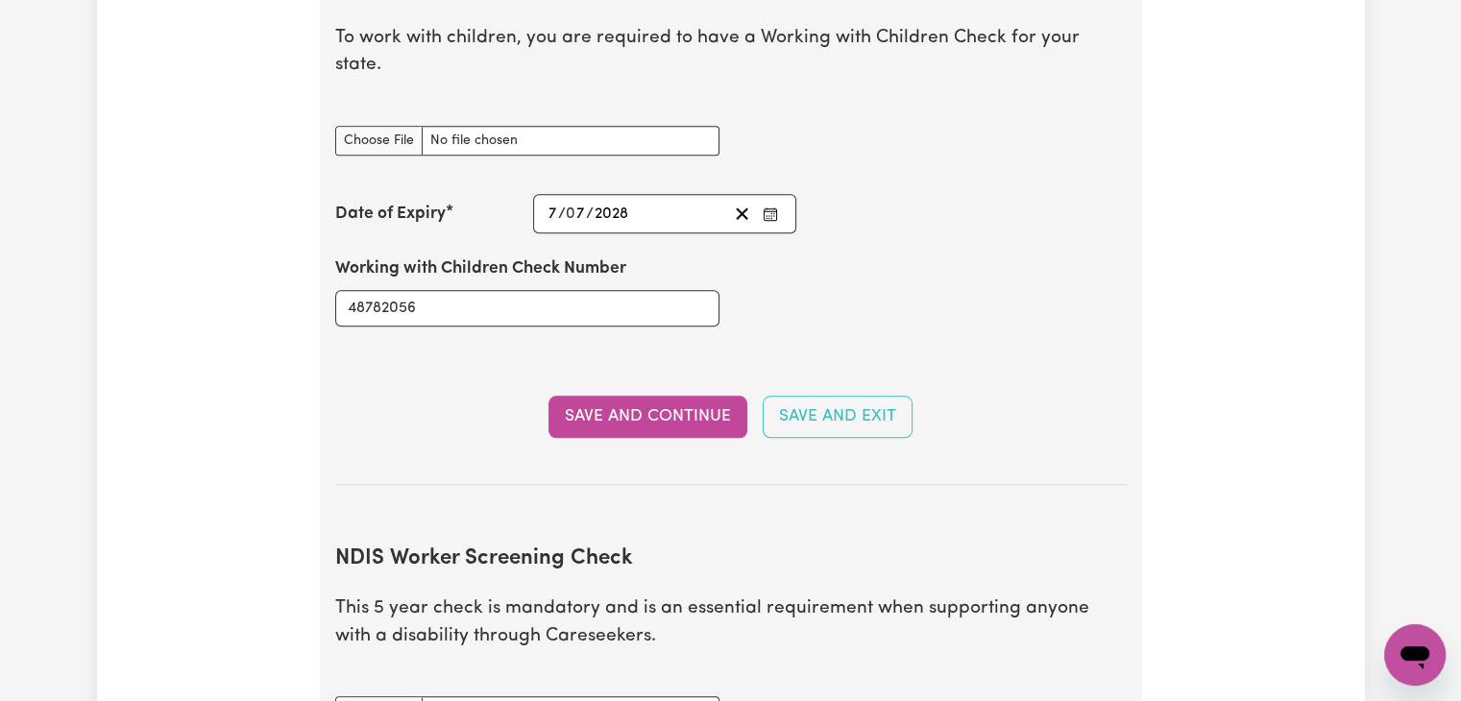
scroll to position [1851, 0]
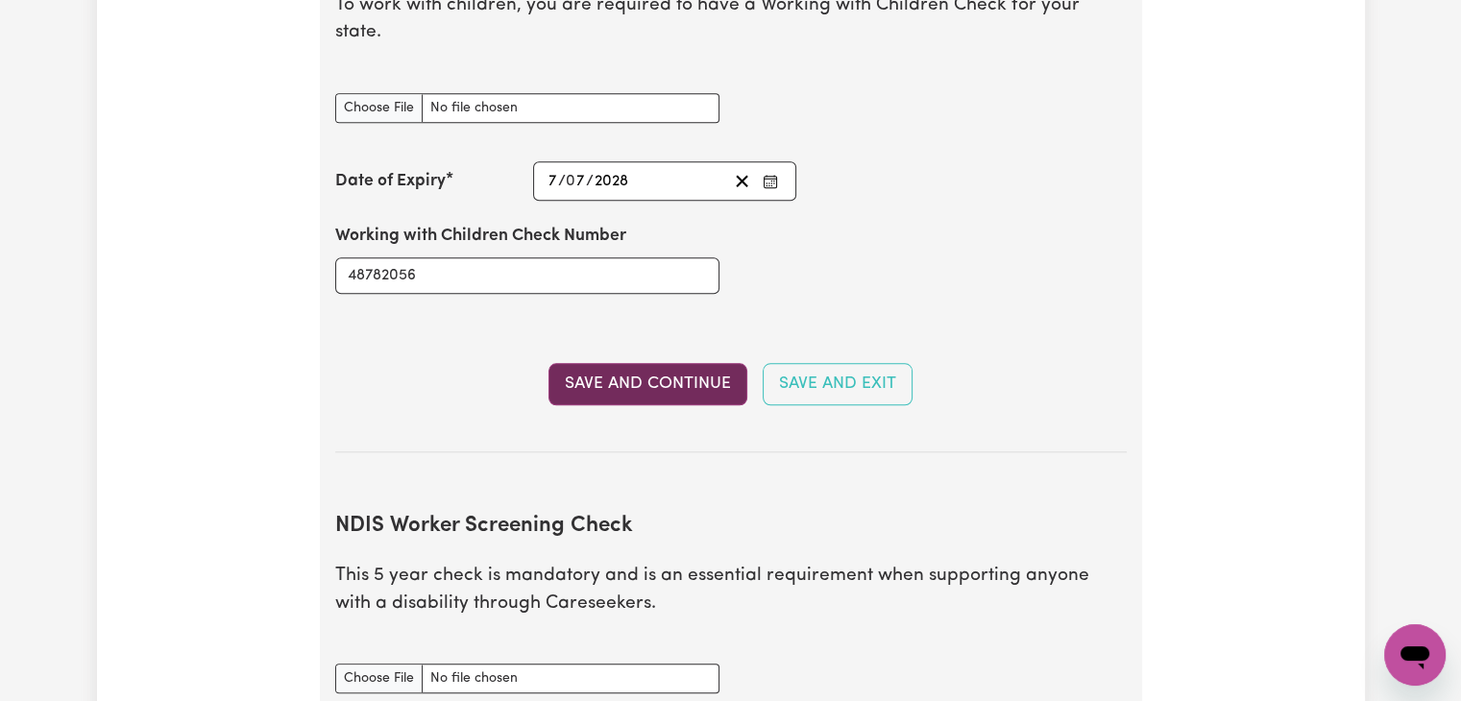
click at [675, 363] on button "Save and Continue" at bounding box center [647, 384] width 199 height 42
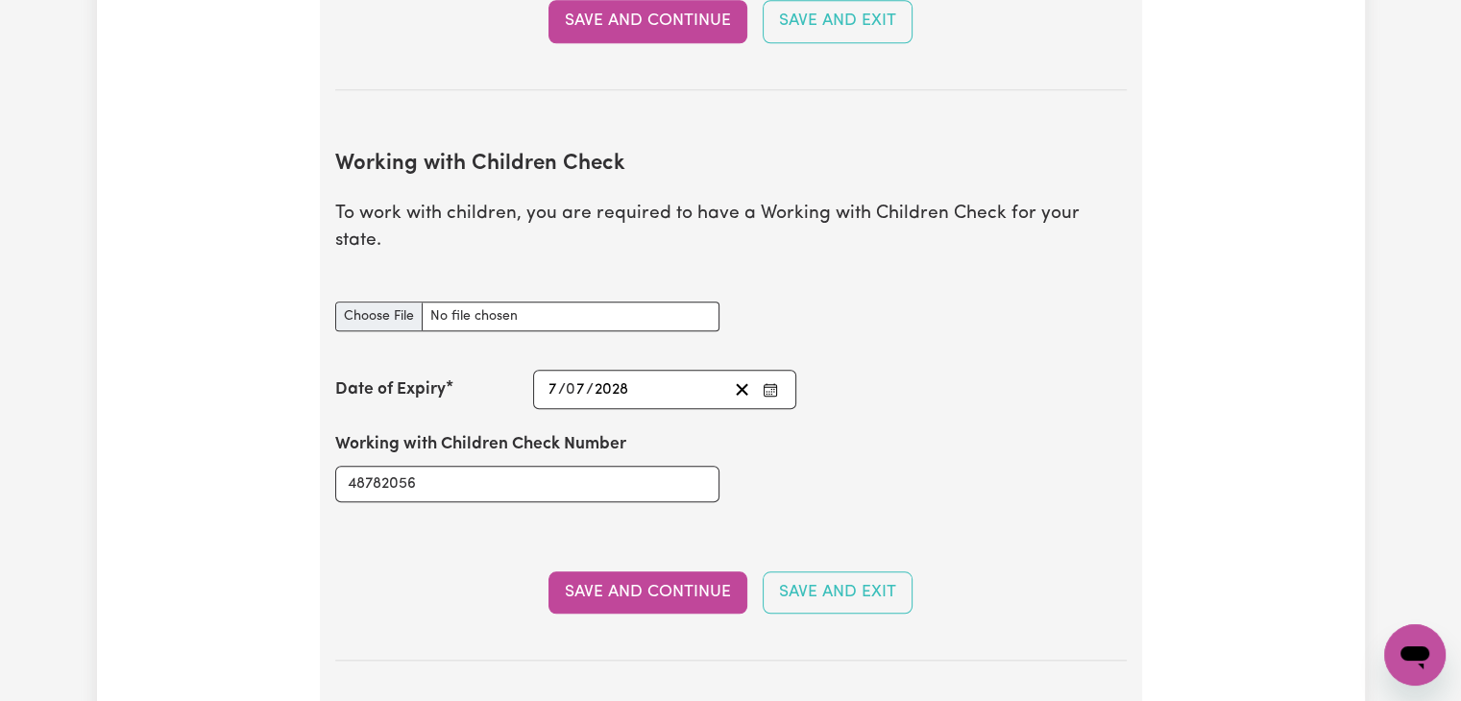
scroll to position [1631, 0]
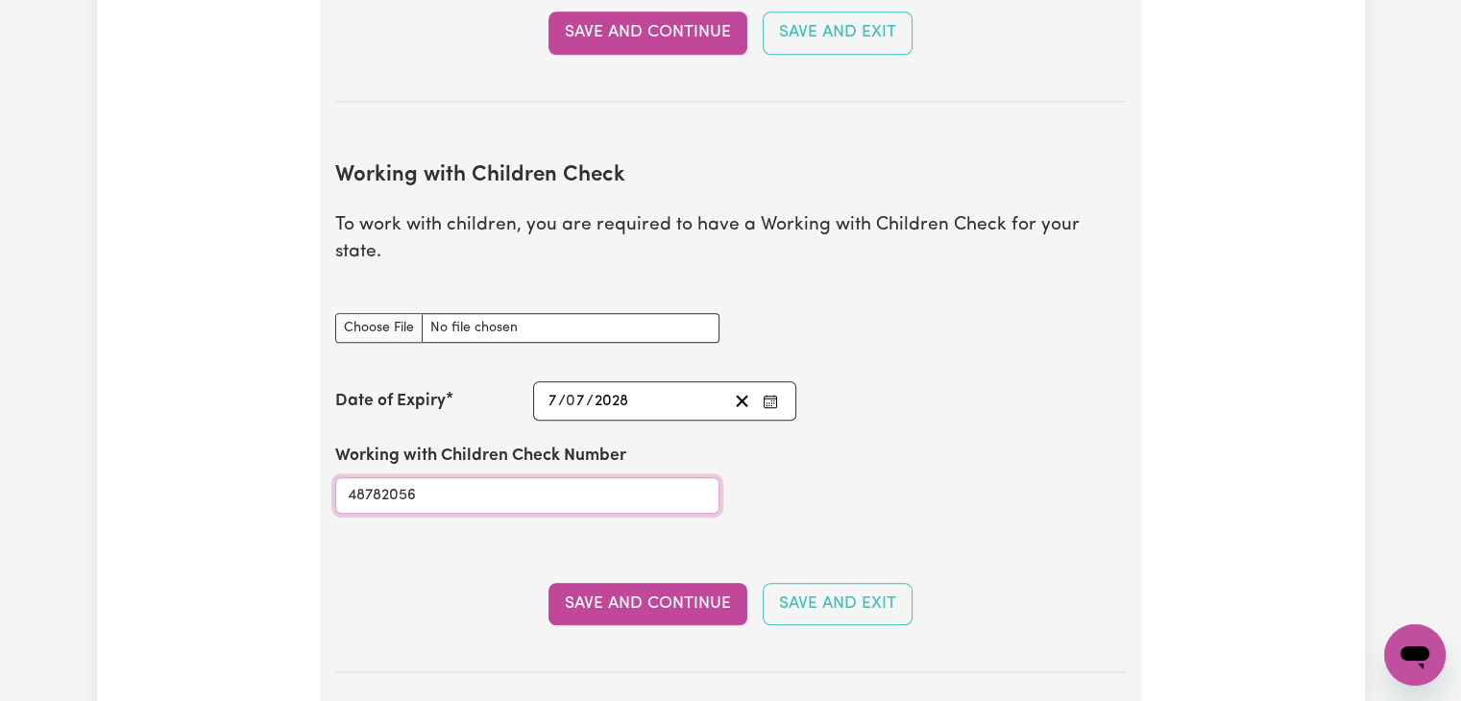
drag, startPoint x: 457, startPoint y: 458, endPoint x: 319, endPoint y: 431, distance: 140.9
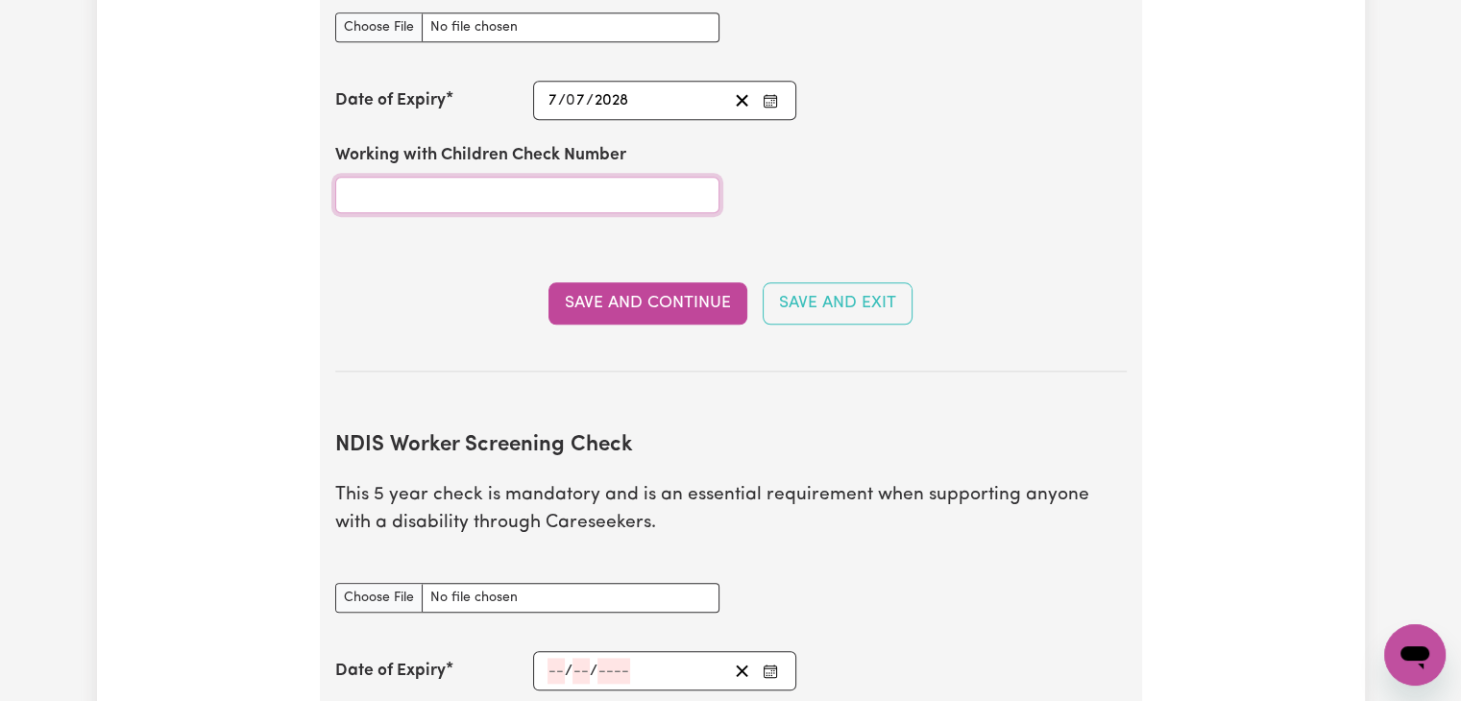
scroll to position [2015, 0]
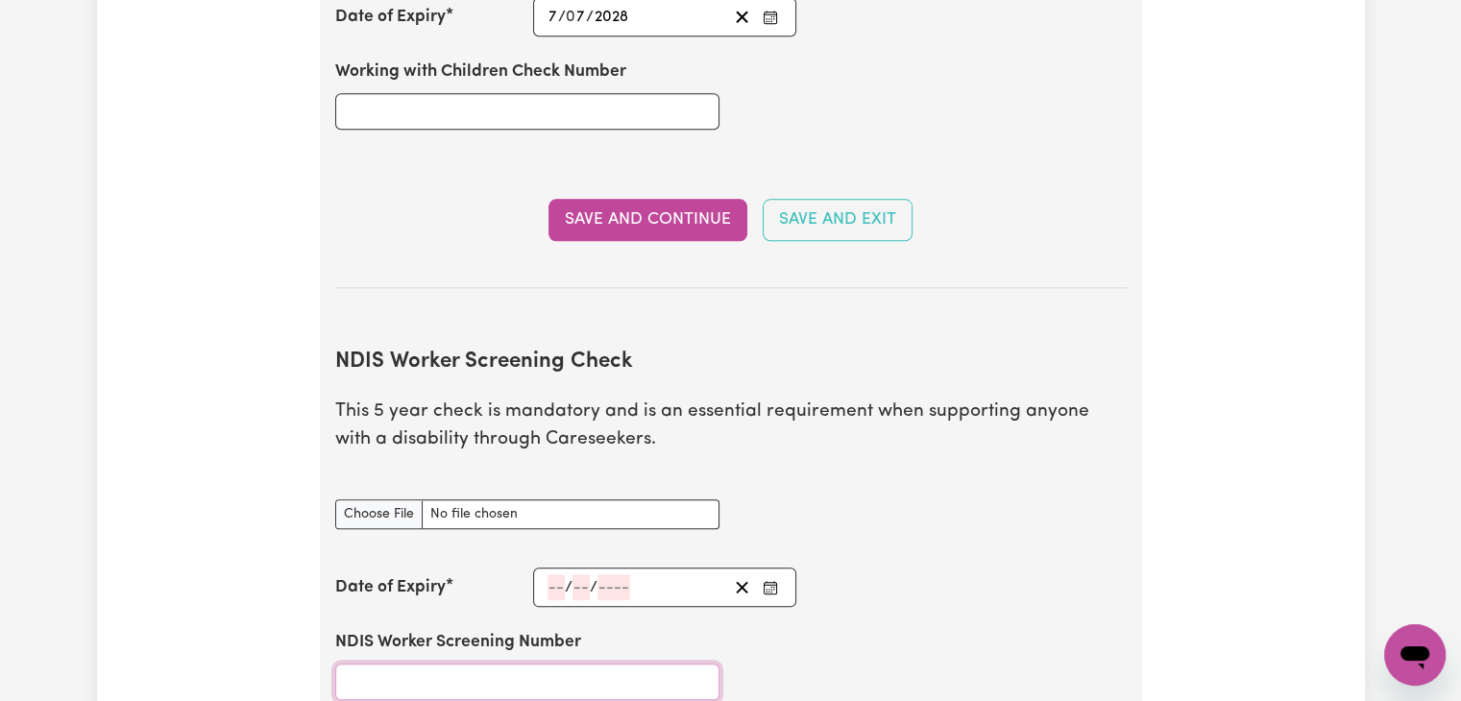
click at [444, 664] on input "NDIS Worker Screening Number" at bounding box center [527, 682] width 384 height 36
paste input "48782056"
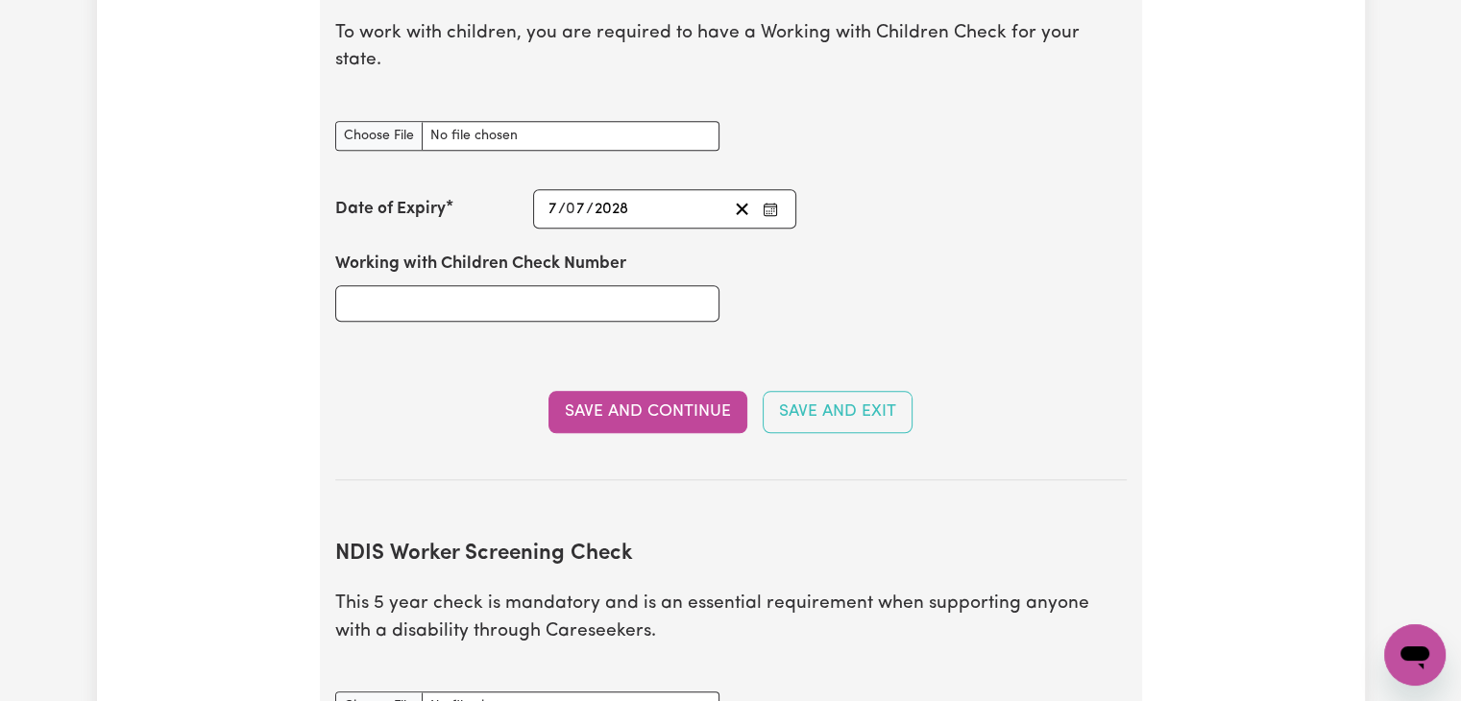
type input "48782056"
drag, startPoint x: 668, startPoint y: 174, endPoint x: 580, endPoint y: 200, distance: 91.2
click at [580, 200] on section "Working with Children Check To work with children, you are required to have a W…" at bounding box center [730, 210] width 791 height 540
drag, startPoint x: 1118, startPoint y: 301, endPoint x: 1103, endPoint y: 294, distance: 16.8
click at [1110, 297] on div "Working with Children Check Number" at bounding box center [731, 286] width 814 height 115
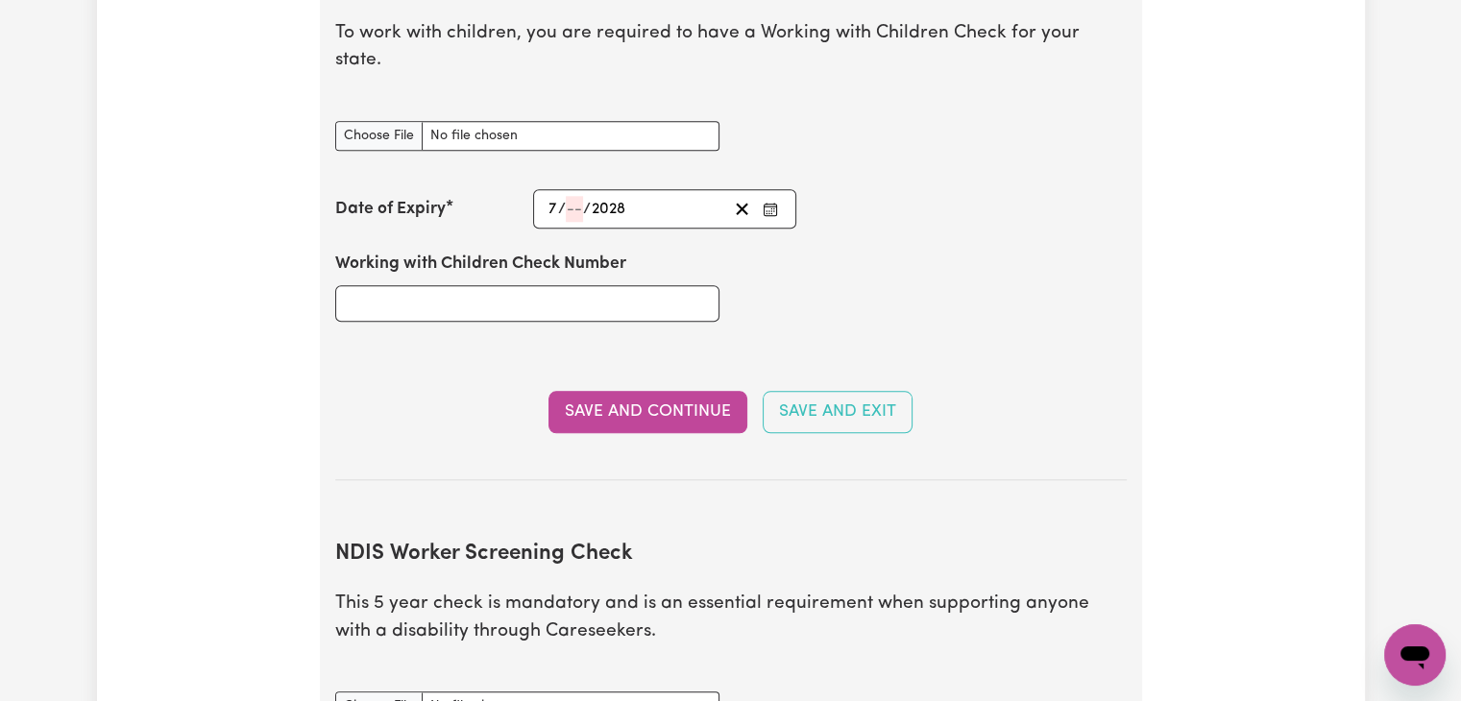
click at [638, 189] on div "[DATE] 7 / / 2028 « ‹ [DATE] › » Mon Tue Wed Thu Fri Sat Sun 26 27 28 29 30 1 2…" at bounding box center [665, 208] width 264 height 39
click at [631, 196] on div "[DATE] 7 / / 2028" at bounding box center [637, 209] width 182 height 26
type input "7"
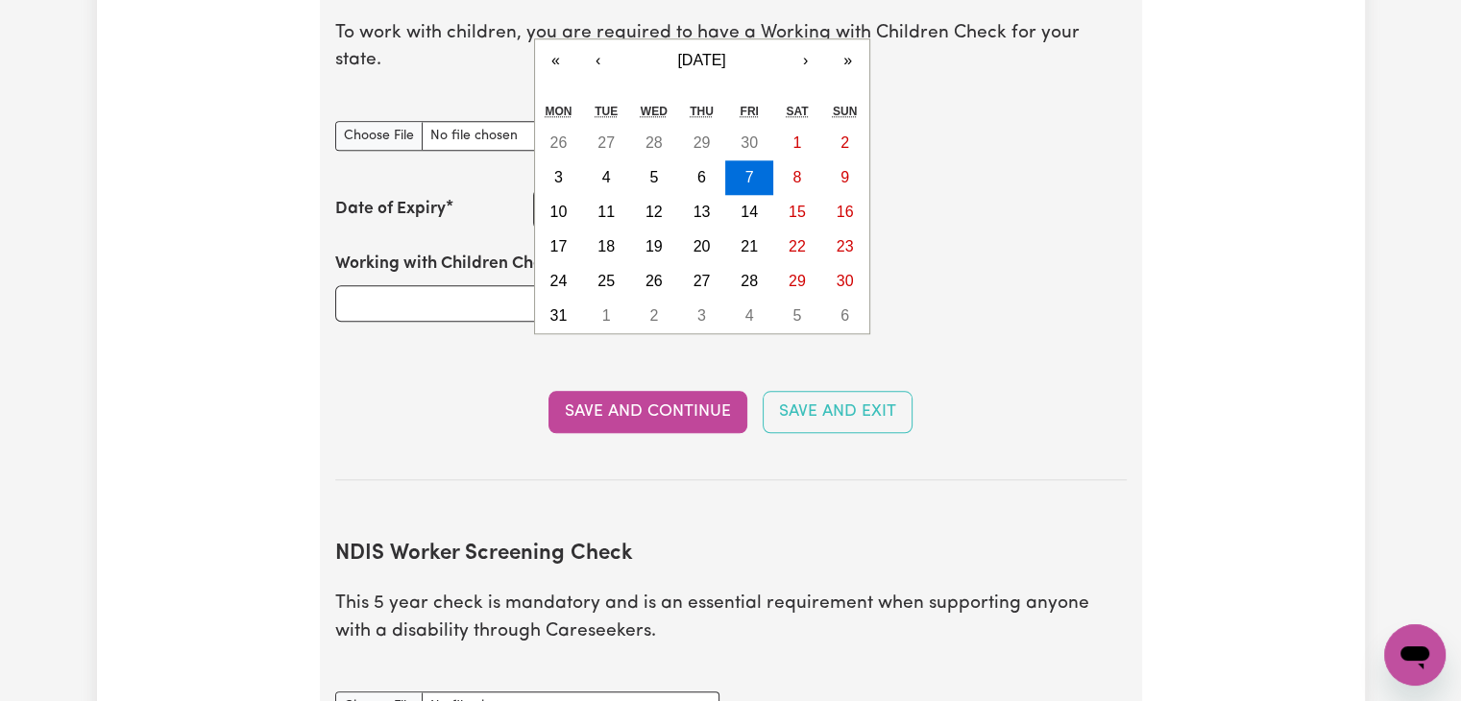
click at [1161, 329] on div "Update Profile 1 2 3 4 5 Step 2 : Referees and Safety Checks To have an active …" at bounding box center [731, 133] width 1268 height 3670
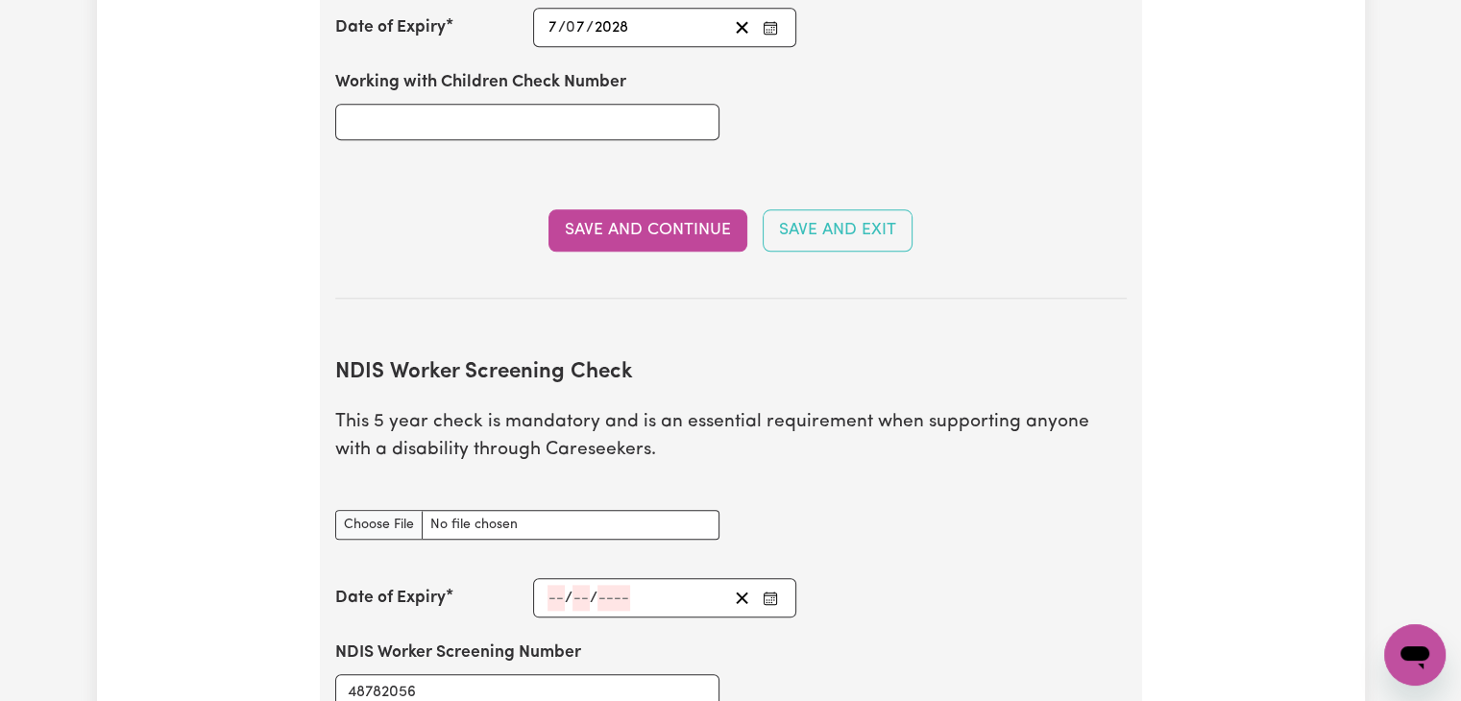
scroll to position [2207, 0]
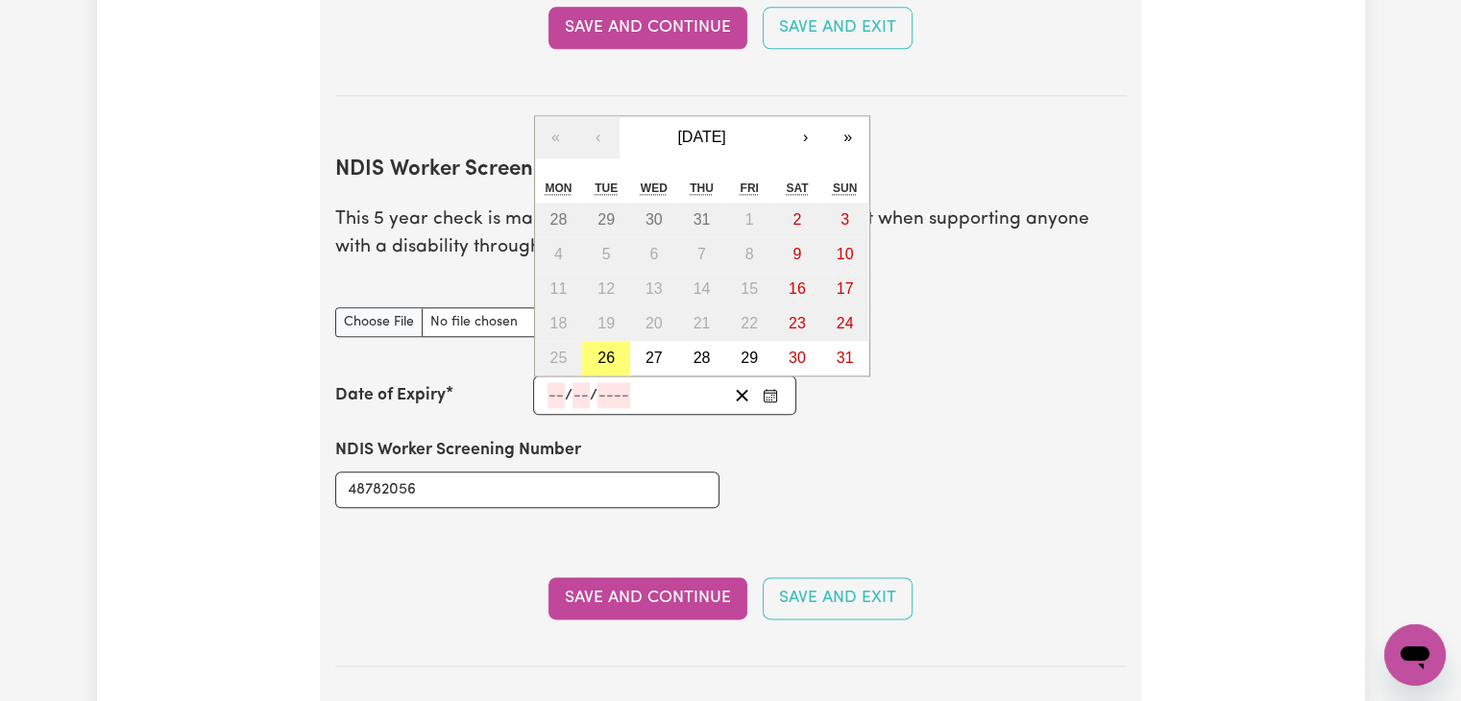
click at [556, 382] on input "number" at bounding box center [555, 395] width 17 height 26
type input "07"
type input "202"
type input "[DATE]"
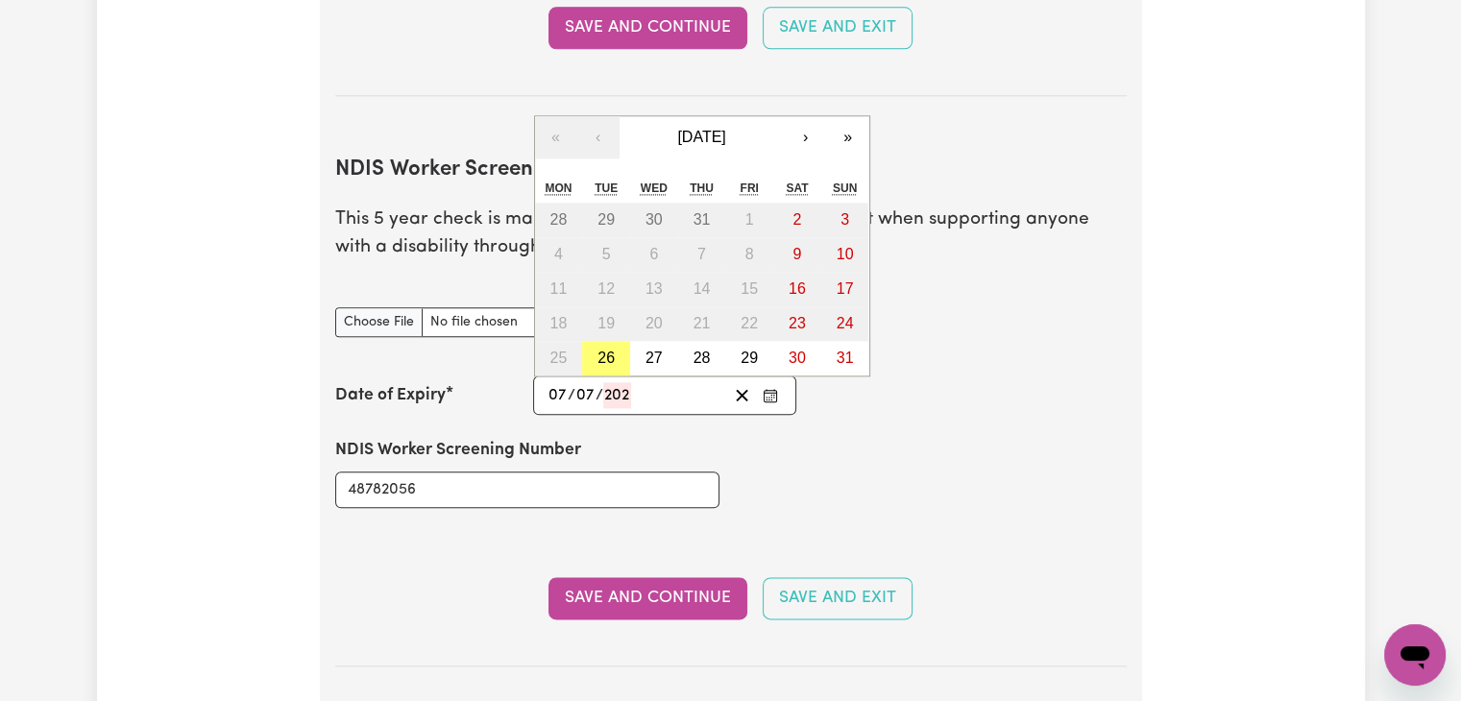
type input "7"
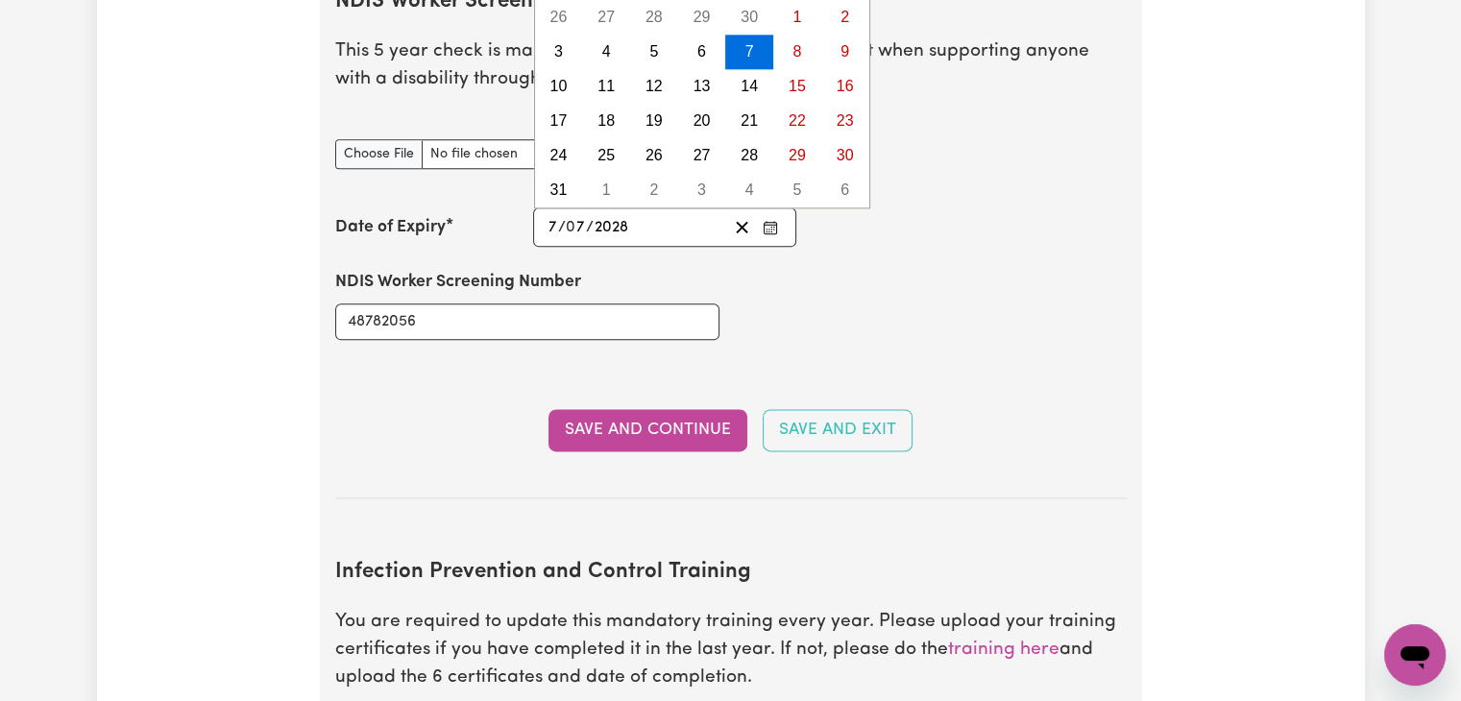
scroll to position [2399, 0]
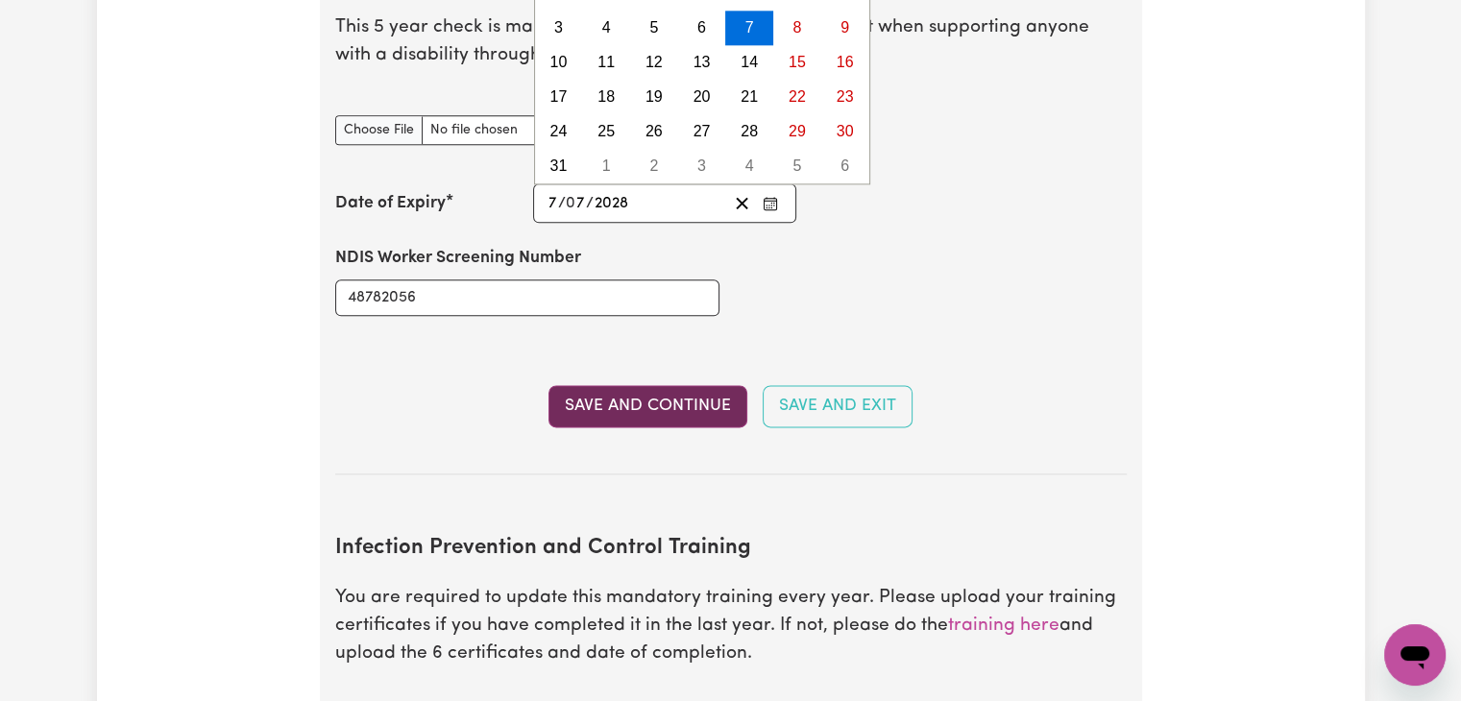
type input "2028"
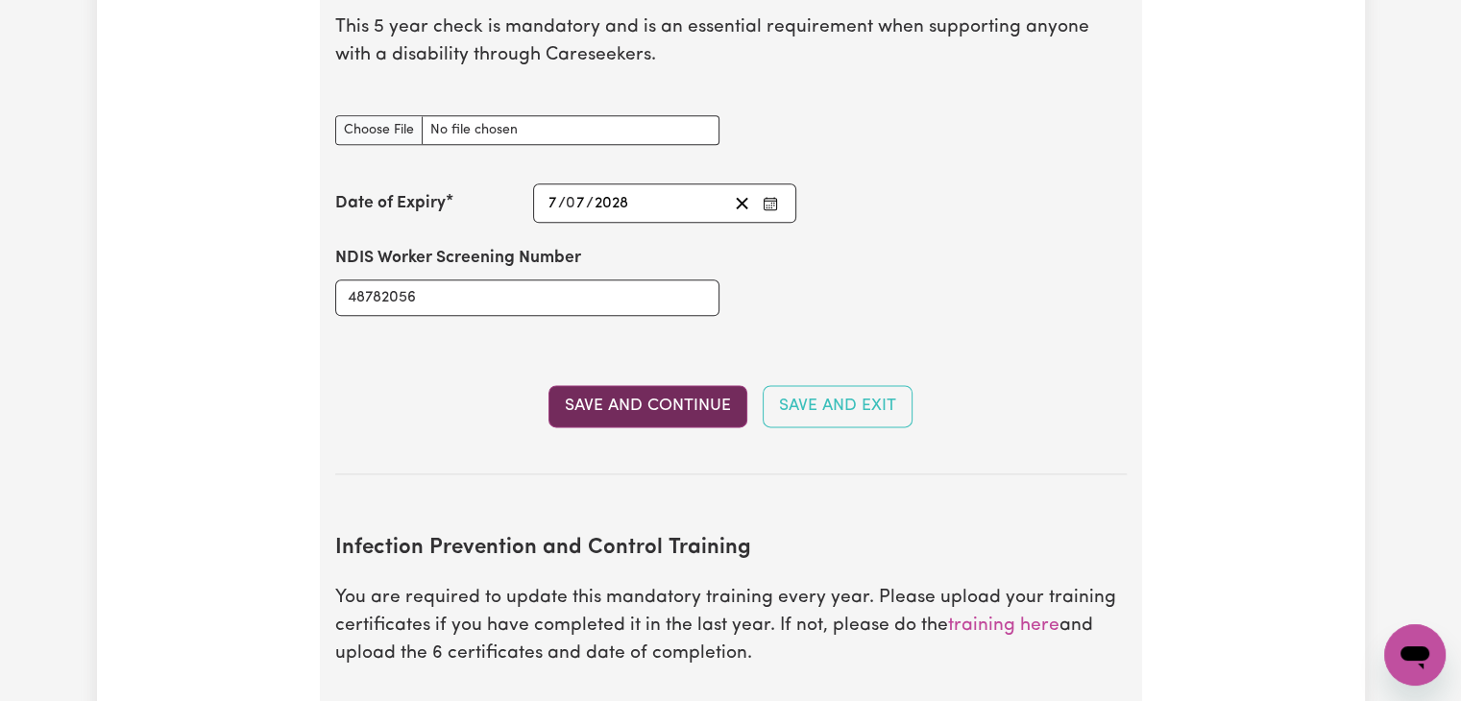
click at [659, 385] on button "Save and Continue" at bounding box center [647, 406] width 199 height 42
type input "48782056"
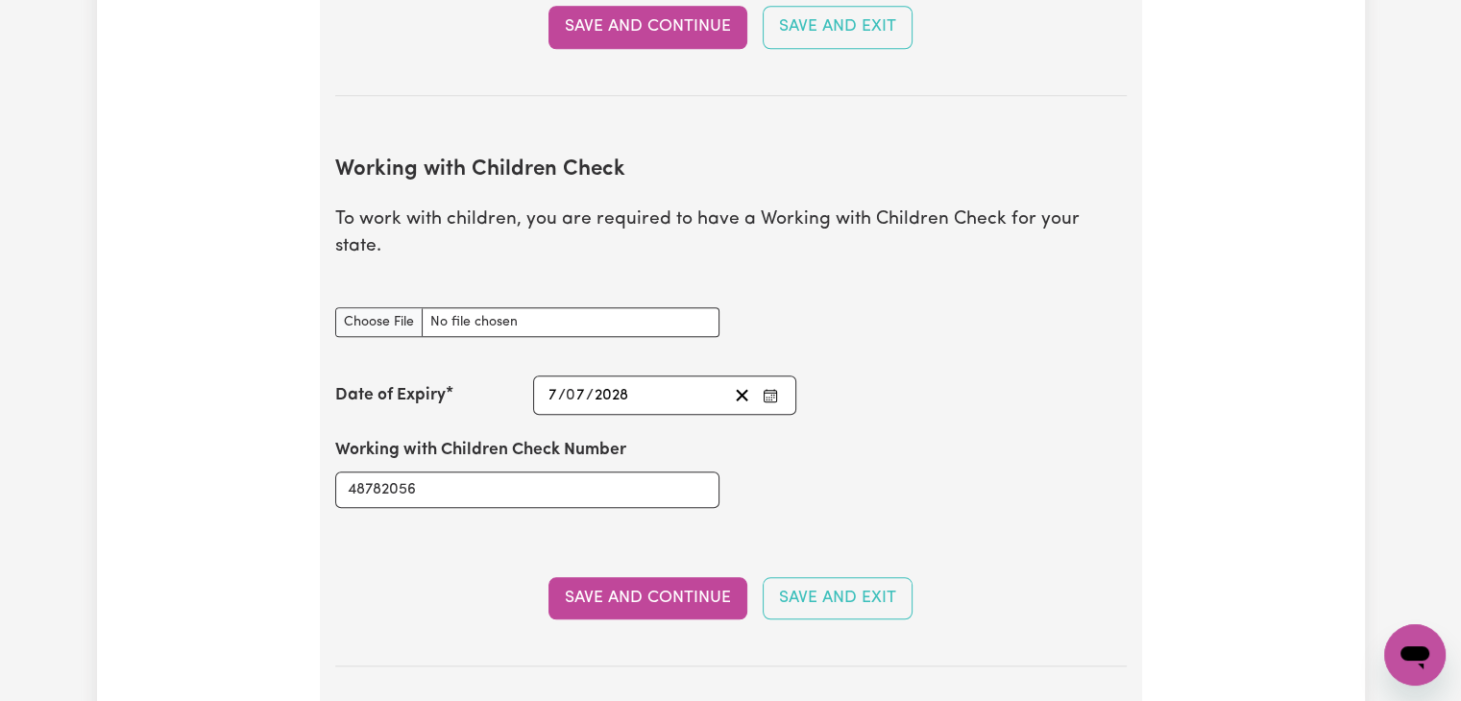
scroll to position [1624, 0]
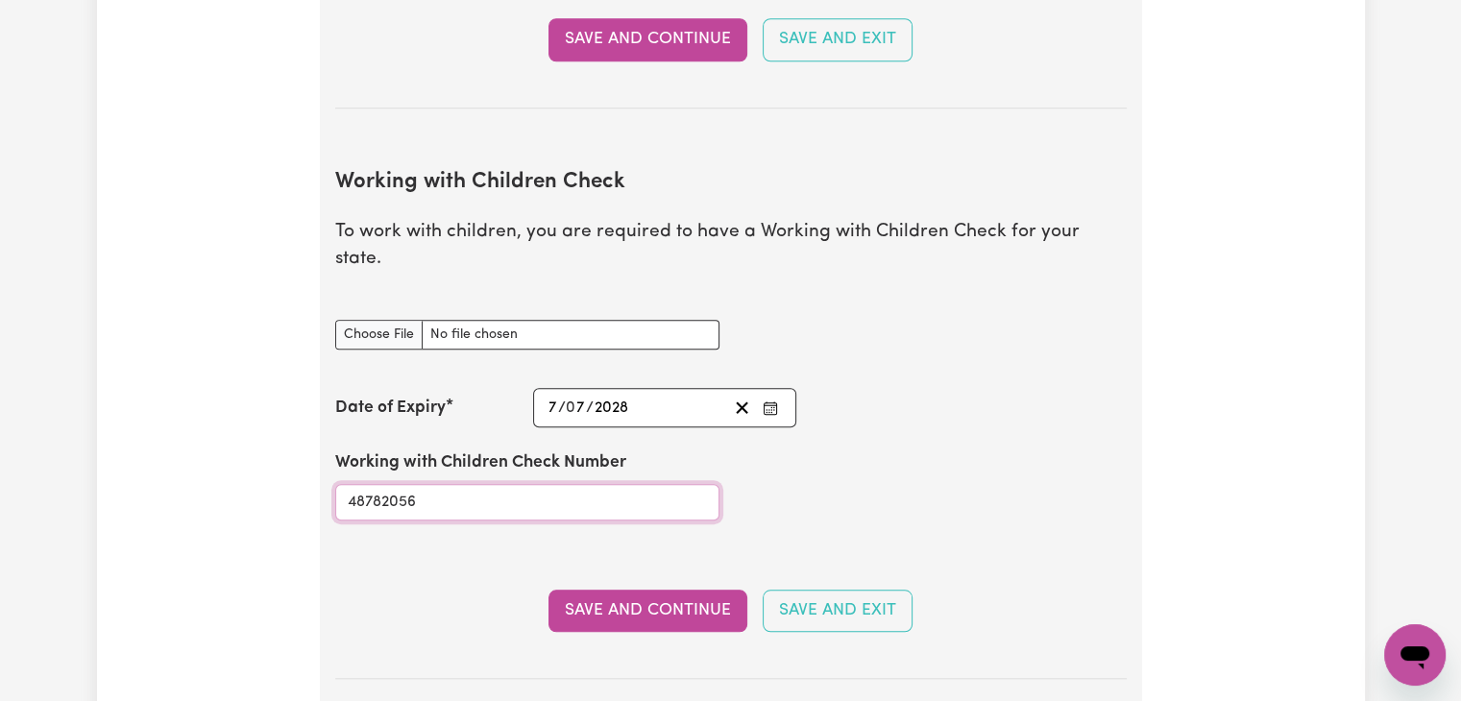
drag, startPoint x: 503, startPoint y: 477, endPoint x: 325, endPoint y: 489, distance: 179.0
click at [325, 489] on div "Working with Children Check Number 48782056" at bounding box center [527, 484] width 407 height 115
type input "2325105/1"
click at [634, 395] on div "[DATE] 7 / 0 7 / 2028" at bounding box center [637, 408] width 182 height 26
click at [709, 427] on div "Working with Children Check Number 2325105/1" at bounding box center [527, 484] width 407 height 115
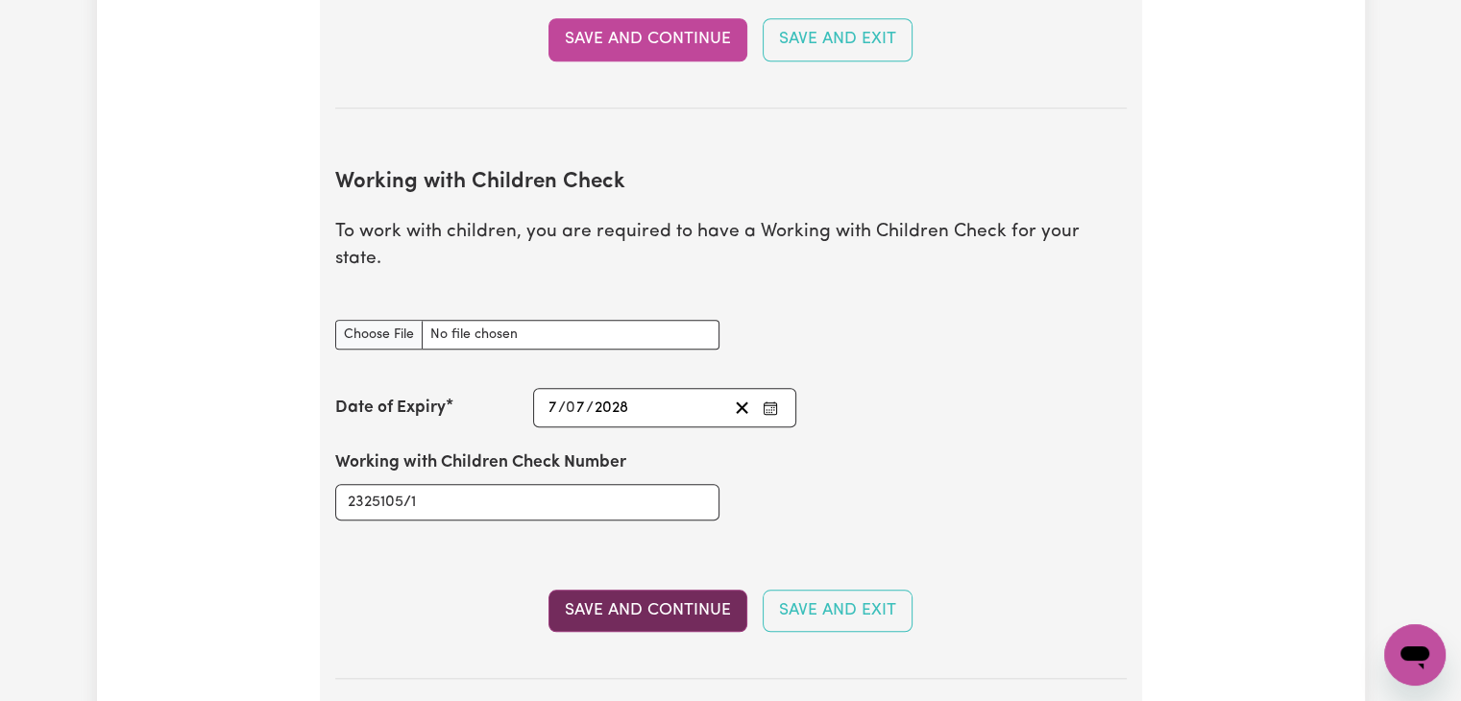
click at [656, 596] on button "Save and Continue" at bounding box center [647, 611] width 199 height 42
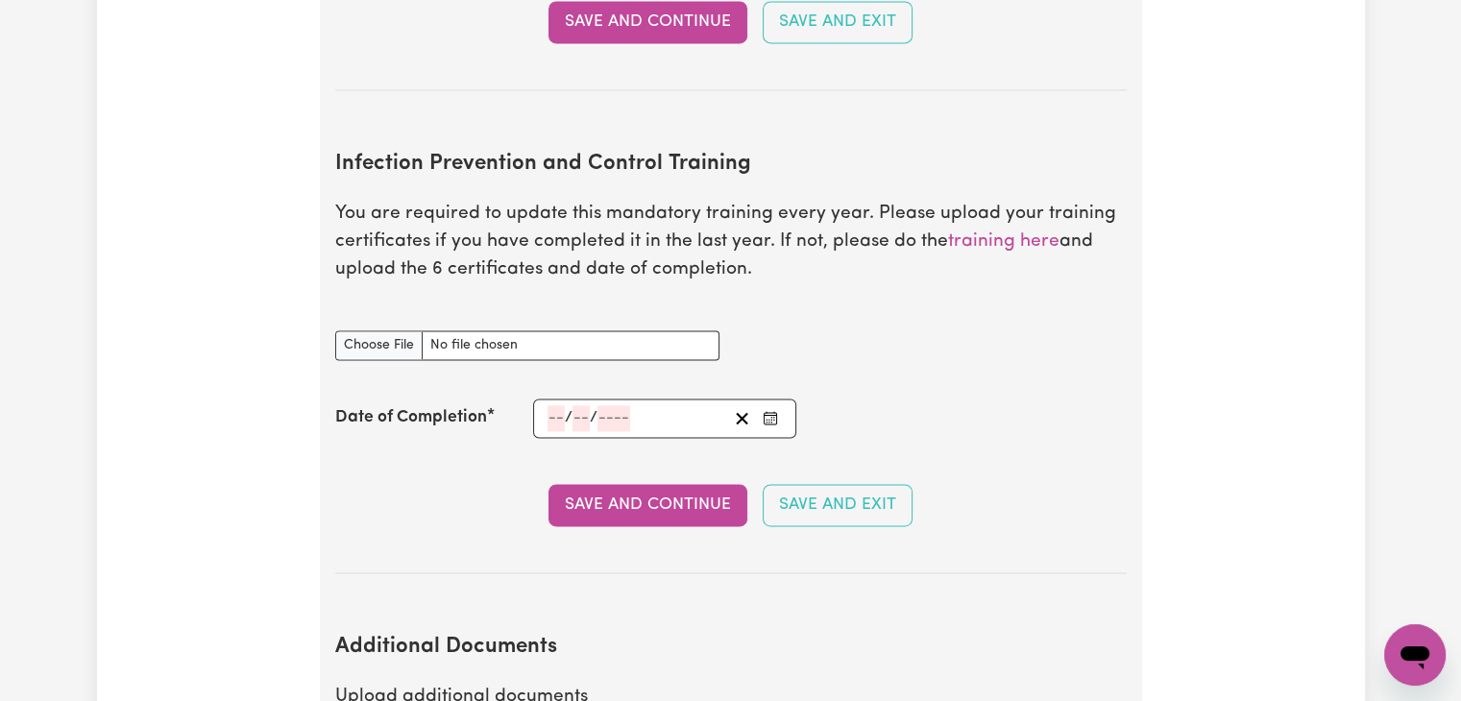
scroll to position [3168, 0]
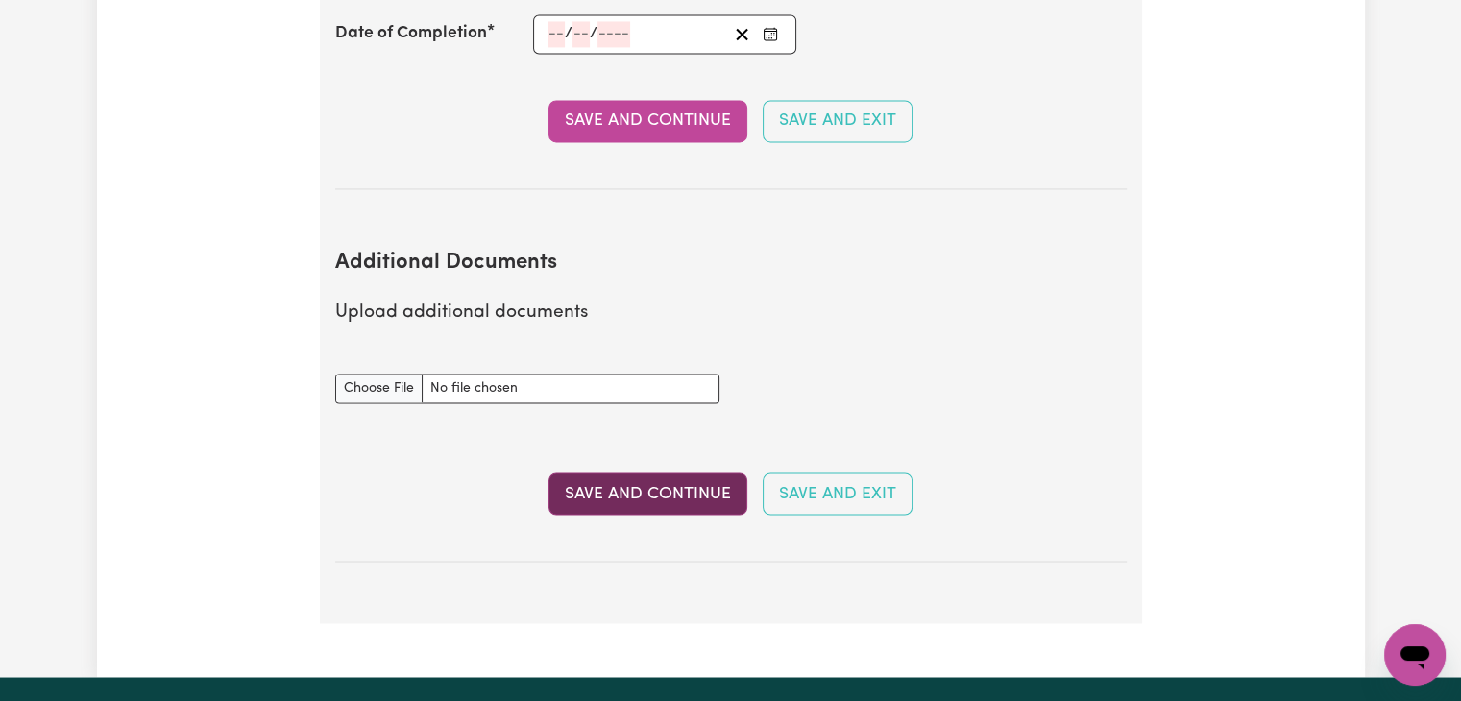
click at [678, 473] on button "Save and Continue" at bounding box center [647, 494] width 199 height 42
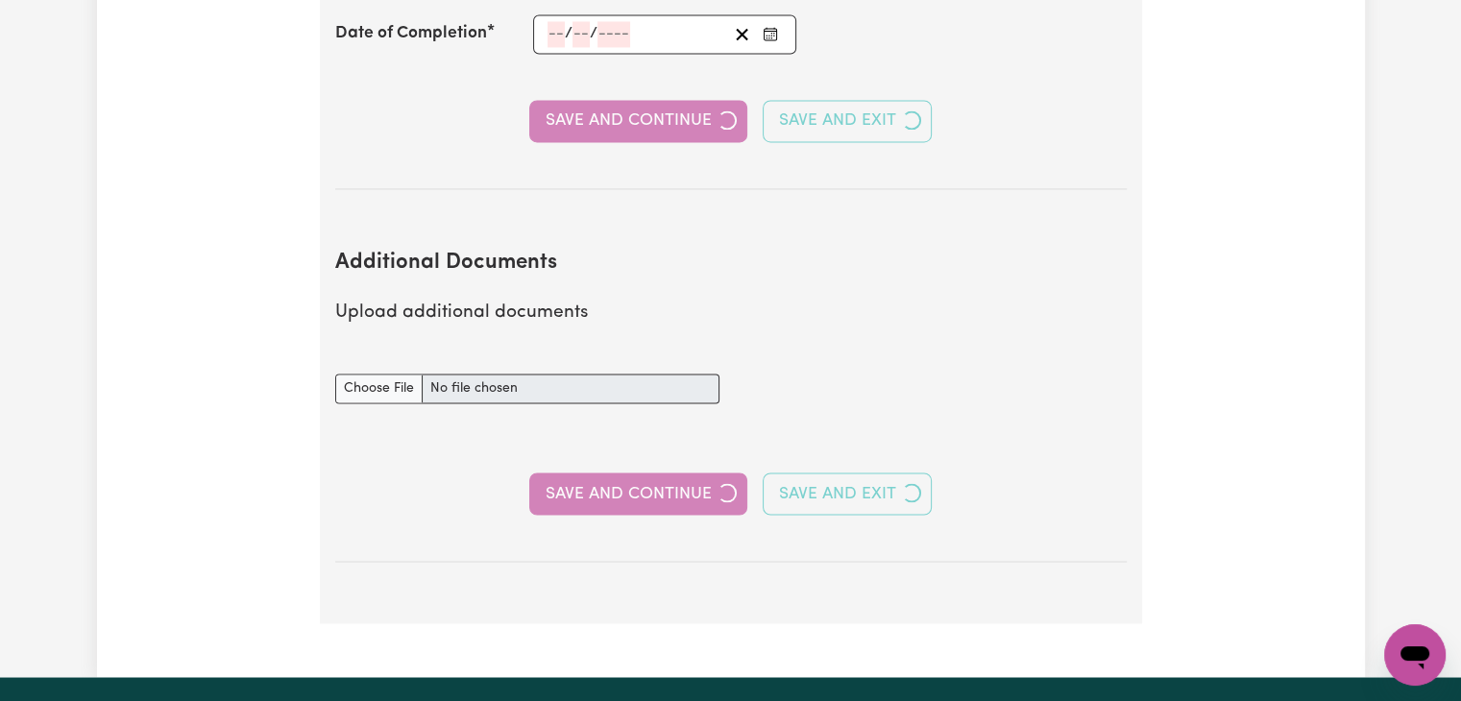
select select "Certificate III (Individual Support)"
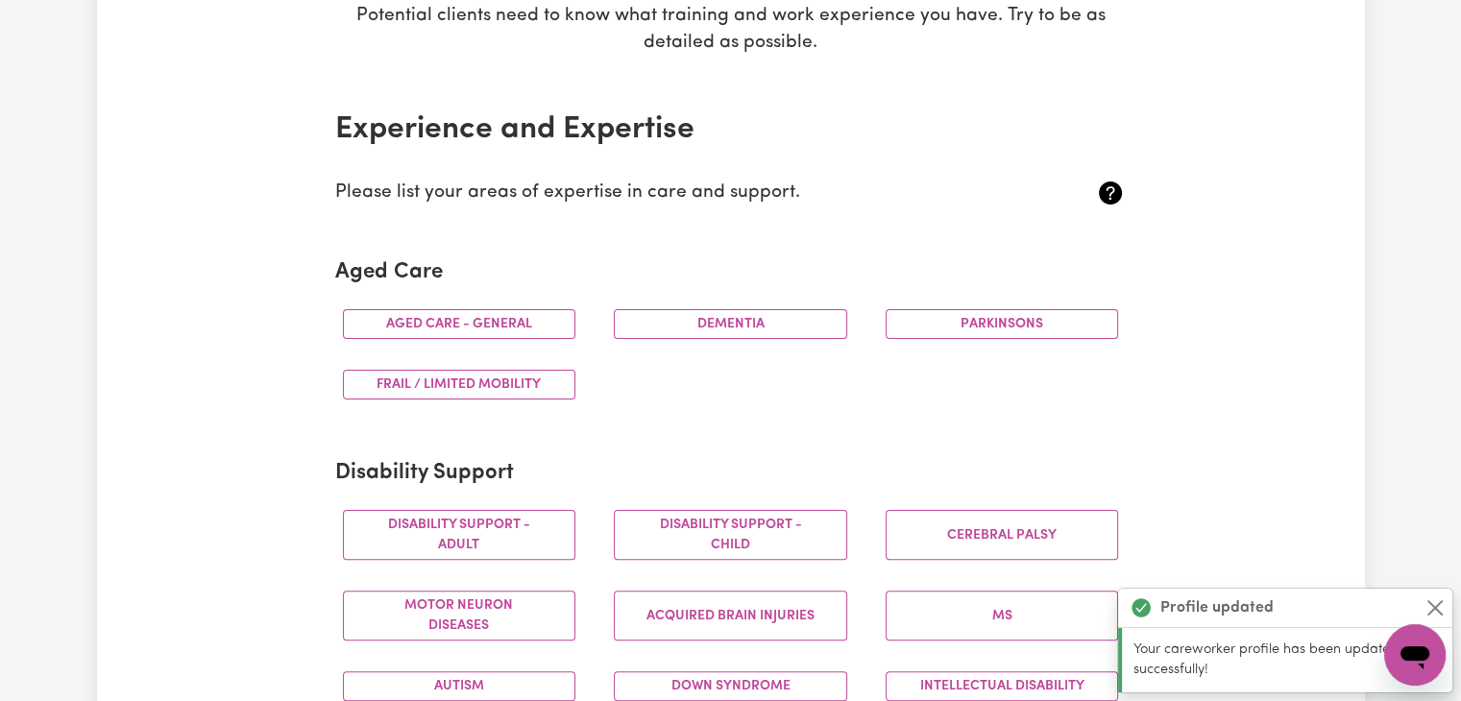
scroll to position [480, 0]
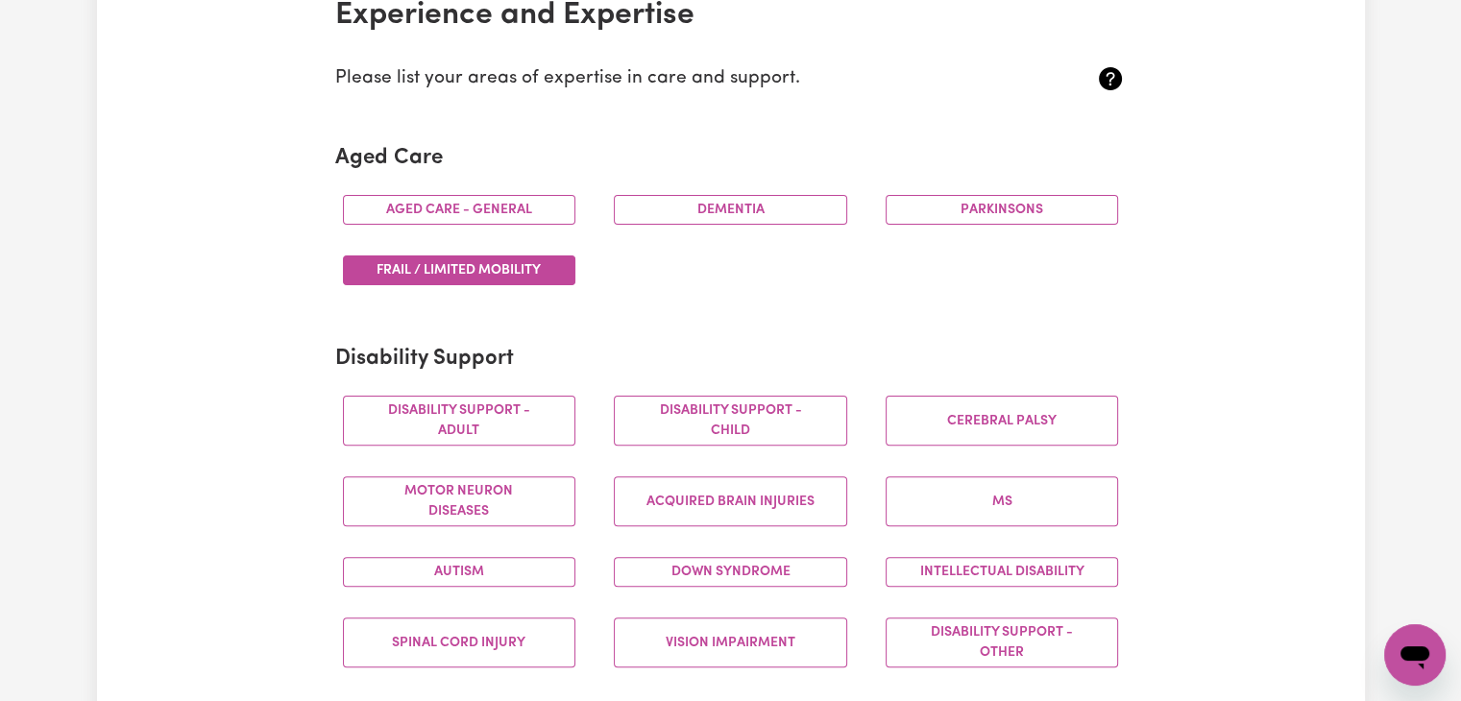
click at [534, 257] on button "Frail / limited mobility" at bounding box center [459, 270] width 233 height 30
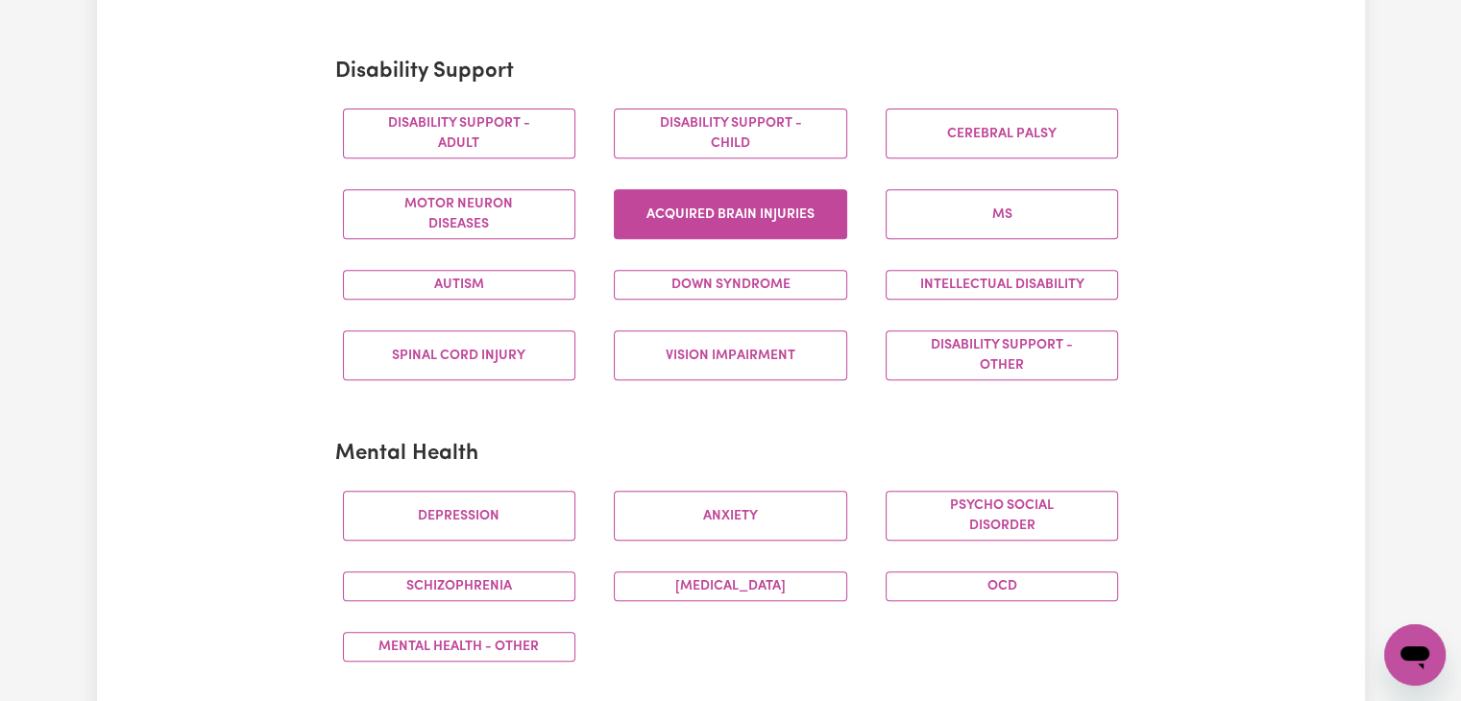
scroll to position [768, 0]
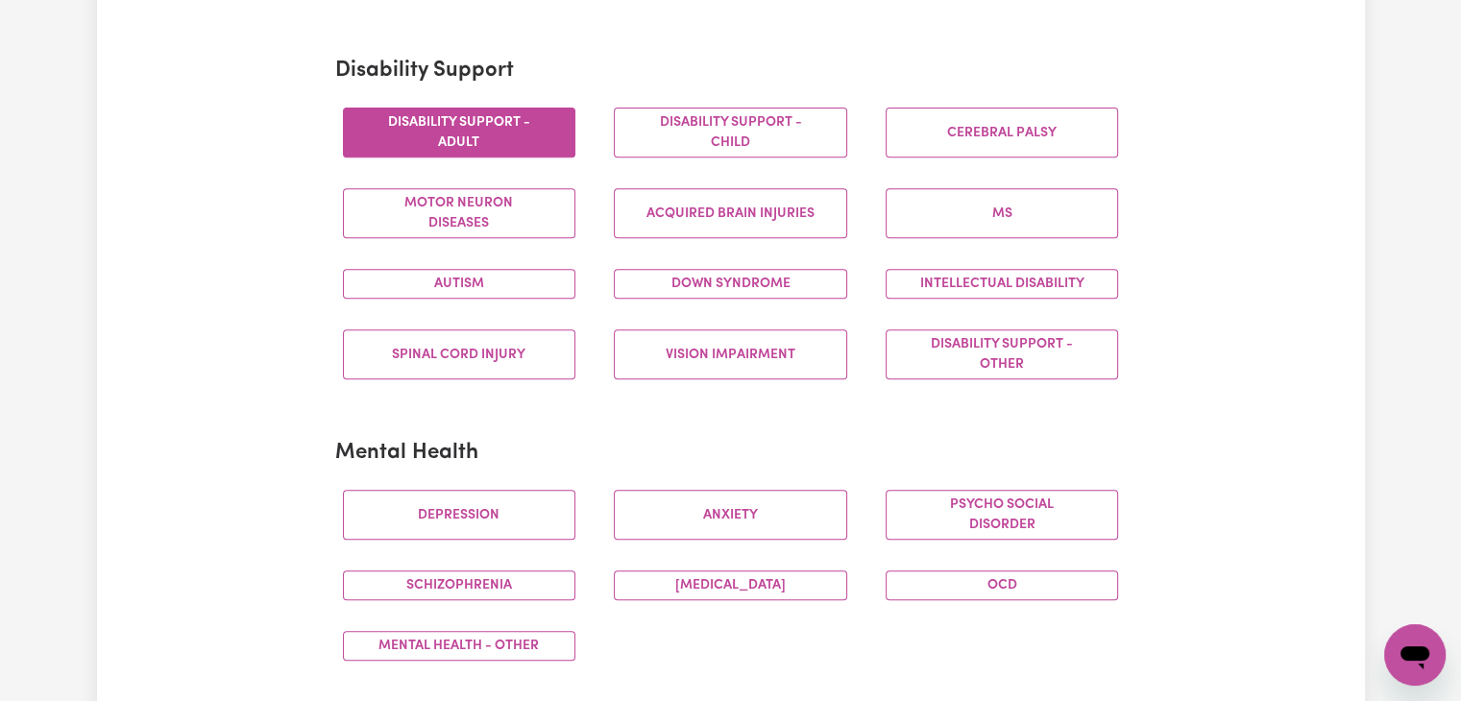
click at [461, 134] on button "Disability support - Adult" at bounding box center [459, 133] width 233 height 50
click at [455, 226] on button "Motor Neuron Diseases" at bounding box center [459, 213] width 233 height 50
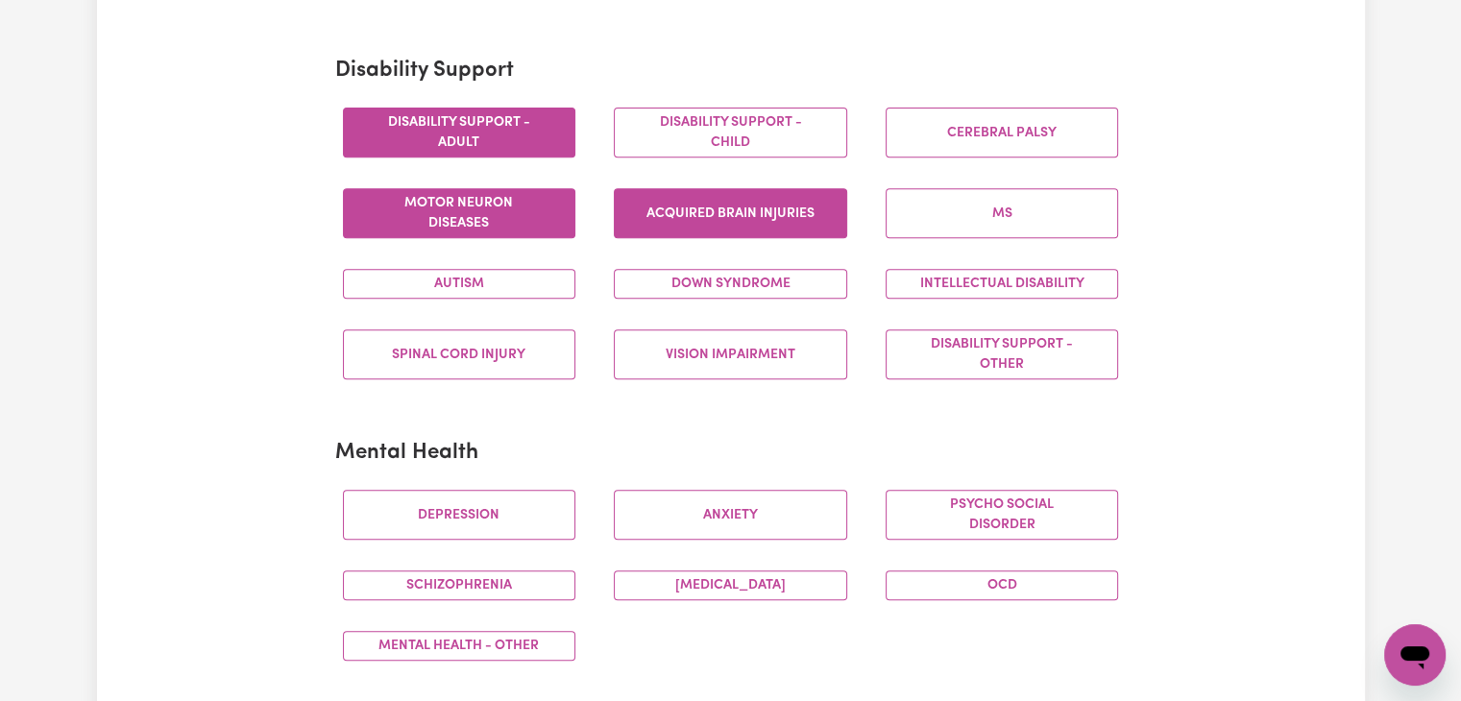
click at [738, 219] on button "Acquired Brain Injuries" at bounding box center [730, 213] width 233 height 50
click at [515, 296] on div "Autism" at bounding box center [460, 284] width 272 height 61
click at [515, 282] on button "Autism" at bounding box center [459, 284] width 233 height 30
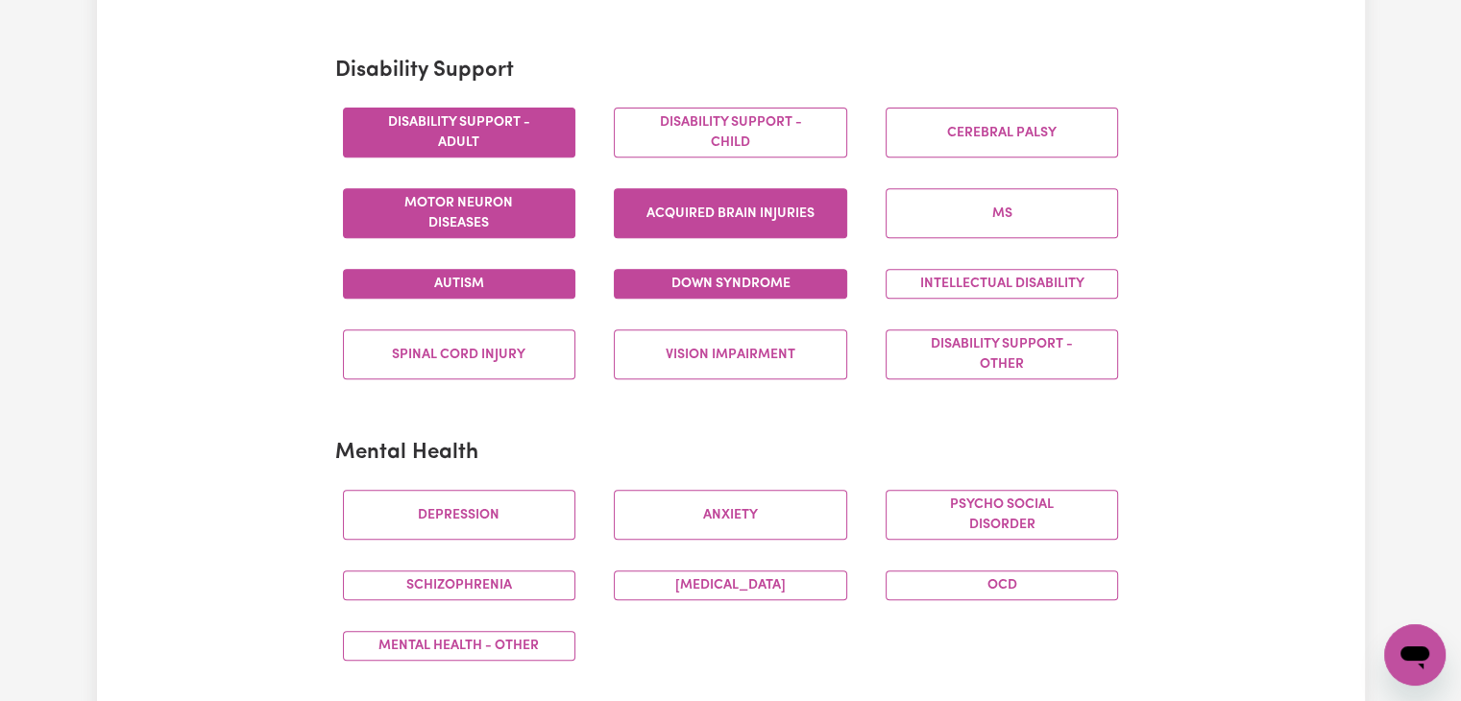
click at [694, 291] on button "Down syndrome" at bounding box center [730, 284] width 233 height 30
click at [976, 278] on button "Intellectual Disability" at bounding box center [1002, 284] width 233 height 30
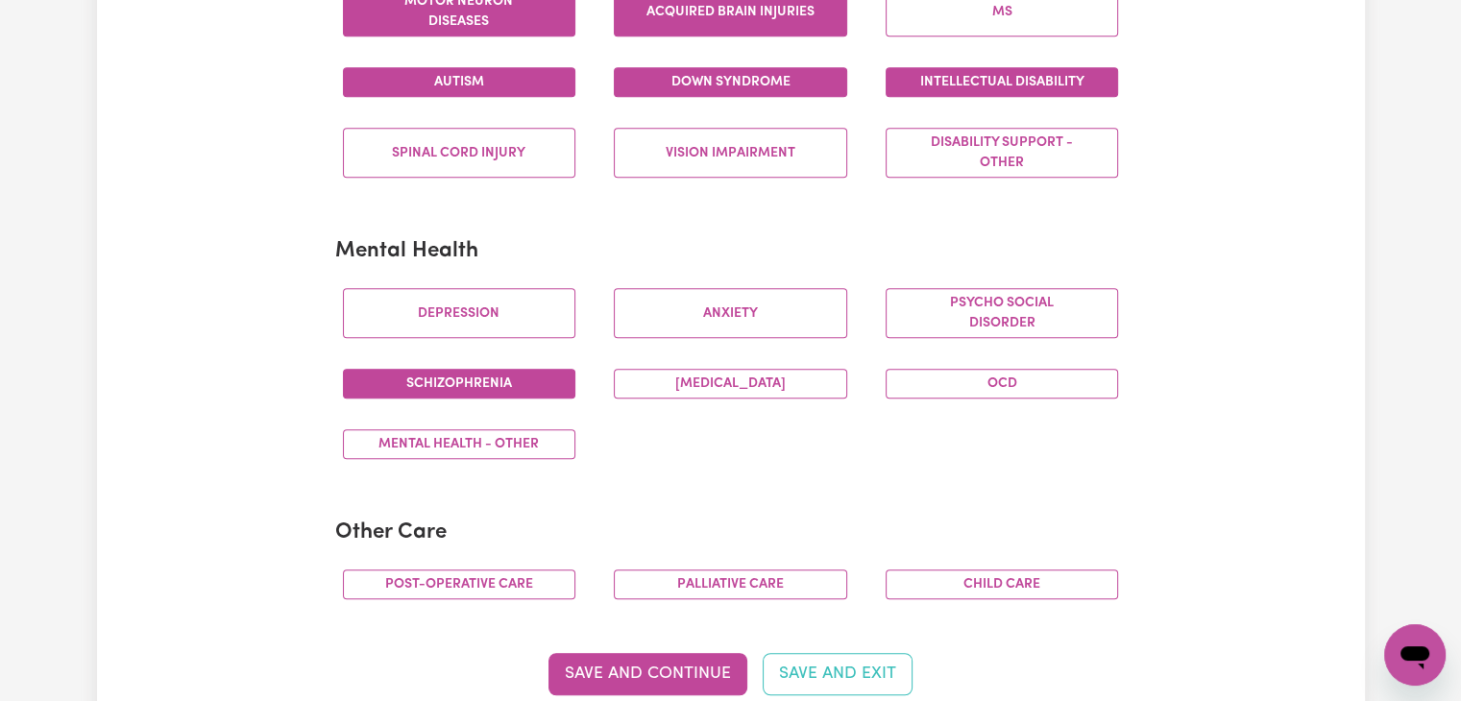
scroll to position [1057, 0]
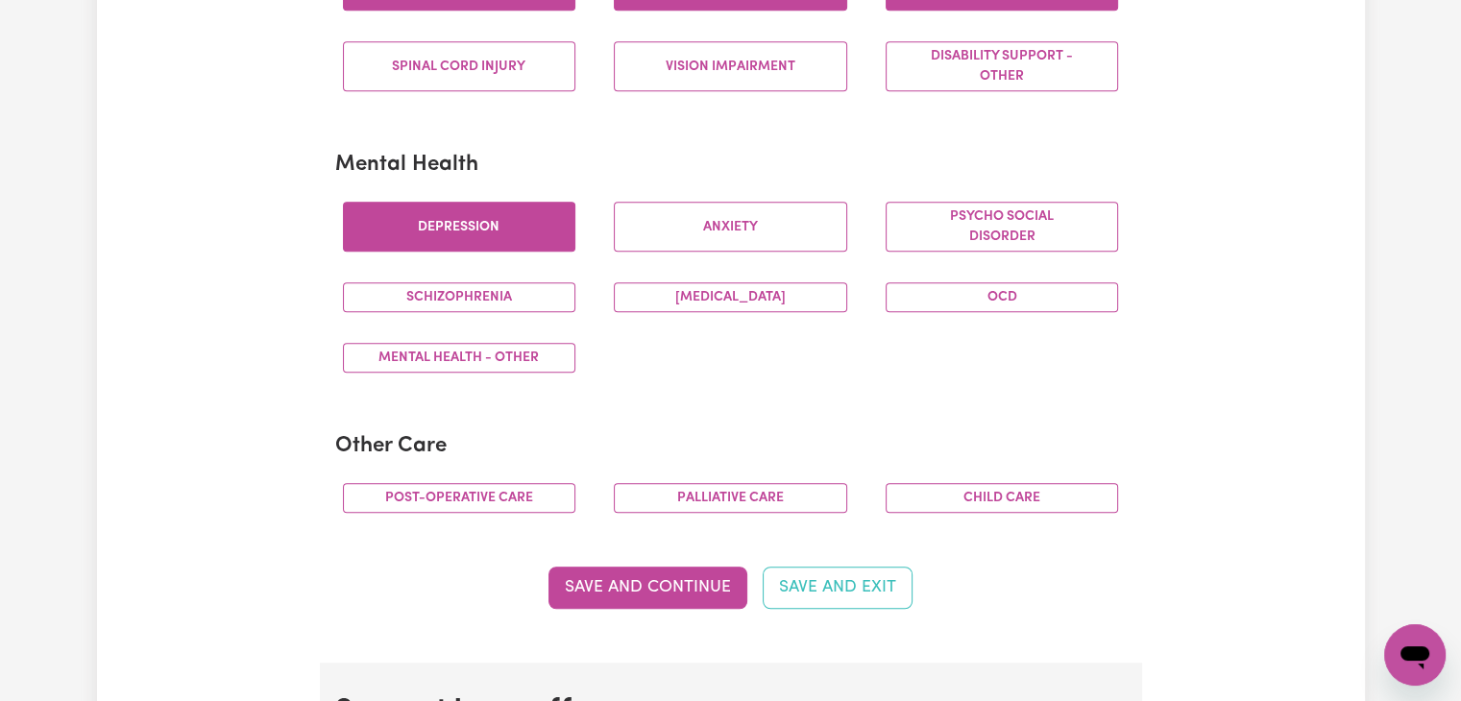
click at [522, 238] on button "Depression" at bounding box center [459, 227] width 233 height 50
click at [717, 301] on button "[MEDICAL_DATA]" at bounding box center [730, 297] width 233 height 30
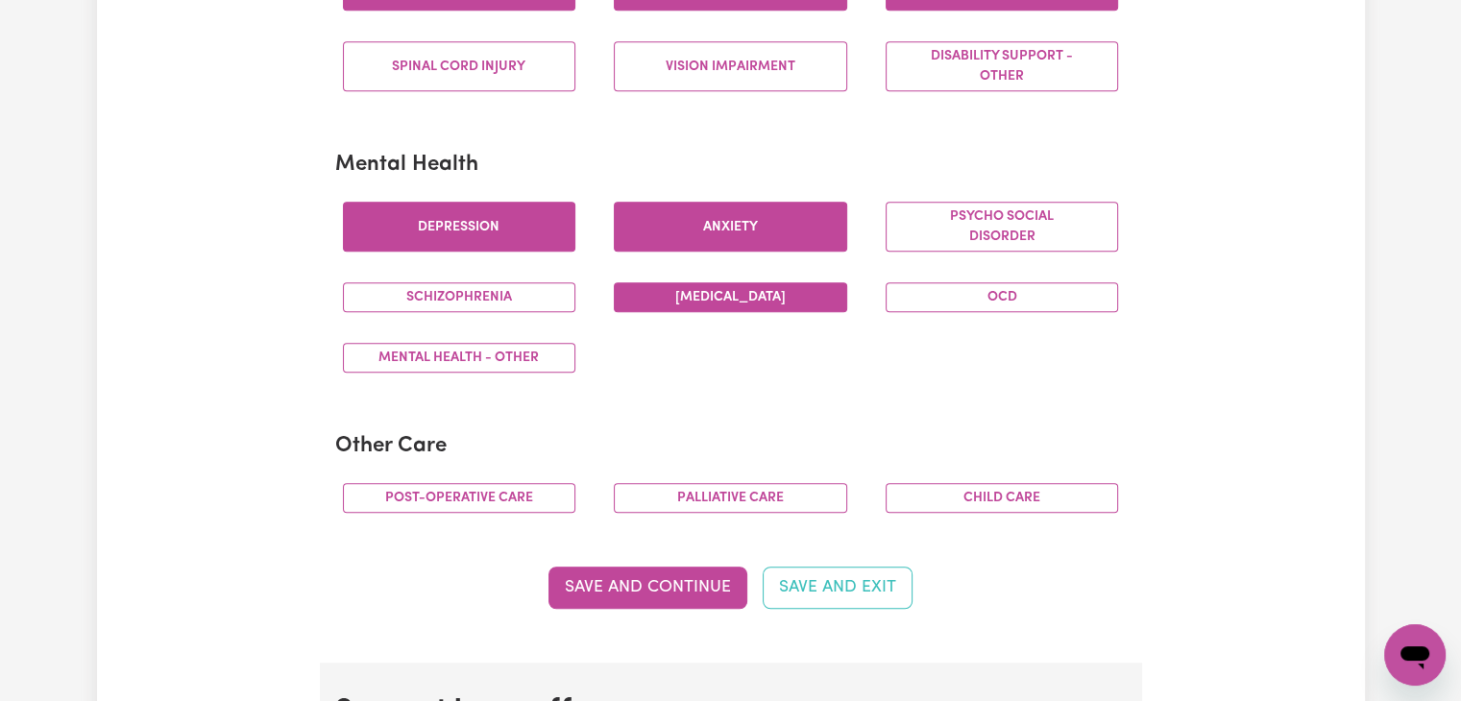
click at [725, 248] on div "Anxiety" at bounding box center [731, 226] width 272 height 81
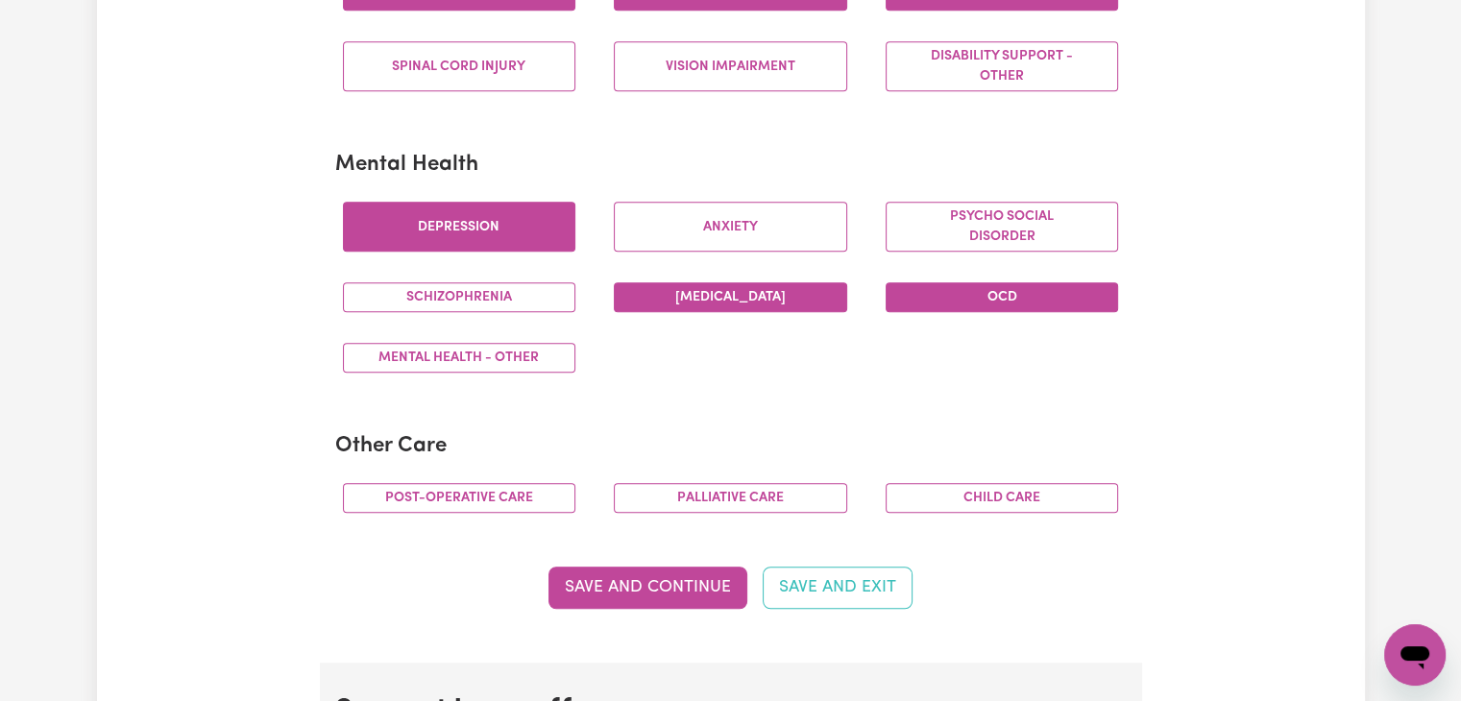
click at [925, 295] on button "OCD" at bounding box center [1002, 297] width 233 height 30
click at [773, 234] on button "Anxiety" at bounding box center [730, 227] width 233 height 50
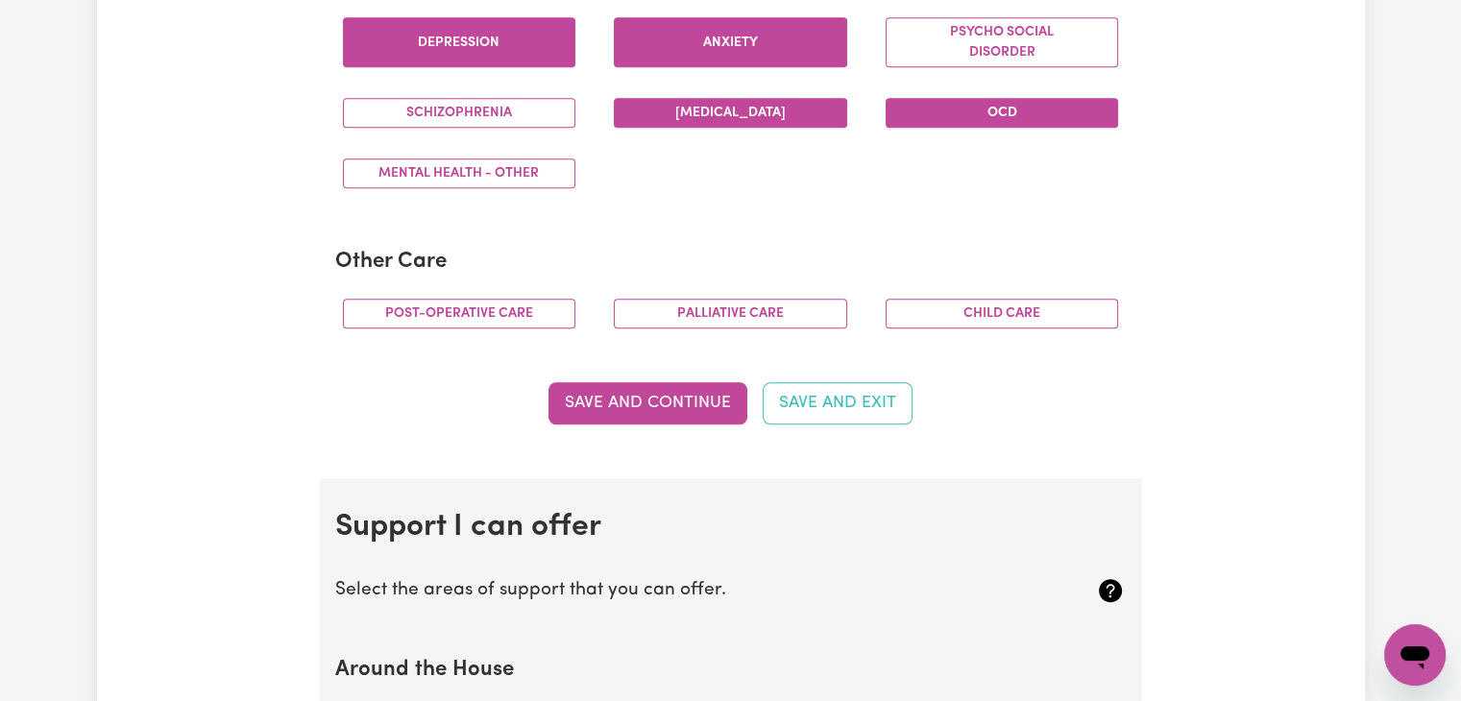
scroll to position [1249, 0]
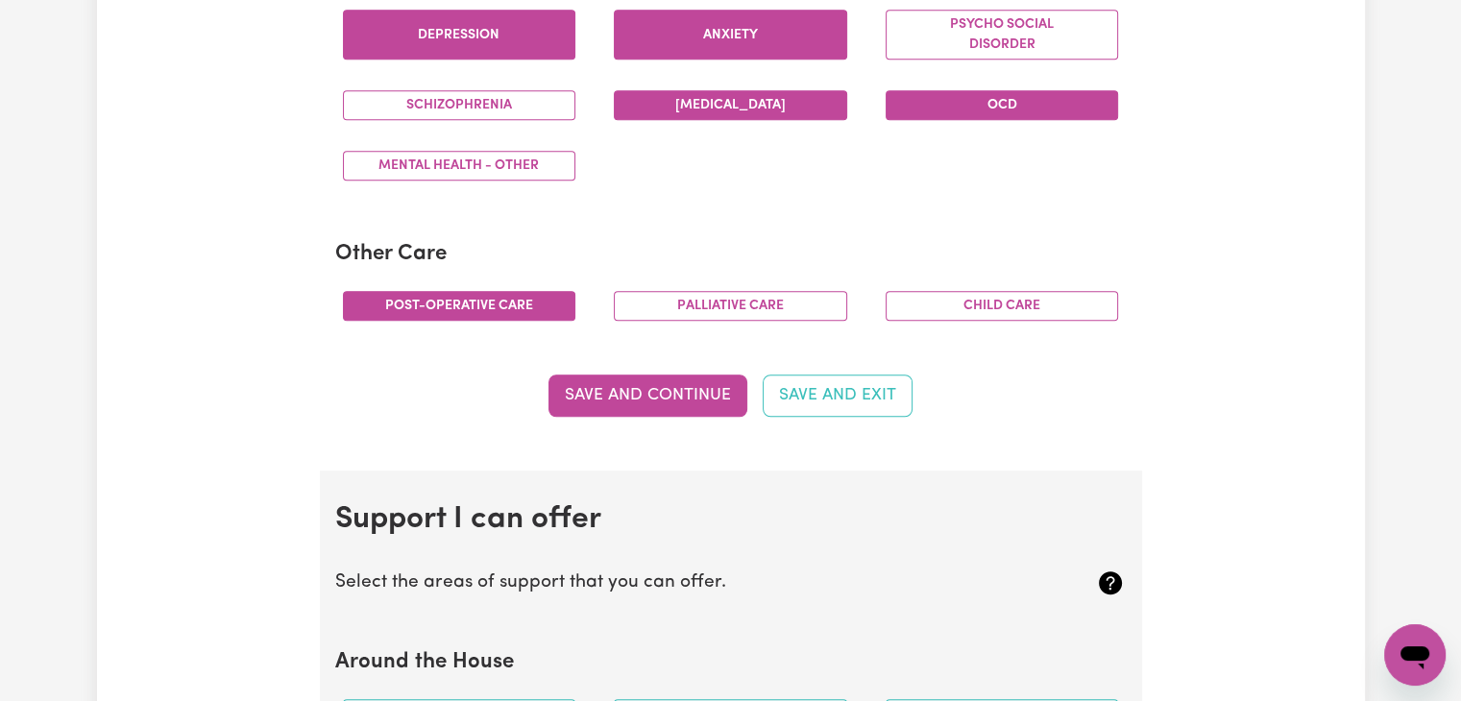
click at [527, 301] on button "Post-operative care" at bounding box center [459, 306] width 233 height 30
click at [697, 401] on button "Save and Continue" at bounding box center [647, 396] width 199 height 42
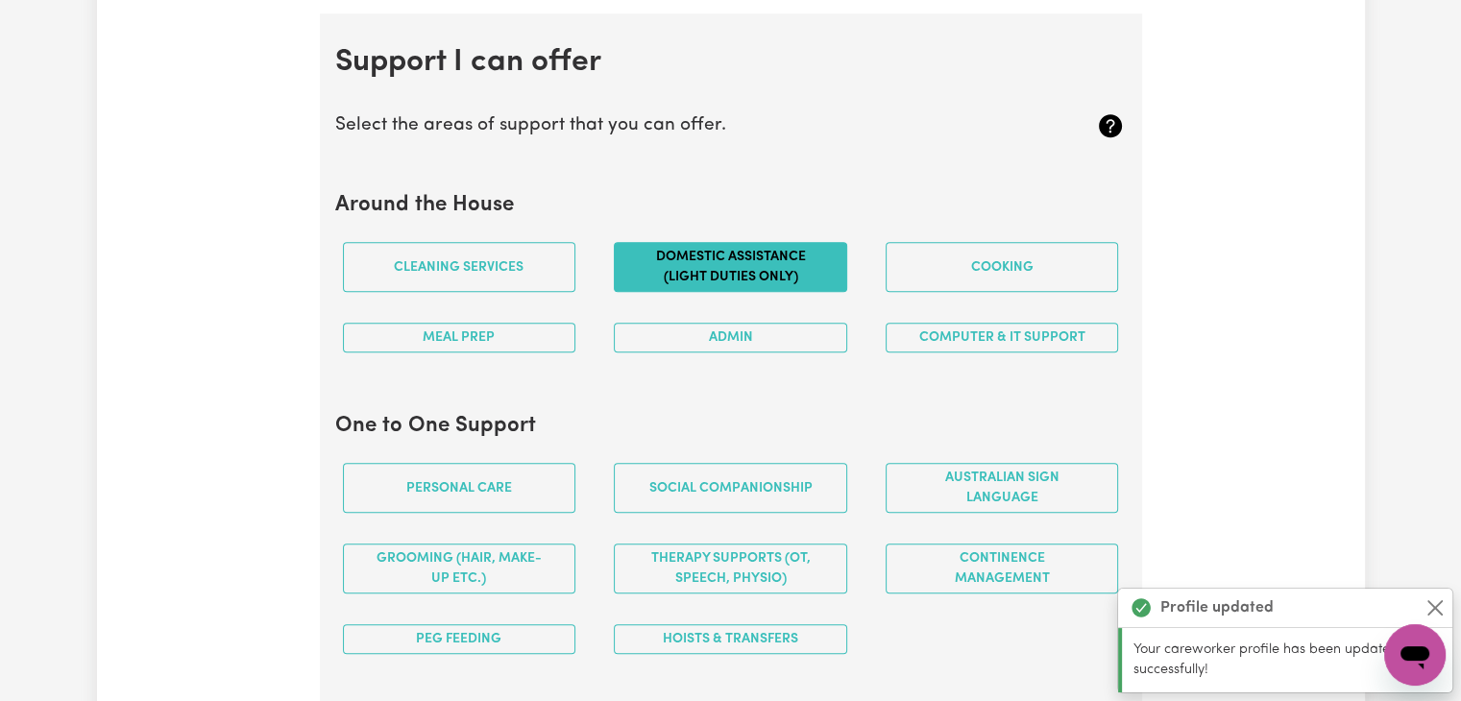
scroll to position [1715, 0]
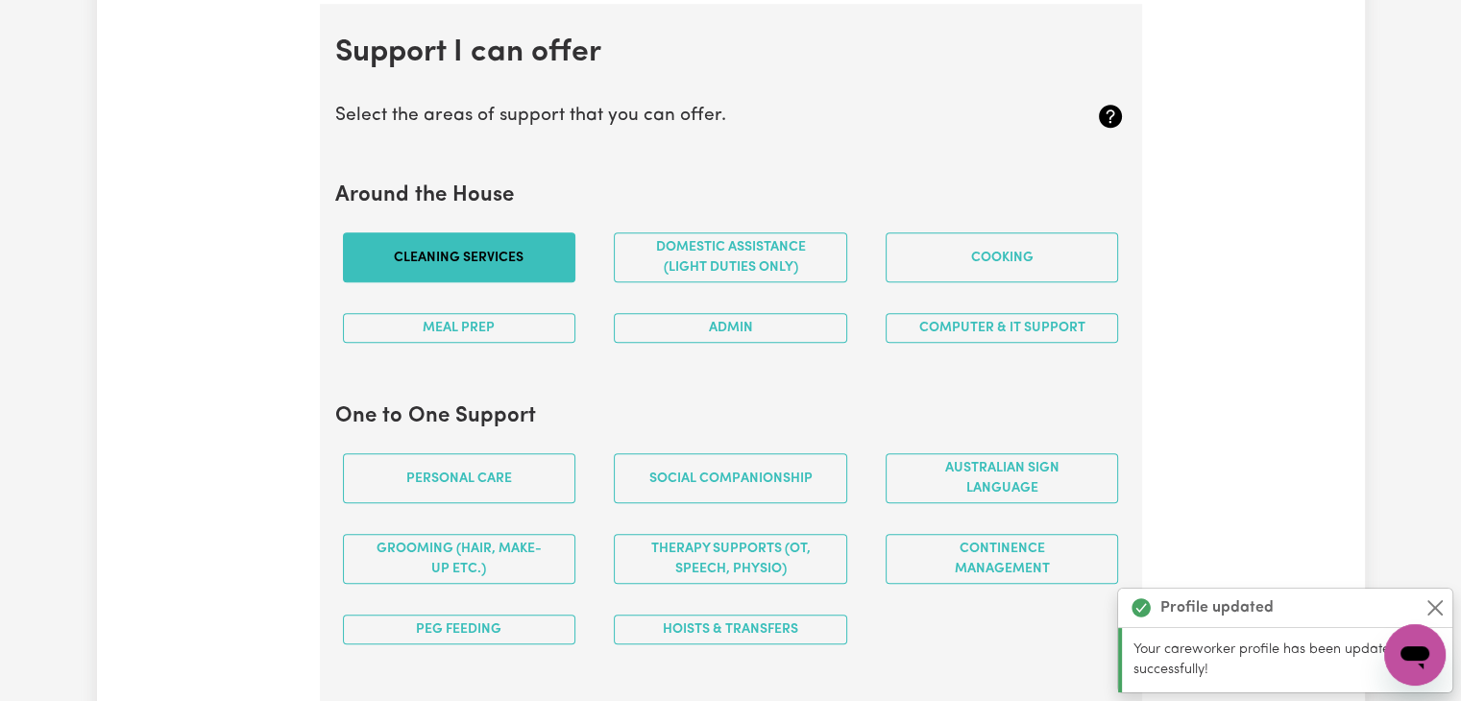
click at [536, 245] on button "Cleaning services" at bounding box center [459, 257] width 233 height 50
click at [755, 264] on button "Domestic assistance (light duties only)" at bounding box center [730, 257] width 233 height 50
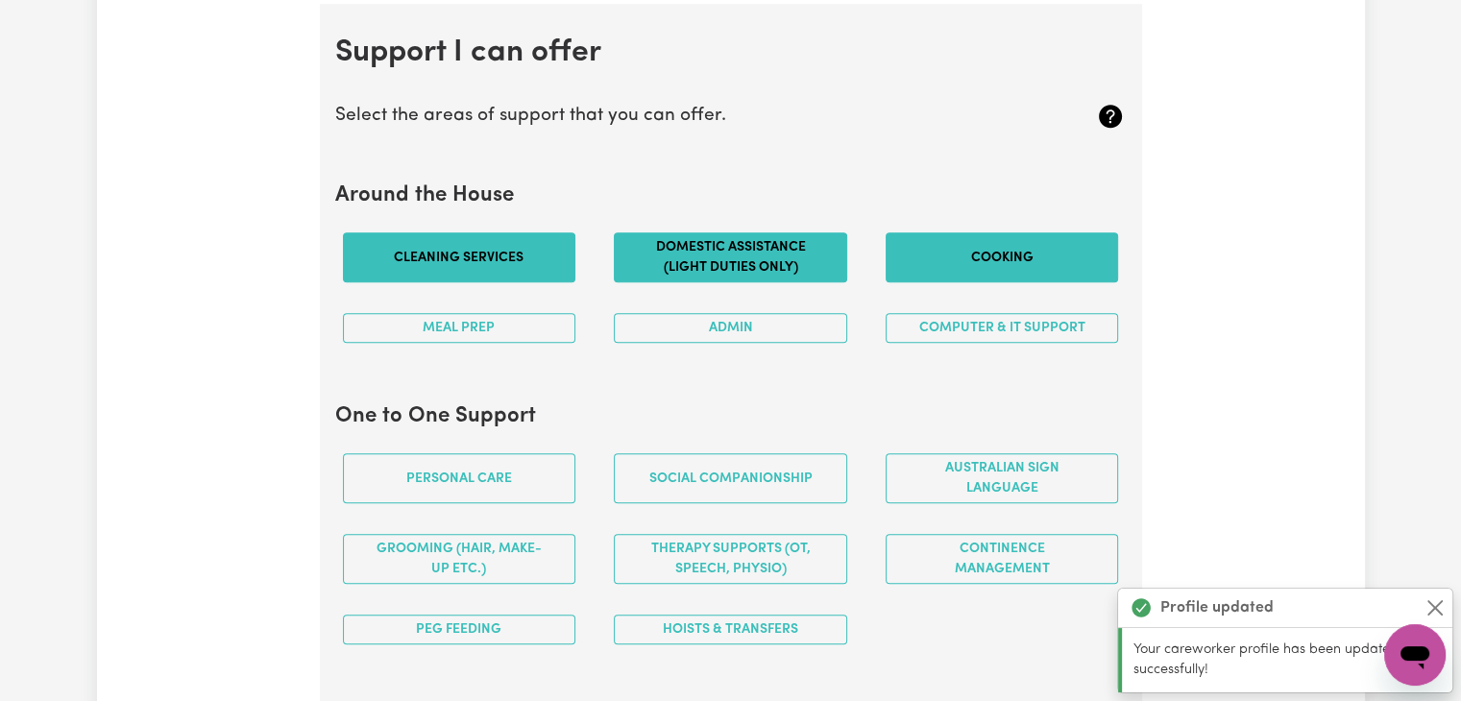
click at [914, 251] on button "Cooking" at bounding box center [1002, 257] width 233 height 50
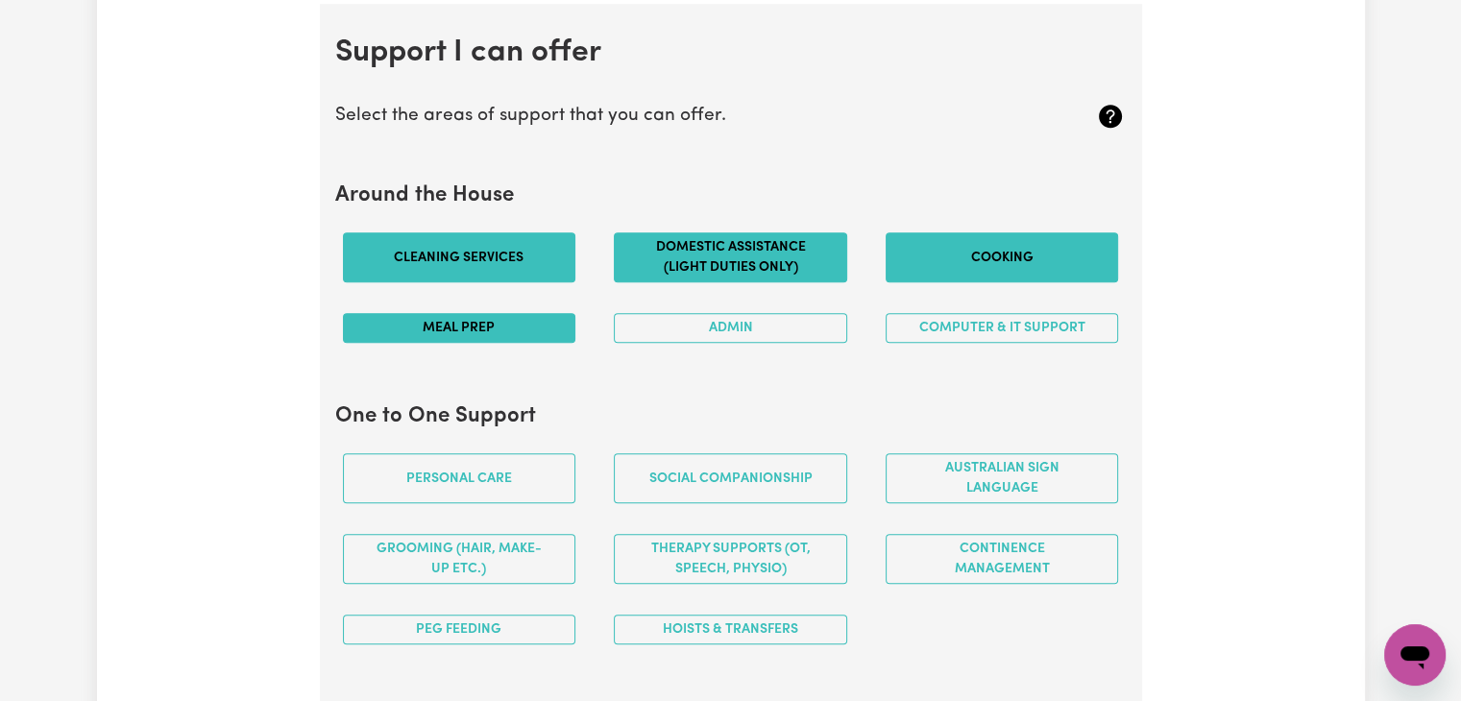
click at [512, 328] on button "Meal prep" at bounding box center [459, 328] width 233 height 30
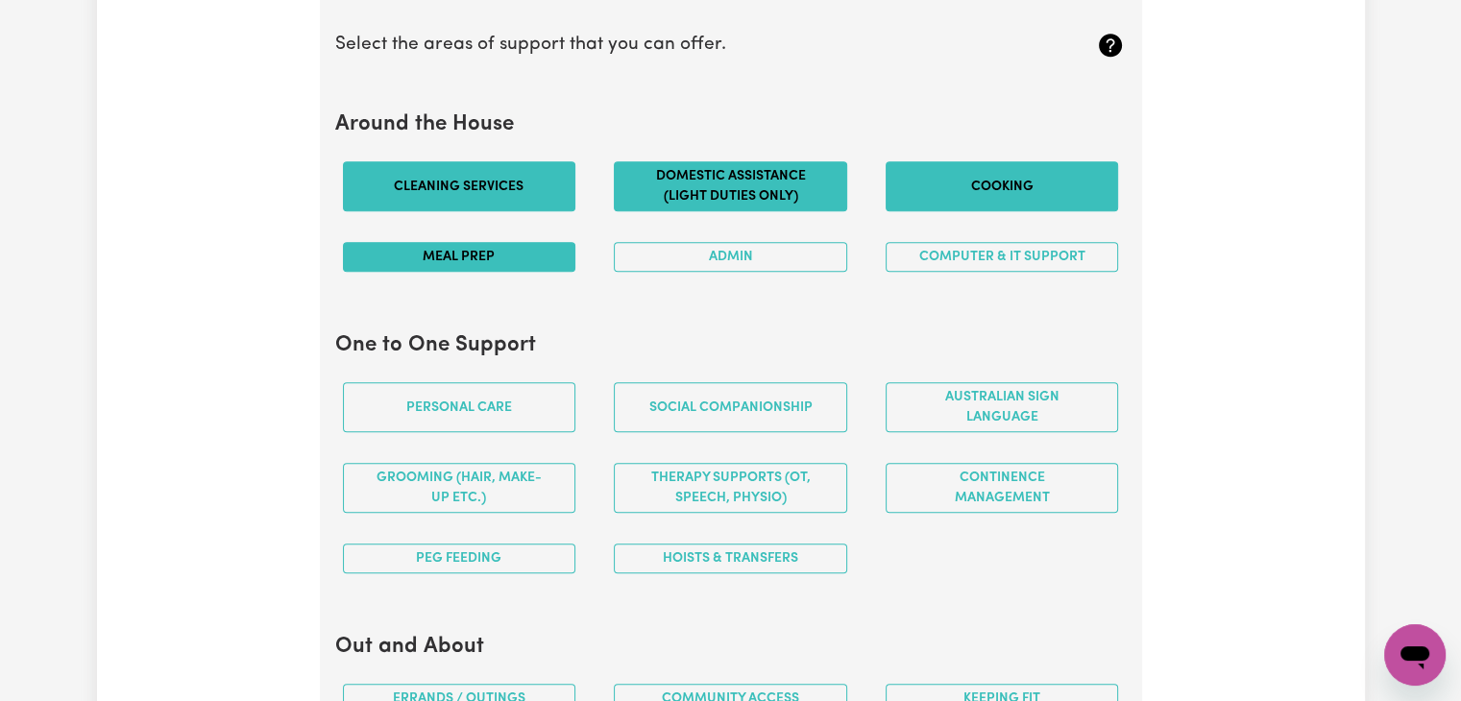
scroll to position [1907, 0]
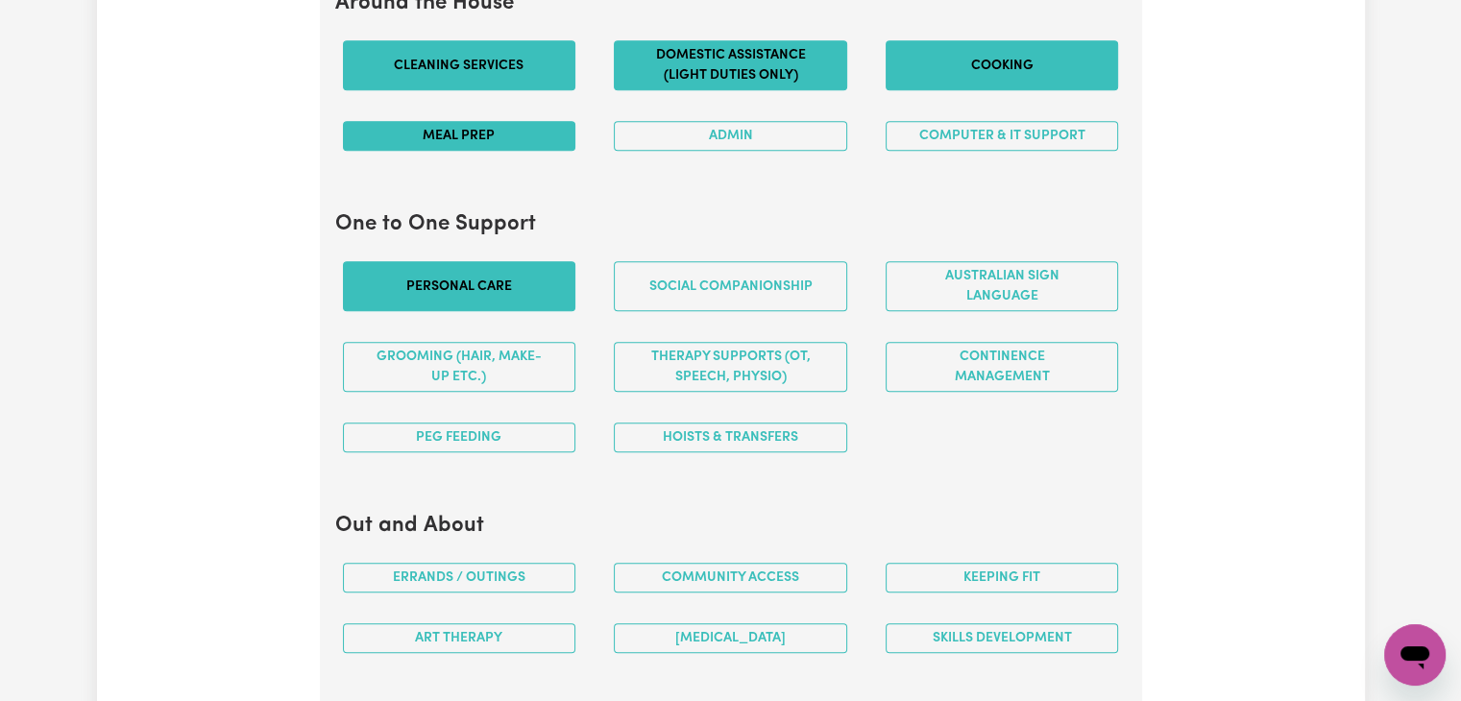
click at [455, 270] on button "Personal care" at bounding box center [459, 286] width 233 height 50
click at [823, 309] on div "Social companionship" at bounding box center [731, 286] width 272 height 81
click at [818, 286] on button "Social companionship" at bounding box center [730, 286] width 233 height 50
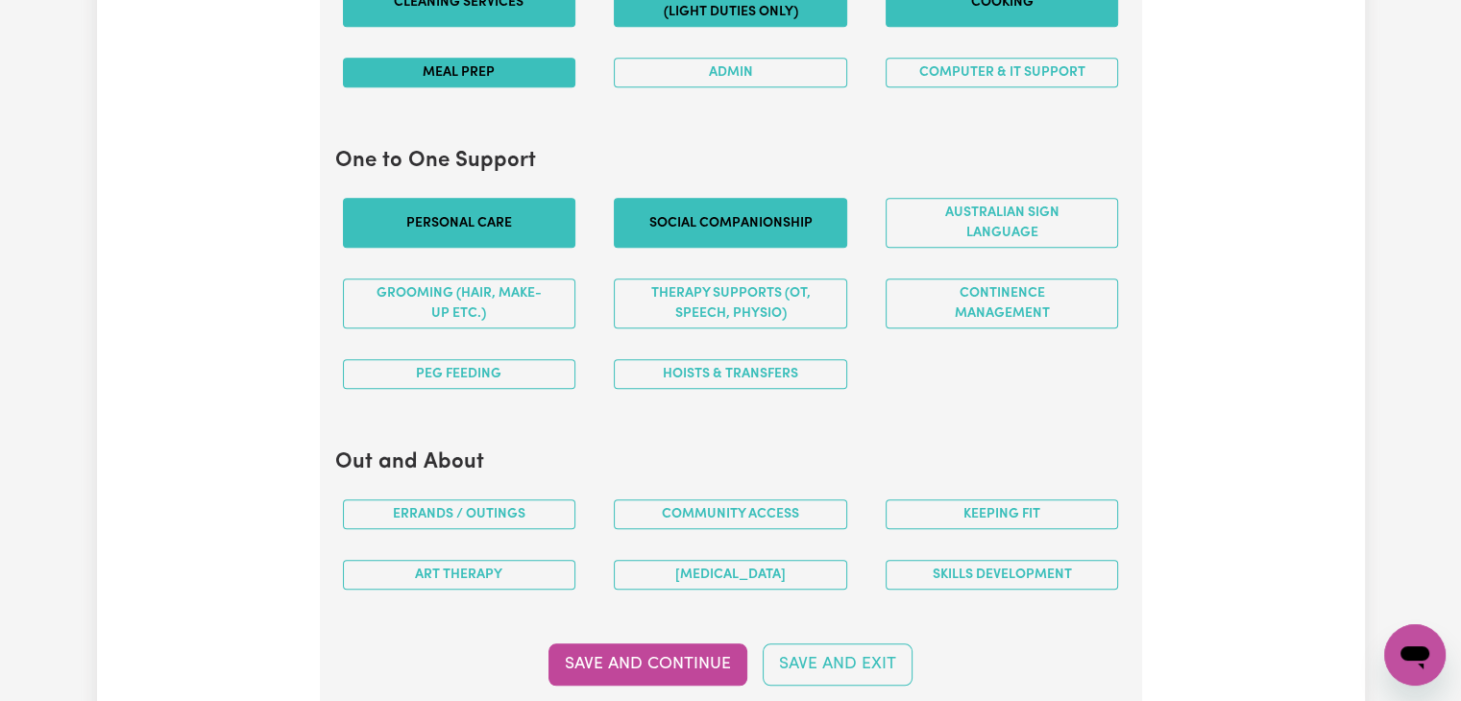
scroll to position [2004, 0]
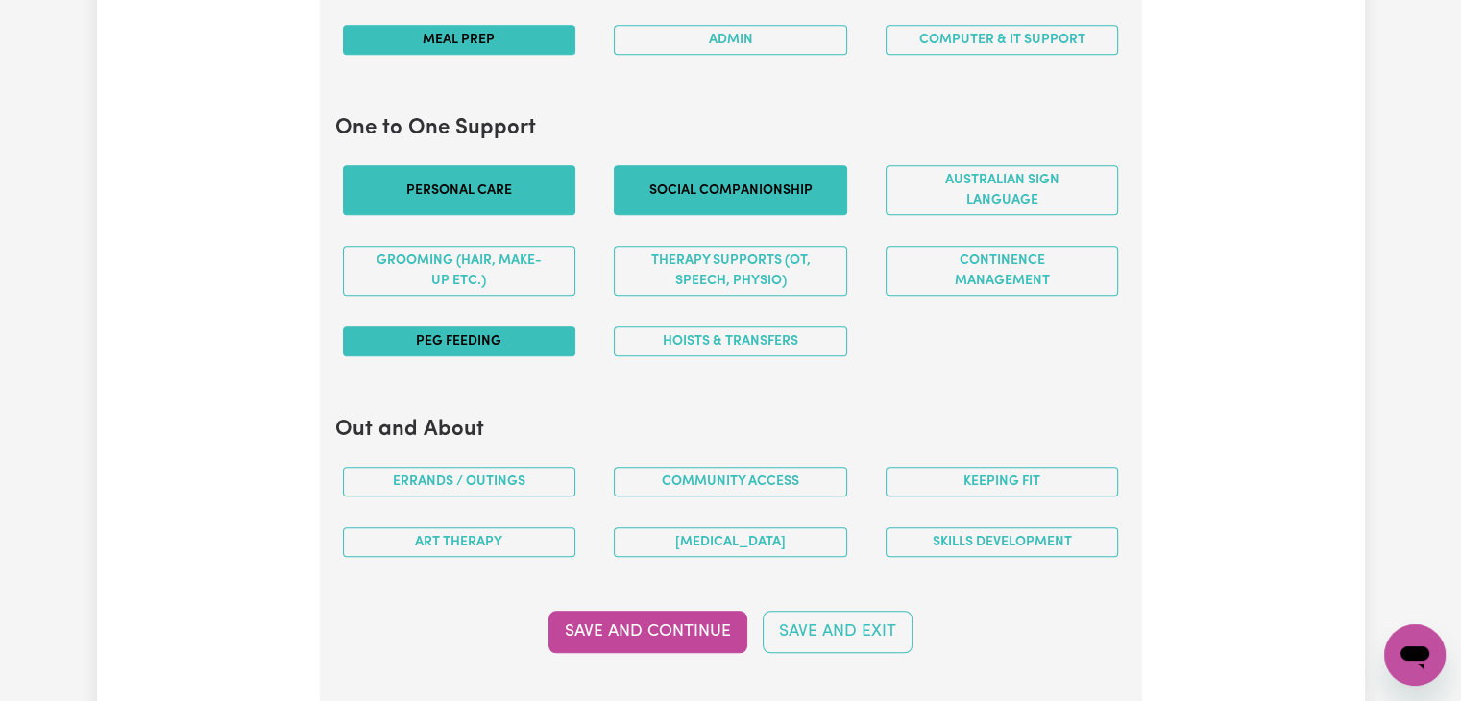
click at [504, 342] on button "PEG feeding" at bounding box center [459, 342] width 233 height 30
click at [703, 334] on button "Hoists & transfers" at bounding box center [730, 342] width 233 height 30
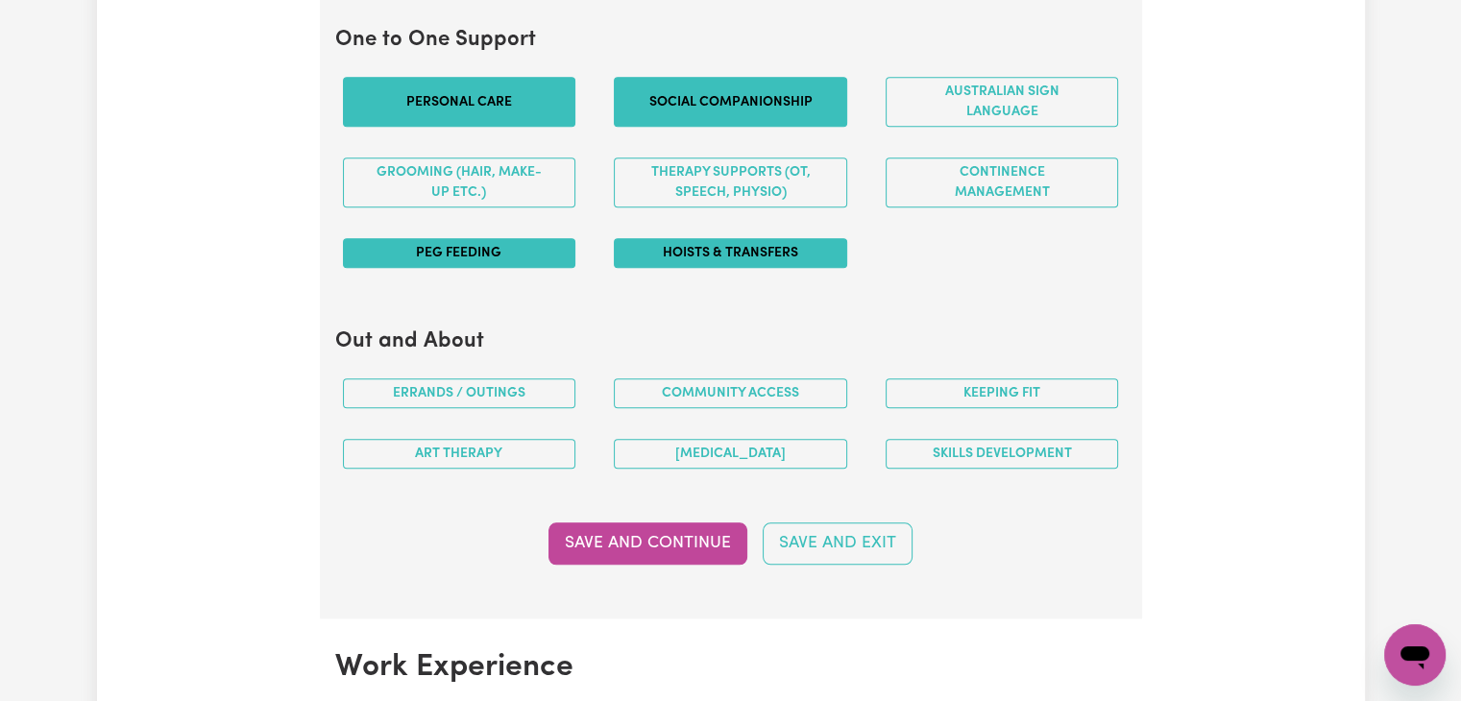
scroll to position [2196, 0]
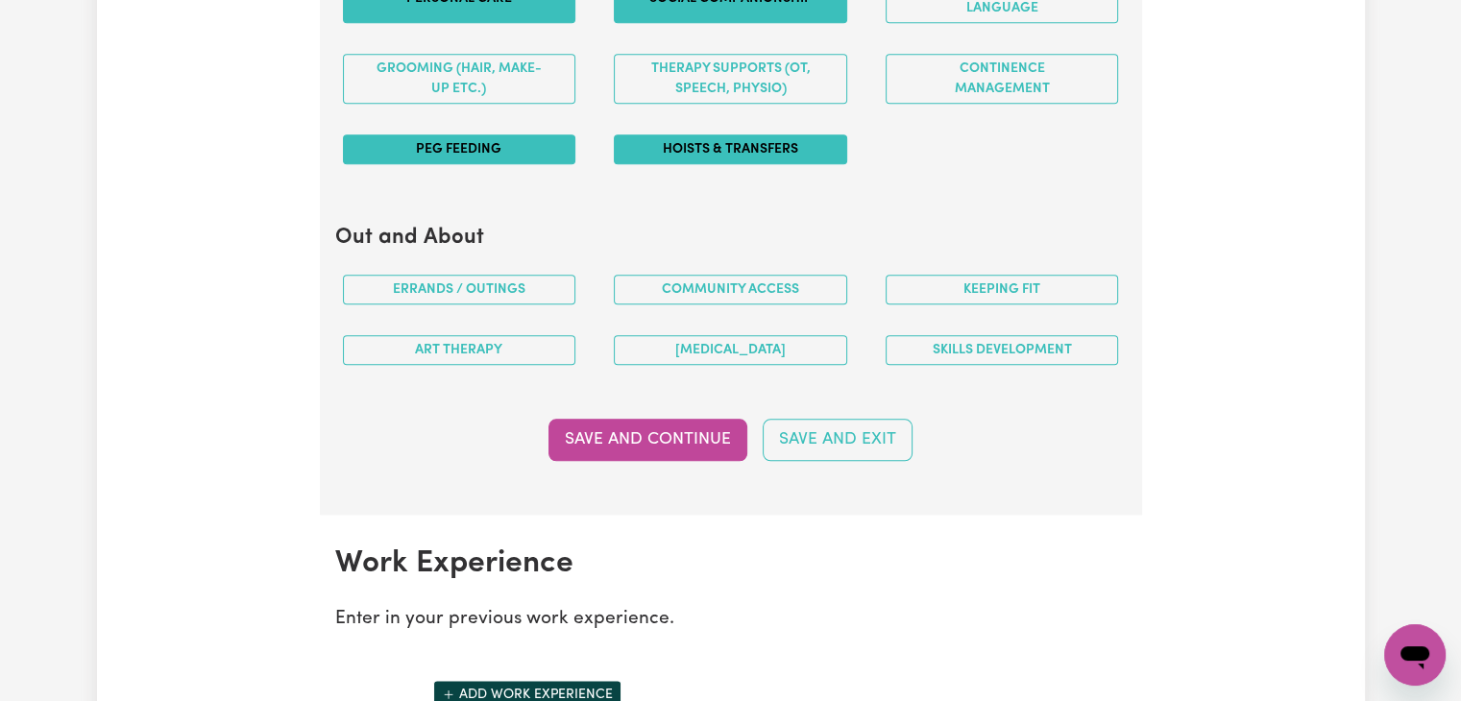
click at [667, 135] on button "Hoists & transfers" at bounding box center [730, 149] width 233 height 30
click at [535, 149] on button "PEG feeding" at bounding box center [459, 149] width 233 height 30
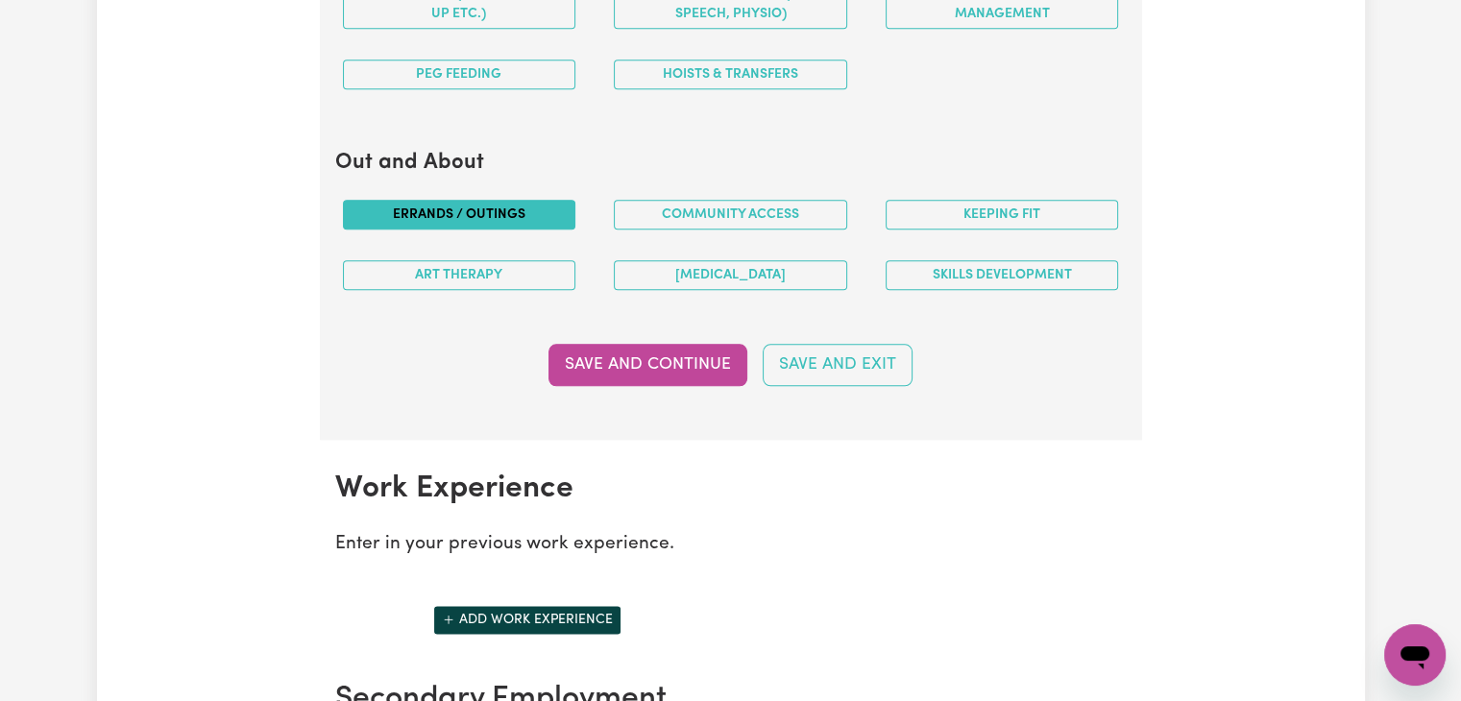
scroll to position [2292, 0]
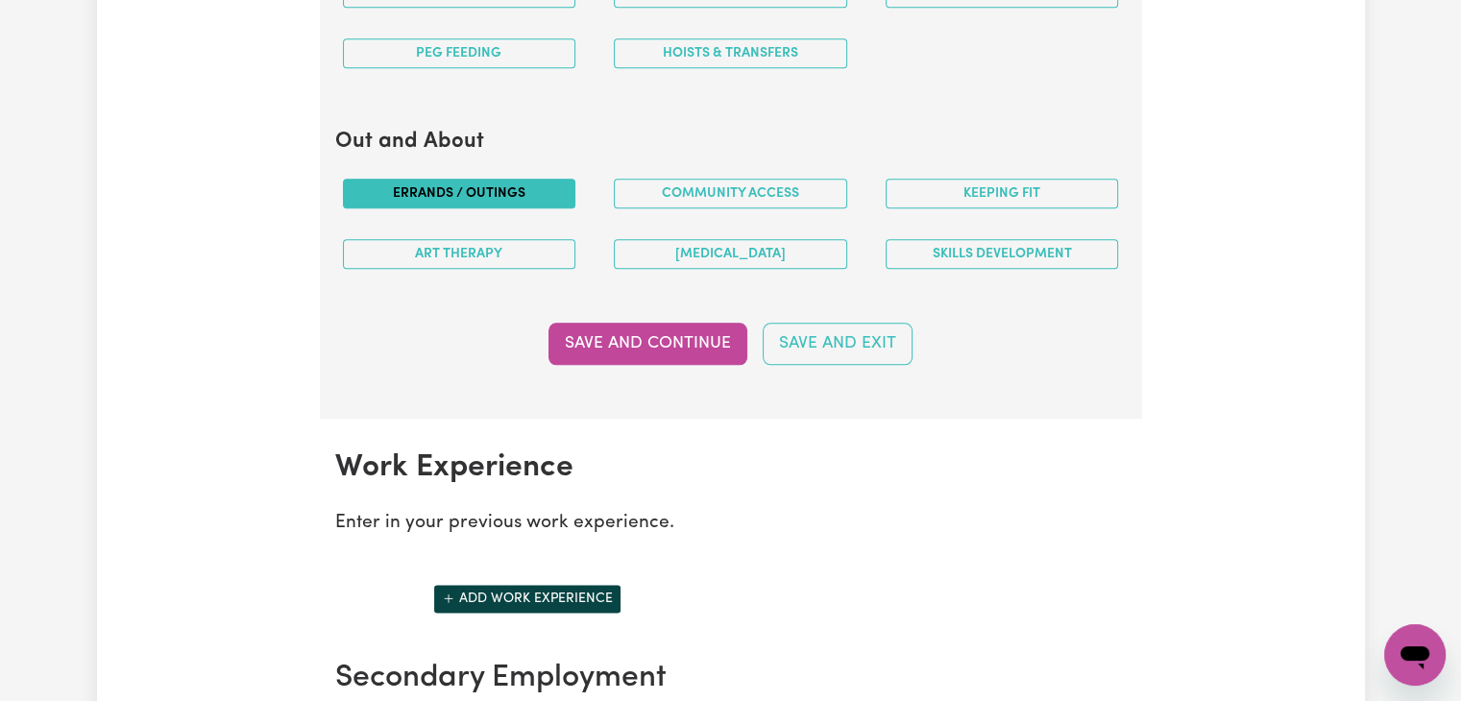
click at [568, 190] on button "Errands / Outings" at bounding box center [459, 194] width 233 height 30
click at [651, 195] on button "Community access" at bounding box center [730, 194] width 233 height 30
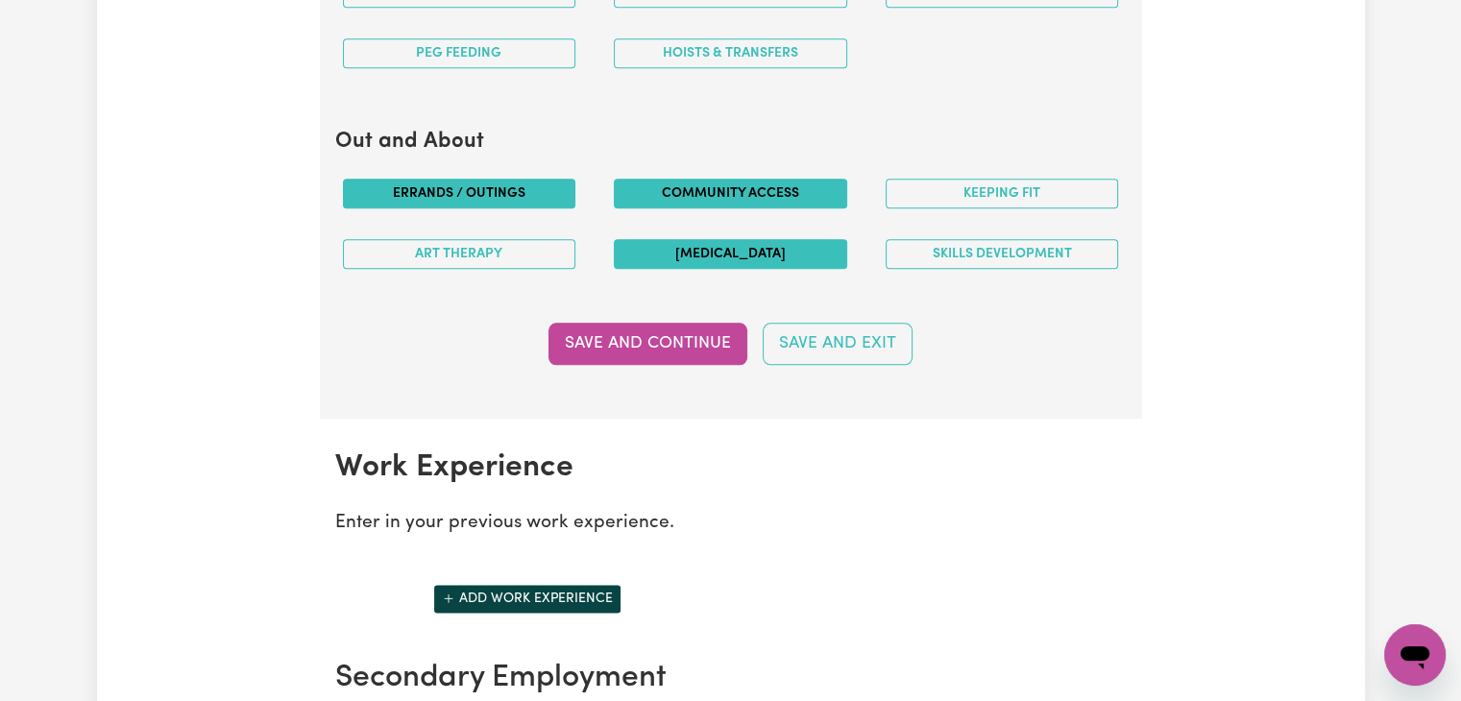
click at [652, 244] on button "[MEDICAL_DATA]" at bounding box center [730, 254] width 233 height 30
click at [987, 252] on button "Skills Development" at bounding box center [1002, 254] width 233 height 30
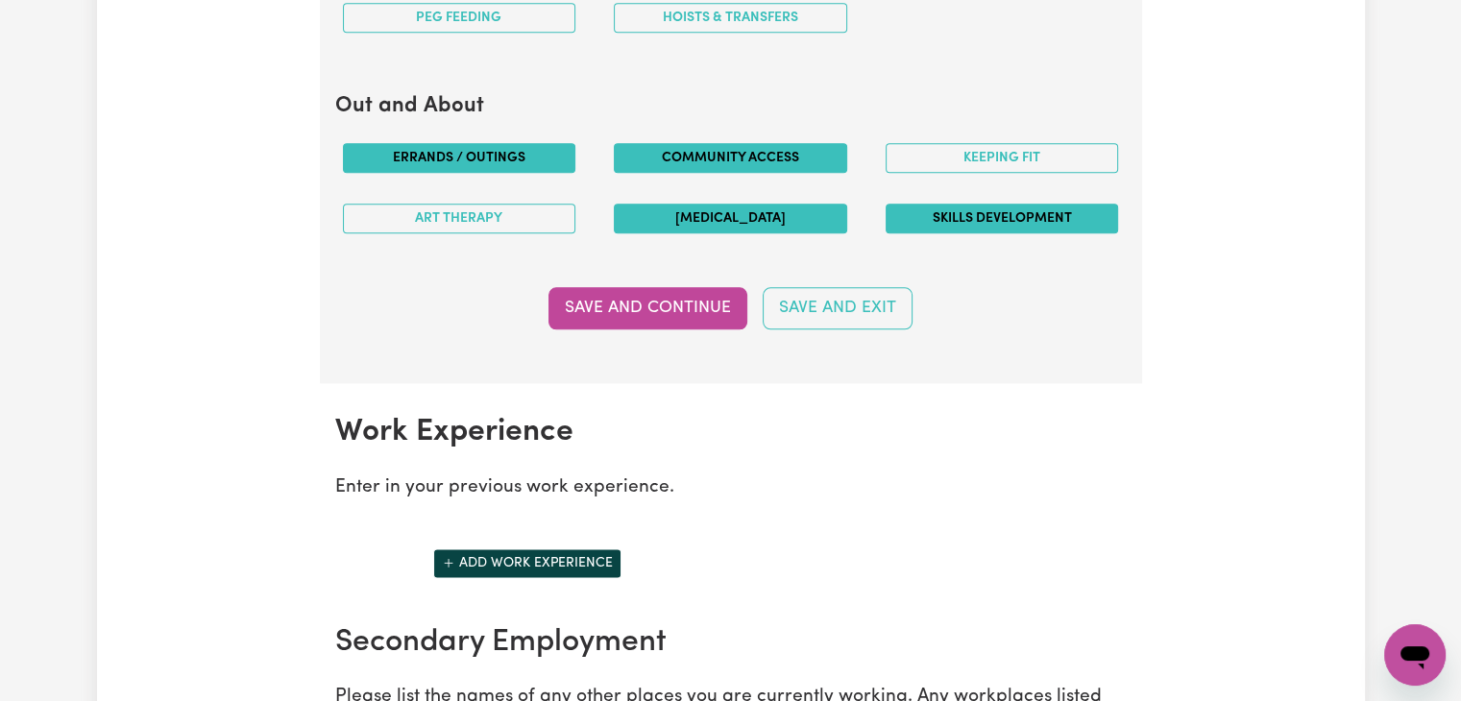
scroll to position [2388, 0]
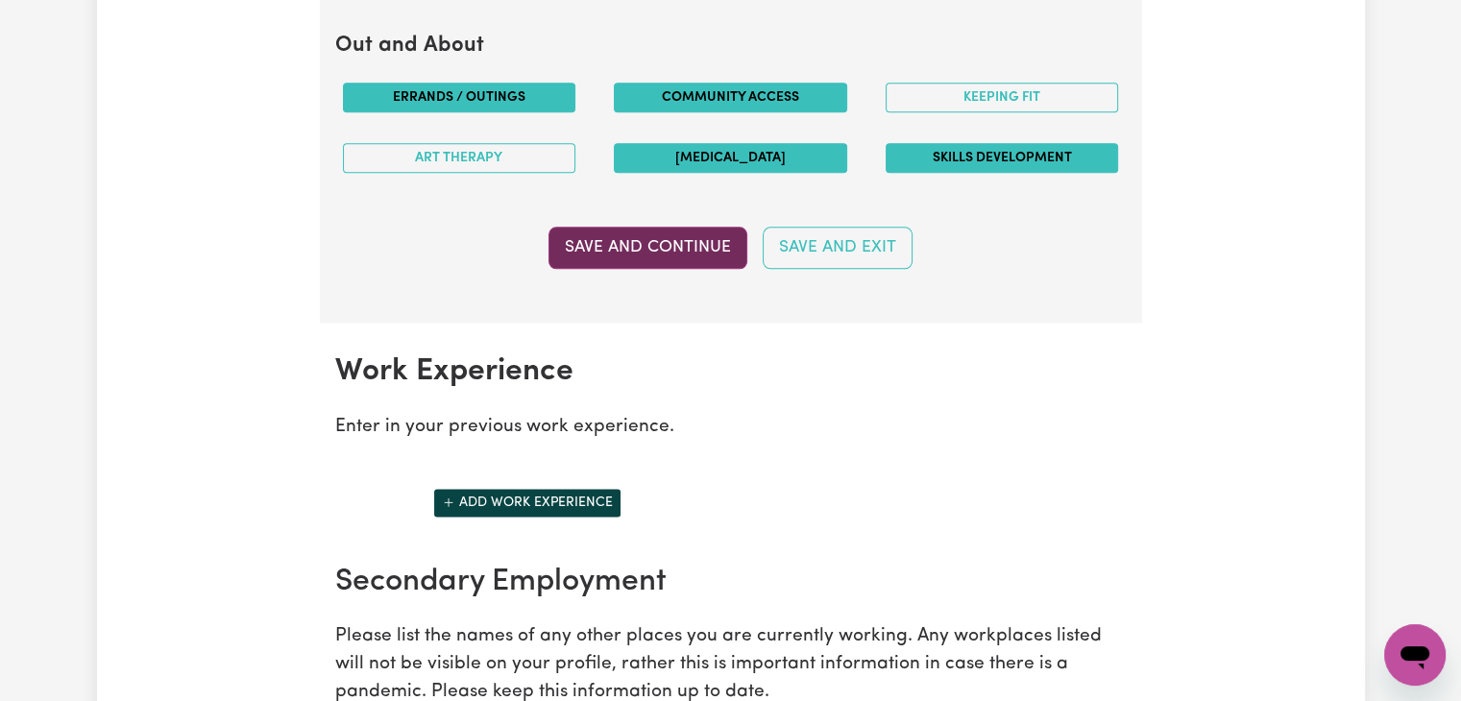
click at [661, 229] on button "Save and Continue" at bounding box center [647, 248] width 199 height 42
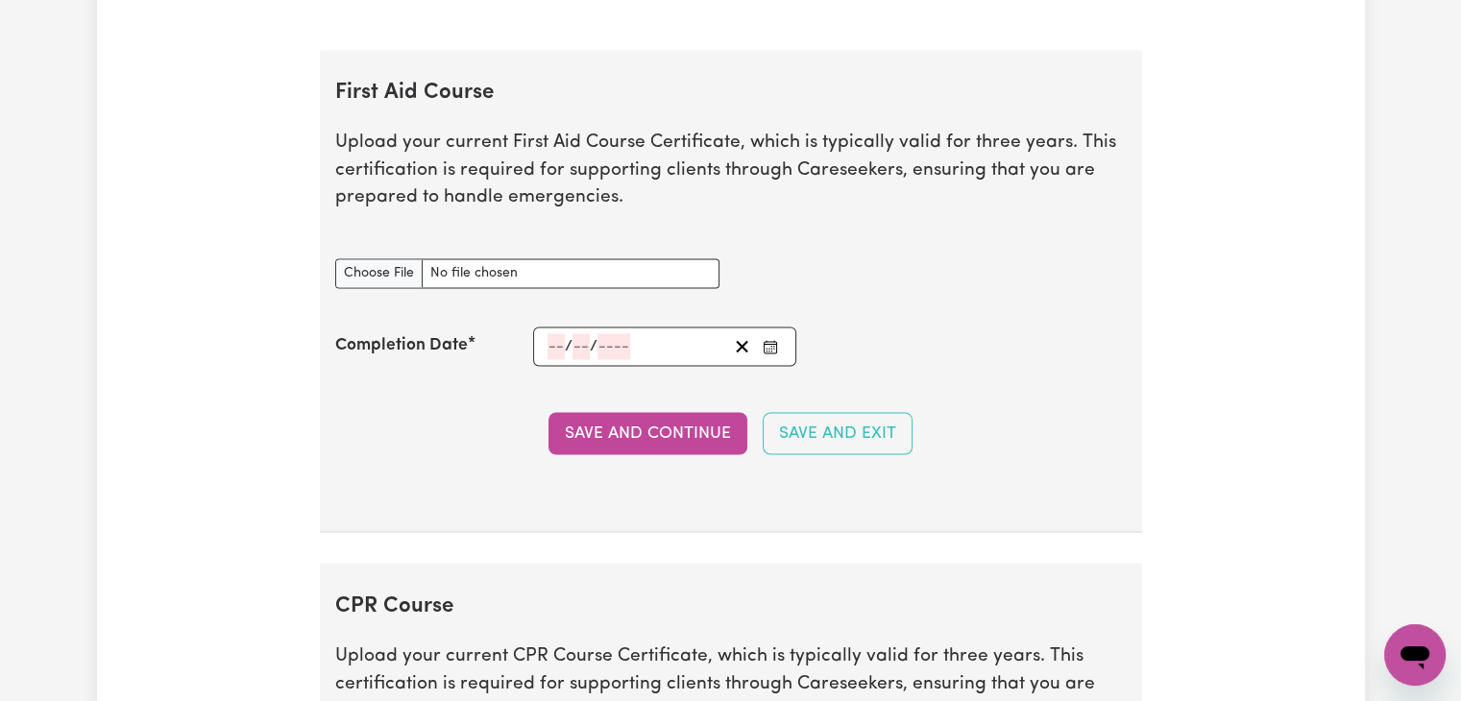
scroll to position [3280, 0]
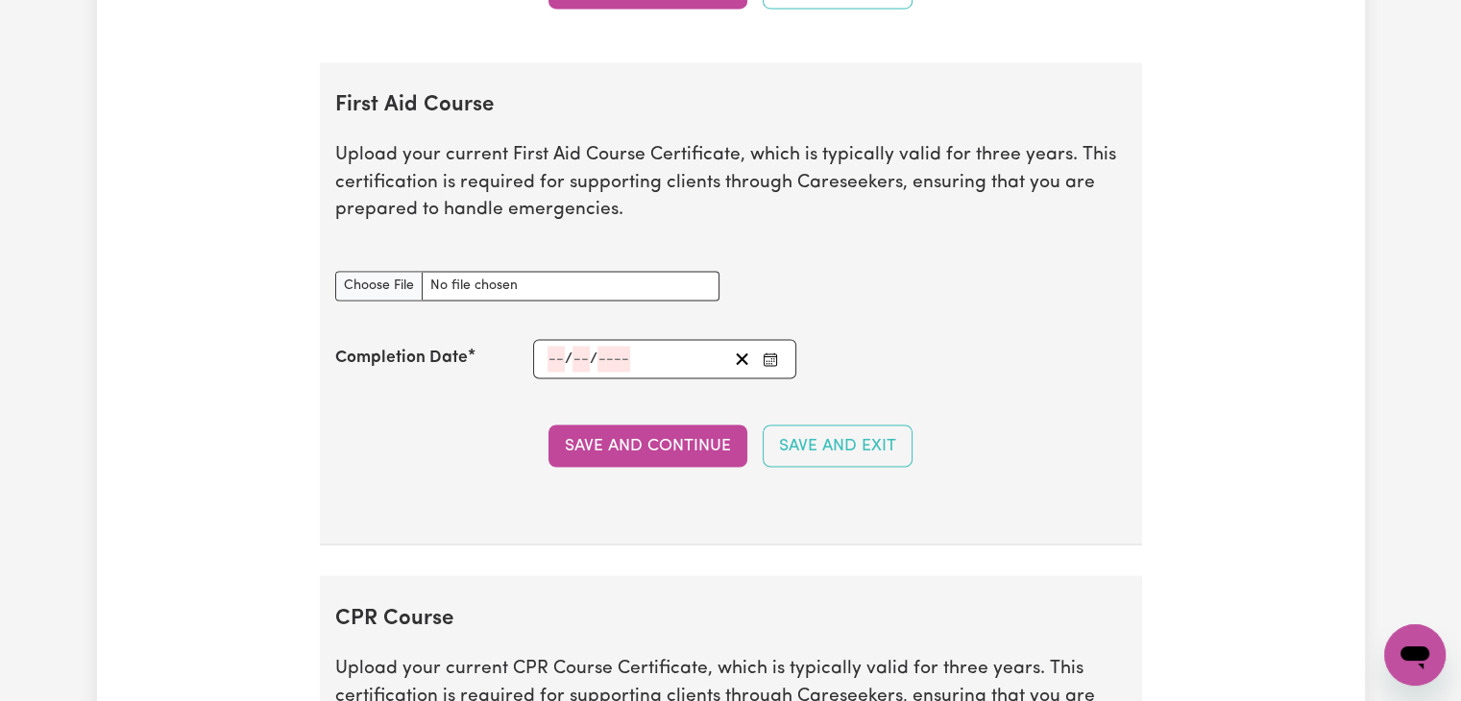
click at [554, 352] on input "number" at bounding box center [555, 359] width 17 height 26
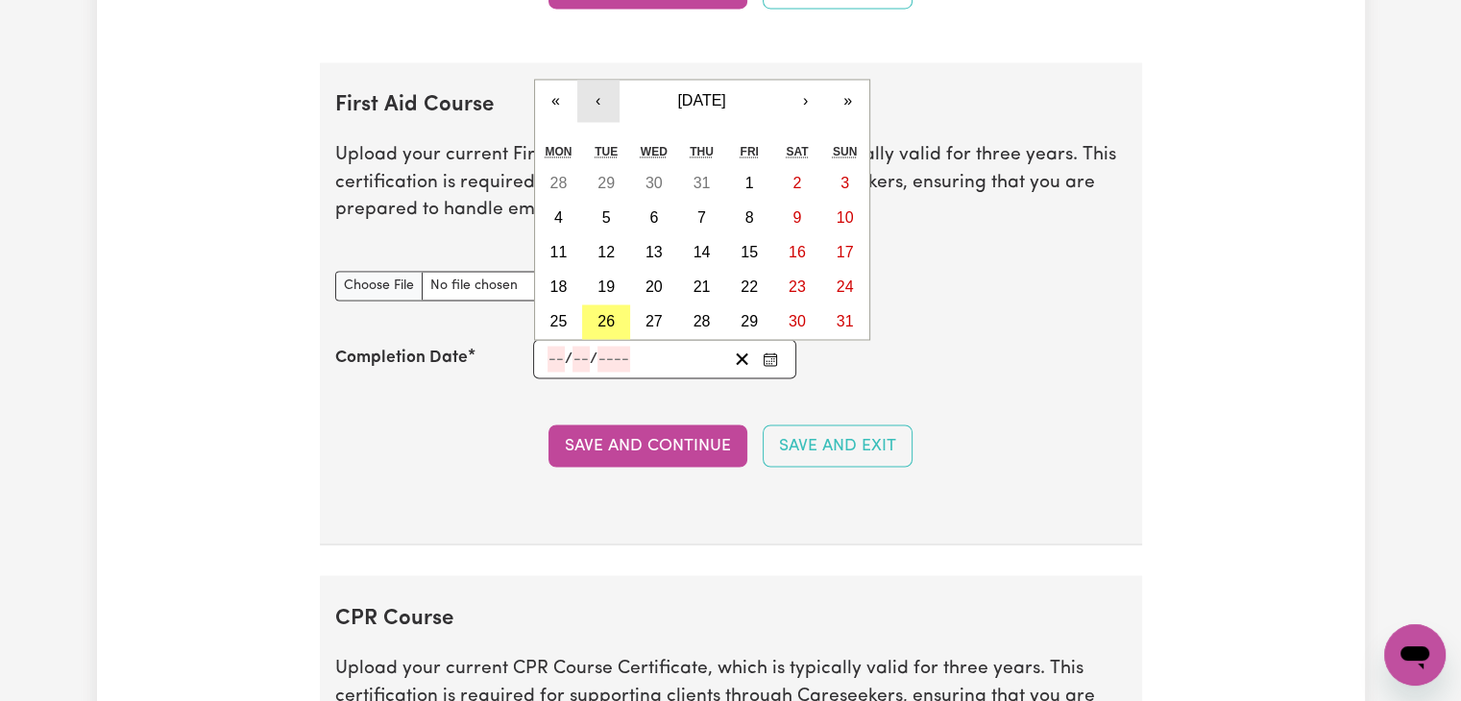
click at [601, 95] on button "‹" at bounding box center [598, 101] width 42 height 42
click at [603, 313] on abbr "29" at bounding box center [605, 321] width 17 height 16
type input "[DATE]"
type input "29"
type input "7"
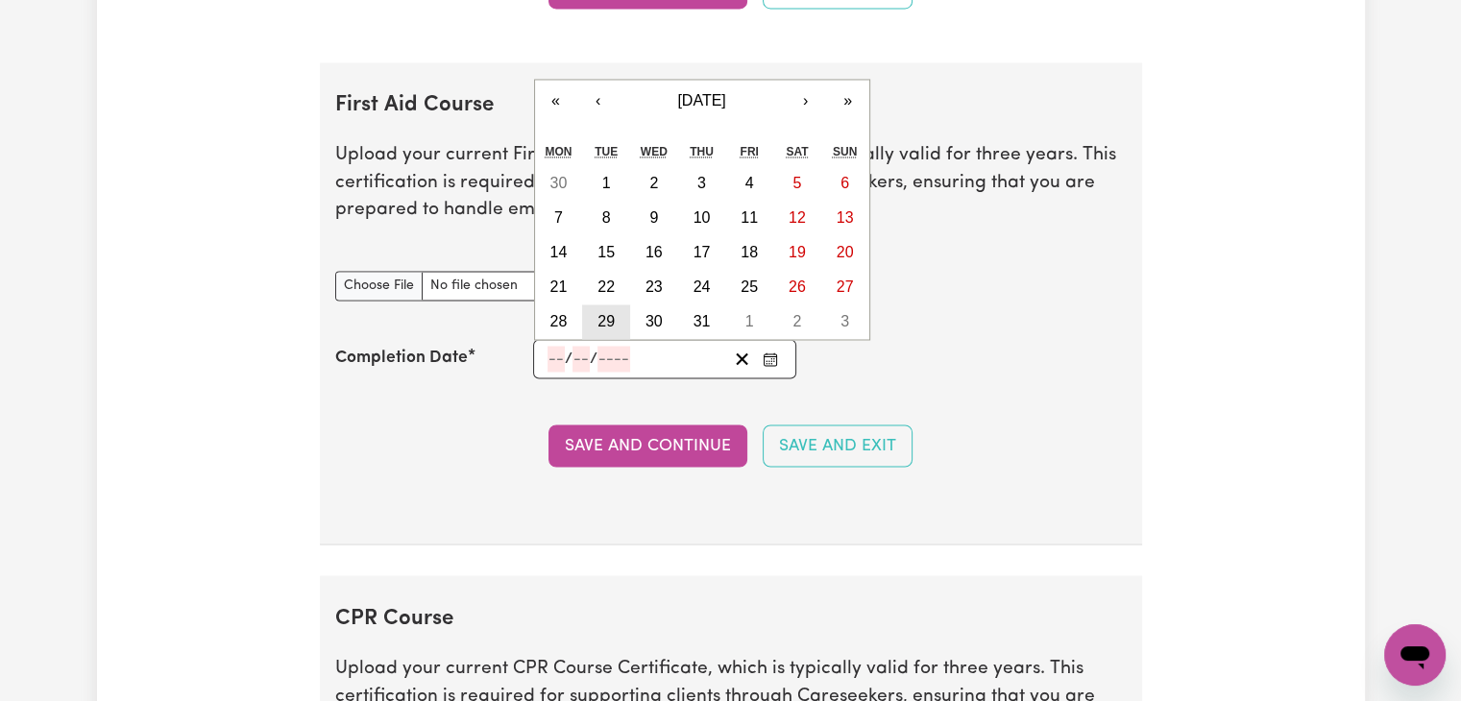
type input "2025"
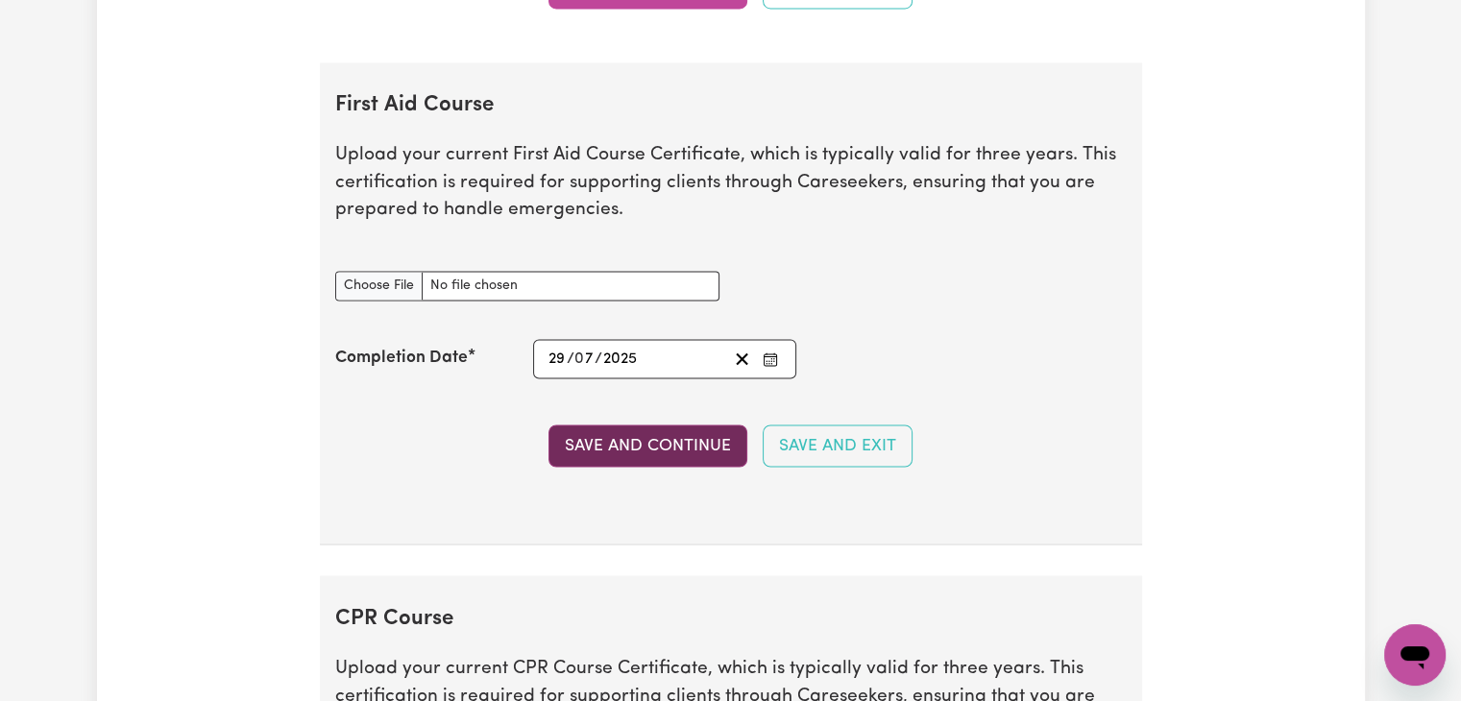
click at [671, 431] on button "Save and Continue" at bounding box center [647, 446] width 199 height 42
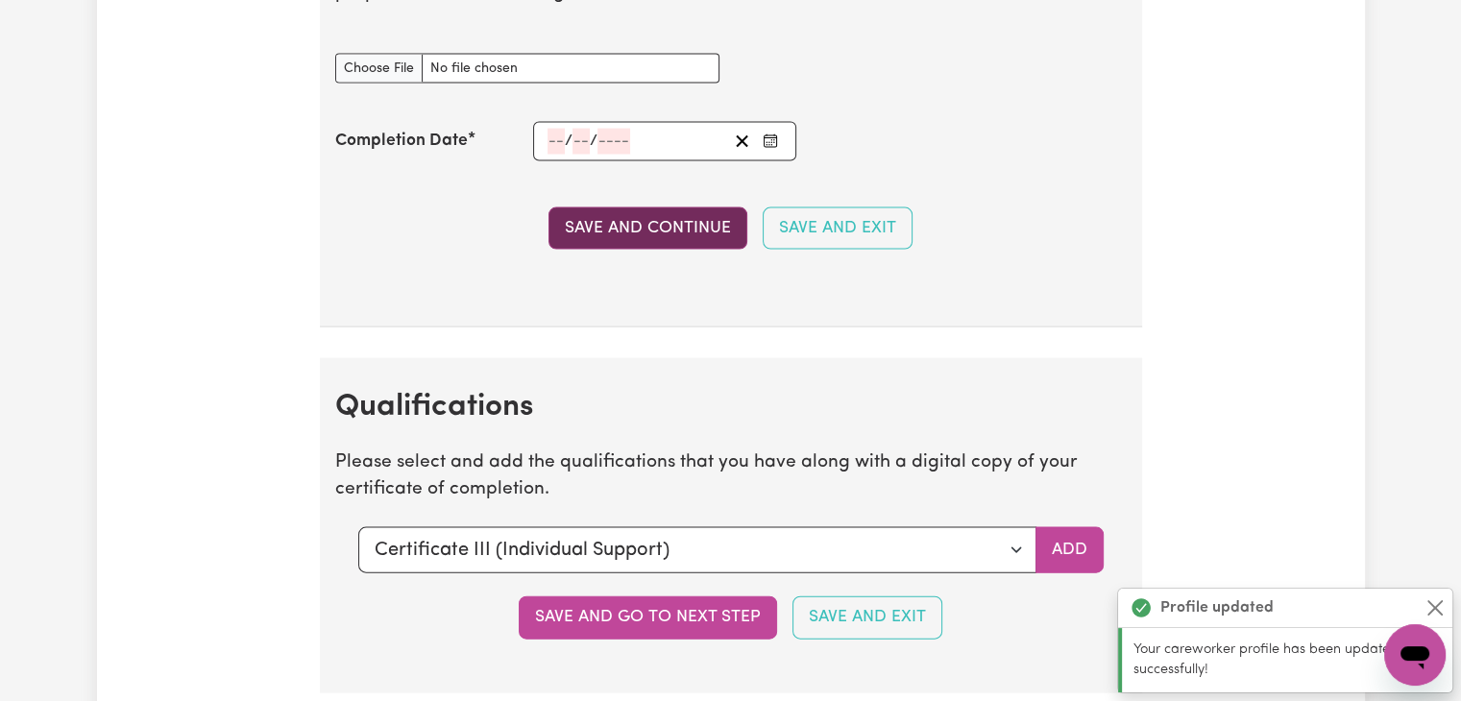
scroll to position [3978, 0]
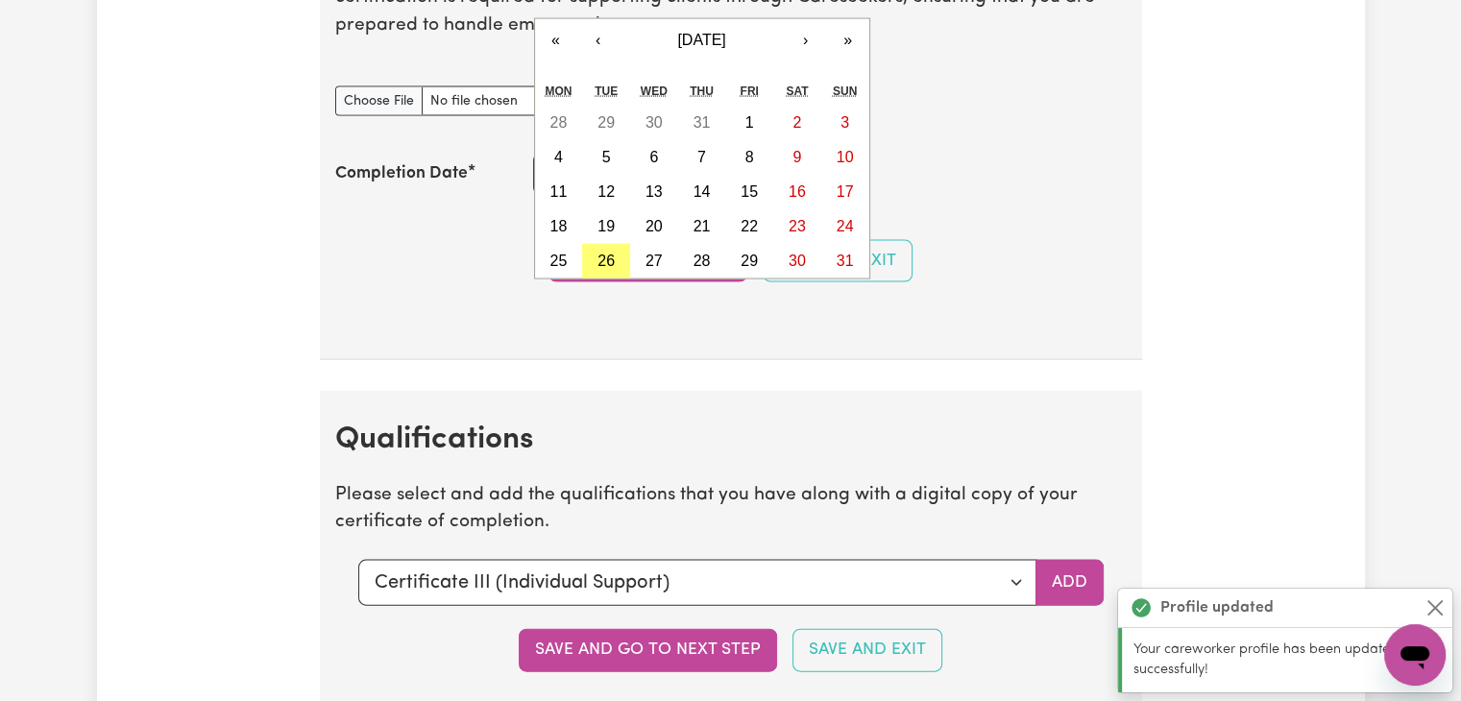
click at [556, 166] on div "/ / « ‹ [DATE] › » Mon Tue Wed Thu Fri Sat Sun 28 29 30 31 1 2 3 4 5 6 7 8 9 10…" at bounding box center [665, 174] width 264 height 39
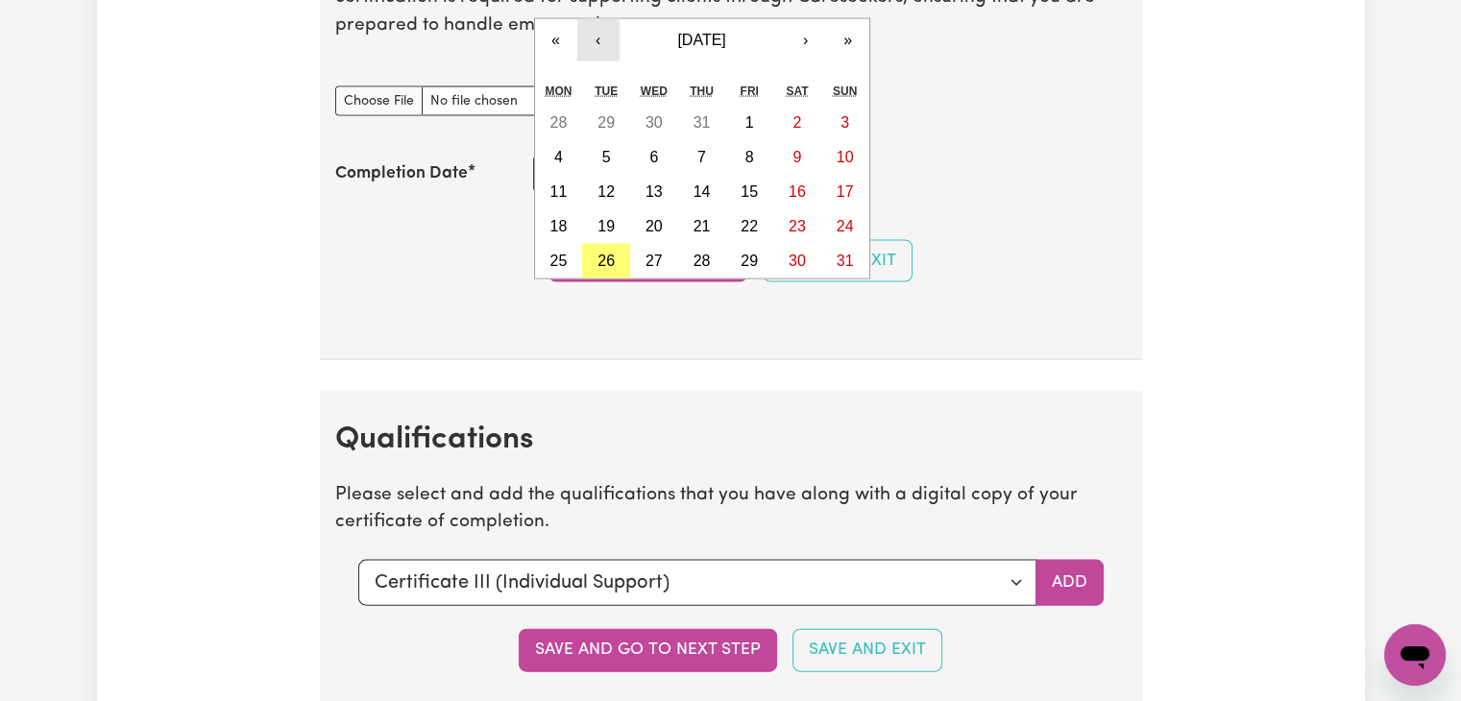
click at [577, 32] on button "‹" at bounding box center [598, 40] width 42 height 42
click at [610, 253] on abbr "29" at bounding box center [605, 261] width 17 height 16
type input "[DATE]"
type input "29"
type input "7"
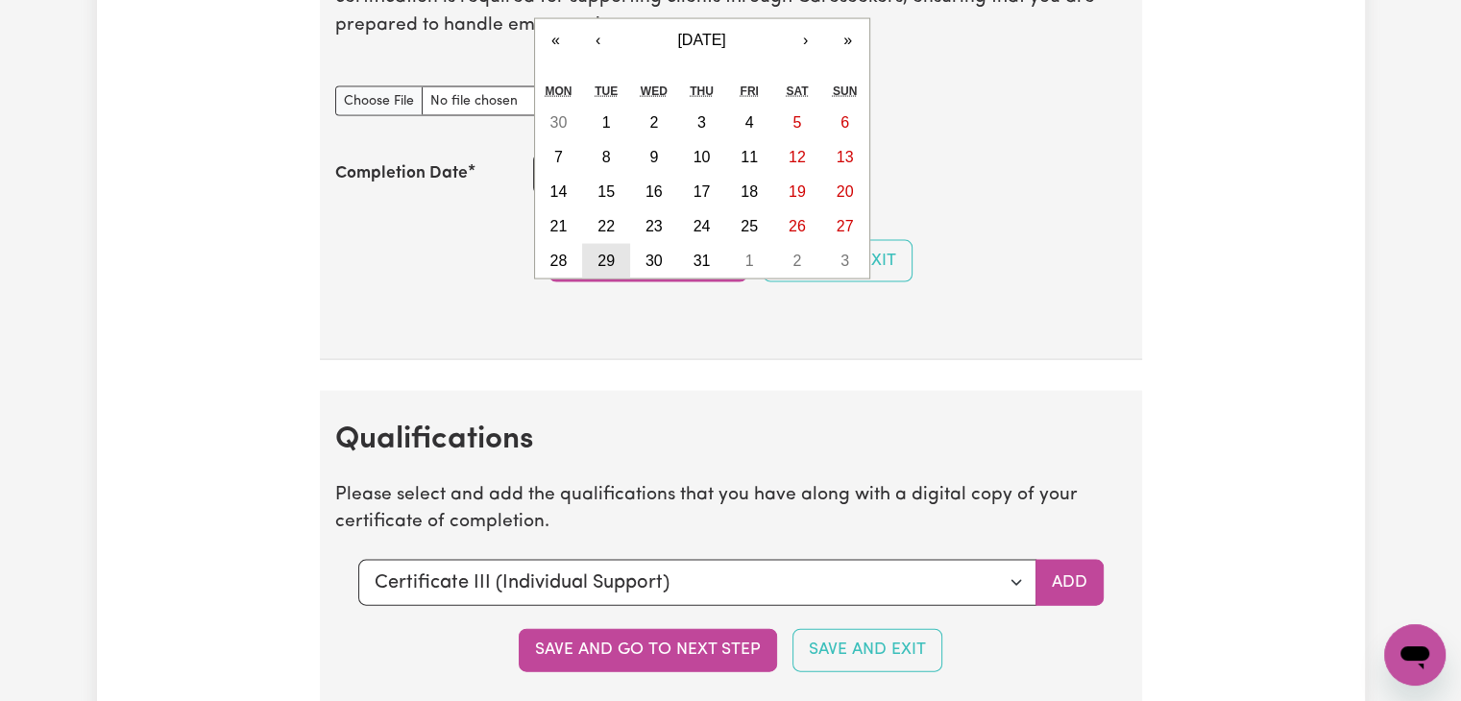
type input "2025"
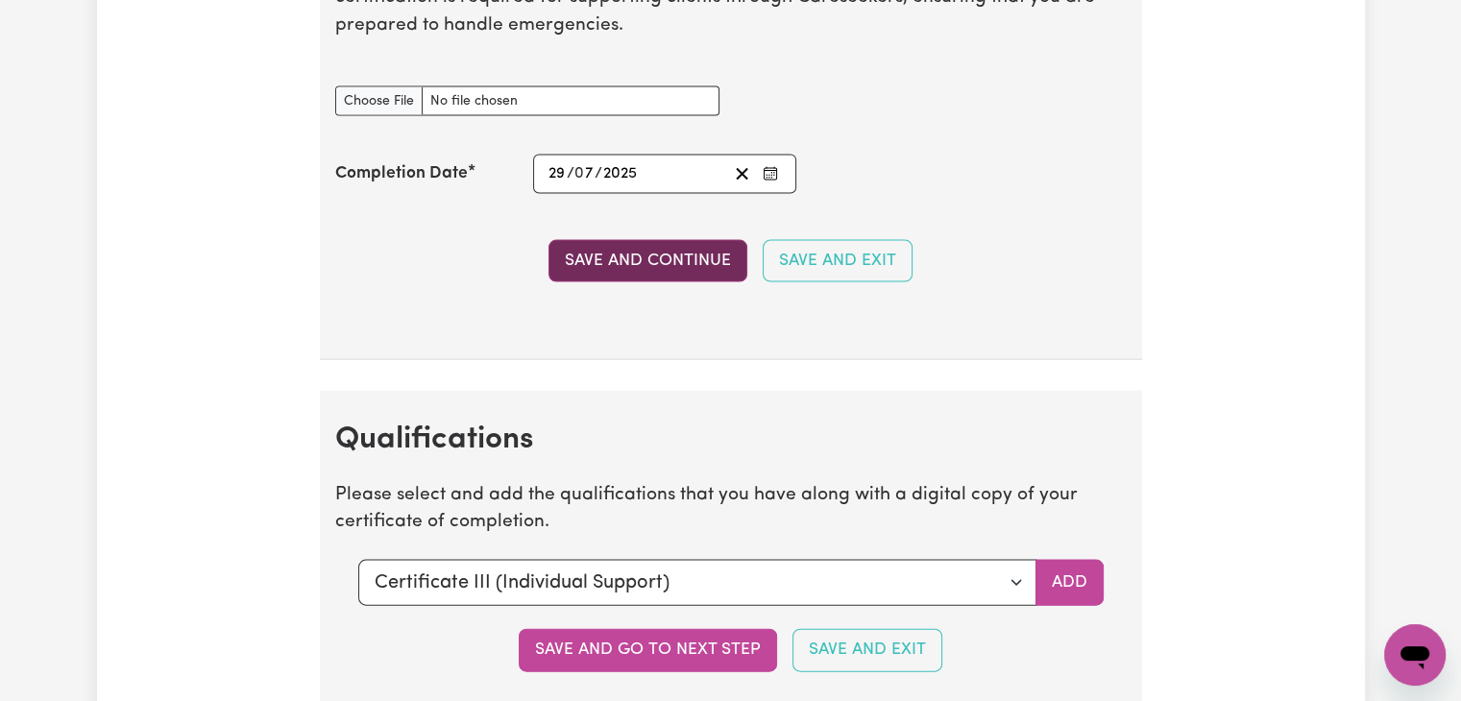
click at [630, 246] on button "Save and Continue" at bounding box center [647, 261] width 199 height 42
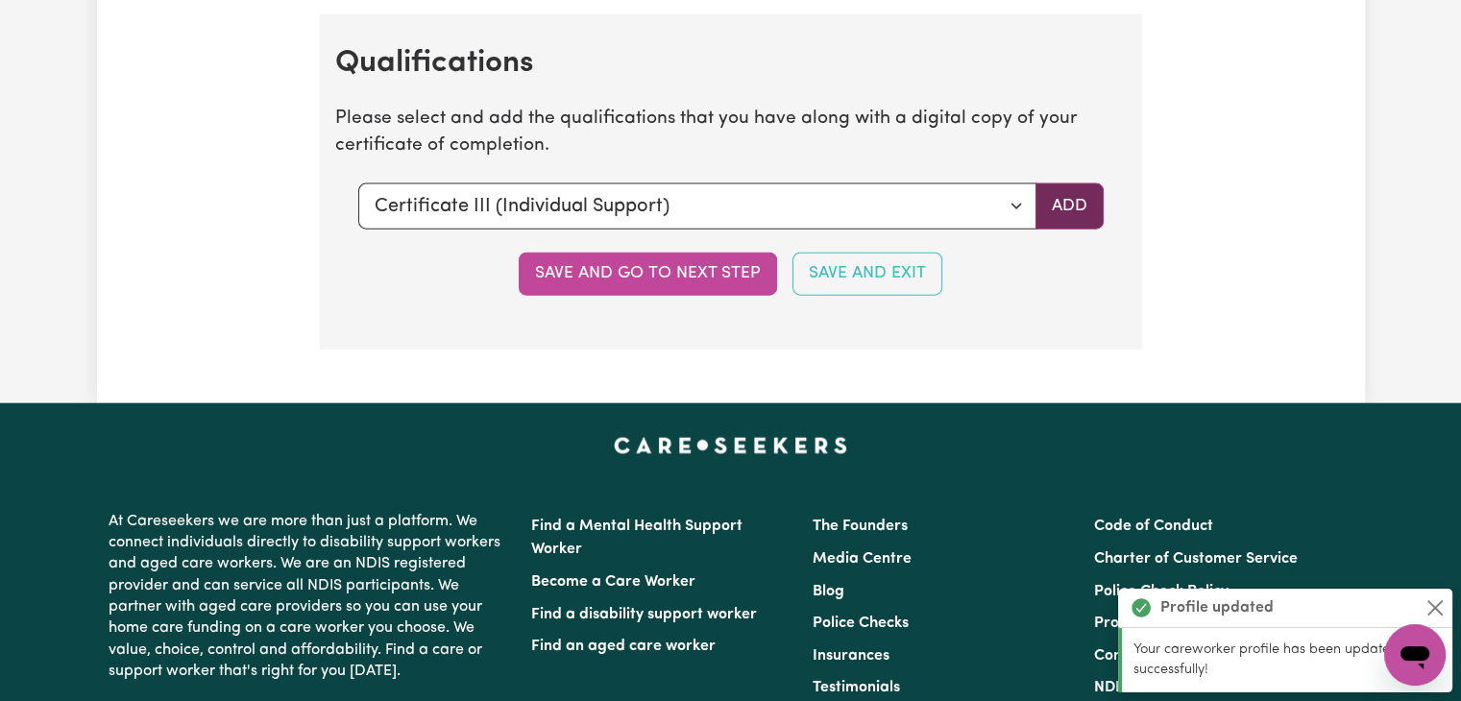
scroll to position [4359, 0]
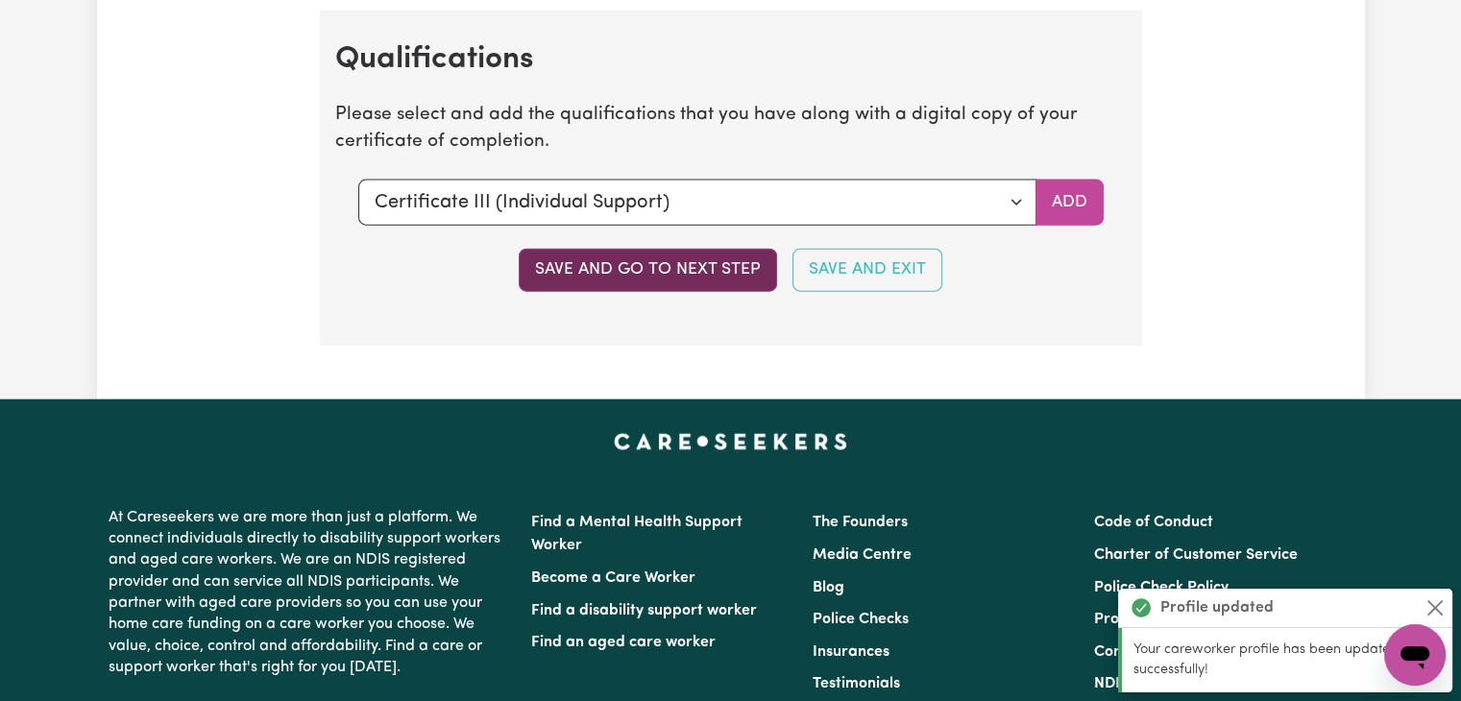
click at [741, 279] on button "Save and go to next step" at bounding box center [648, 270] width 258 height 42
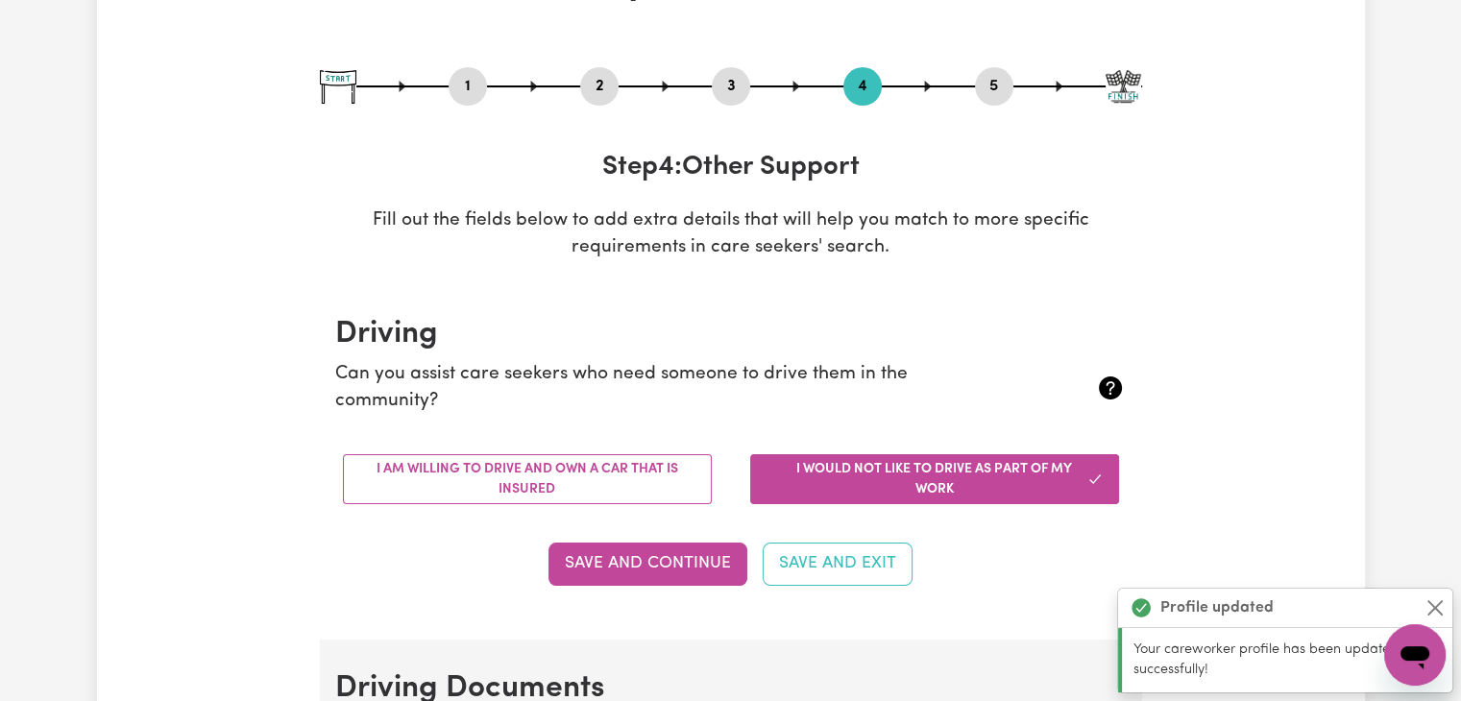
scroll to position [288, 0]
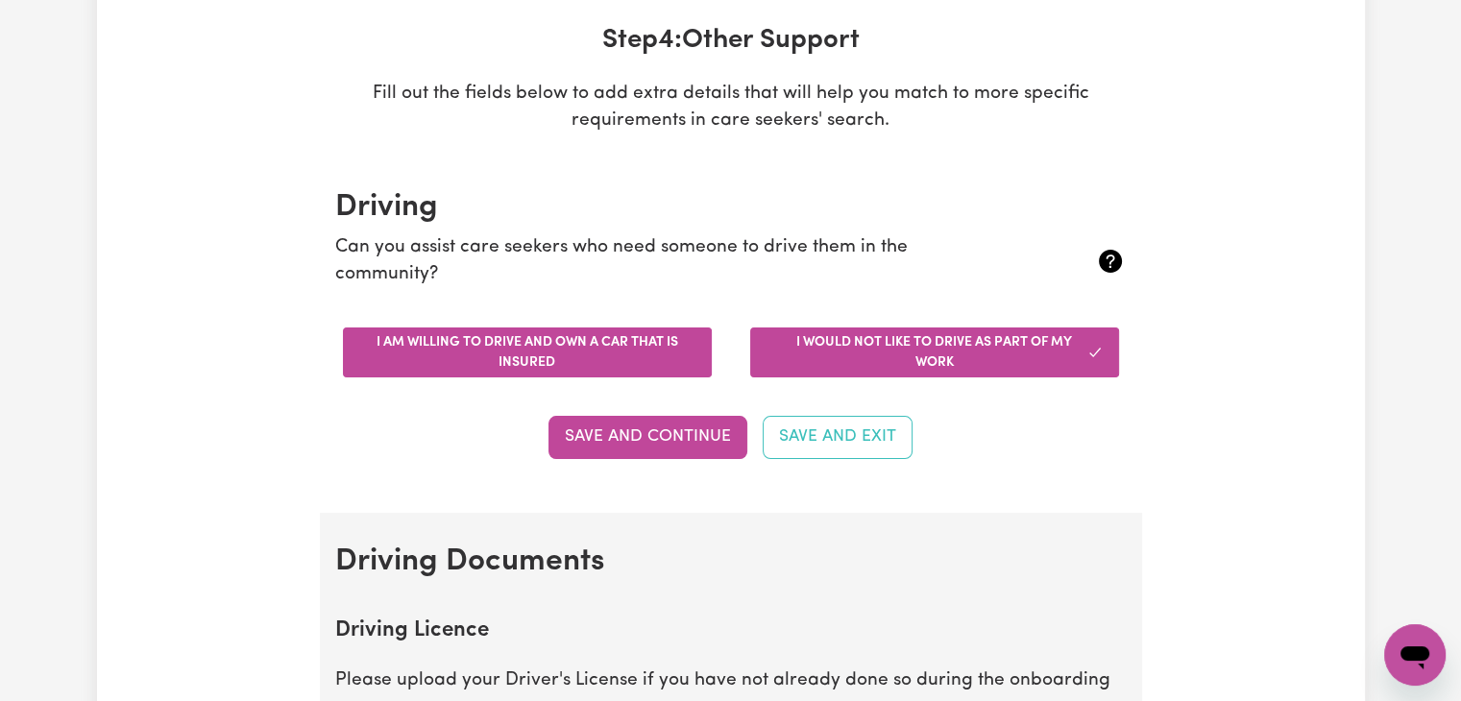
click at [684, 354] on button "I am willing to drive and own a car that is insured" at bounding box center [527, 353] width 369 height 50
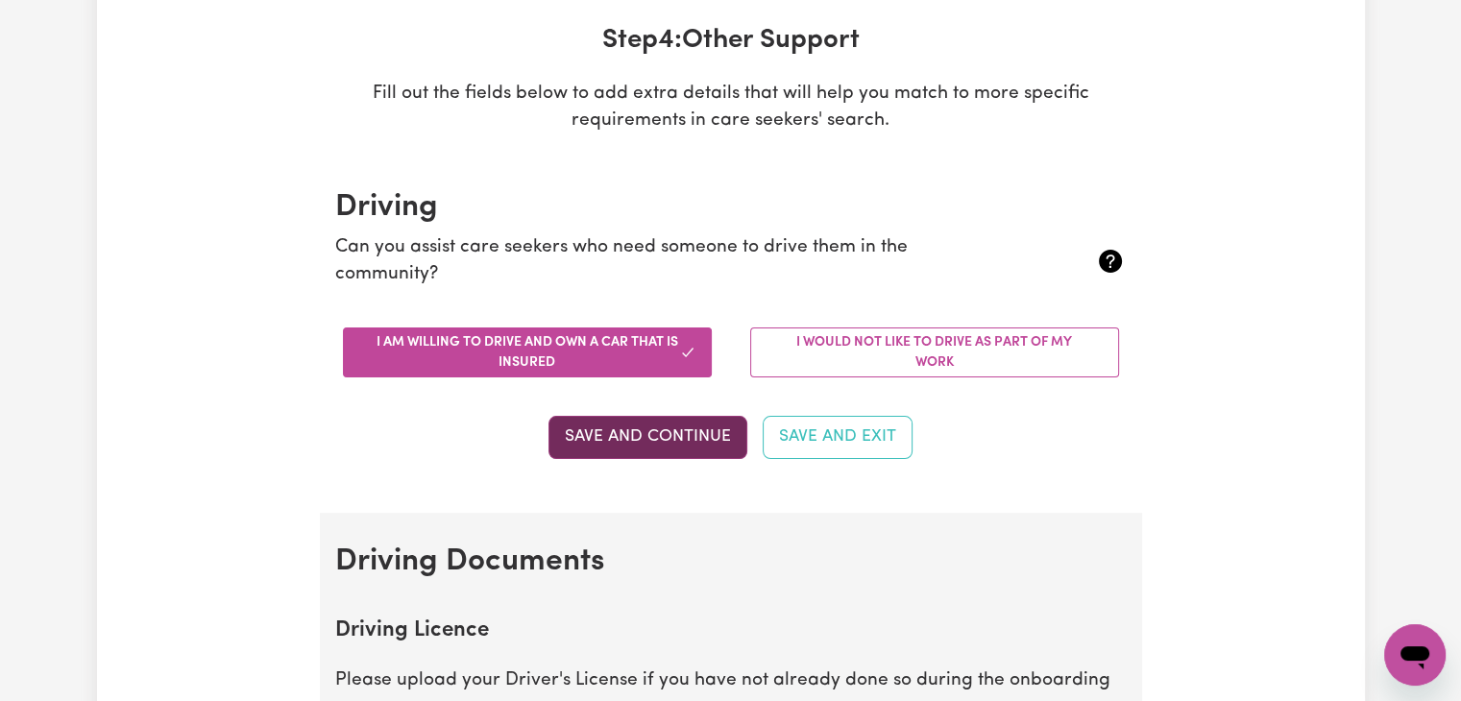
click at [695, 434] on button "Save and Continue" at bounding box center [647, 437] width 199 height 42
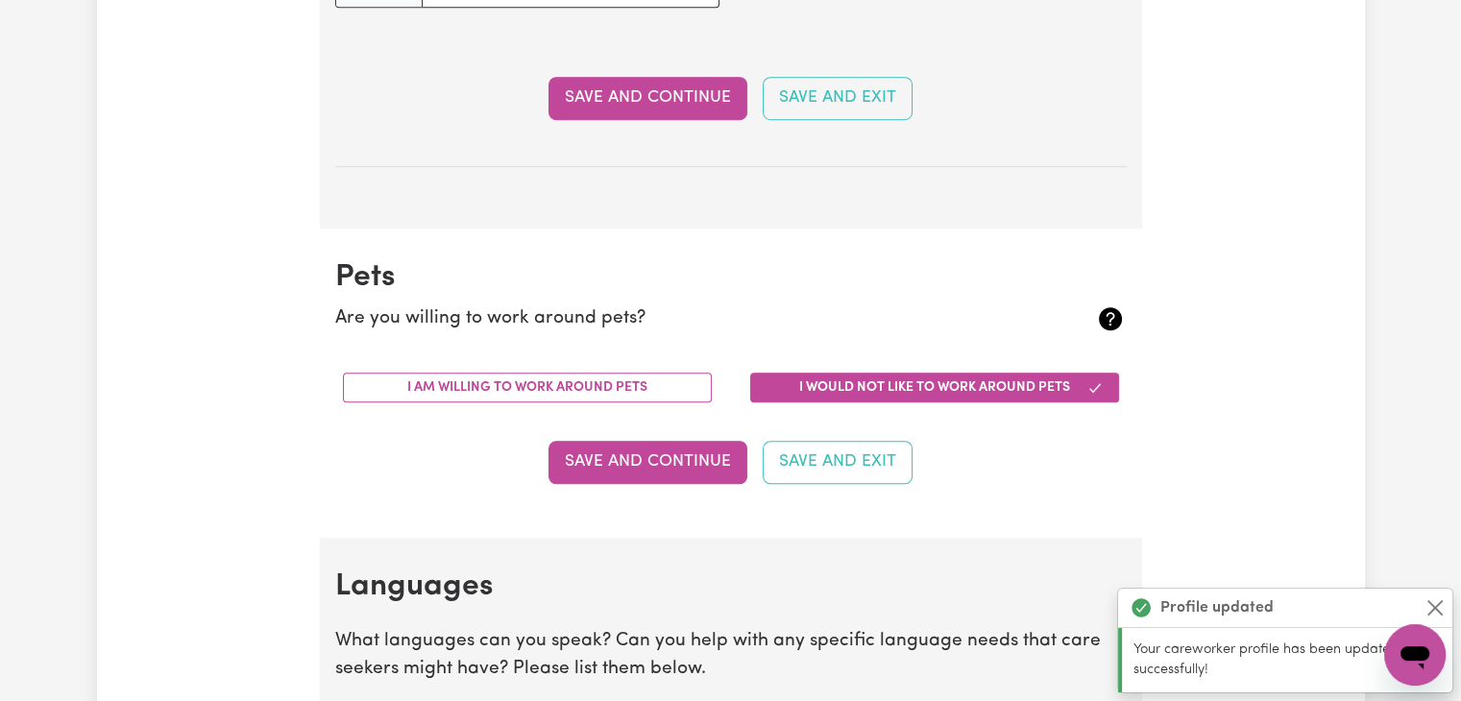
scroll to position [1547, 0]
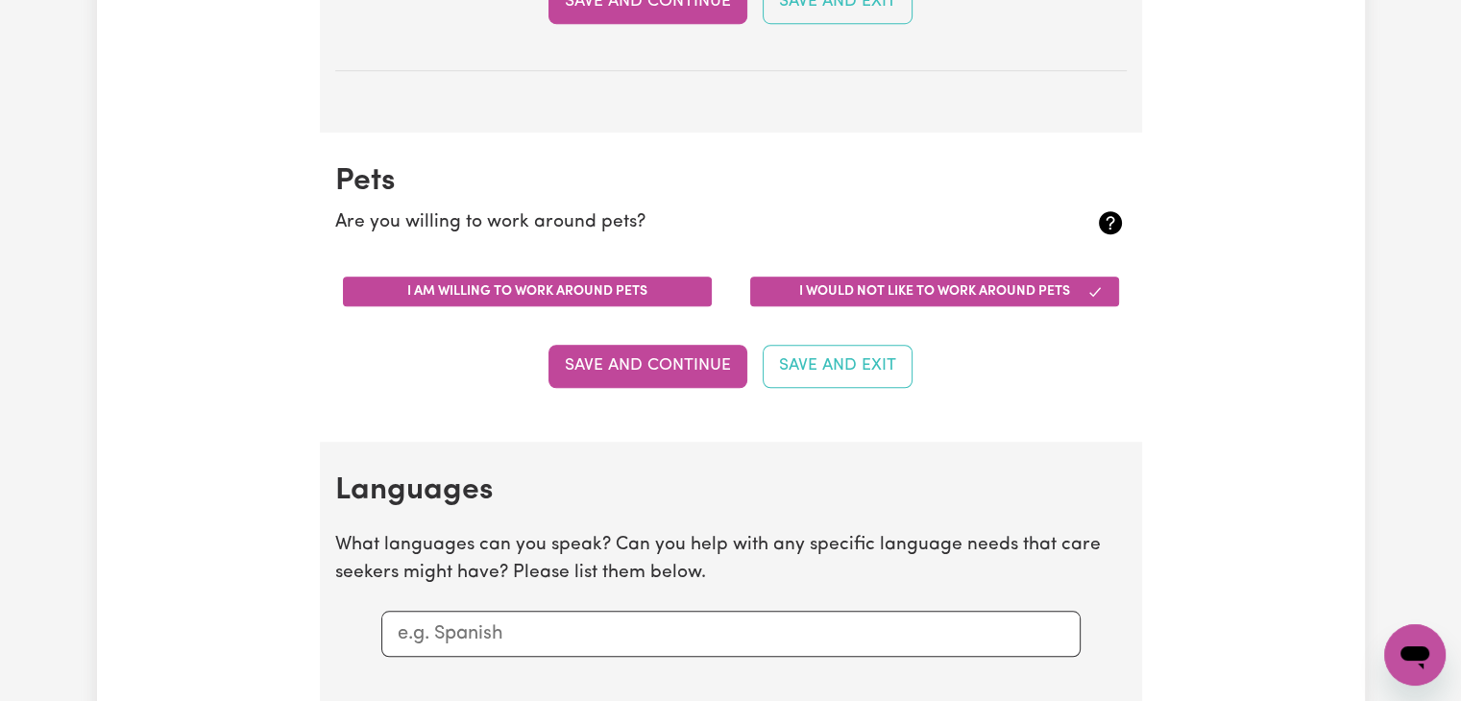
click at [689, 286] on button "I am willing to work around pets" at bounding box center [527, 292] width 369 height 30
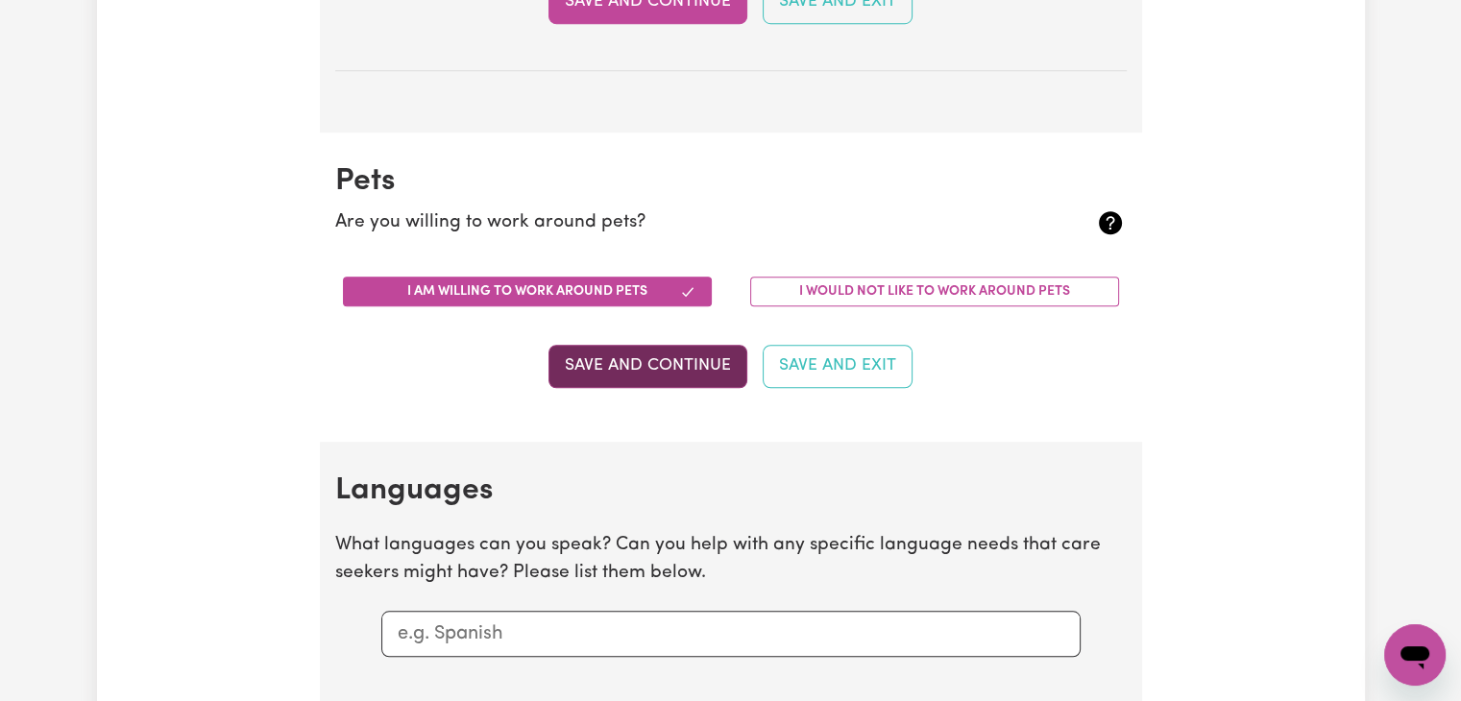
click at [721, 354] on button "Save and Continue" at bounding box center [647, 366] width 199 height 42
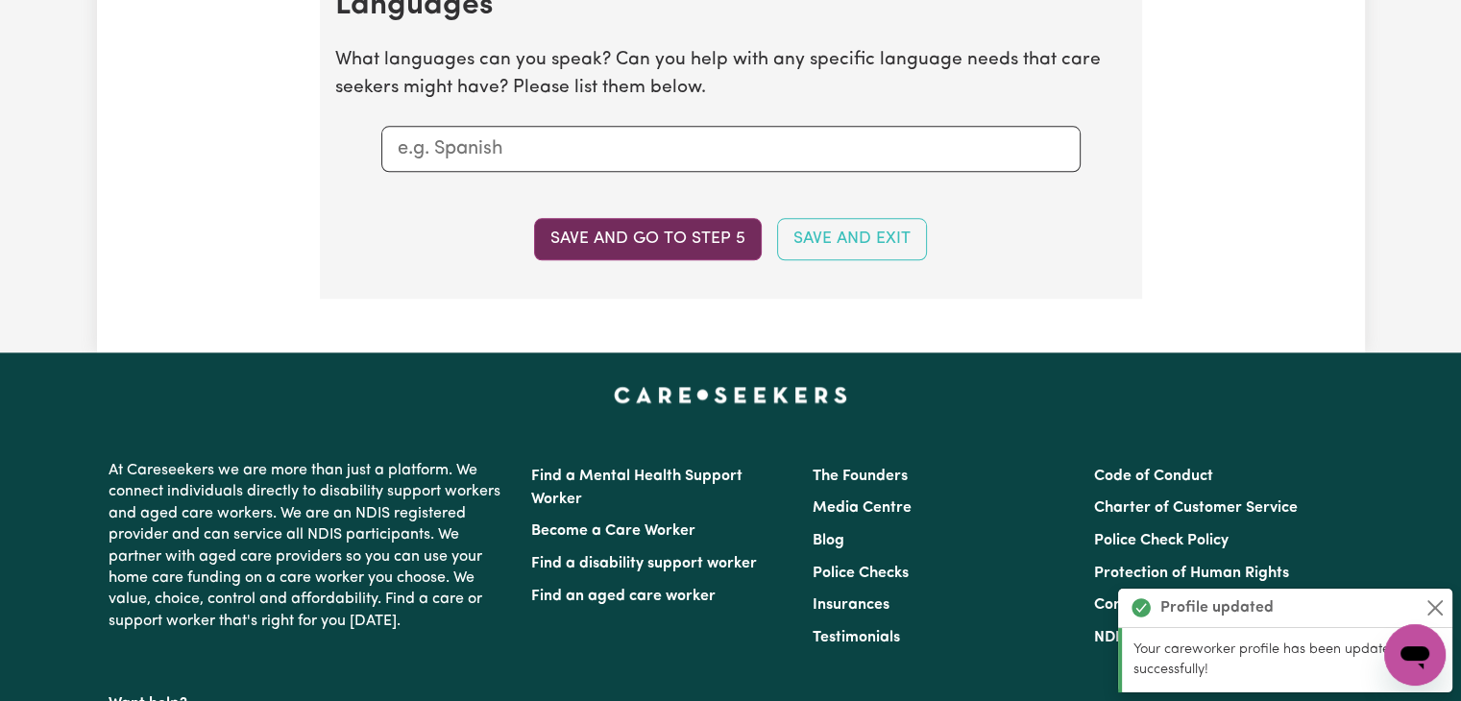
click at [708, 235] on button "Save and go to step 5" at bounding box center [648, 239] width 228 height 42
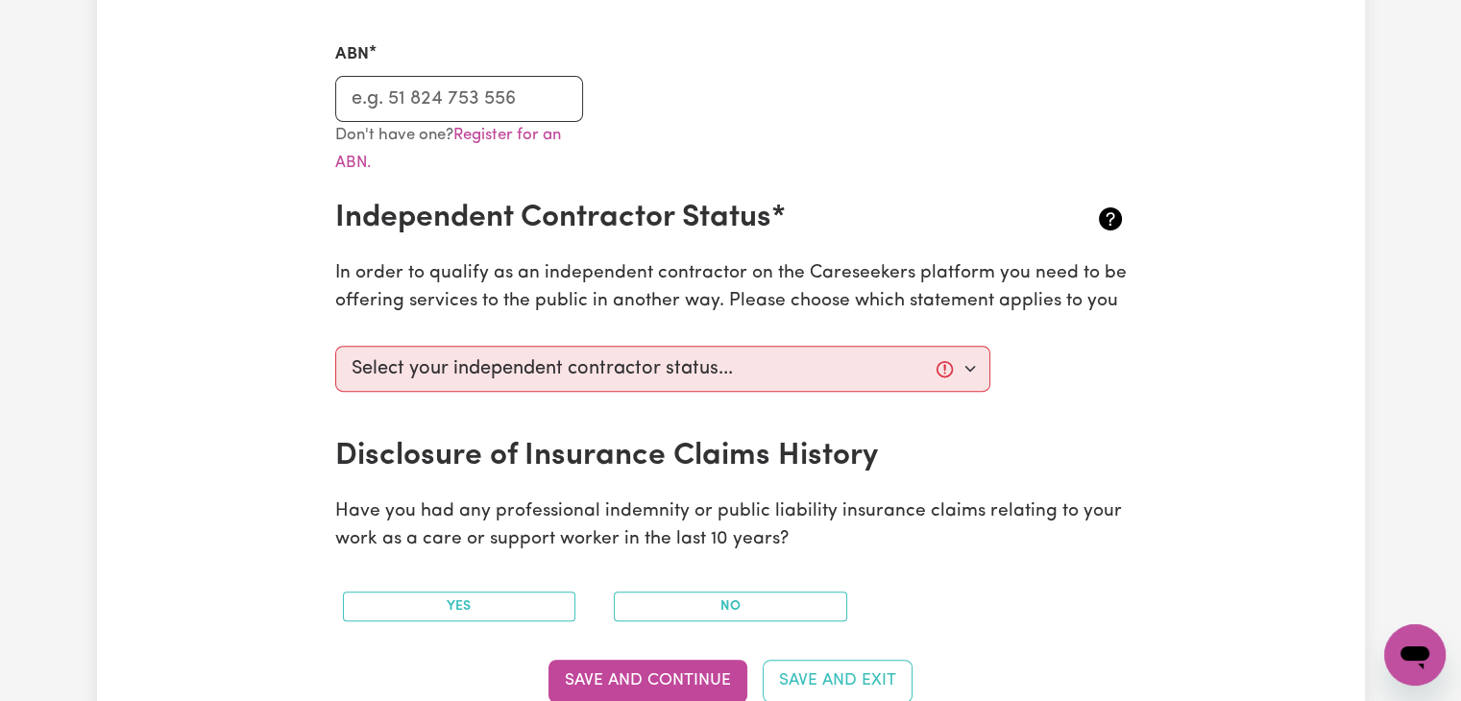
scroll to position [672, 0]
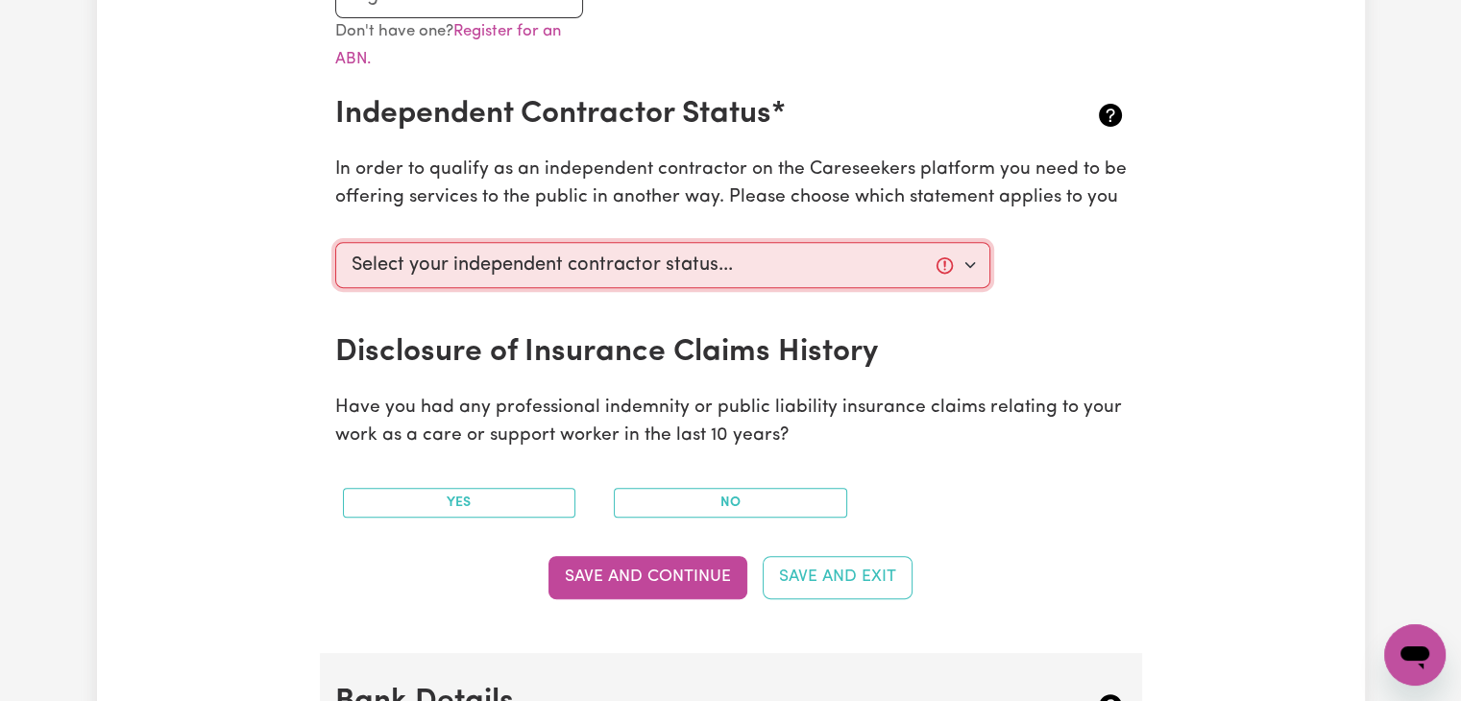
click at [743, 262] on select "Select your independent contractor status... I am providing services through an…" at bounding box center [663, 265] width 656 height 46
select select "I am providing services privately on my own"
click at [335, 242] on select "Select your independent contractor status... I am providing services through an…" at bounding box center [663, 265] width 656 height 46
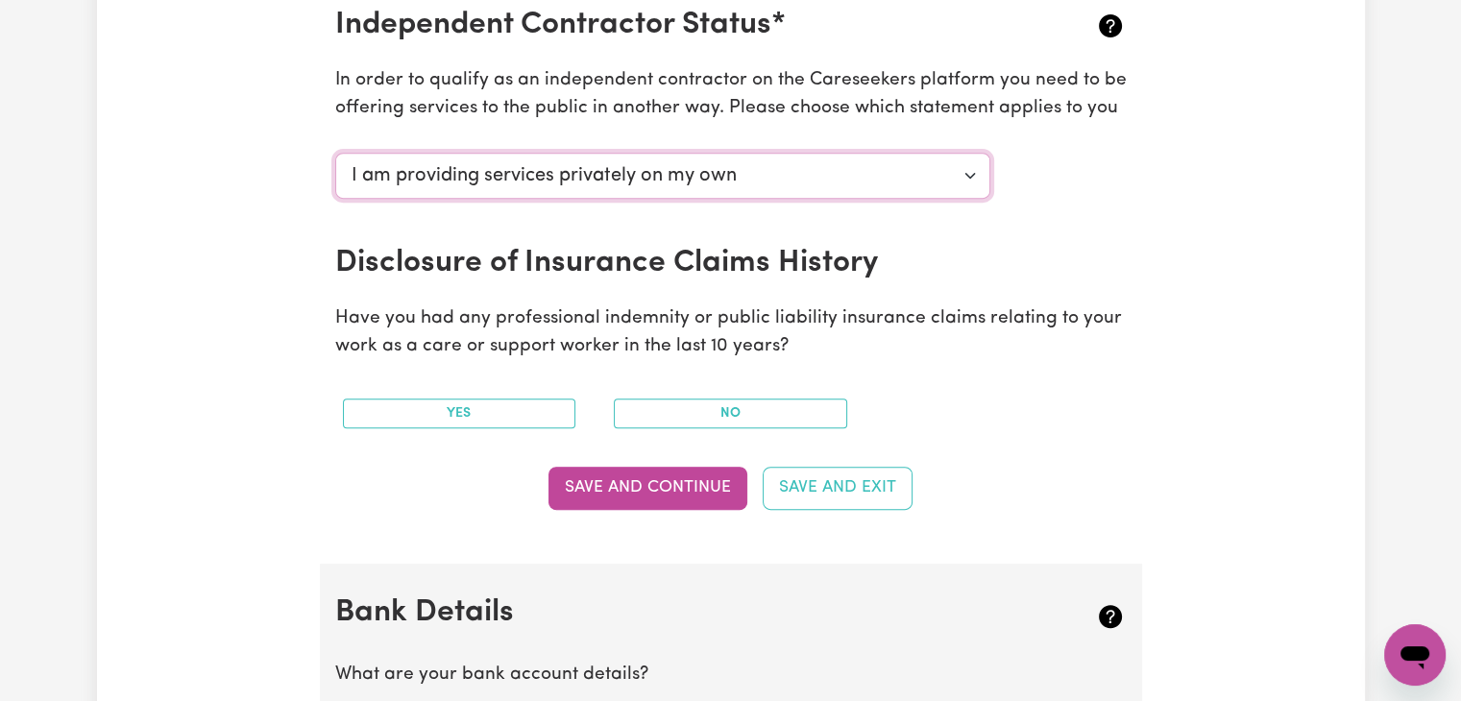
scroll to position [864, 0]
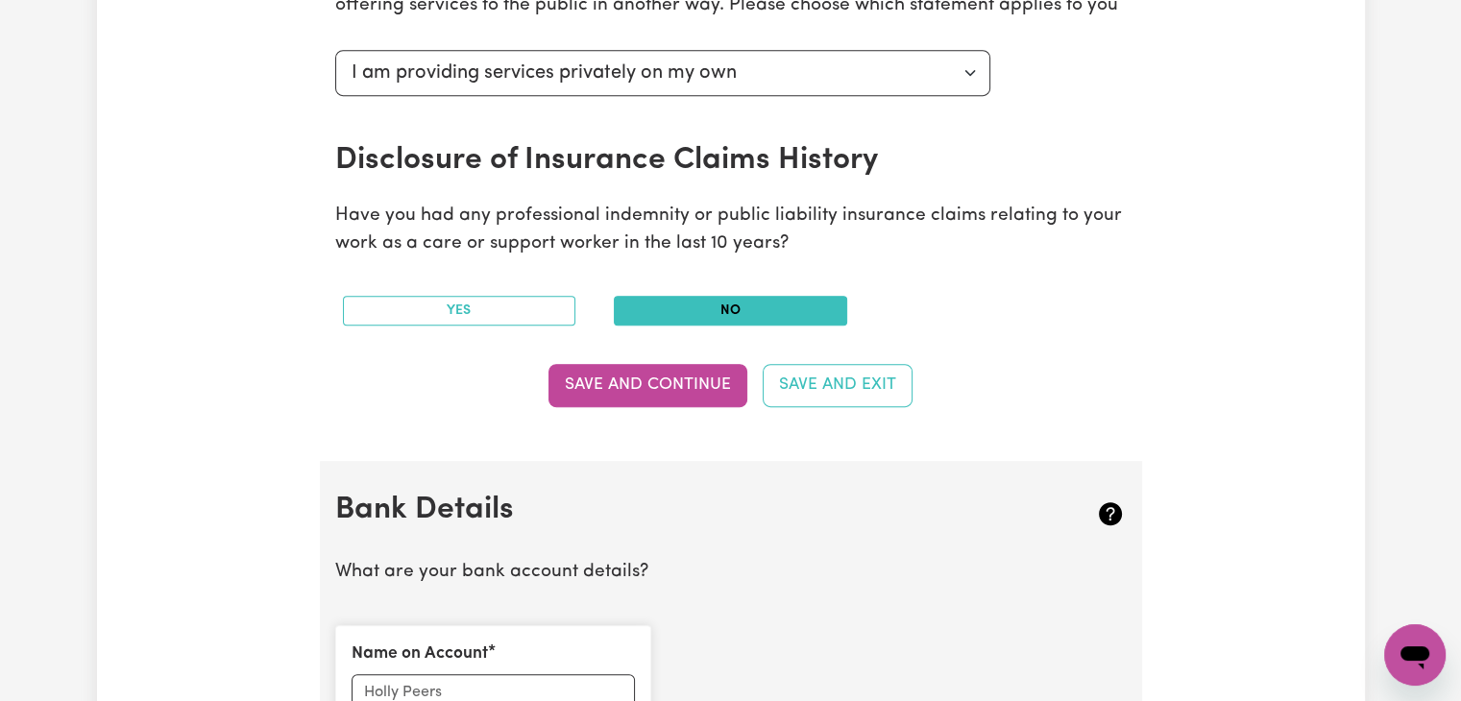
click at [699, 308] on button "No" at bounding box center [730, 311] width 233 height 30
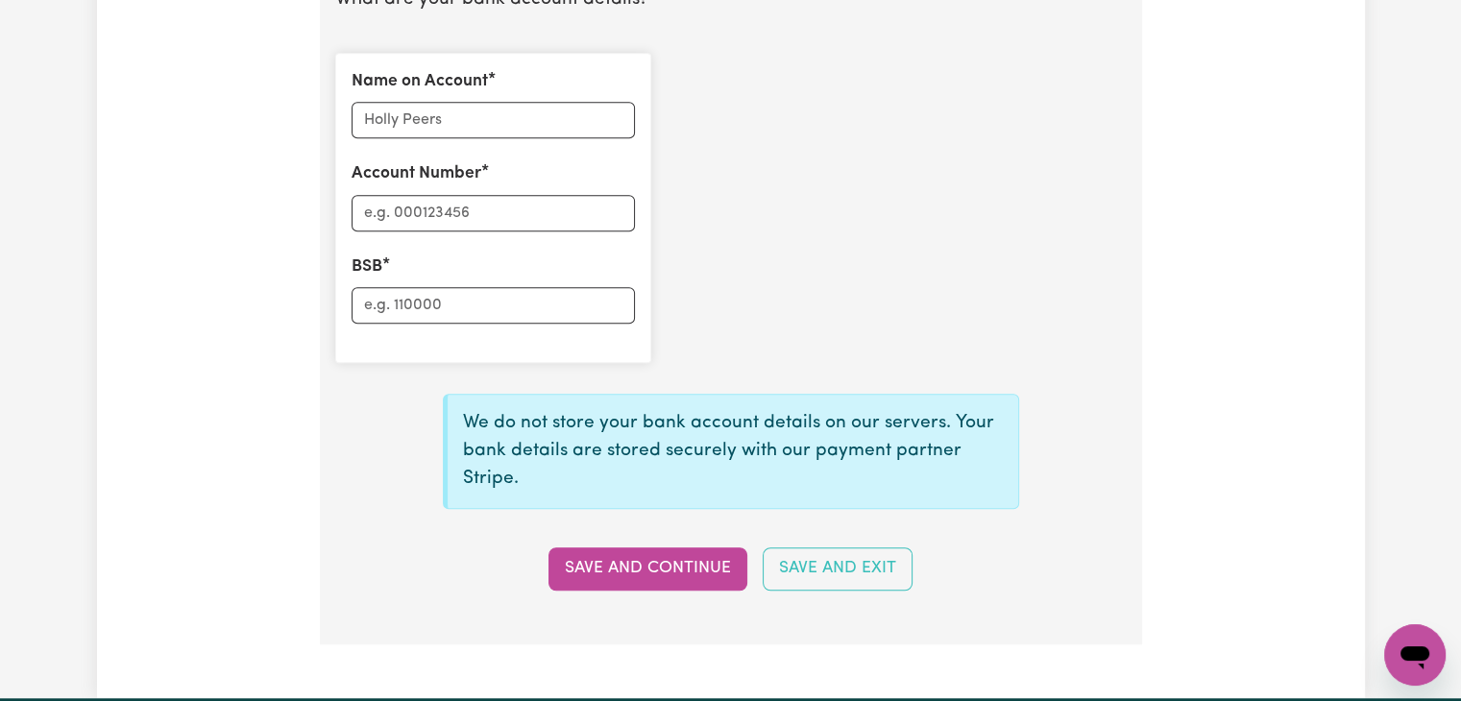
scroll to position [1441, 0]
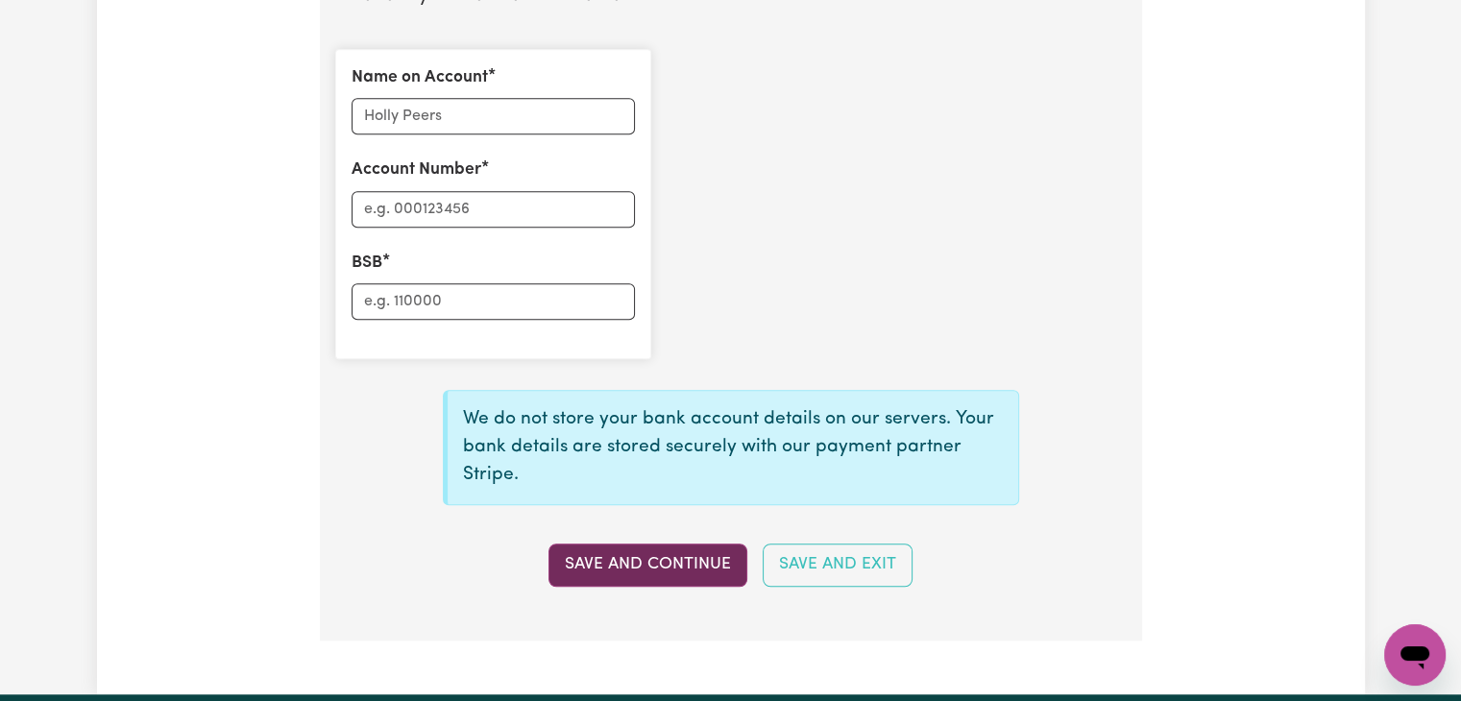
click at [630, 560] on button "Save and Continue" at bounding box center [647, 565] width 199 height 42
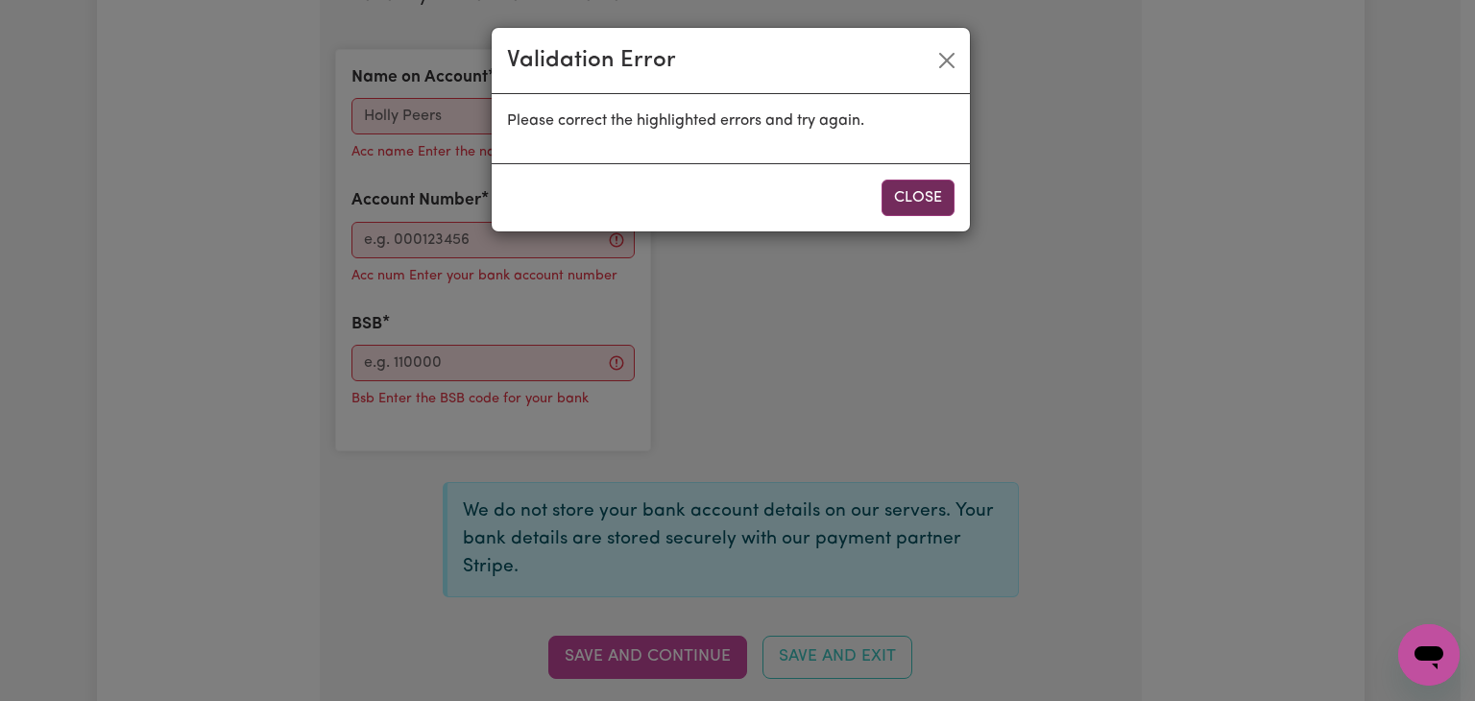
click at [882, 199] on button "Close" at bounding box center [918, 198] width 73 height 36
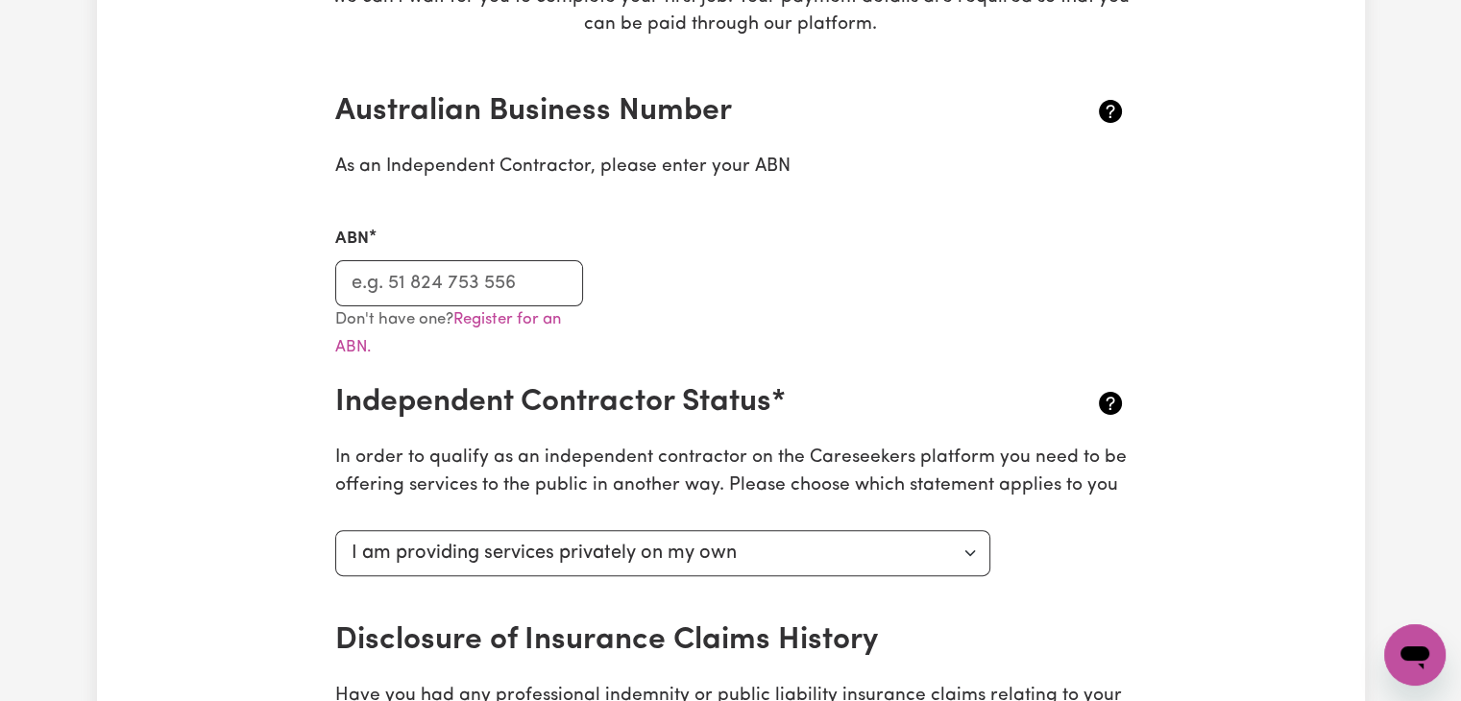
scroll to position [96, 0]
